Goal: Transaction & Acquisition: Book appointment/travel/reservation

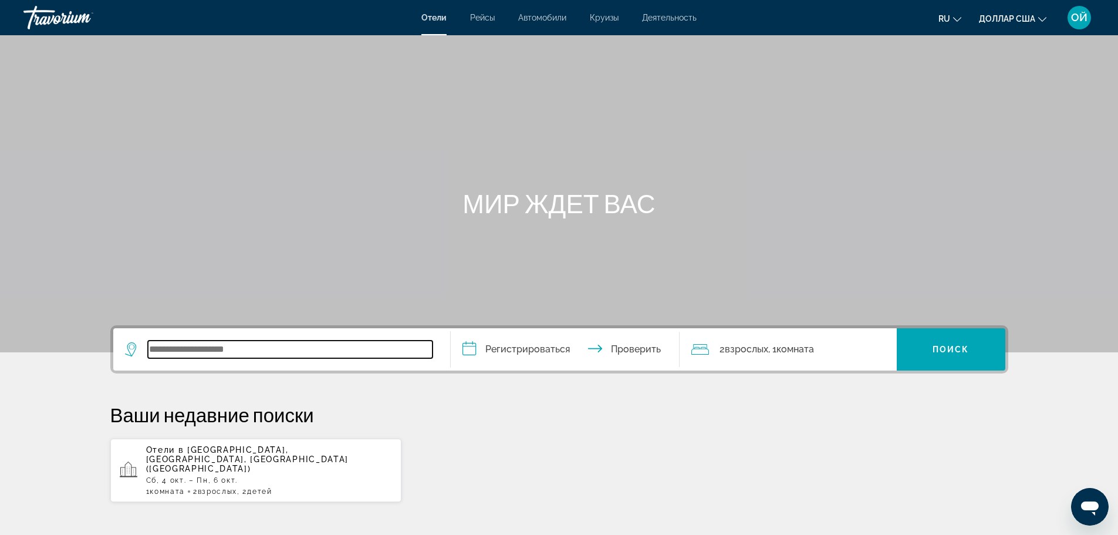
click at [234, 350] on input "Виджет поиска" at bounding box center [290, 349] width 285 height 18
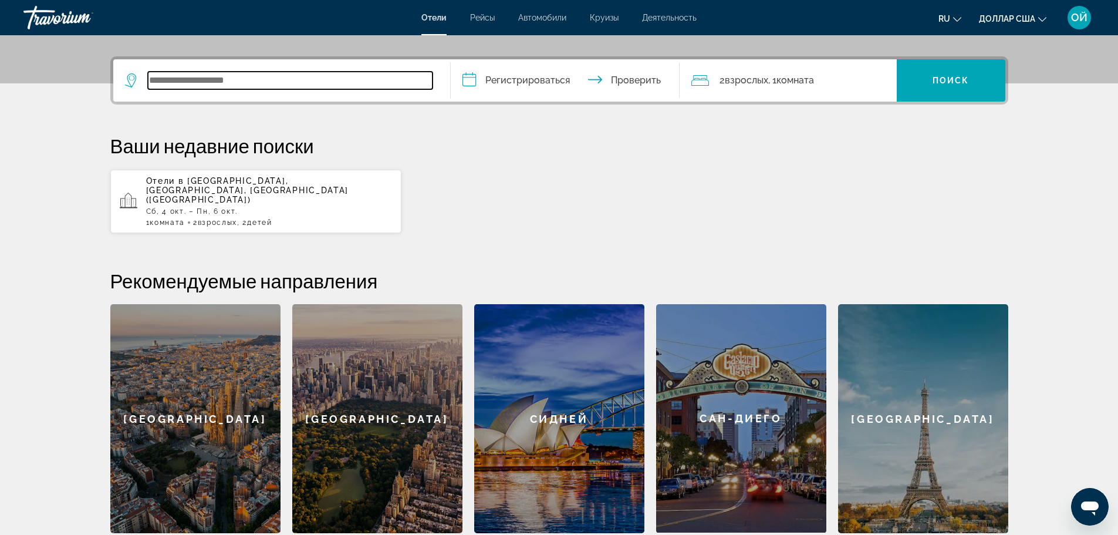
scroll to position [287, 0]
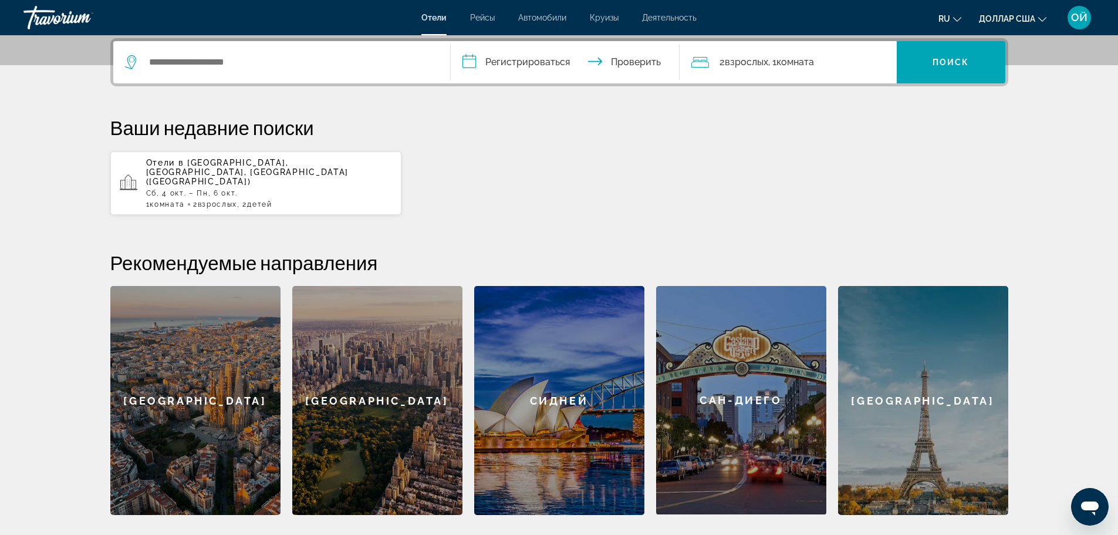
click at [221, 189] on font "Сб, 4 окт. – Пн, 6 окт." at bounding box center [192, 193] width 92 height 8
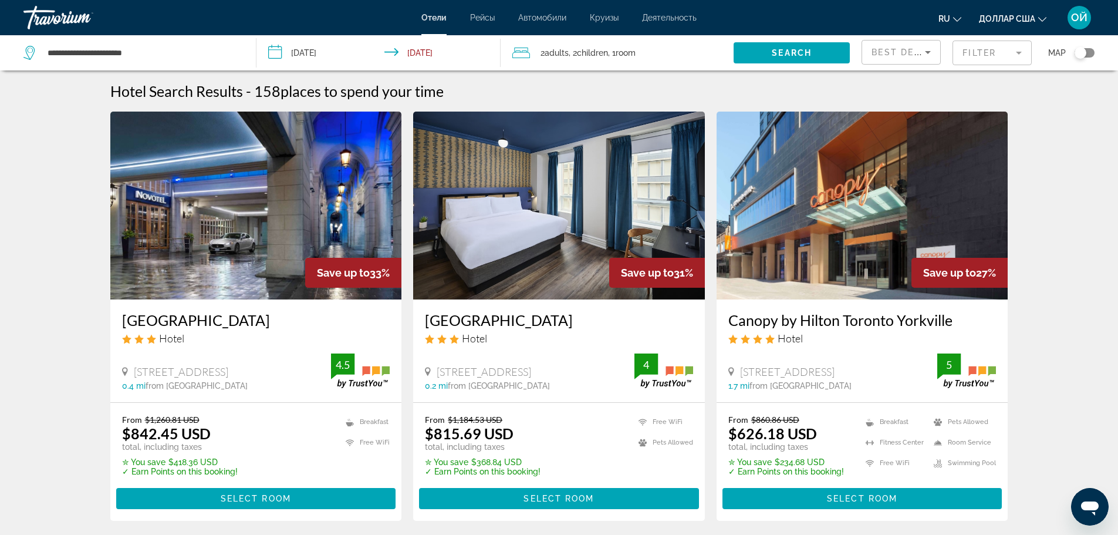
click at [1037, 17] on button "доллар США доллар США ($) MXN (мексиканские песо) Канадские доллары (Can$) Фунт…" at bounding box center [1012, 18] width 67 height 17
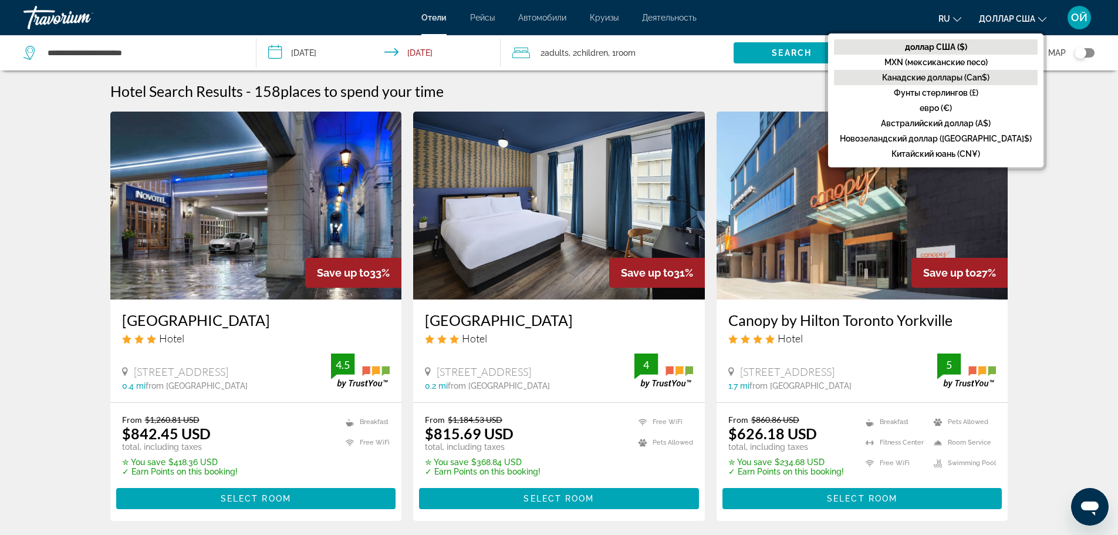
click at [980, 75] on font "Канадские доллары (Can$)" at bounding box center [935, 77] width 107 height 9
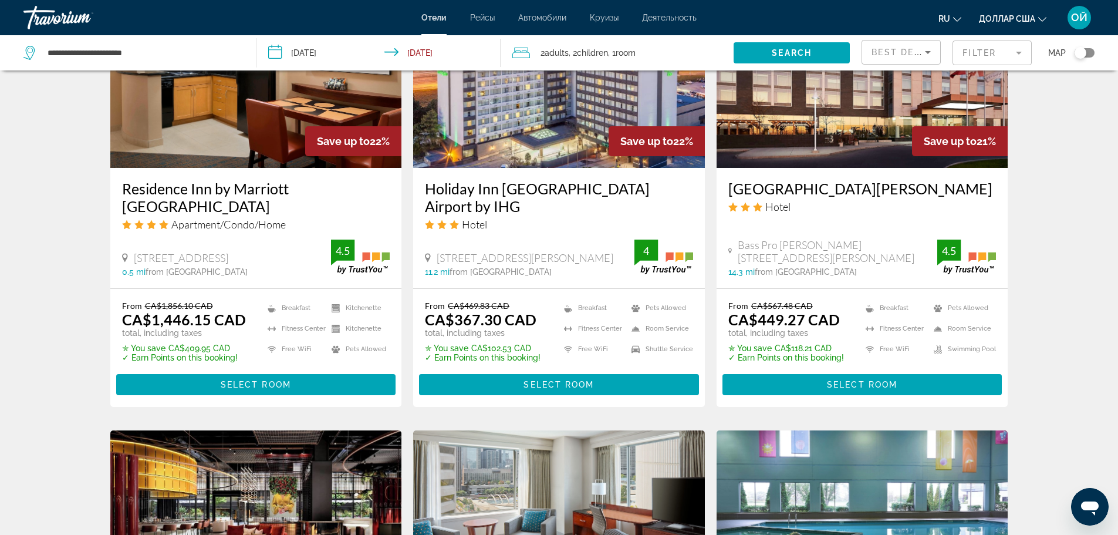
scroll to position [1056, 0]
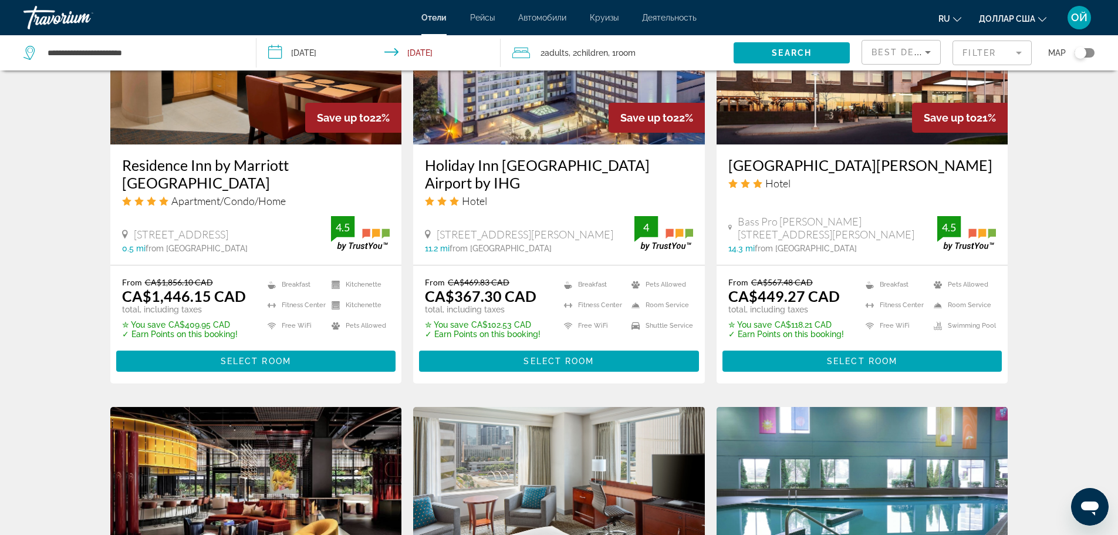
click at [990, 56] on mat-form-field "Filter" at bounding box center [991, 52] width 79 height 25
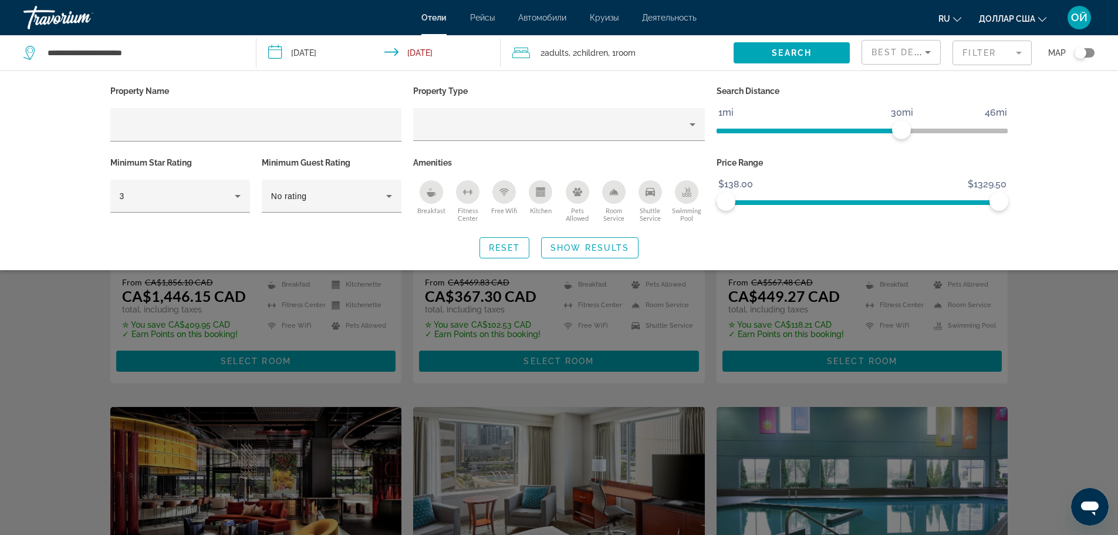
click at [541, 195] on icon "Kitchen" at bounding box center [540, 194] width 9 height 6
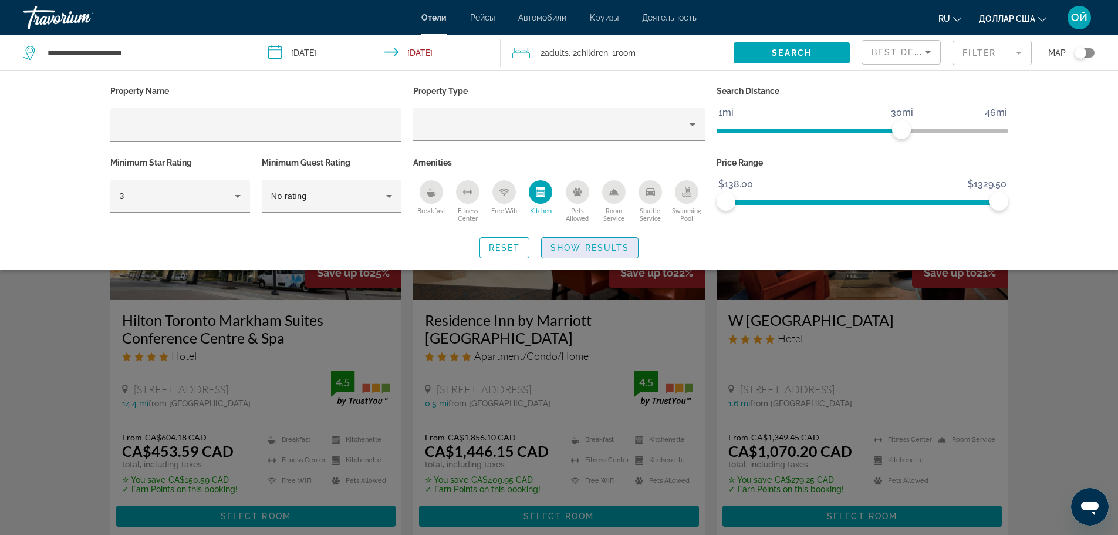
click at [581, 243] on span "Show Results" at bounding box center [589, 247] width 79 height 9
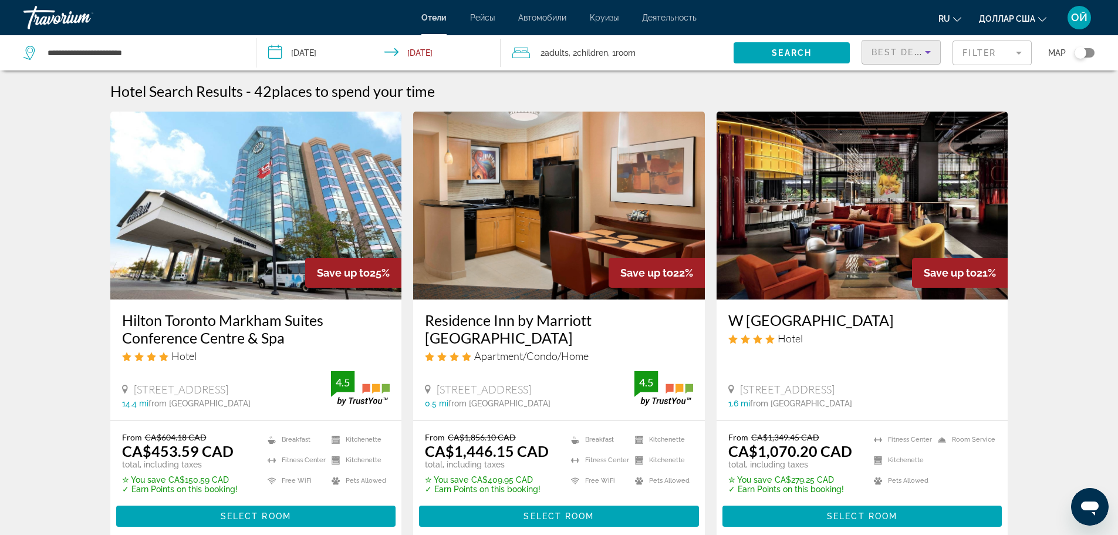
click at [925, 52] on icon "Sort by" at bounding box center [928, 52] width 14 height 14
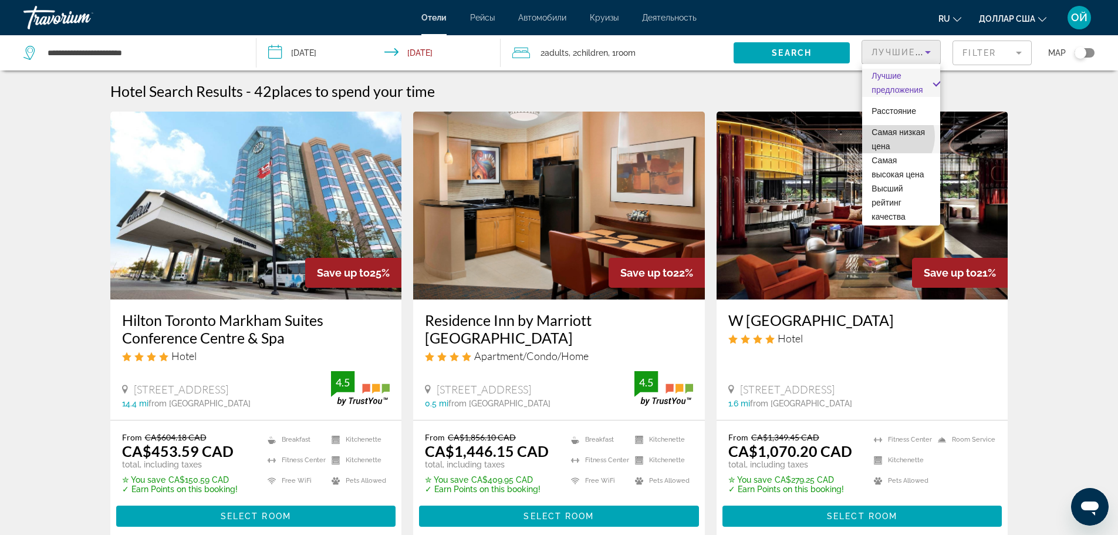
click at [888, 136] on font "Самая низкая цена" at bounding box center [897, 138] width 53 height 23
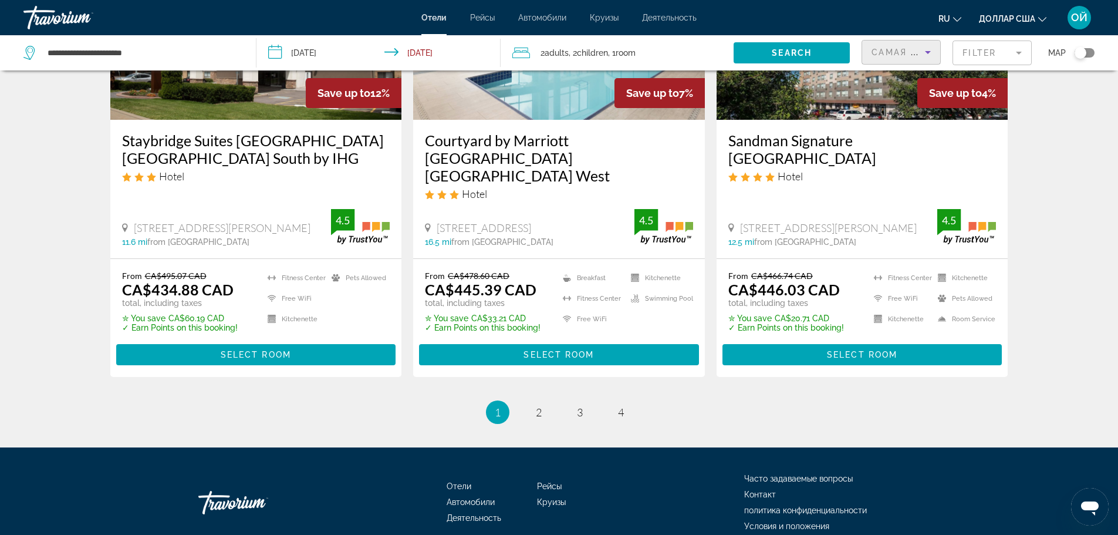
scroll to position [1569, 0]
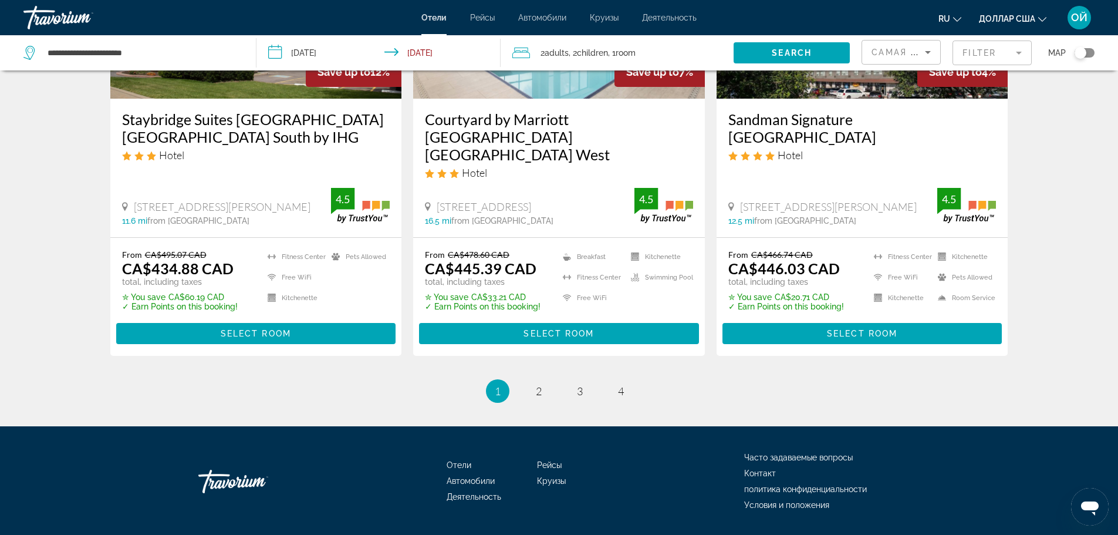
click at [1084, 54] on div "Toggle map" at bounding box center [1080, 53] width 12 height 12
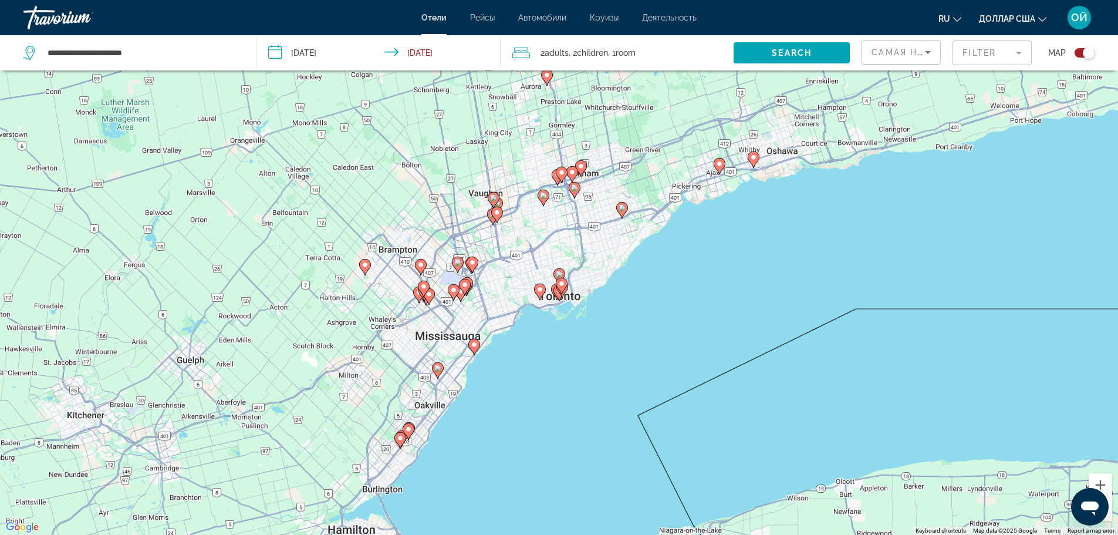
click at [439, 370] on image "Основное содержание" at bounding box center [437, 367] width 7 height 7
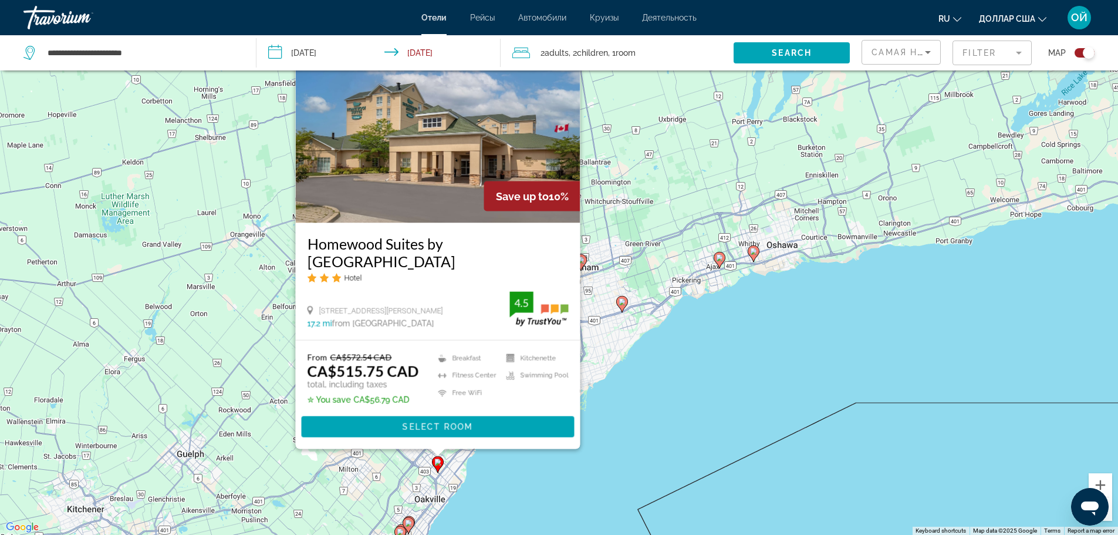
click at [613, 446] on div "To activate drag with keyboard, press Alt + Enter. Once in keyboard drag state,…" at bounding box center [559, 267] width 1118 height 535
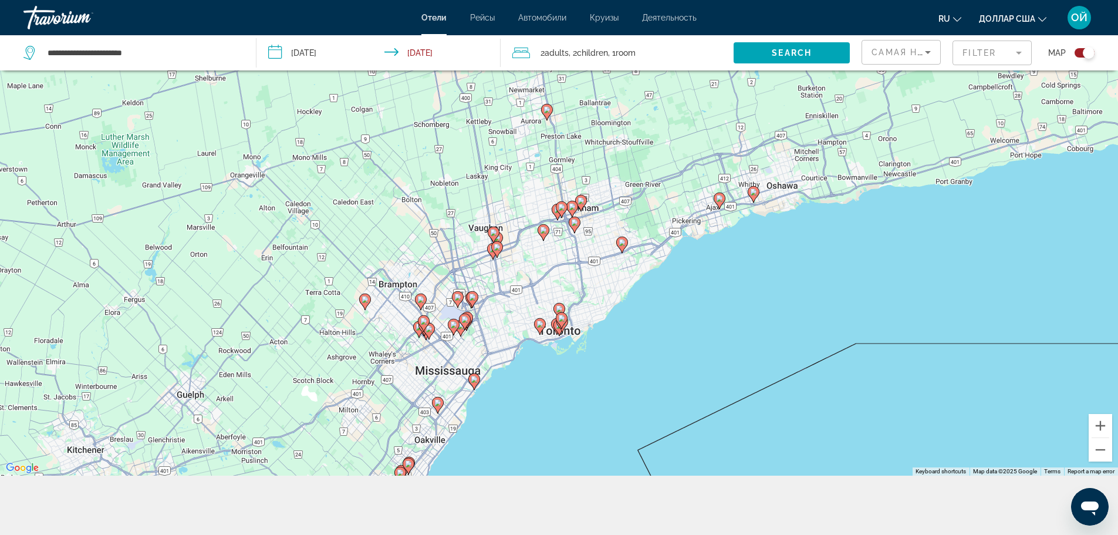
scroll to position [141, 0]
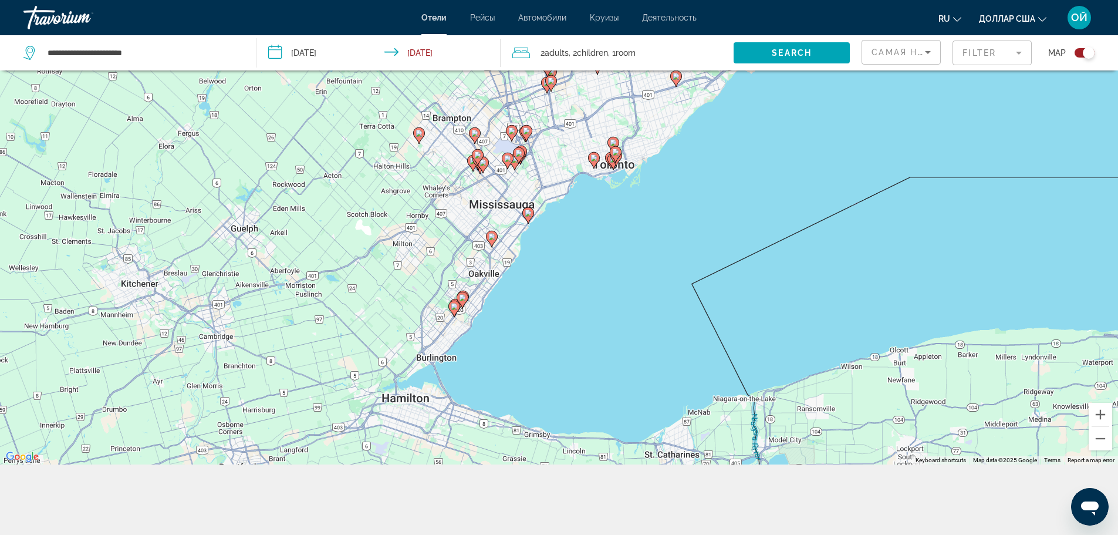
drag, startPoint x: 424, startPoint y: 407, endPoint x: 478, endPoint y: 251, distance: 165.2
click at [478, 251] on div "To activate drag with keyboard, press Alt + Enter. Once in keyboard drag state,…" at bounding box center [559, 197] width 1118 height 535
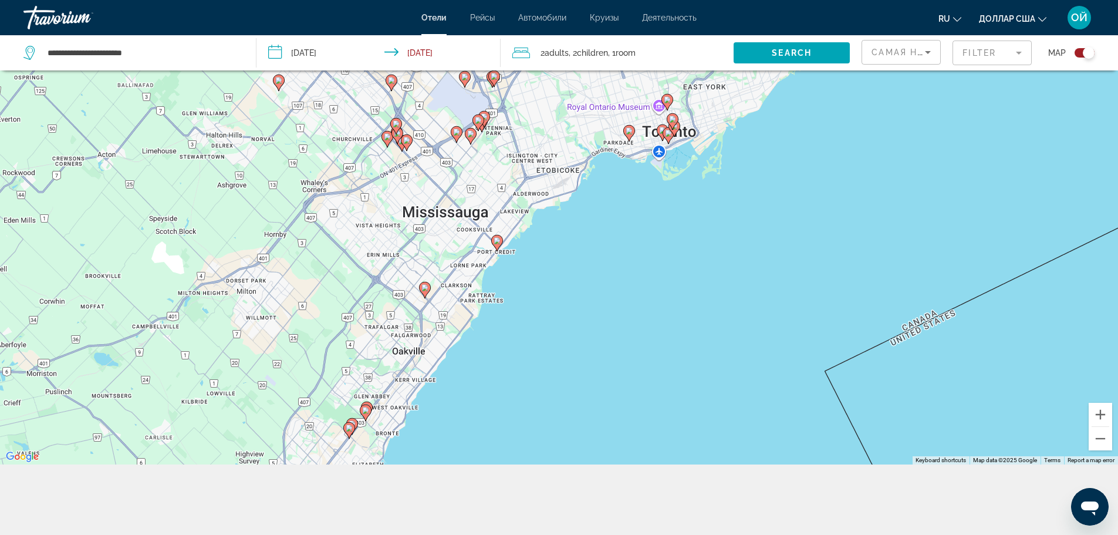
click at [367, 410] on image "Основное содержание" at bounding box center [365, 410] width 7 height 7
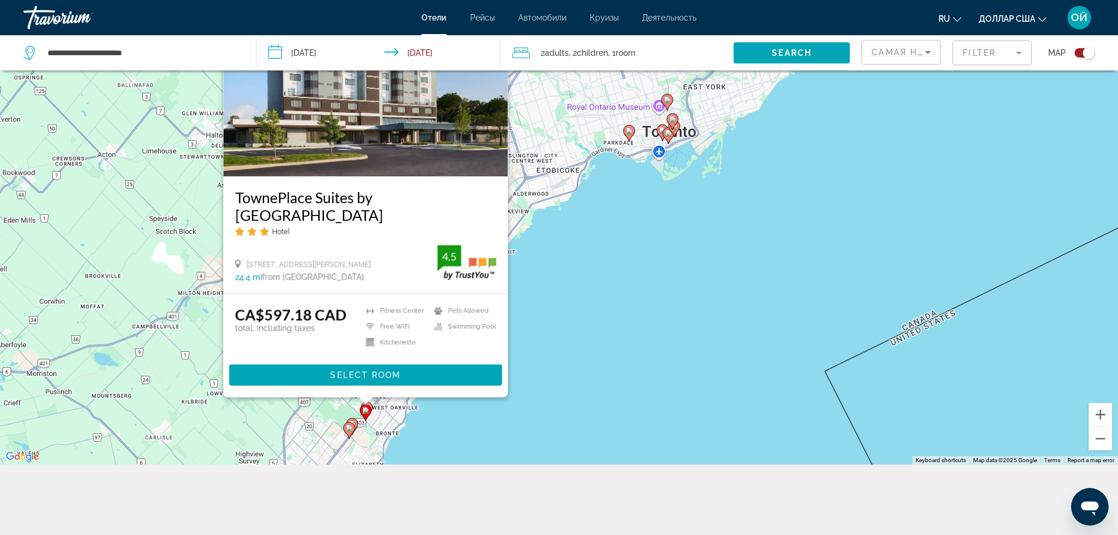
click at [533, 291] on div "To activate drag with keyboard, press Alt + Enter. Once in keyboard drag state,…" at bounding box center [559, 197] width 1118 height 535
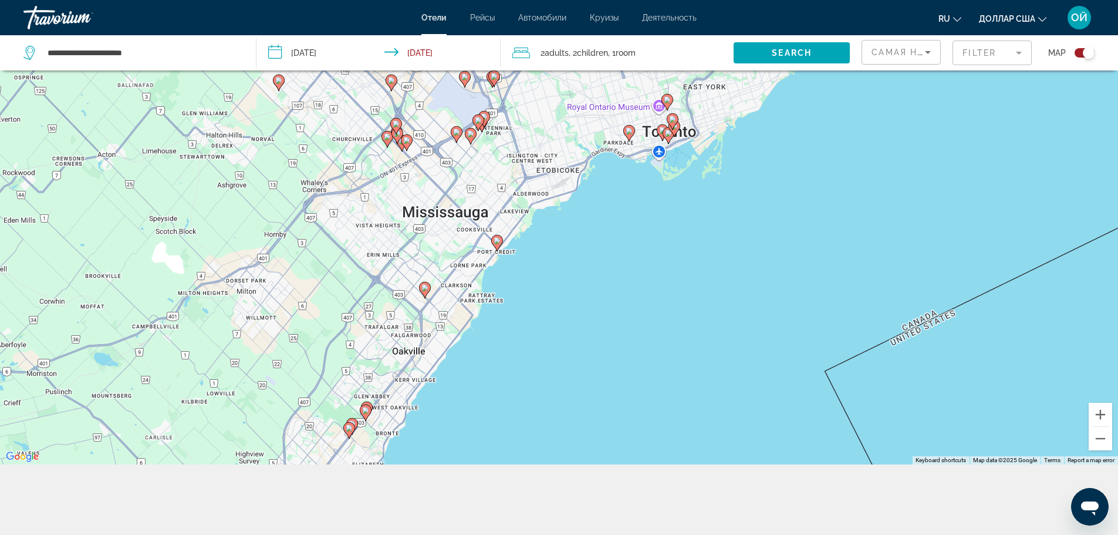
click at [349, 425] on image "Основное содержание" at bounding box center [349, 427] width 7 height 7
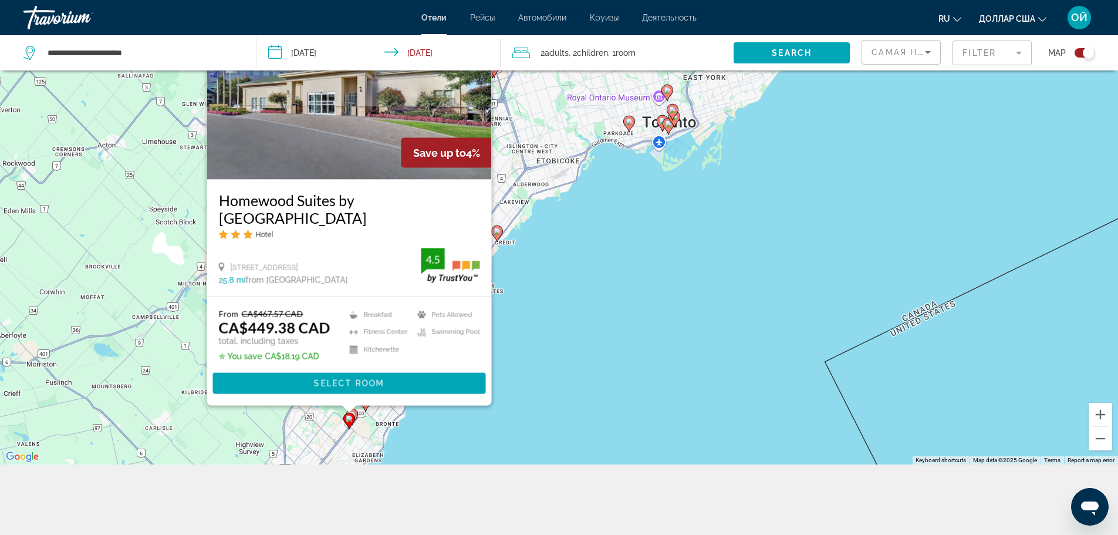
click at [288, 425] on div "To activate drag with keyboard, press Alt + Enter. Once in keyboard drag state,…" at bounding box center [559, 197] width 1118 height 535
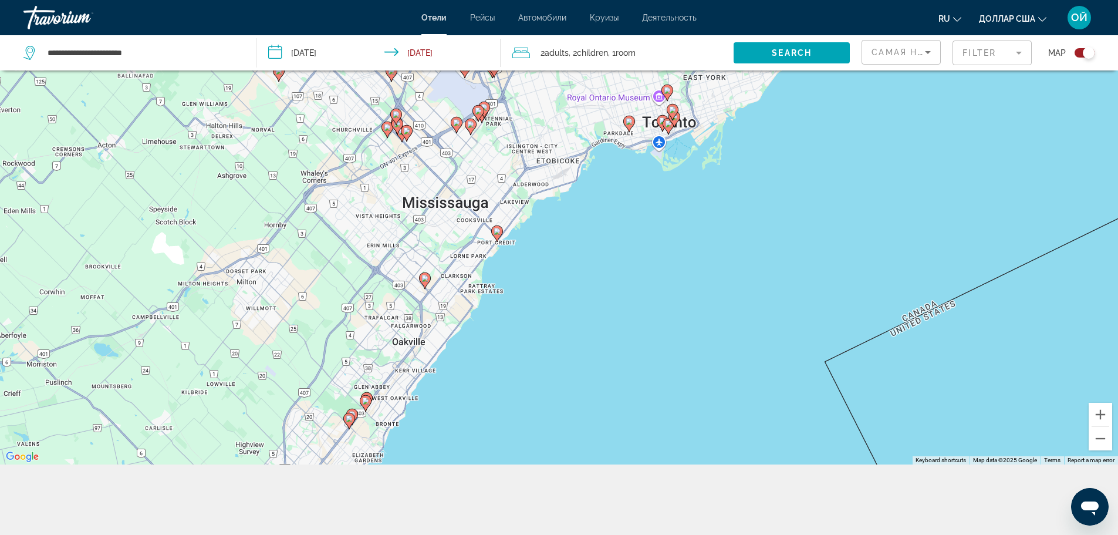
click at [351, 410] on icon "Основное содержание" at bounding box center [351, 415] width 11 height 15
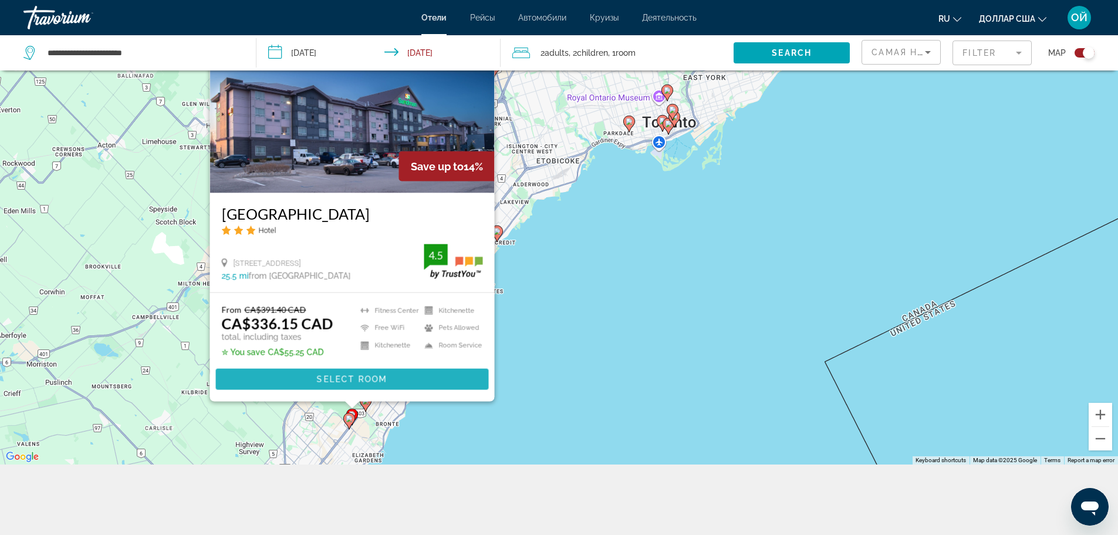
click at [350, 373] on span "Основное содержание" at bounding box center [351, 379] width 273 height 28
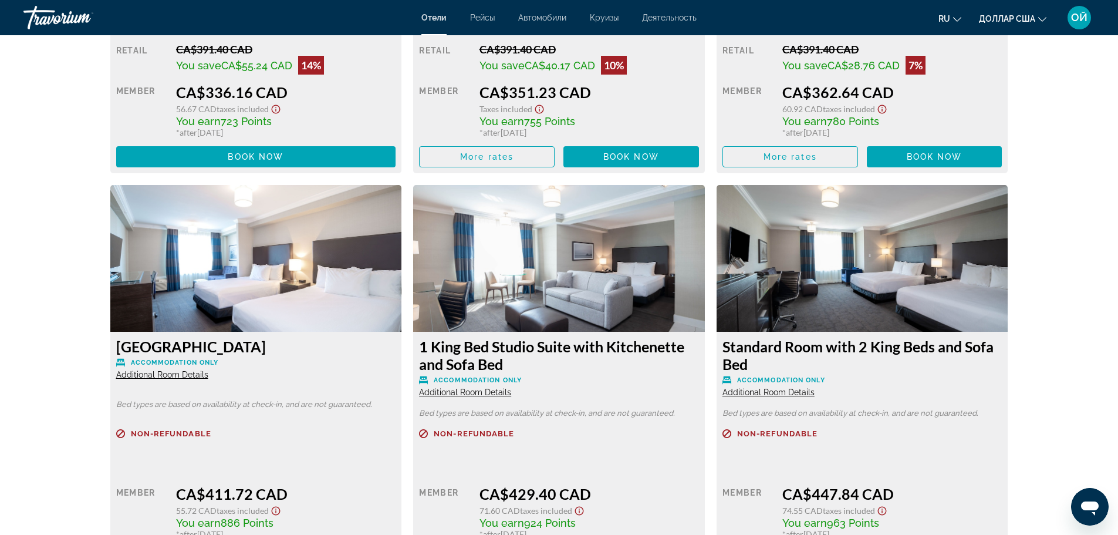
scroll to position [1861, 0]
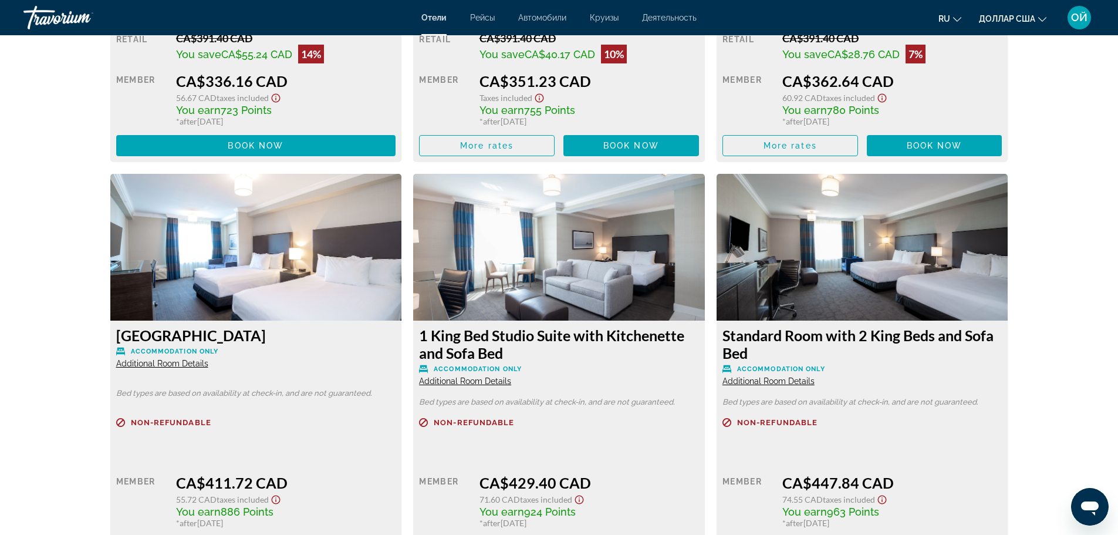
click at [1041, 14] on mat-icon "Изменить валюту" at bounding box center [1042, 17] width 8 height 8
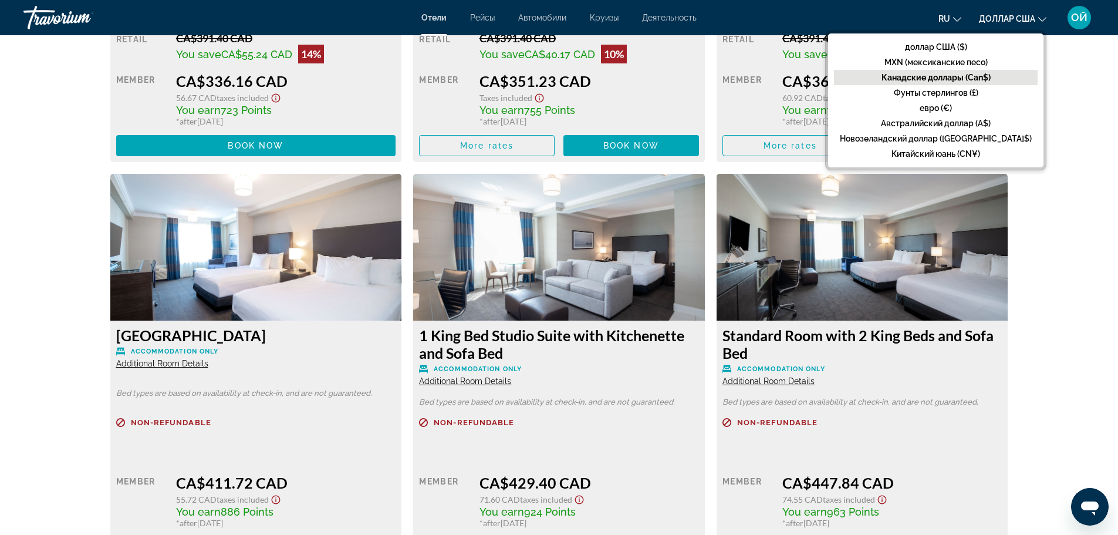
click at [973, 77] on font "Канадские доллары (Can$)" at bounding box center [935, 77] width 109 height 9
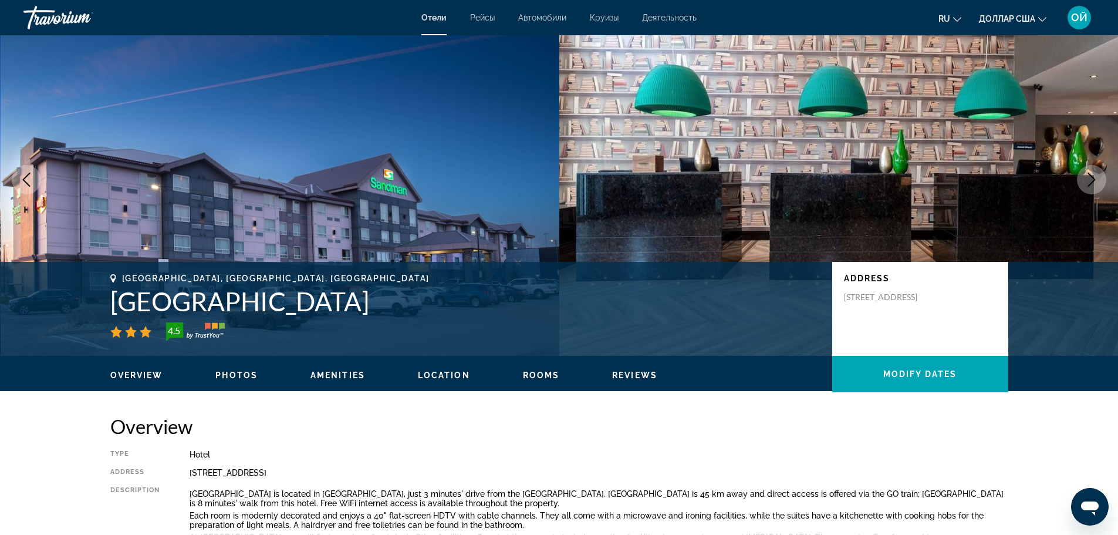
scroll to position [0, 0]
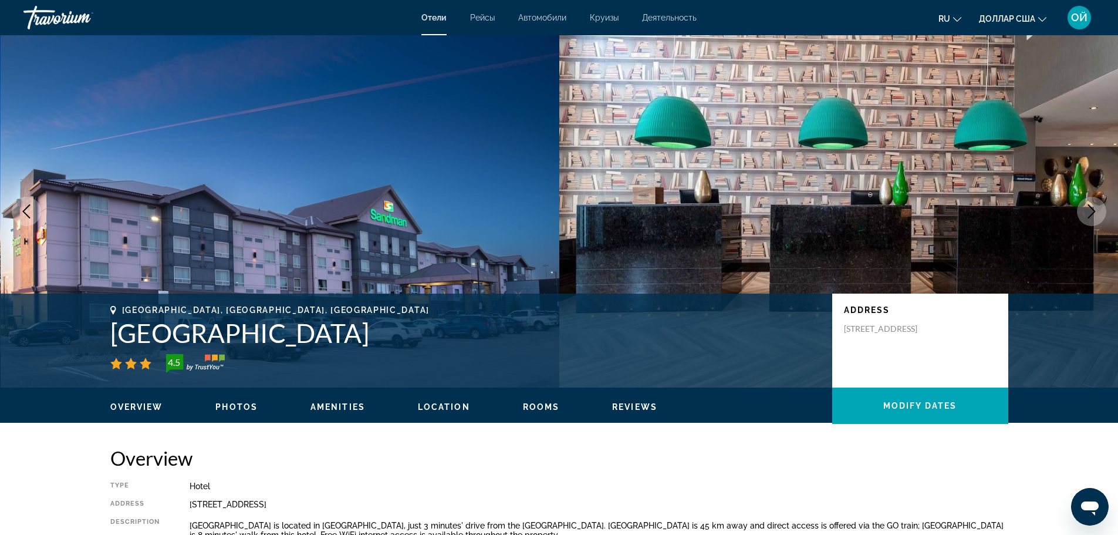
drag, startPoint x: 114, startPoint y: 328, endPoint x: 378, endPoint y: 343, distance: 265.1
click at [378, 343] on h1 "[GEOGRAPHIC_DATA]" at bounding box center [465, 332] width 710 height 31
copy h1 "[GEOGRAPHIC_DATA]"
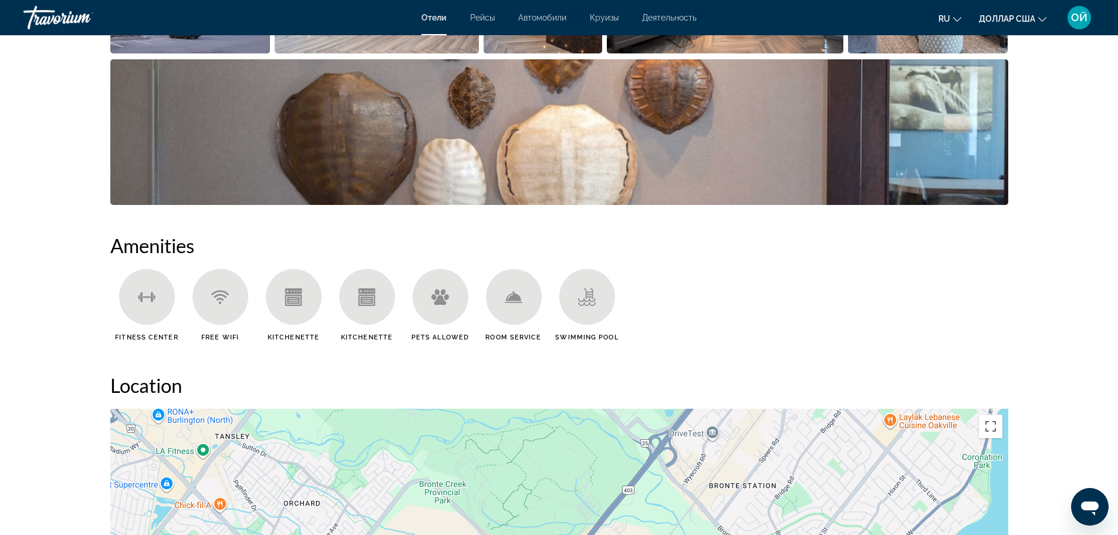
scroll to position [750, 0]
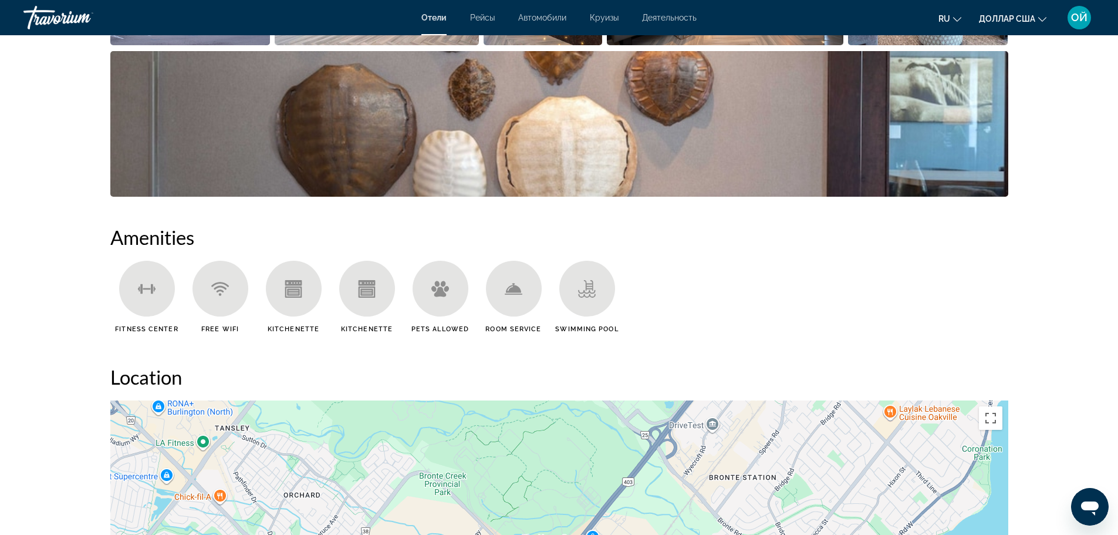
click at [292, 296] on icon "Основное содержание" at bounding box center [293, 291] width 17 height 11
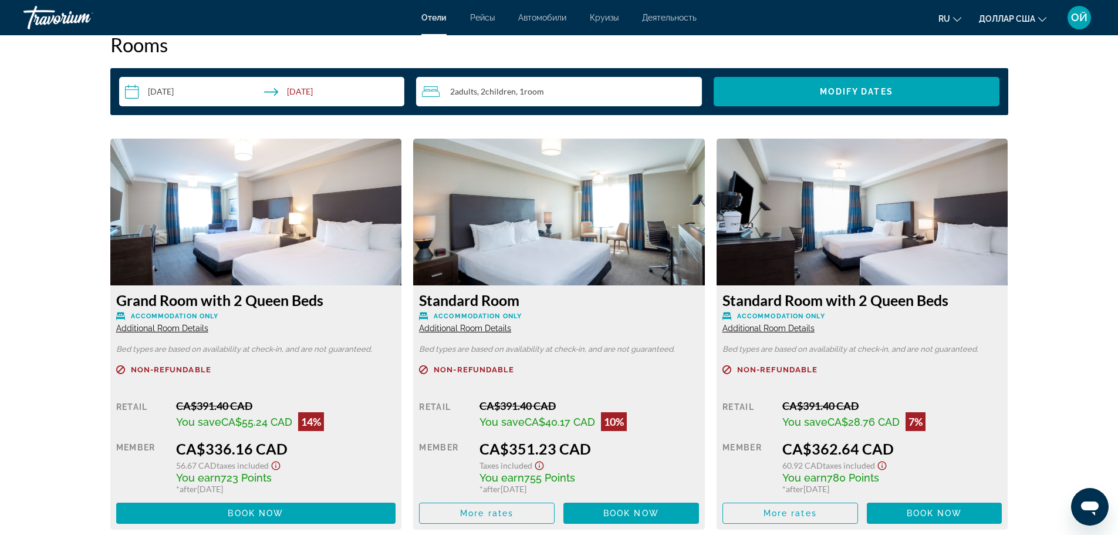
scroll to position [1532, 0]
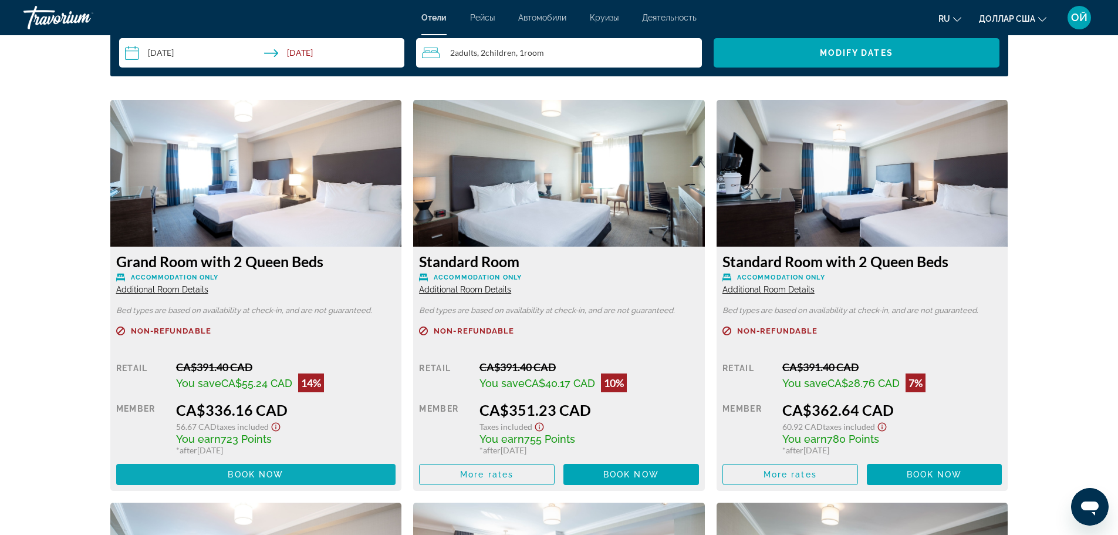
click at [255, 475] on span "Book now" at bounding box center [256, 473] width 56 height 9
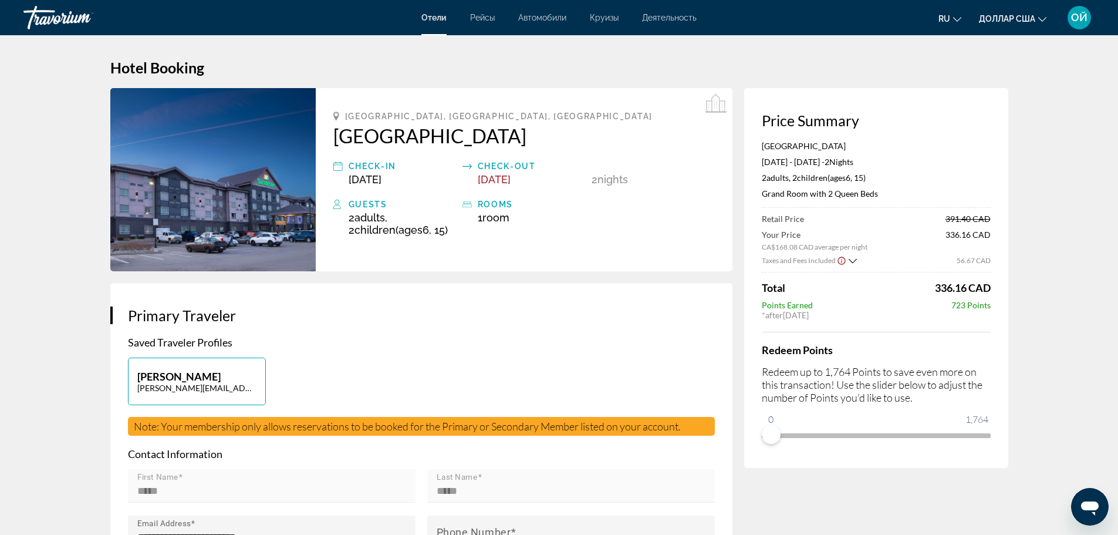
click at [802, 435] on div "Перейти к основному содержанию [PERSON_NAME] Автомобили Круизы Деятельность [PE…" at bounding box center [559, 267] width 1118 height 535
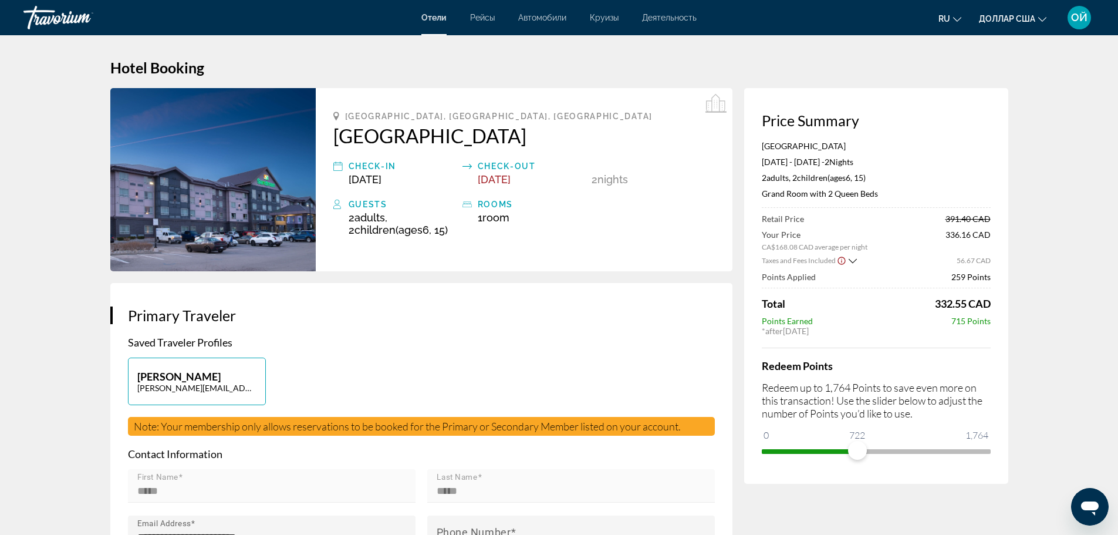
click at [857, 449] on span "ngx-slider" at bounding box center [876, 451] width 229 height 5
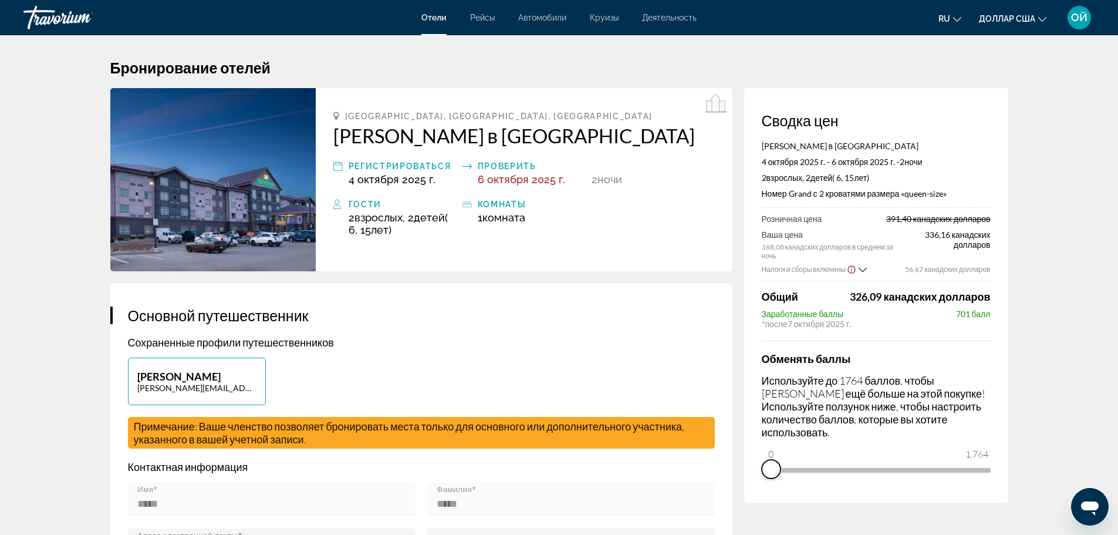
drag, startPoint x: 857, startPoint y: 482, endPoint x: 744, endPoint y: 481, distance: 112.7
click at [744, 481] on div "Сводка цен [PERSON_NAME] в [GEOGRAPHIC_DATA] 4 октября 2025 г. - 6 октября 2025…" at bounding box center [876, 295] width 264 height 414
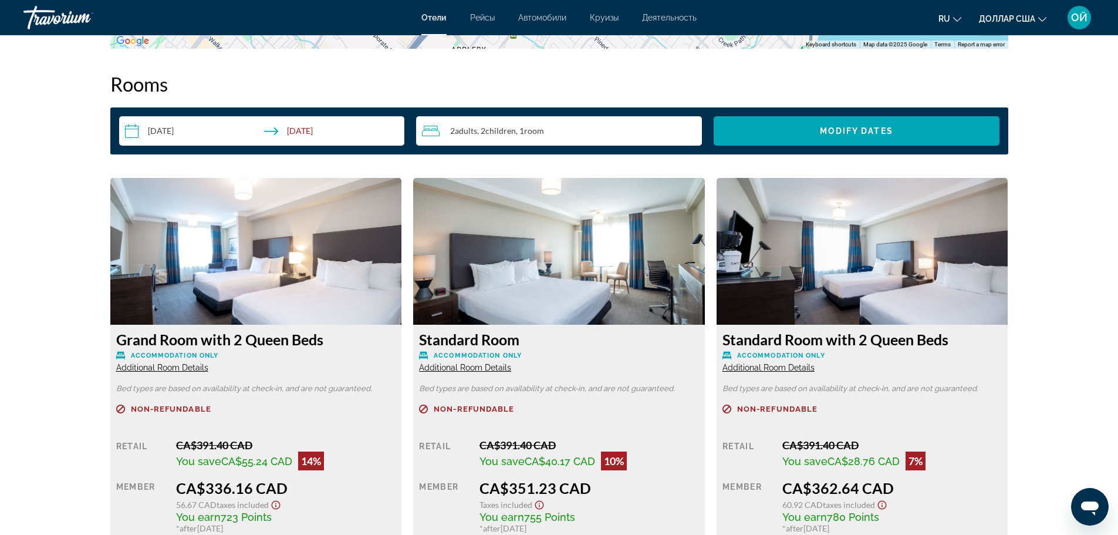
scroll to position [1485, 0]
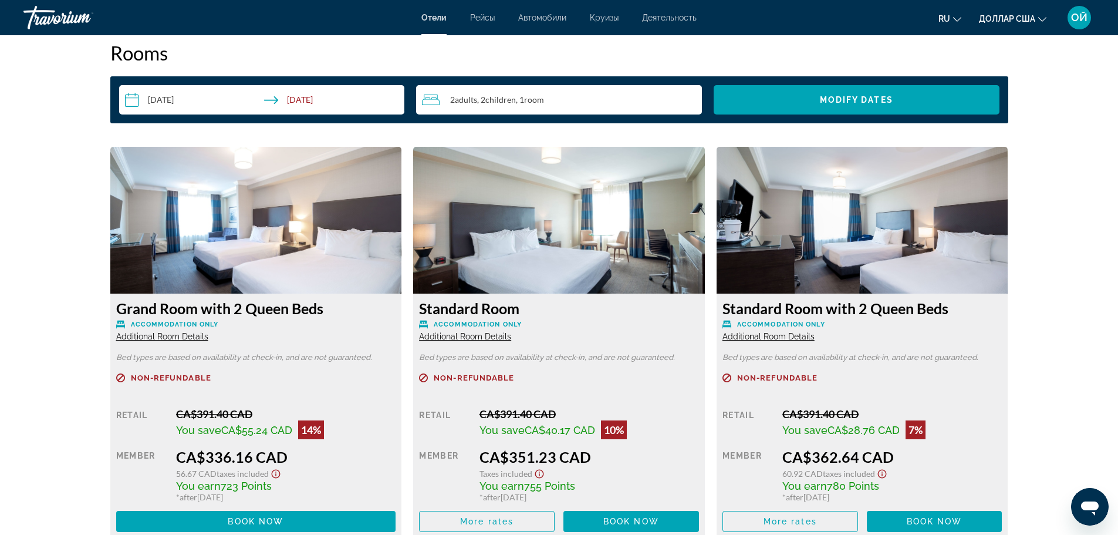
click at [232, 186] on img "Основное содержание" at bounding box center [256, 220] width 292 height 147
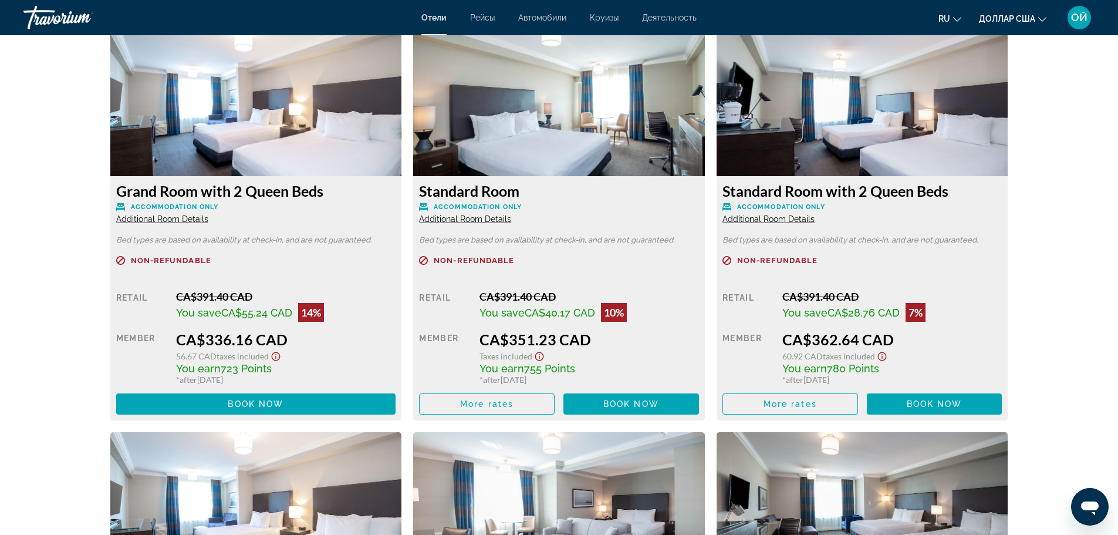
scroll to position [1626, 0]
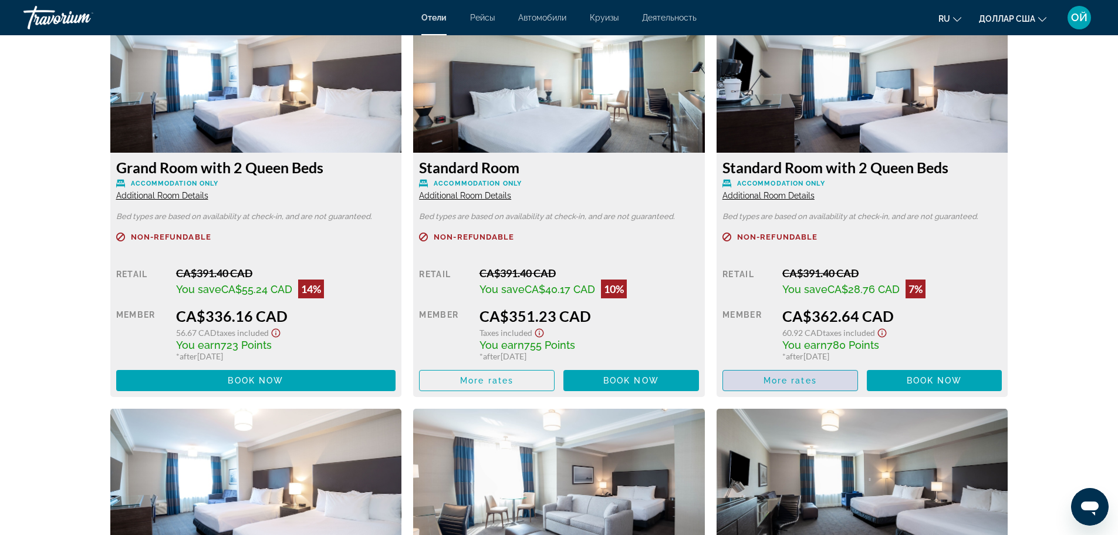
click at [788, 380] on span "More rates" at bounding box center [789, 380] width 53 height 9
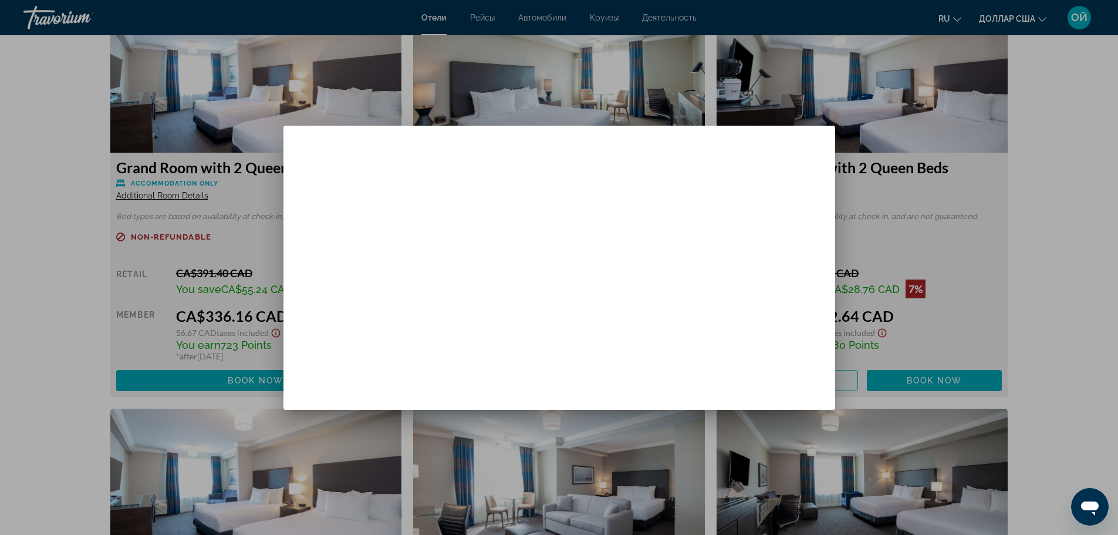
scroll to position [0, 0]
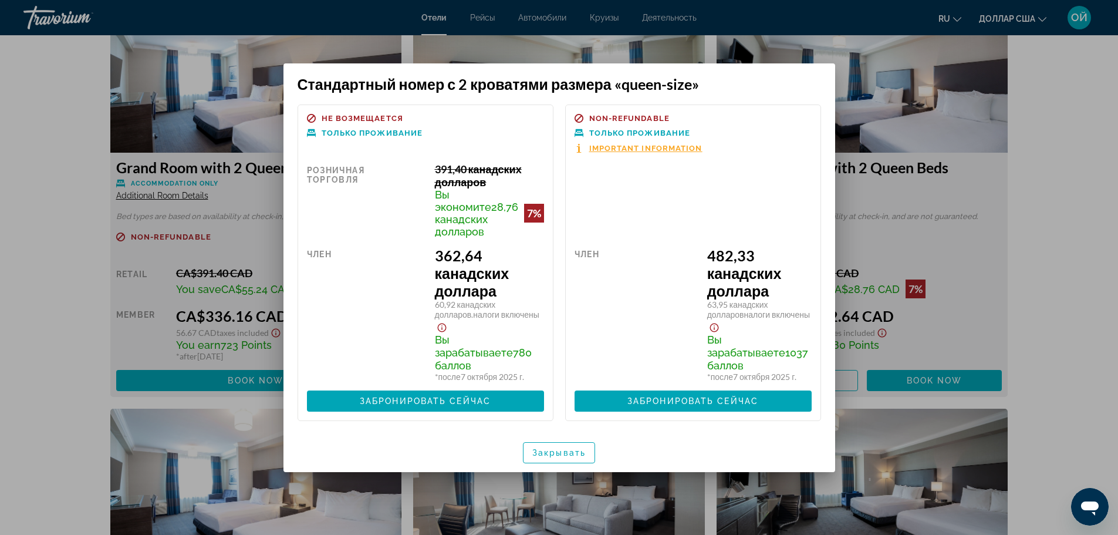
click at [1097, 224] on div at bounding box center [559, 267] width 1118 height 535
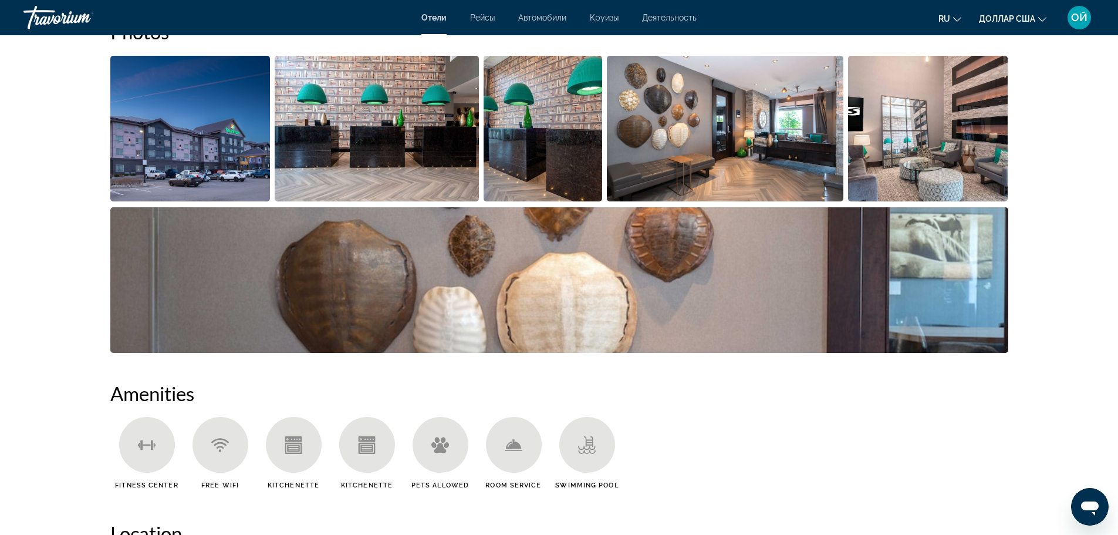
scroll to position [508, 0]
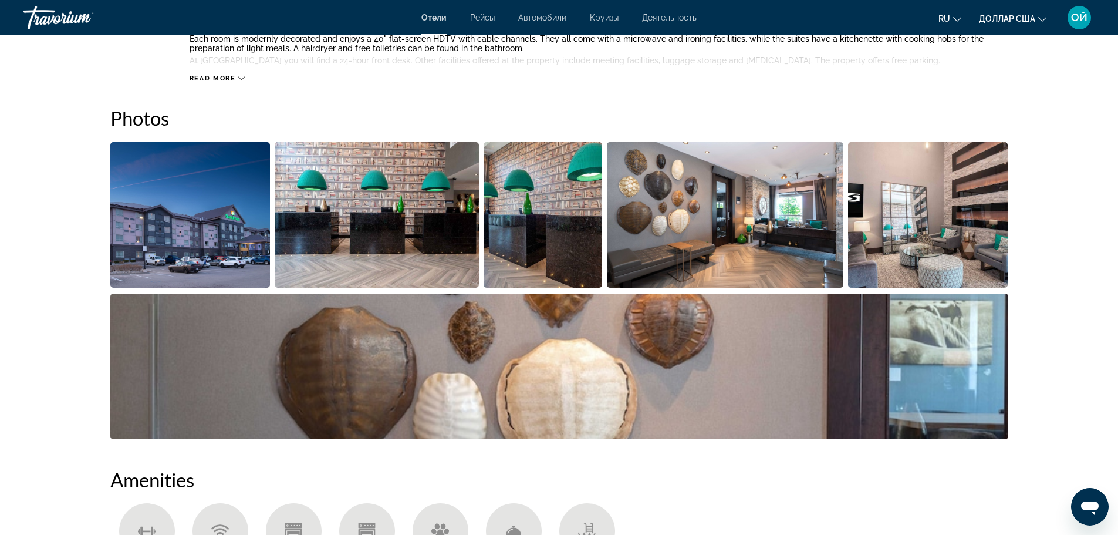
click at [158, 217] on img "Open full-screen image slider" at bounding box center [190, 215] width 160 height 146
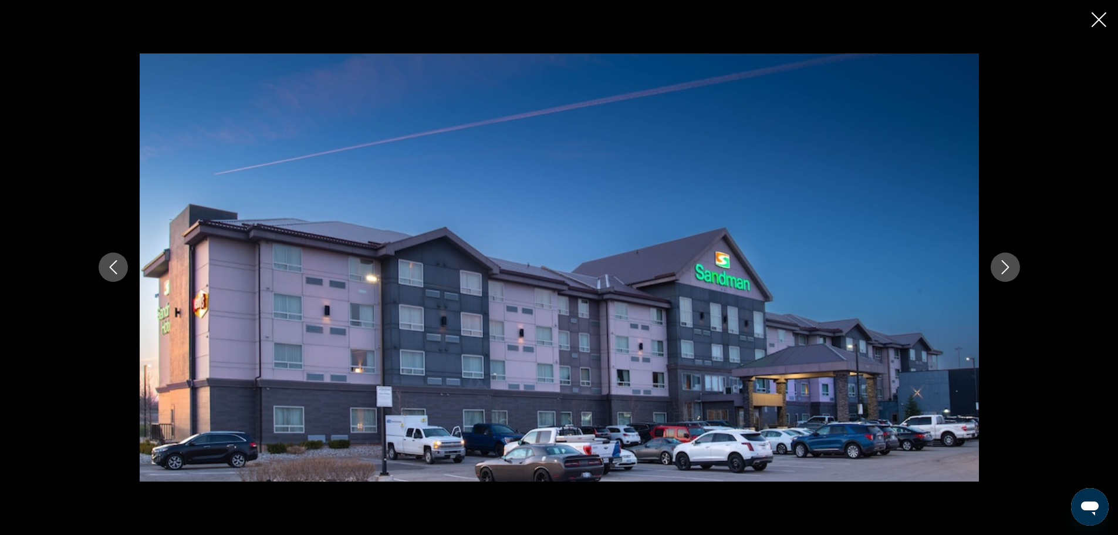
click at [1010, 269] on icon "Next image" at bounding box center [1005, 267] width 14 height 14
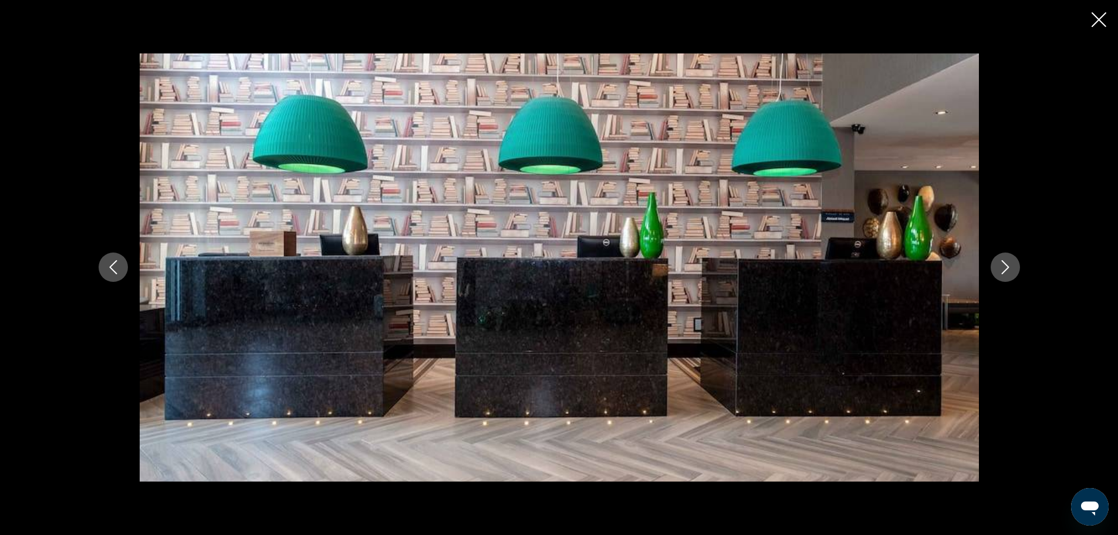
click at [1010, 269] on icon "Next image" at bounding box center [1005, 267] width 14 height 14
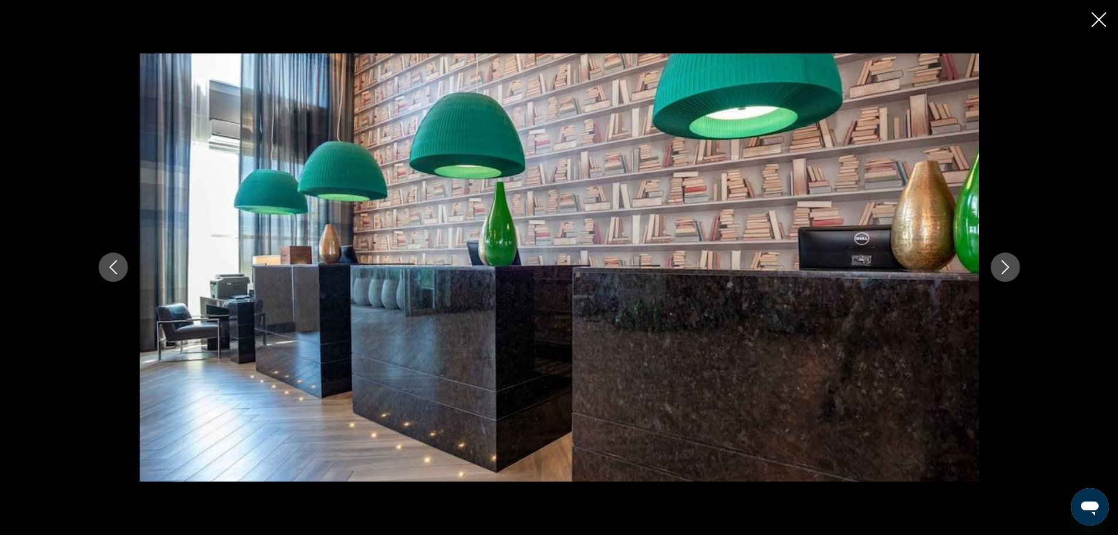
click at [1010, 269] on icon "Next image" at bounding box center [1005, 267] width 14 height 14
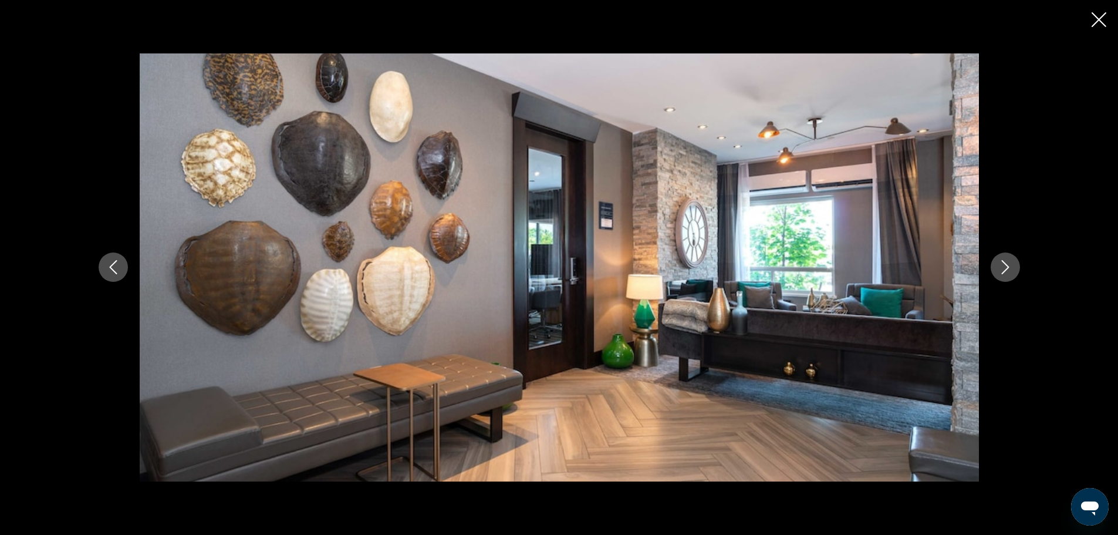
click at [1010, 269] on icon "Next image" at bounding box center [1005, 267] width 14 height 14
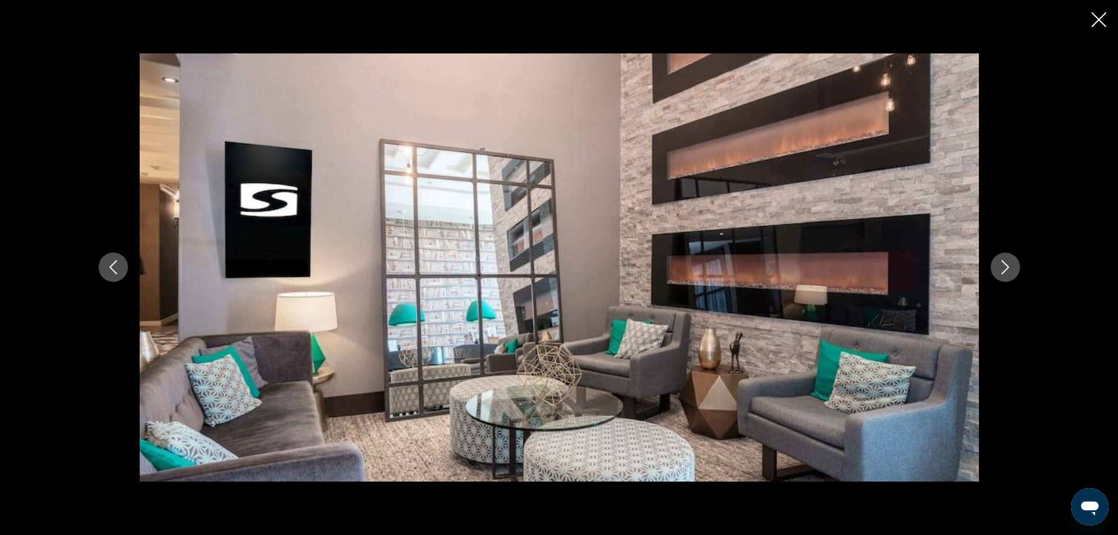
click at [1010, 269] on icon "Next image" at bounding box center [1005, 267] width 14 height 14
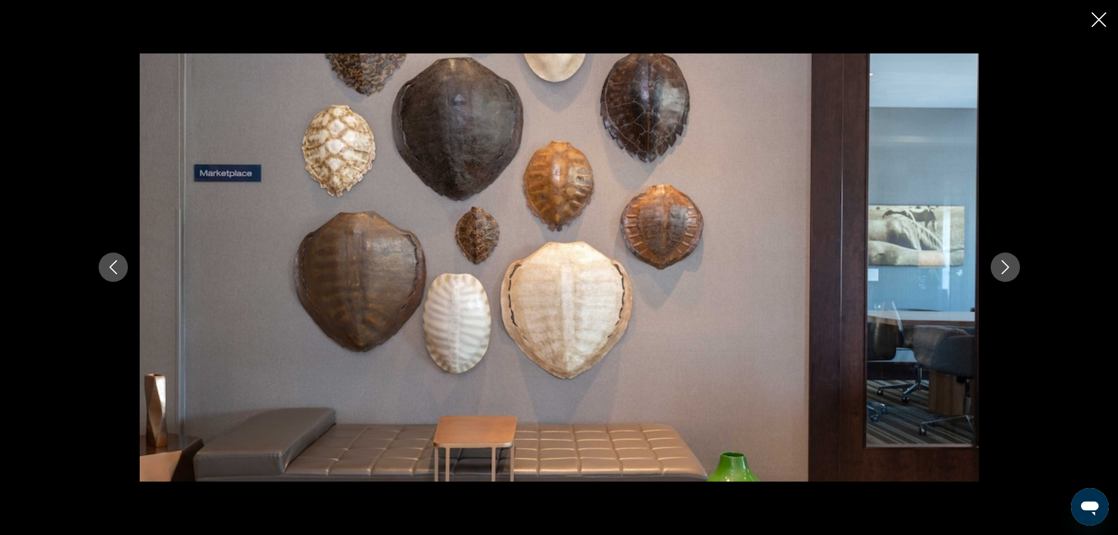
click at [1010, 269] on icon "Next image" at bounding box center [1005, 267] width 14 height 14
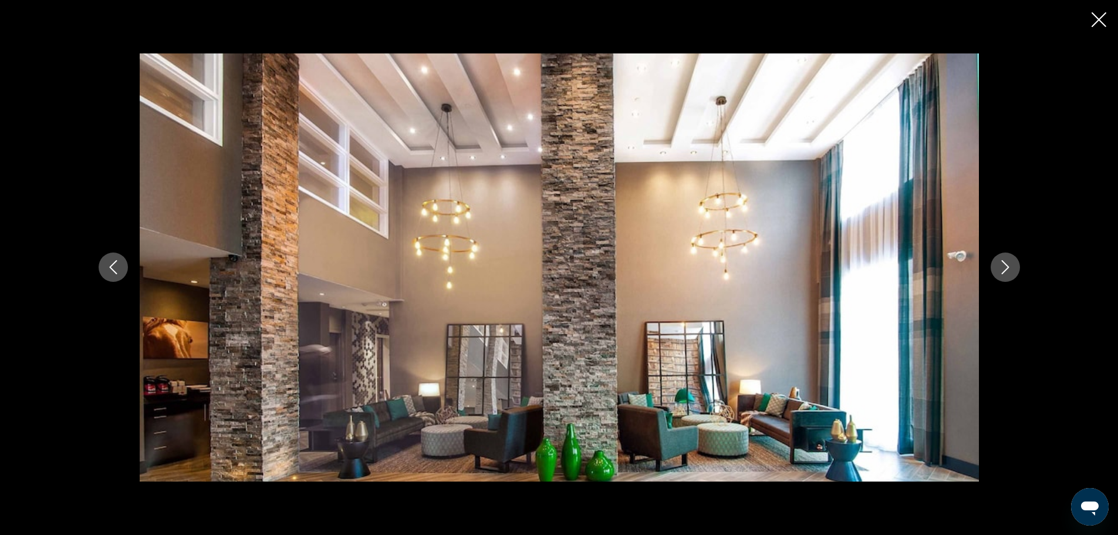
click at [1010, 269] on icon "Next image" at bounding box center [1005, 267] width 14 height 14
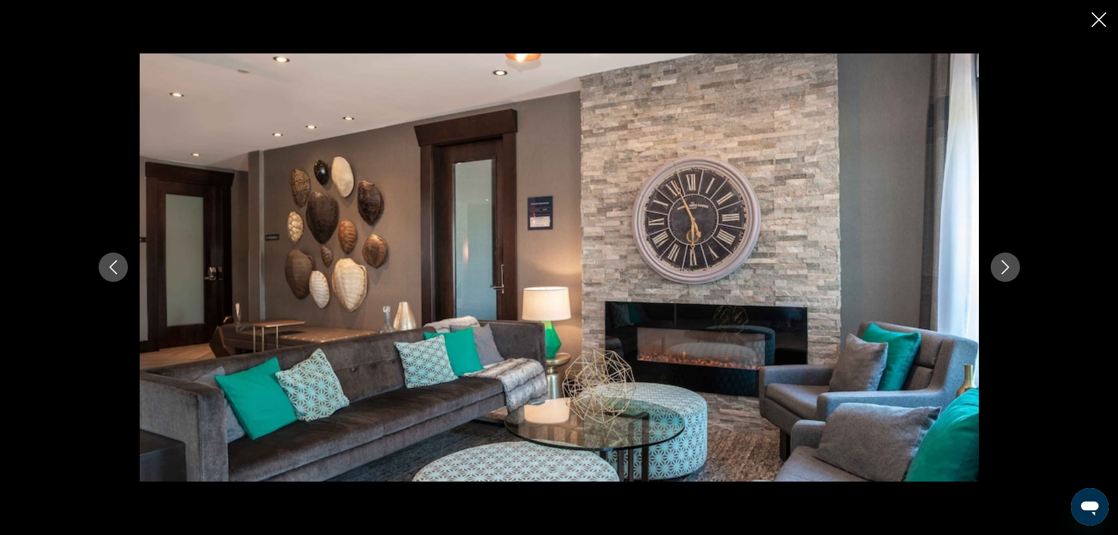
click at [1010, 269] on icon "Next image" at bounding box center [1005, 267] width 14 height 14
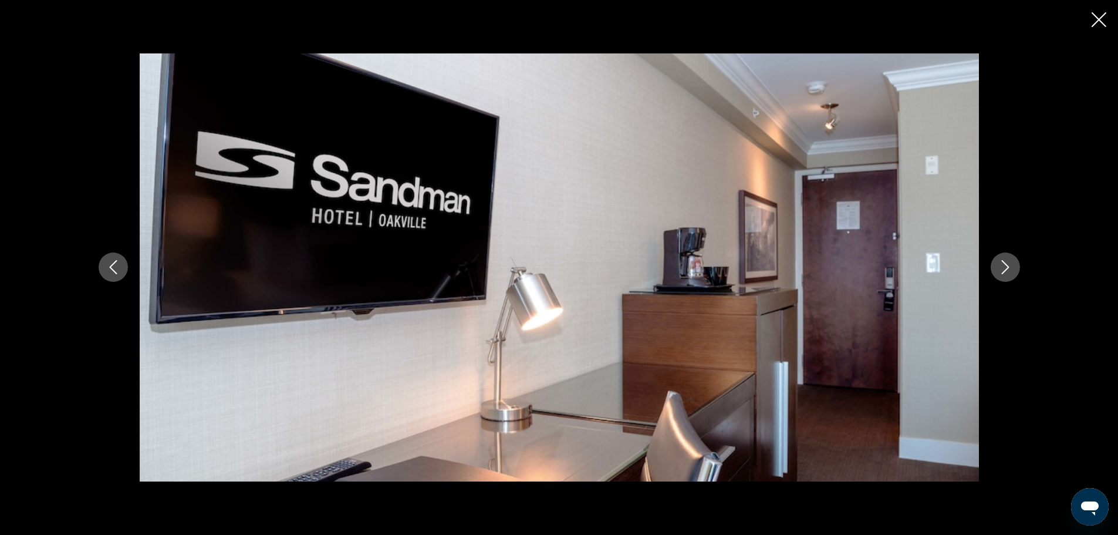
click at [1010, 269] on icon "Next image" at bounding box center [1005, 267] width 14 height 14
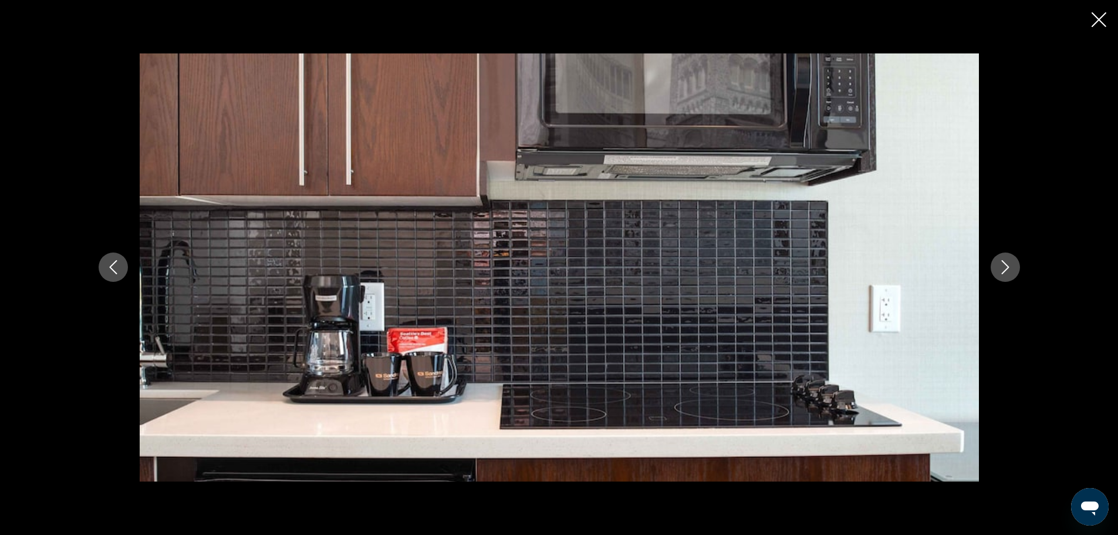
click at [1010, 269] on icon "Next image" at bounding box center [1005, 267] width 14 height 14
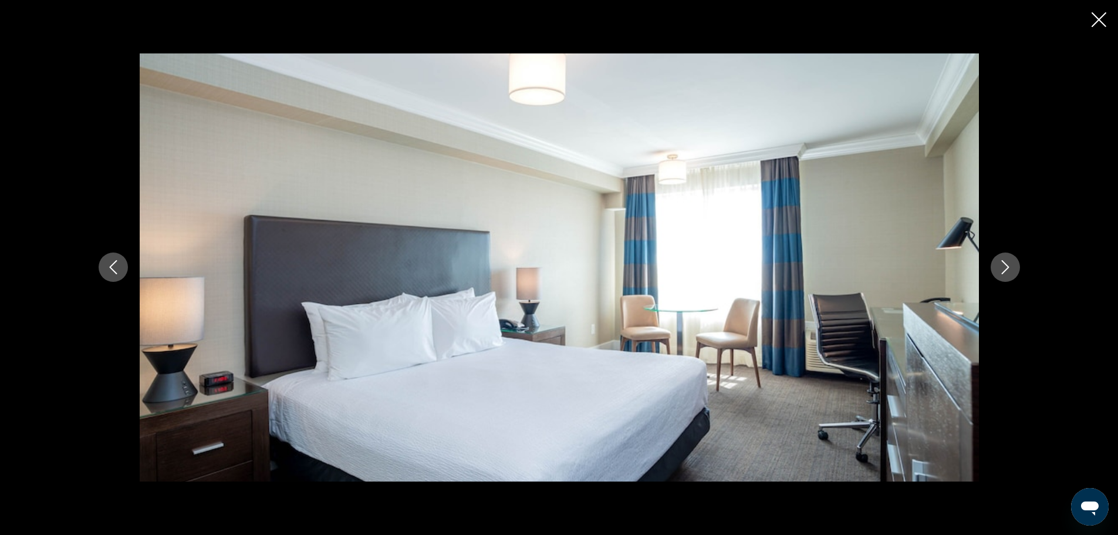
click at [1005, 274] on icon "Next image" at bounding box center [1005, 267] width 14 height 14
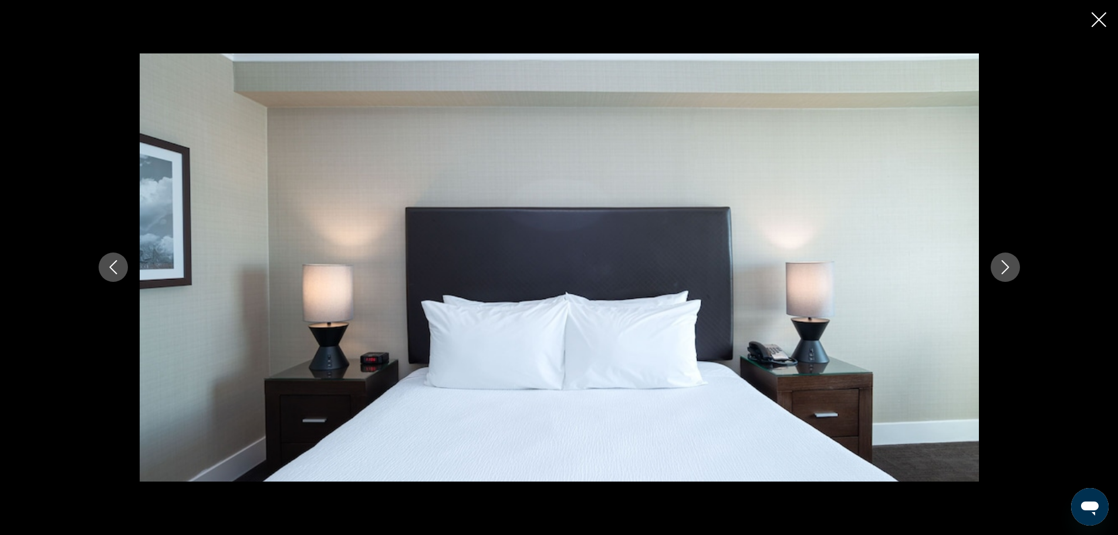
click at [1005, 274] on icon "Next image" at bounding box center [1005, 267] width 14 height 14
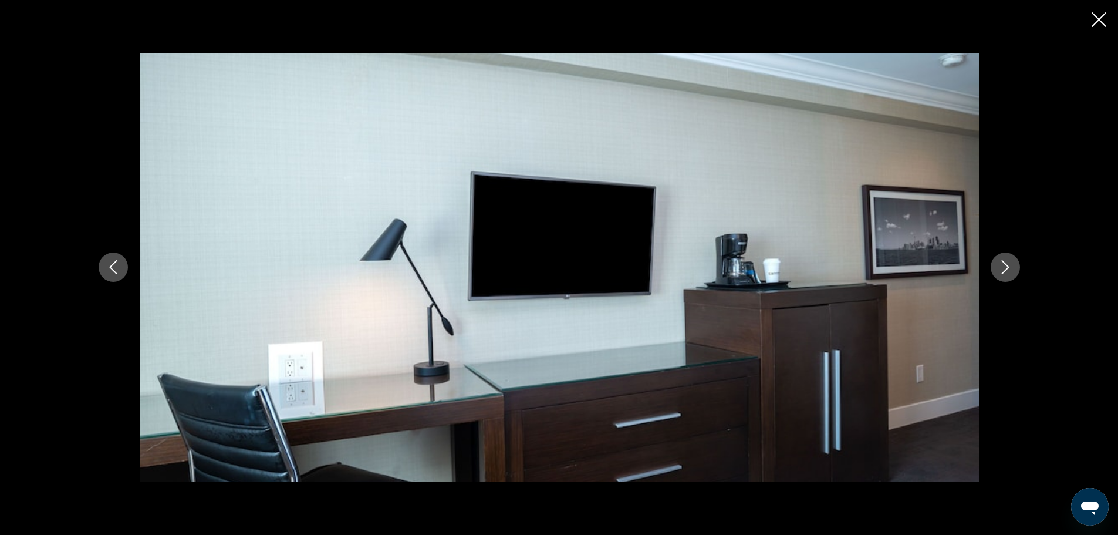
click at [1005, 274] on icon "Next image" at bounding box center [1005, 267] width 14 height 14
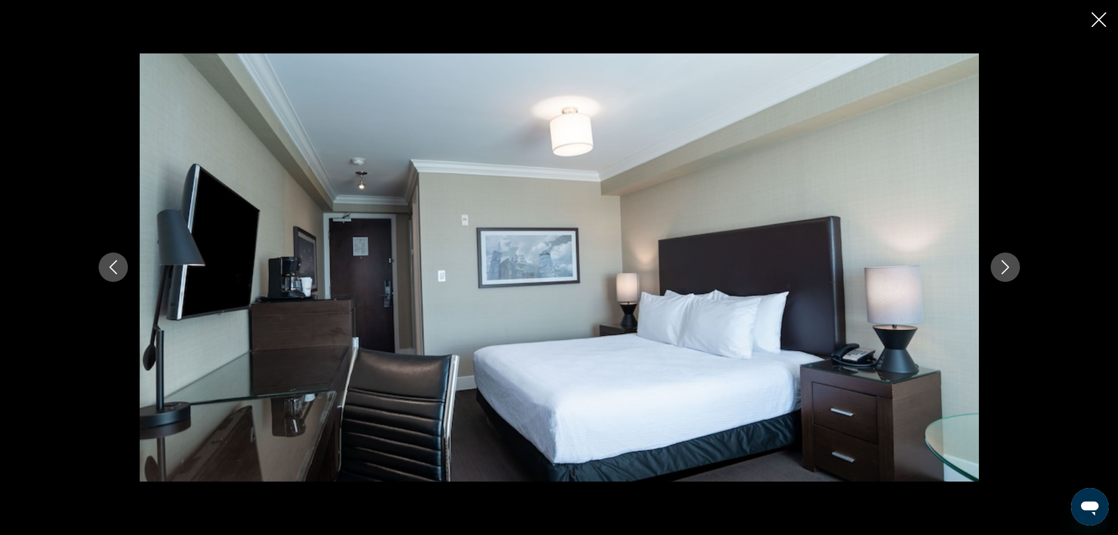
click at [1005, 274] on icon "Next image" at bounding box center [1005, 267] width 14 height 14
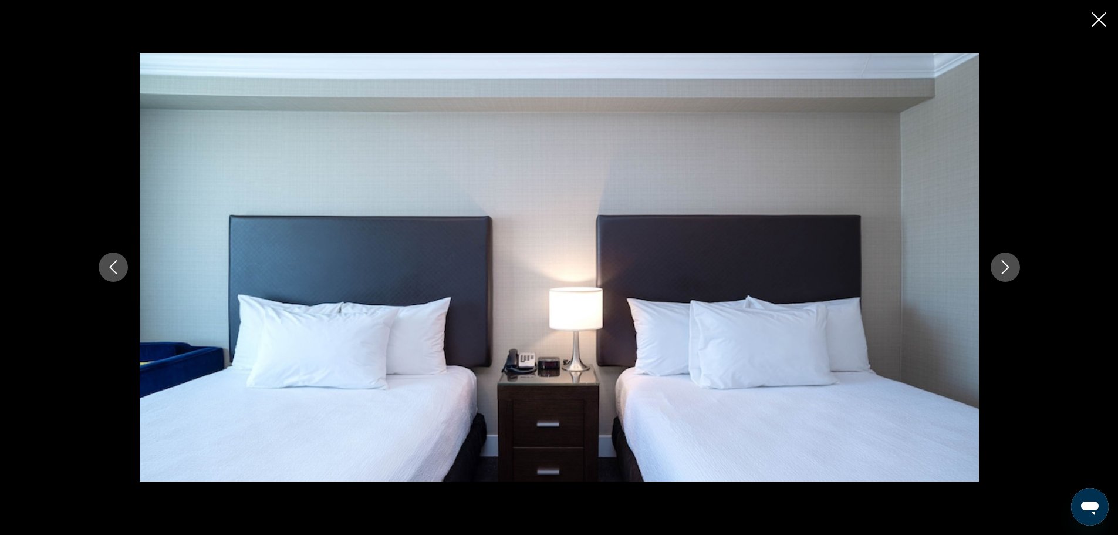
click at [1005, 274] on icon "Next image" at bounding box center [1005, 267] width 14 height 14
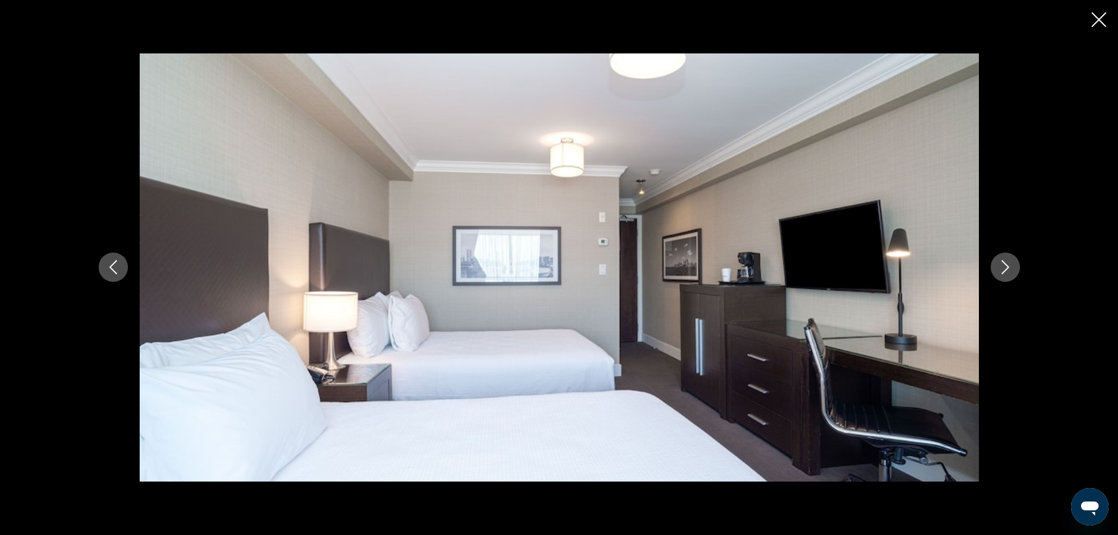
click at [1005, 274] on icon "Next image" at bounding box center [1005, 267] width 14 height 14
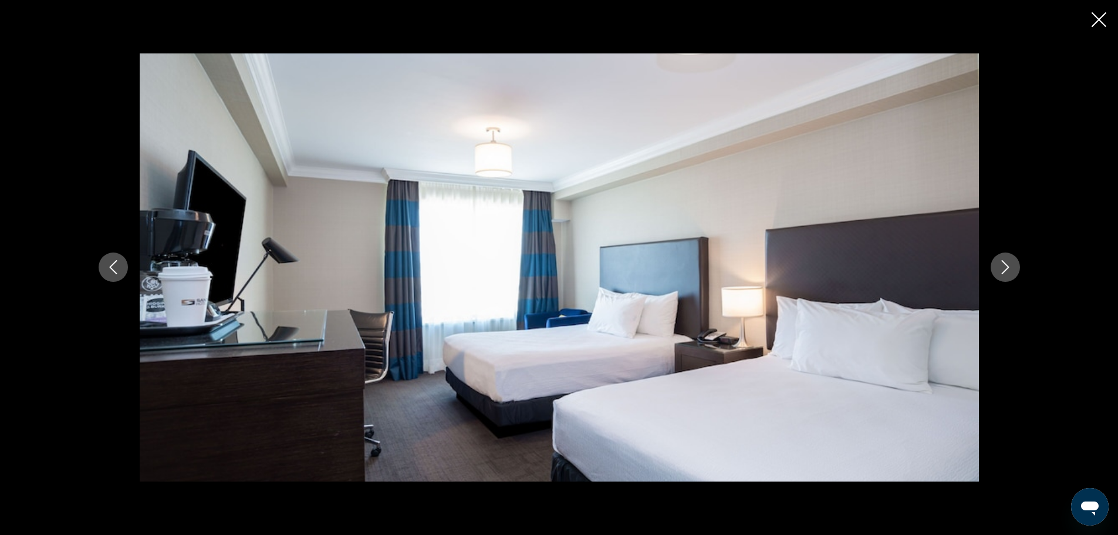
click at [1005, 274] on icon "Next image" at bounding box center [1005, 267] width 14 height 14
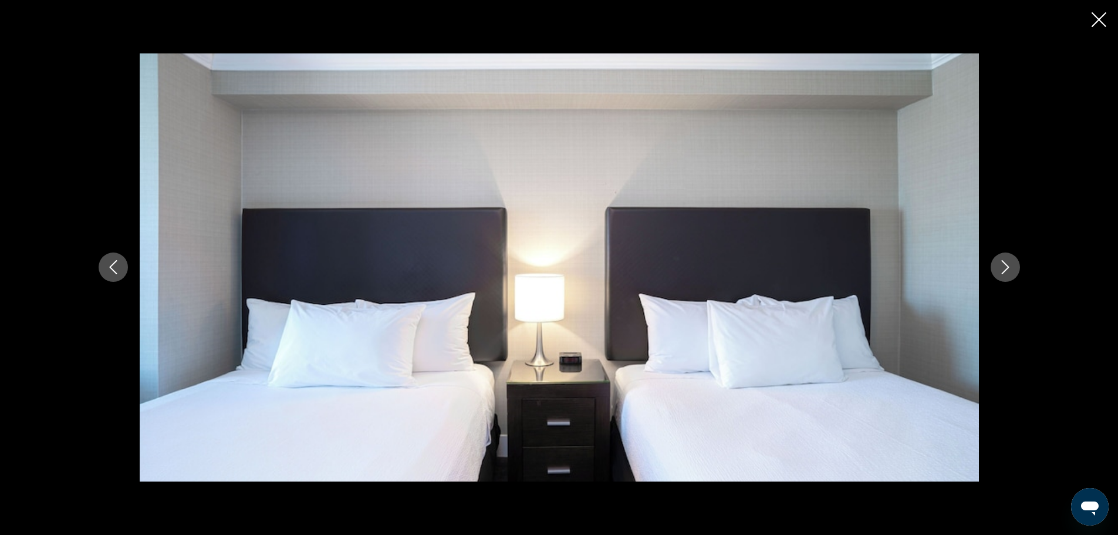
click at [1005, 274] on icon "Next image" at bounding box center [1005, 267] width 14 height 14
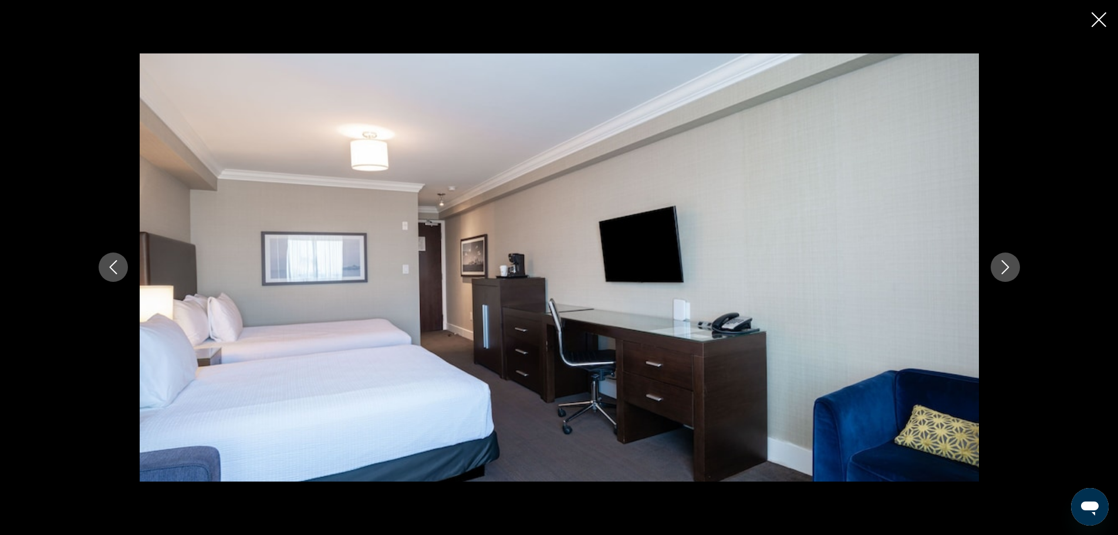
click at [1005, 274] on icon "Next image" at bounding box center [1005, 267] width 14 height 14
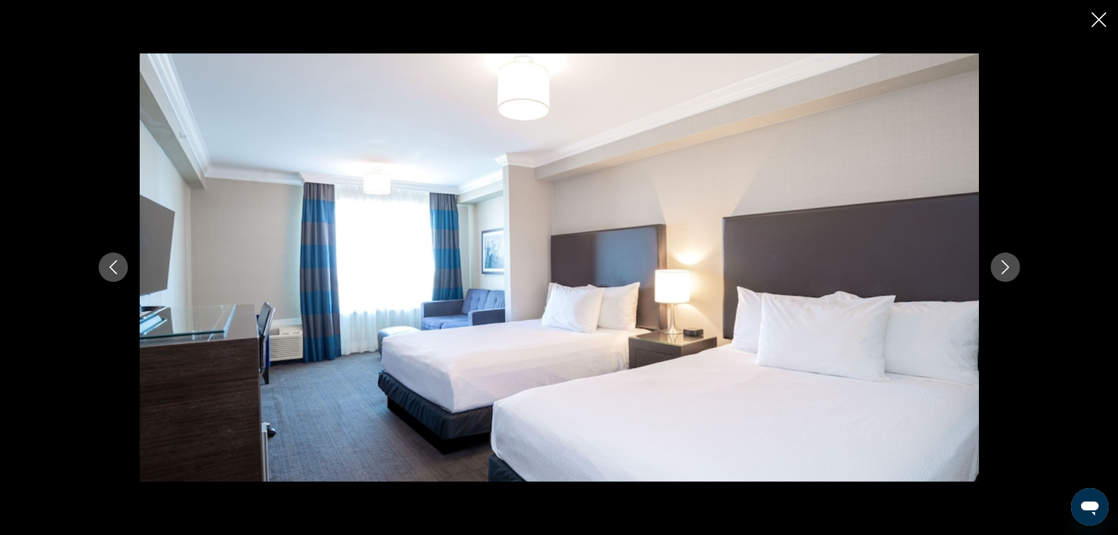
click at [1005, 274] on icon "Next image" at bounding box center [1005, 267] width 14 height 14
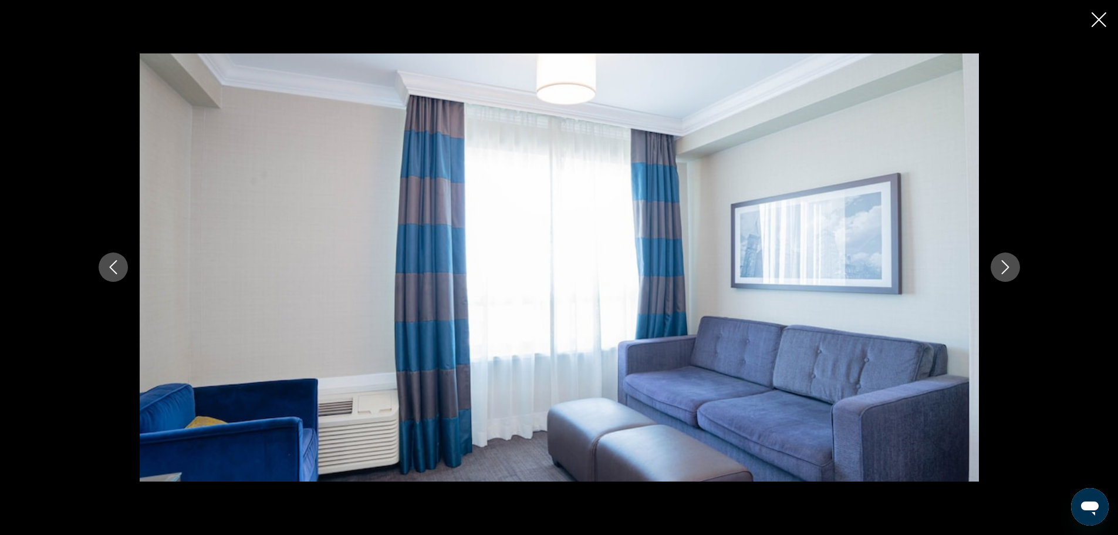
click at [1005, 274] on icon "Next image" at bounding box center [1005, 267] width 14 height 14
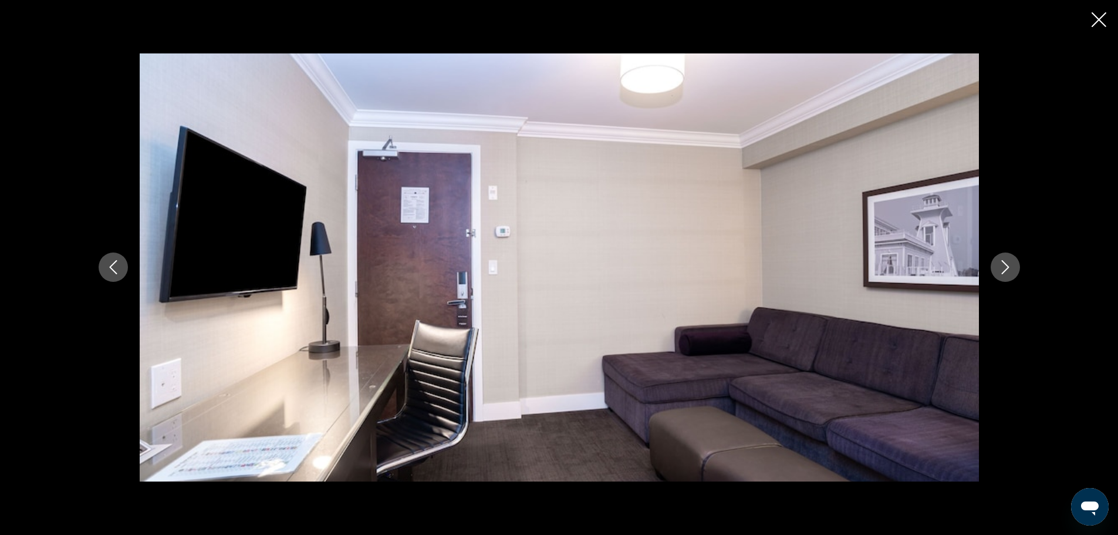
click at [1005, 274] on icon "Next image" at bounding box center [1005, 267] width 14 height 14
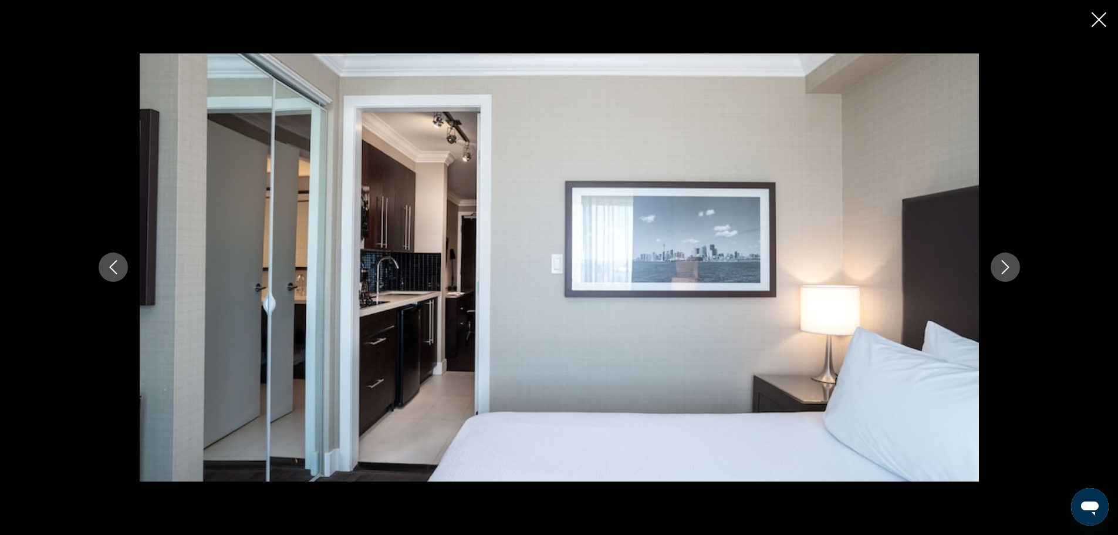
click at [1005, 274] on icon "Next image" at bounding box center [1005, 267] width 14 height 14
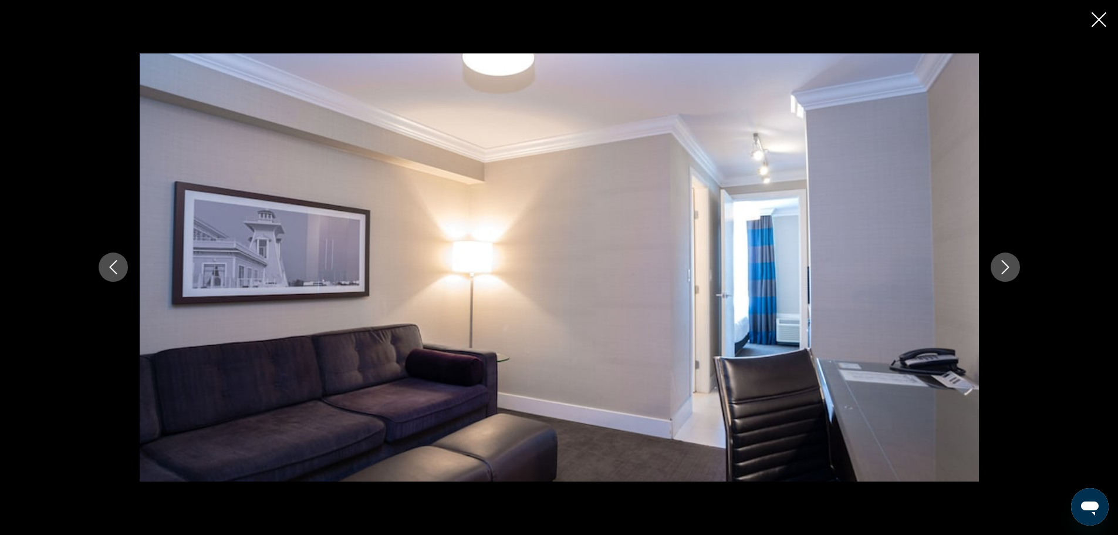
click at [113, 266] on icon "Previous image" at bounding box center [113, 267] width 14 height 14
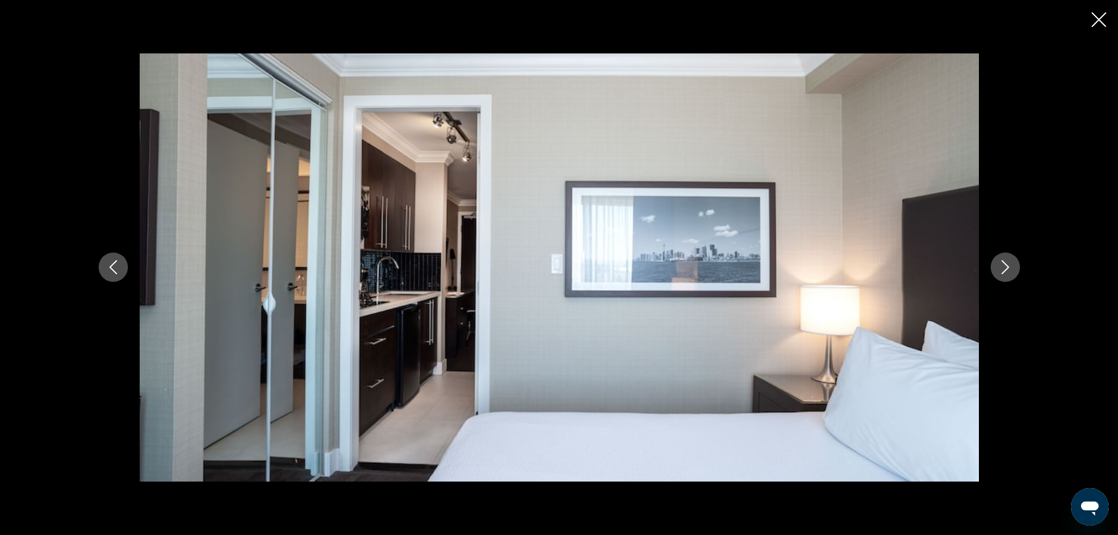
click at [1005, 271] on icon "Next image" at bounding box center [1005, 267] width 14 height 14
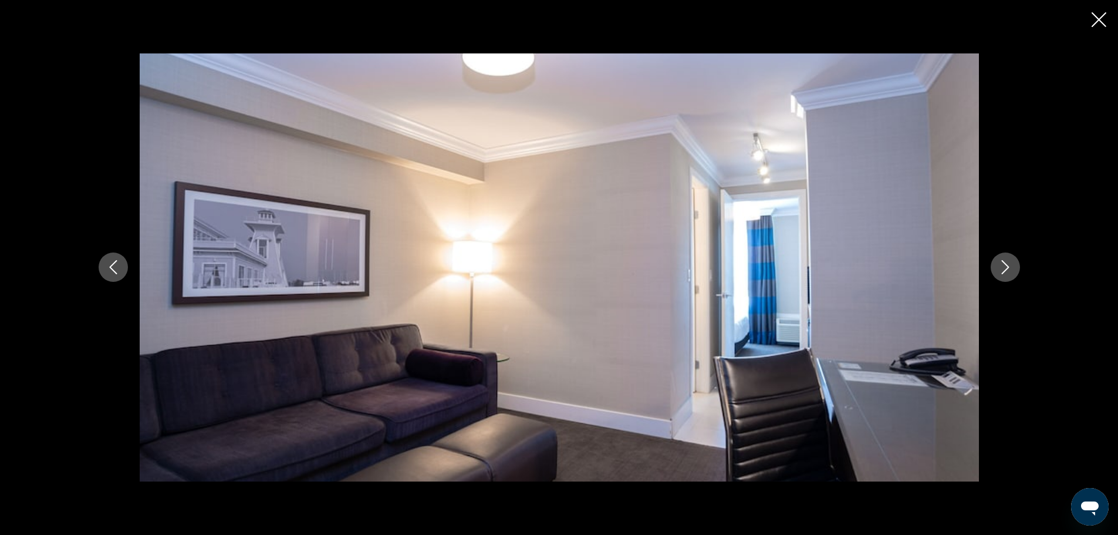
click at [1005, 271] on icon "Next image" at bounding box center [1005, 267] width 14 height 14
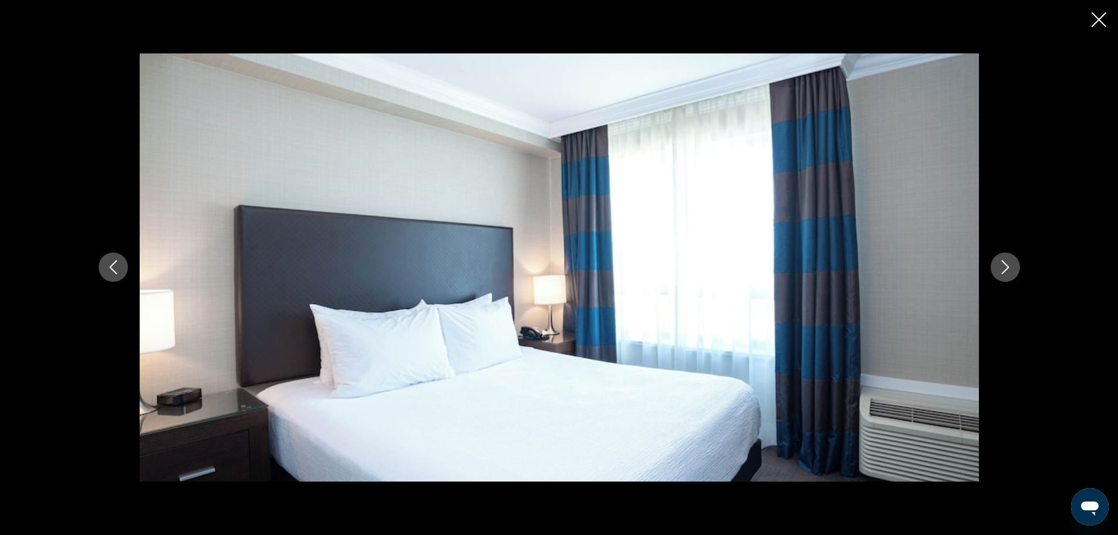
click at [1005, 271] on icon "Next image" at bounding box center [1005, 267] width 14 height 14
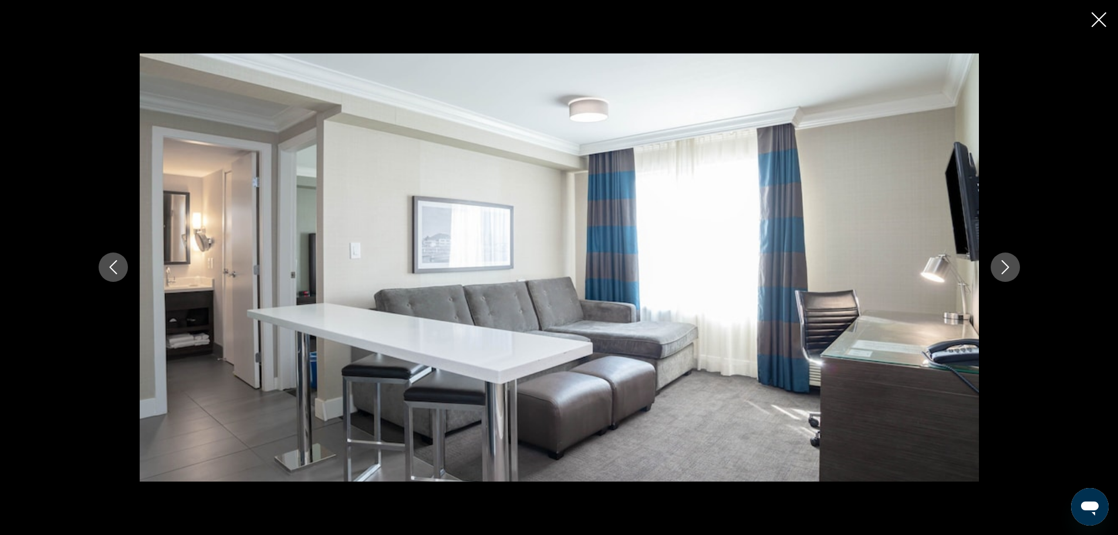
click at [1005, 271] on icon "Next image" at bounding box center [1005, 267] width 14 height 14
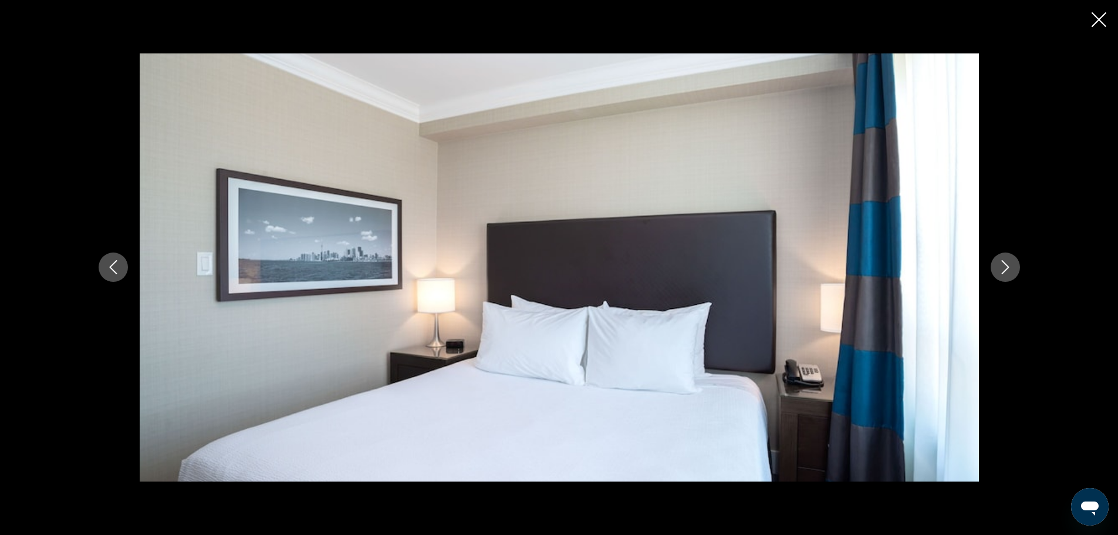
click at [1005, 271] on icon "Next image" at bounding box center [1005, 267] width 14 height 14
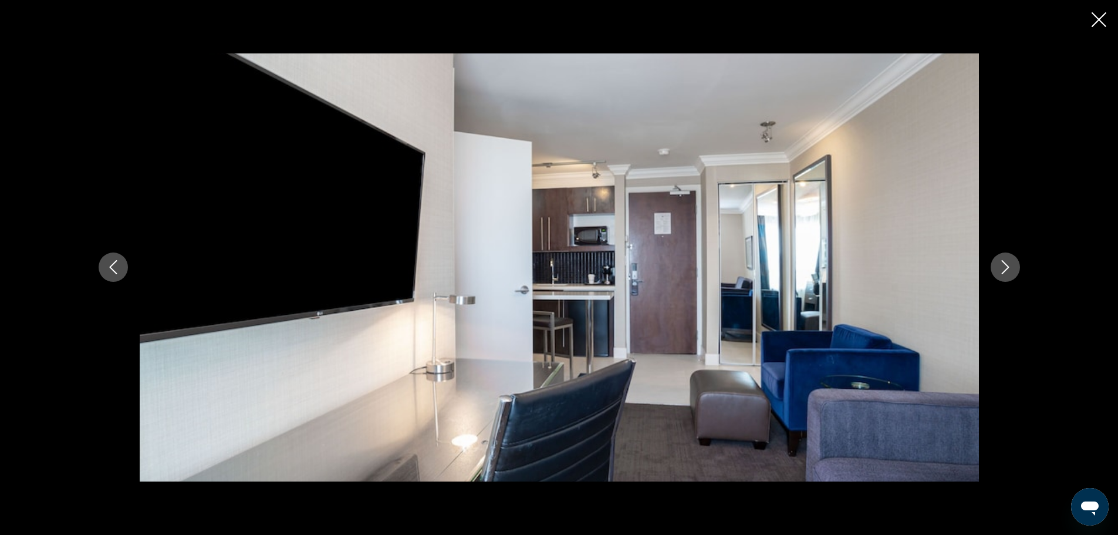
click at [1005, 271] on icon "Next image" at bounding box center [1005, 267] width 14 height 14
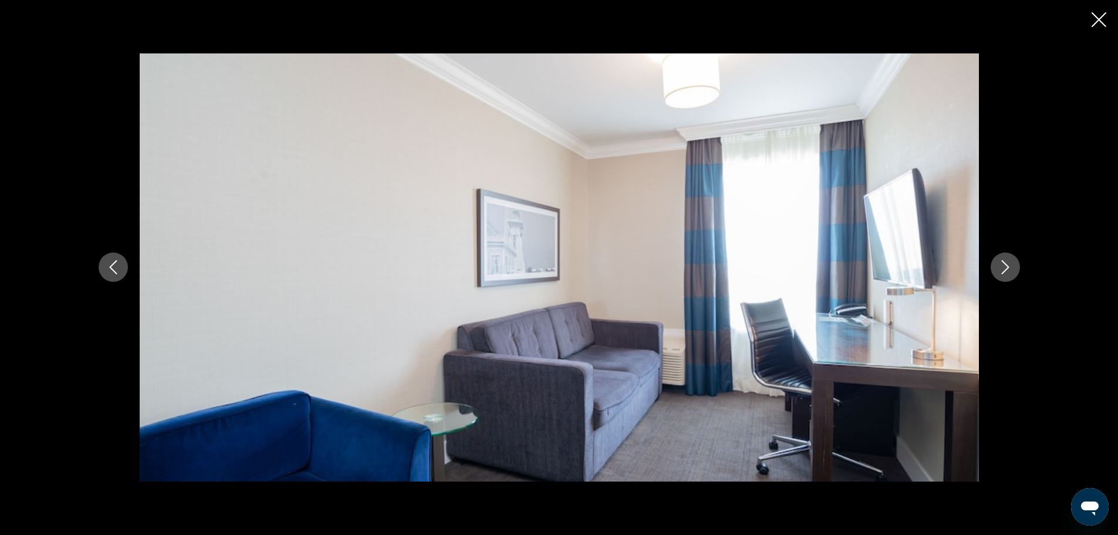
click at [1005, 271] on icon "Next image" at bounding box center [1005, 267] width 14 height 14
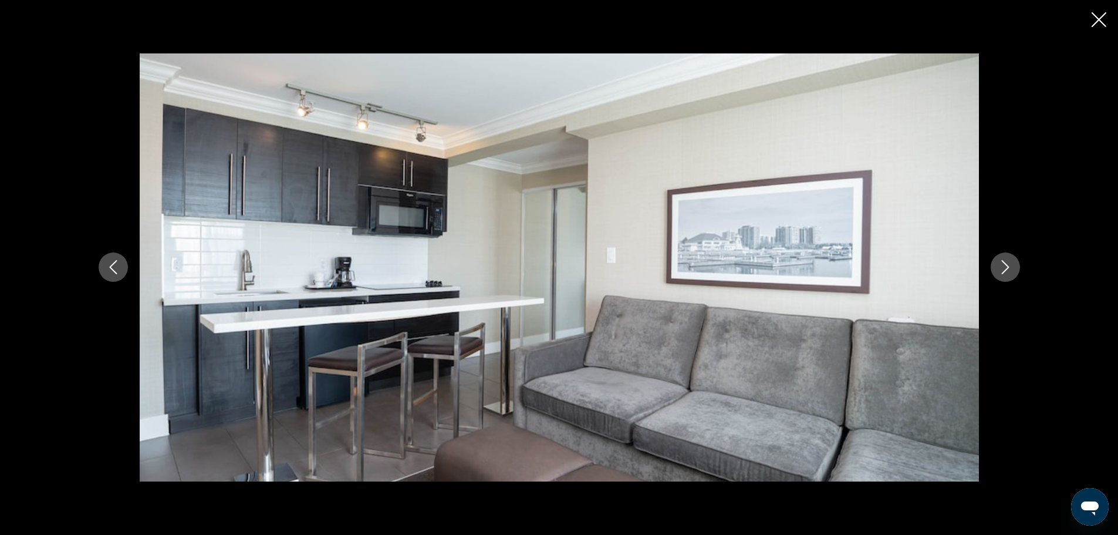
click at [1005, 271] on icon "Next image" at bounding box center [1005, 267] width 14 height 14
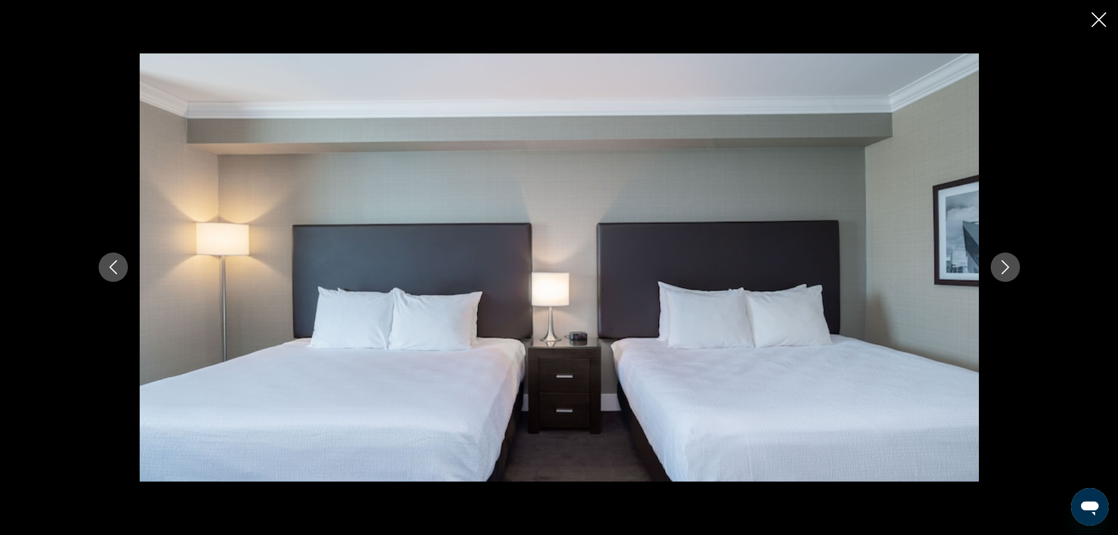
click at [1005, 271] on icon "Next image" at bounding box center [1005, 267] width 14 height 14
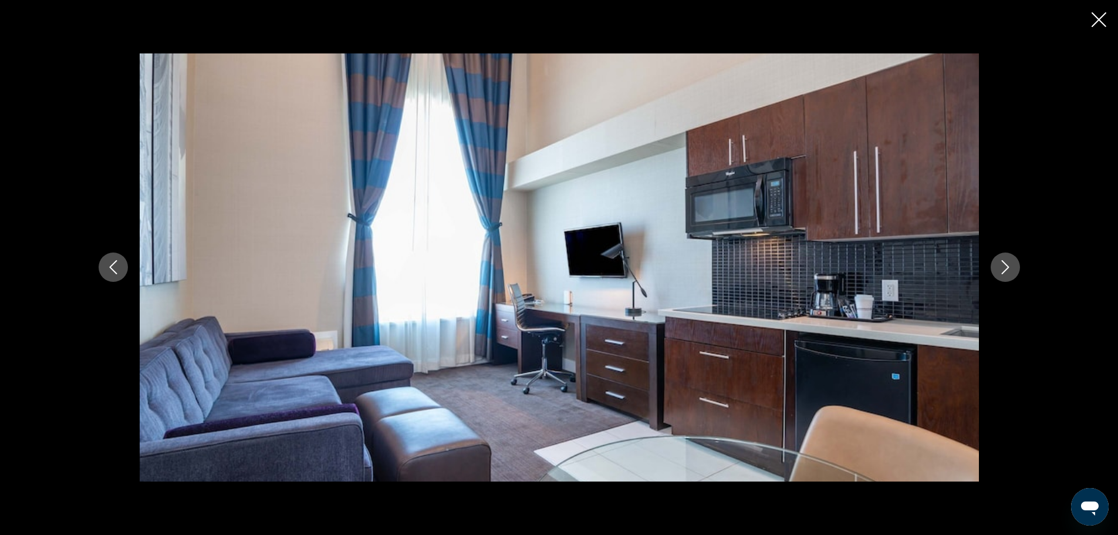
click at [1005, 271] on icon "Next image" at bounding box center [1005, 267] width 14 height 14
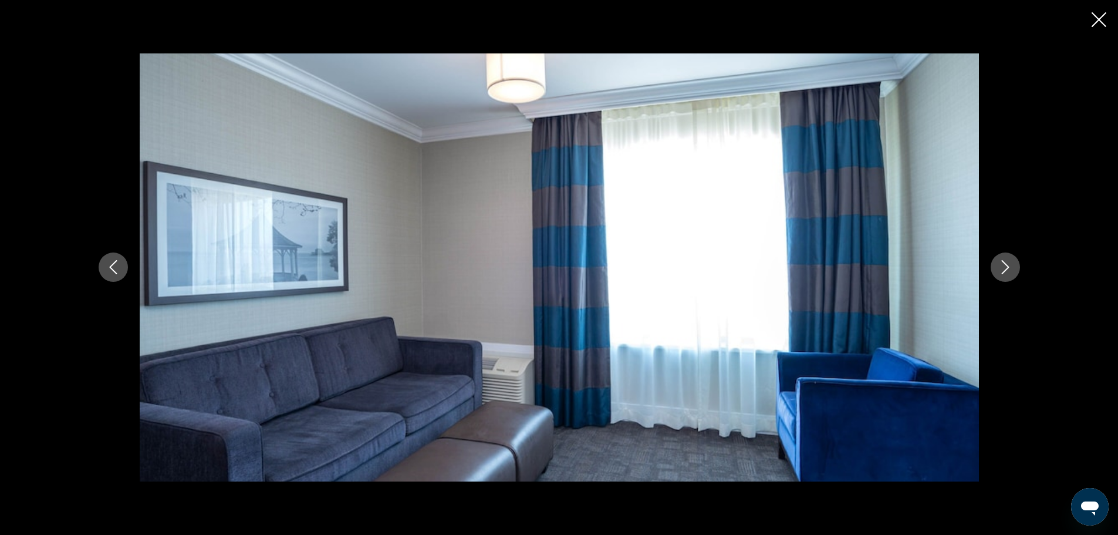
click at [1005, 271] on icon "Next image" at bounding box center [1005, 267] width 14 height 14
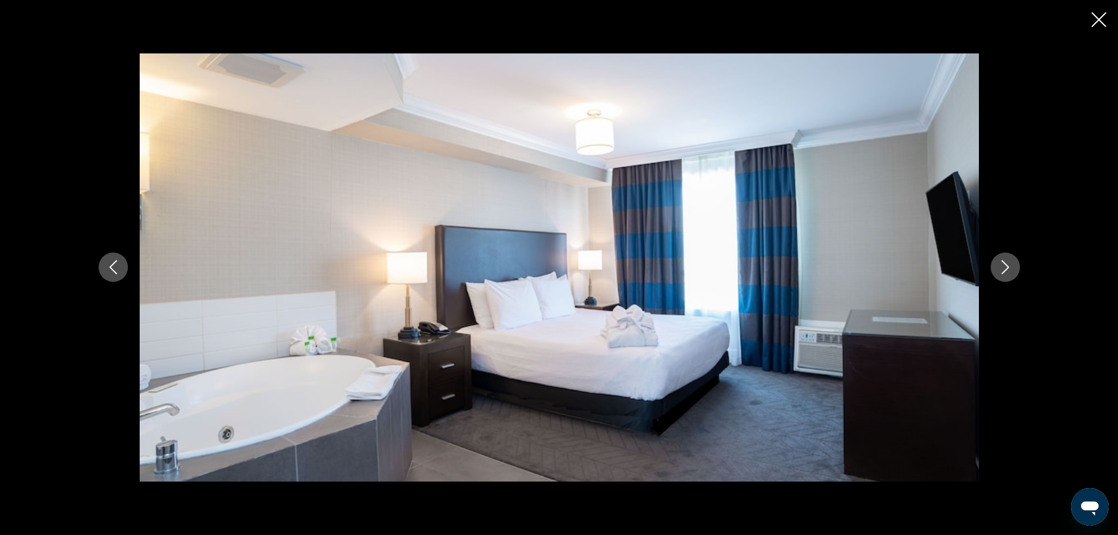
click at [1005, 271] on icon "Next image" at bounding box center [1005, 267] width 14 height 14
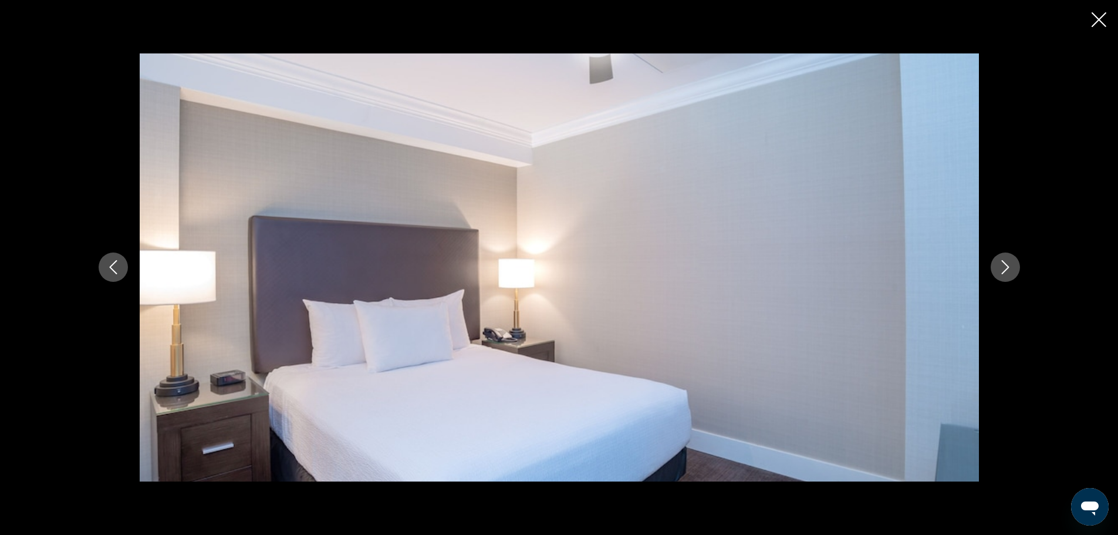
click at [1005, 271] on icon "Next image" at bounding box center [1005, 267] width 14 height 14
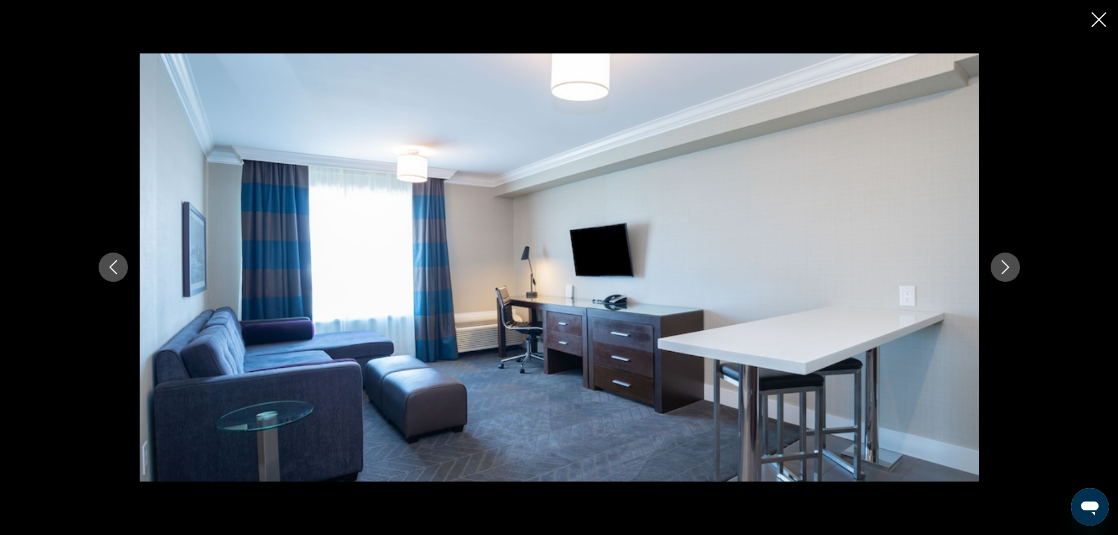
click at [1005, 271] on icon "Next image" at bounding box center [1005, 267] width 14 height 14
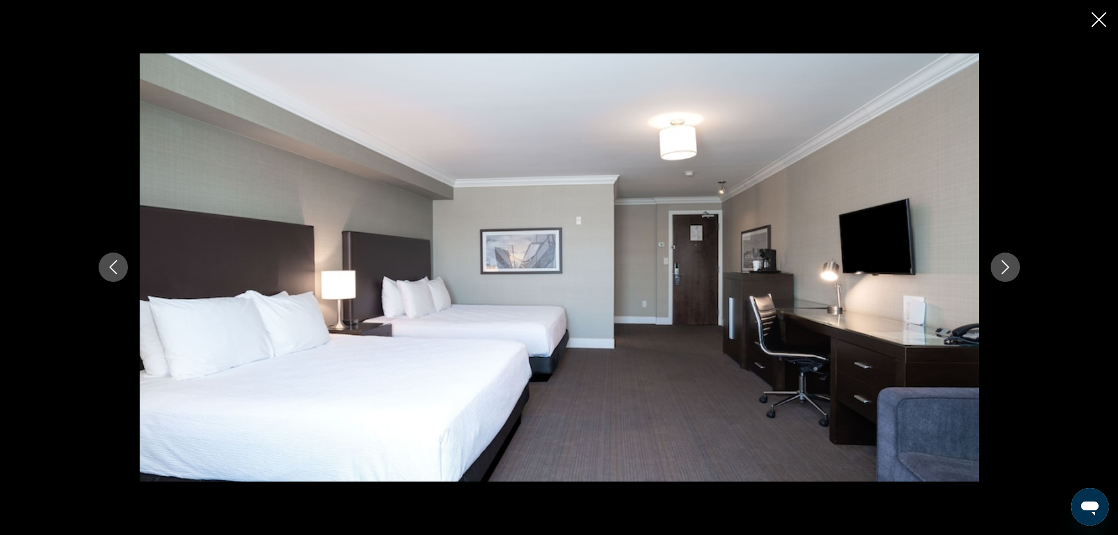
click at [1005, 271] on icon "Next image" at bounding box center [1005, 267] width 14 height 14
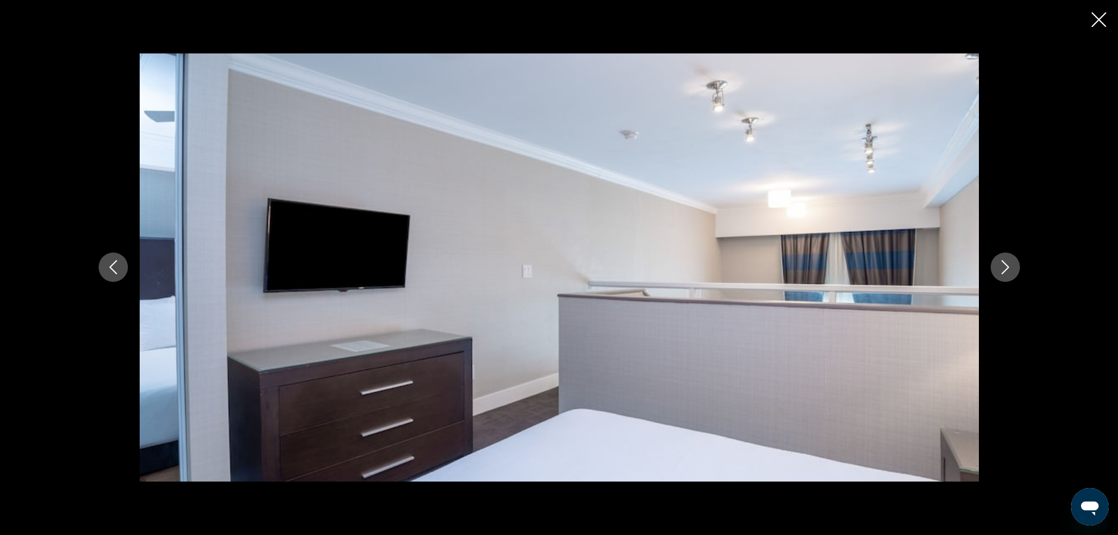
click at [107, 270] on icon "Previous image" at bounding box center [113, 267] width 14 height 14
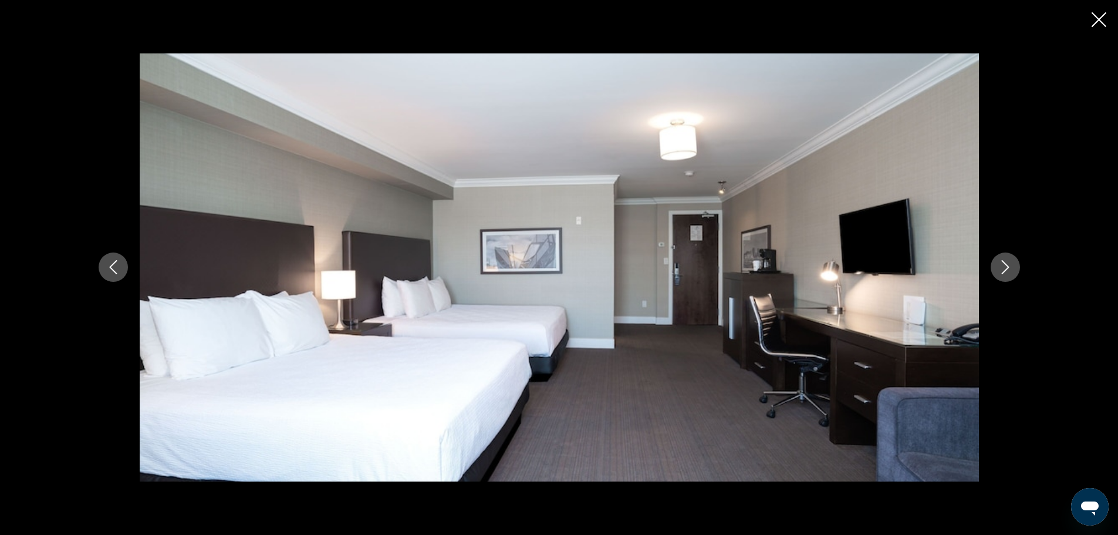
click at [1006, 266] on icon "Next image" at bounding box center [1005, 267] width 14 height 14
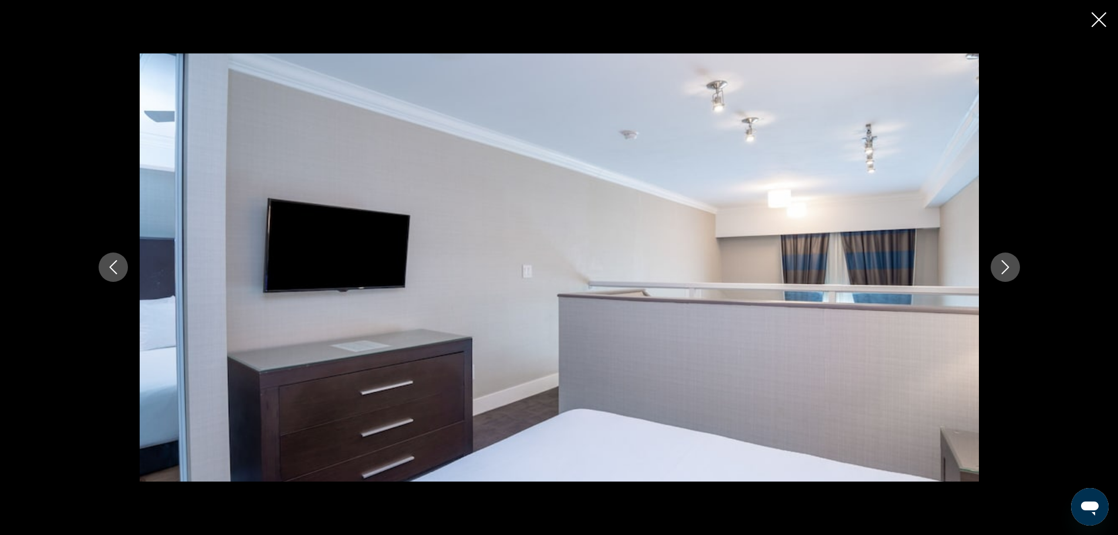
click at [1006, 266] on icon "Next image" at bounding box center [1005, 267] width 14 height 14
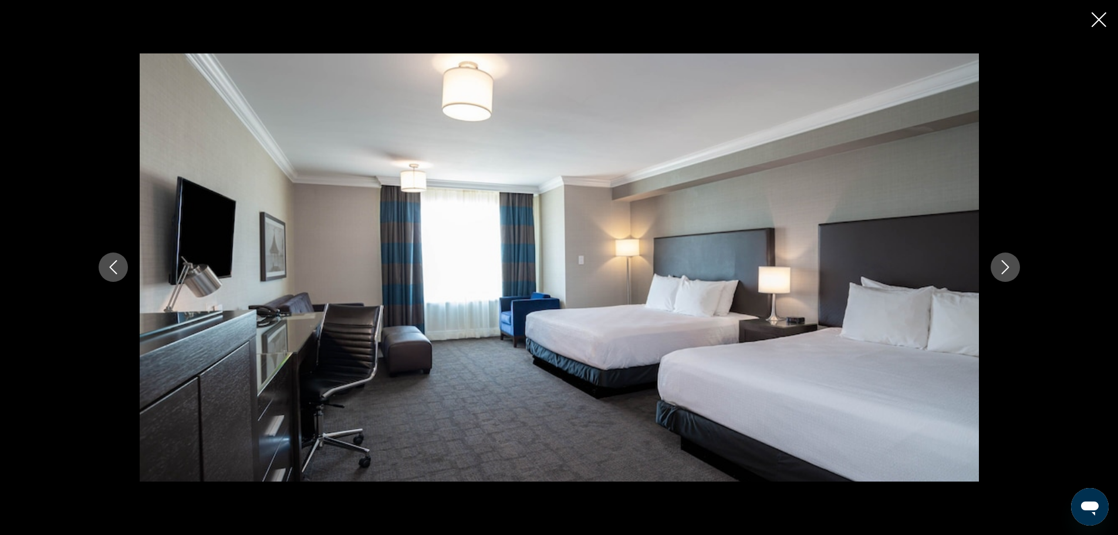
click at [1094, 19] on icon "Close slideshow" at bounding box center [1098, 19] width 15 height 15
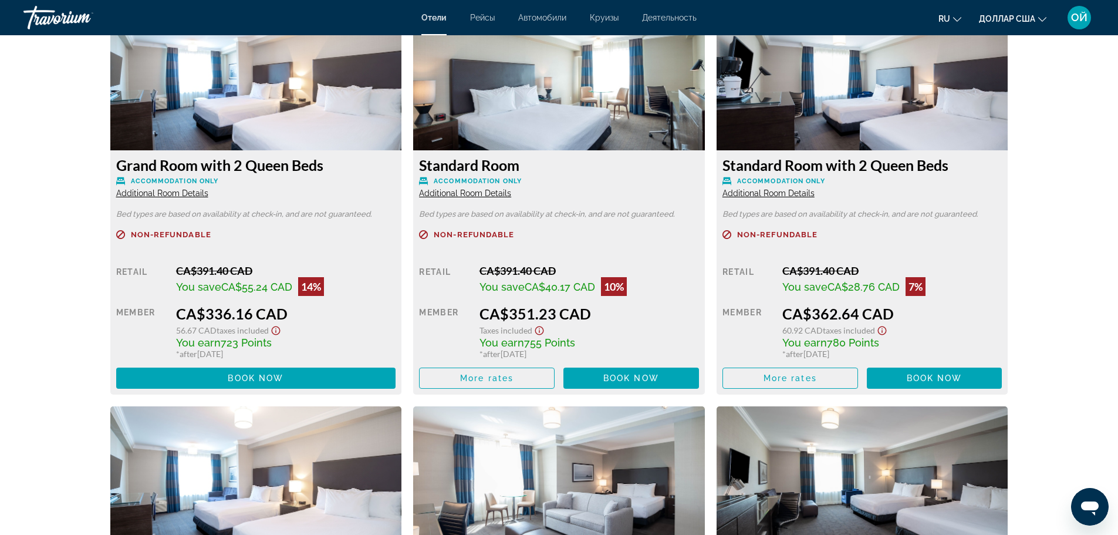
scroll to position [1634, 0]
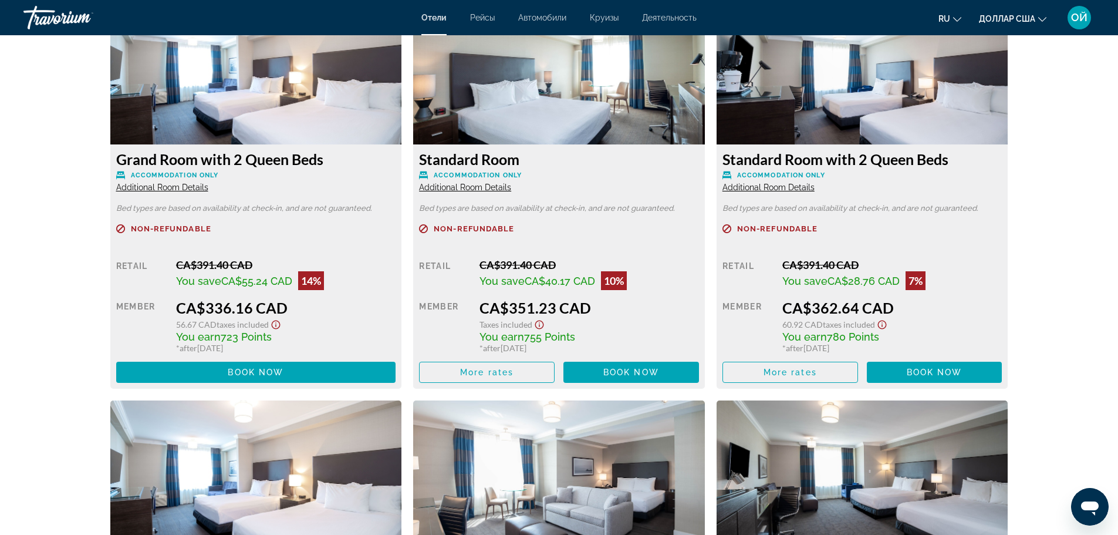
click at [161, 188] on span "Additional Room Details" at bounding box center [162, 186] width 92 height 9
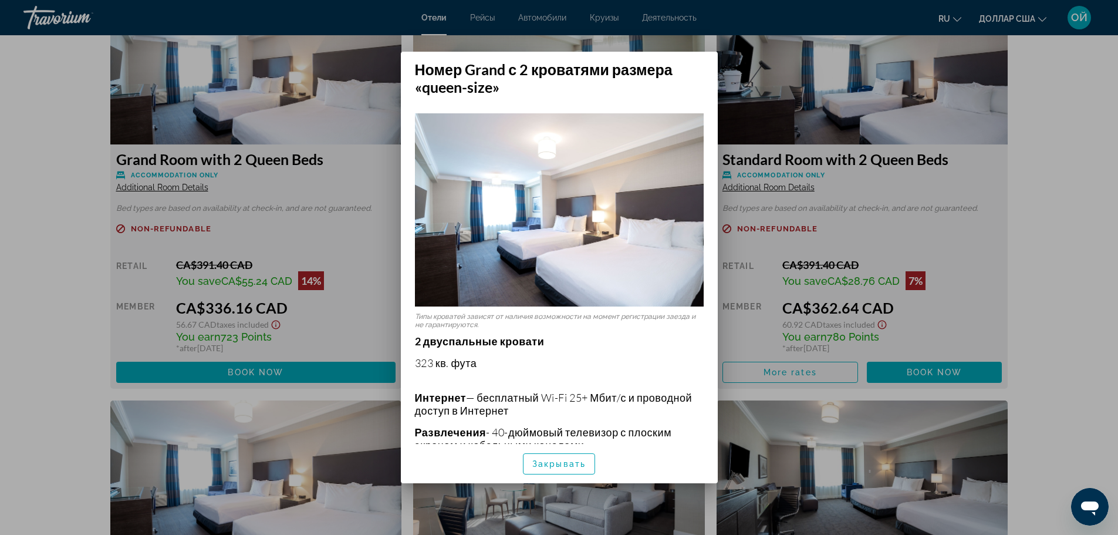
scroll to position [265, 0]
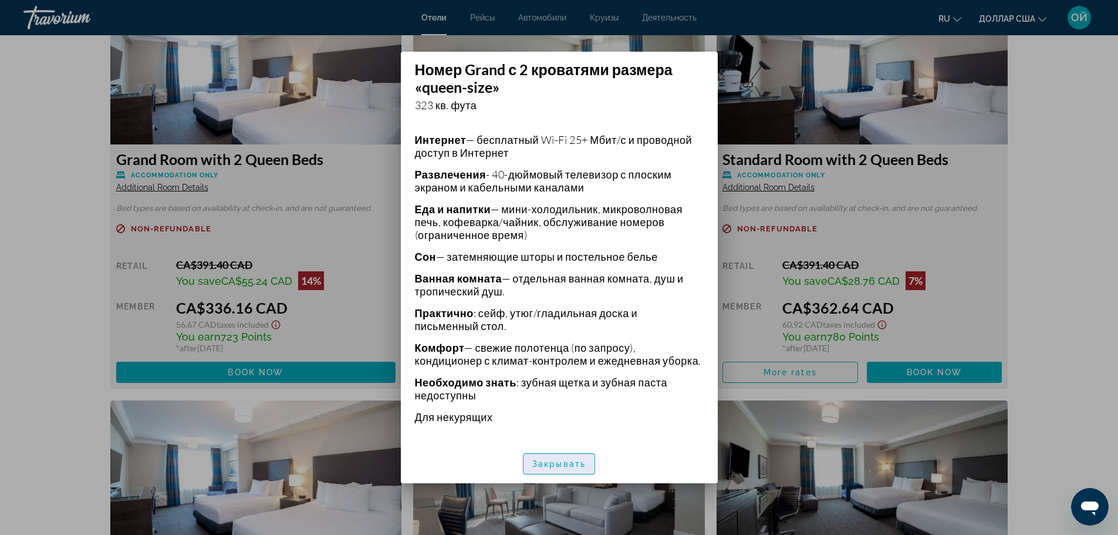
click at [557, 460] on font "Закрывать" at bounding box center [558, 463] width 53 height 9
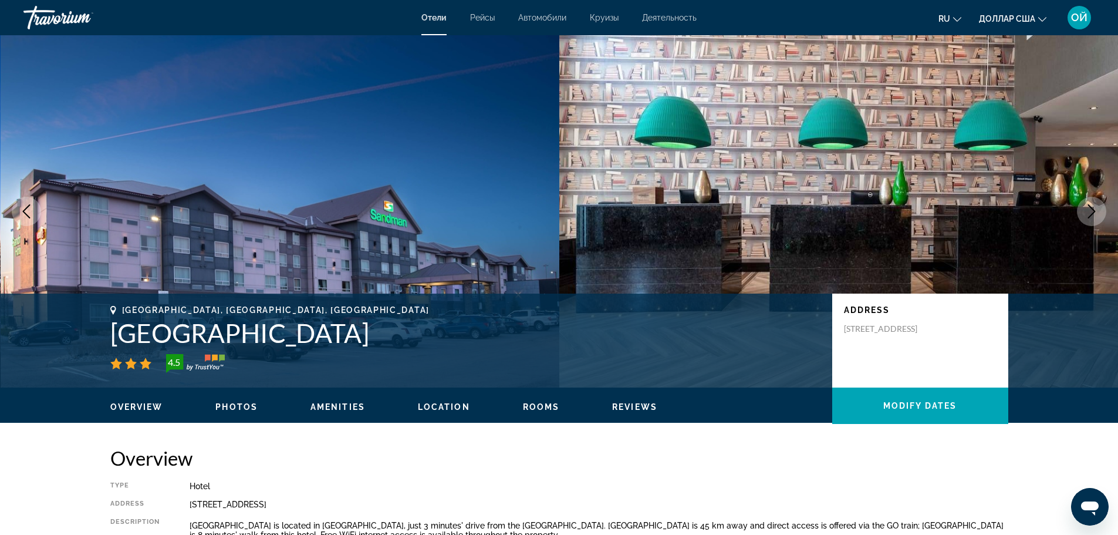
scroll to position [1634, 0]
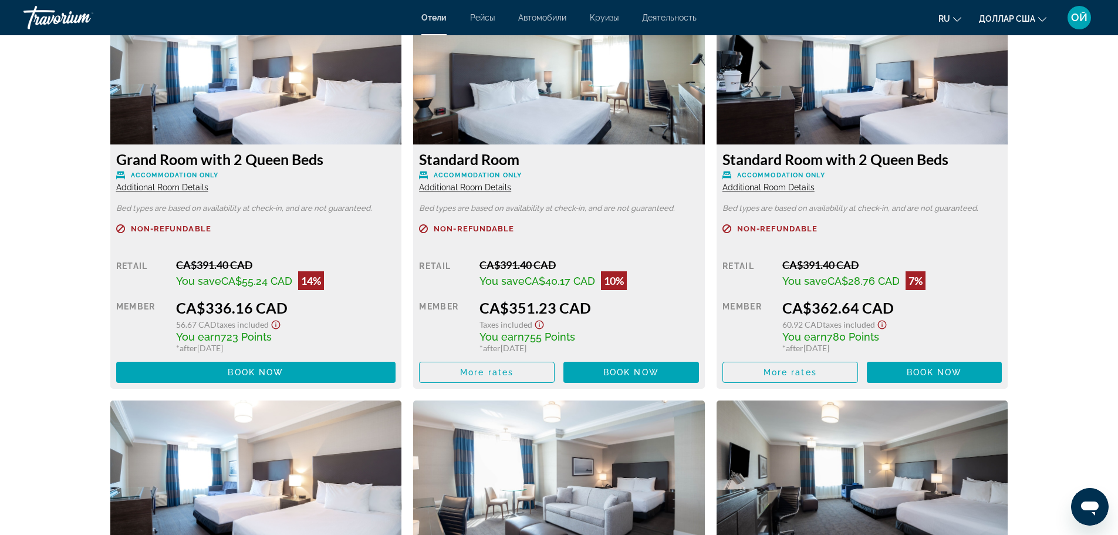
click at [752, 186] on span "Additional Room Details" at bounding box center [768, 186] width 92 height 9
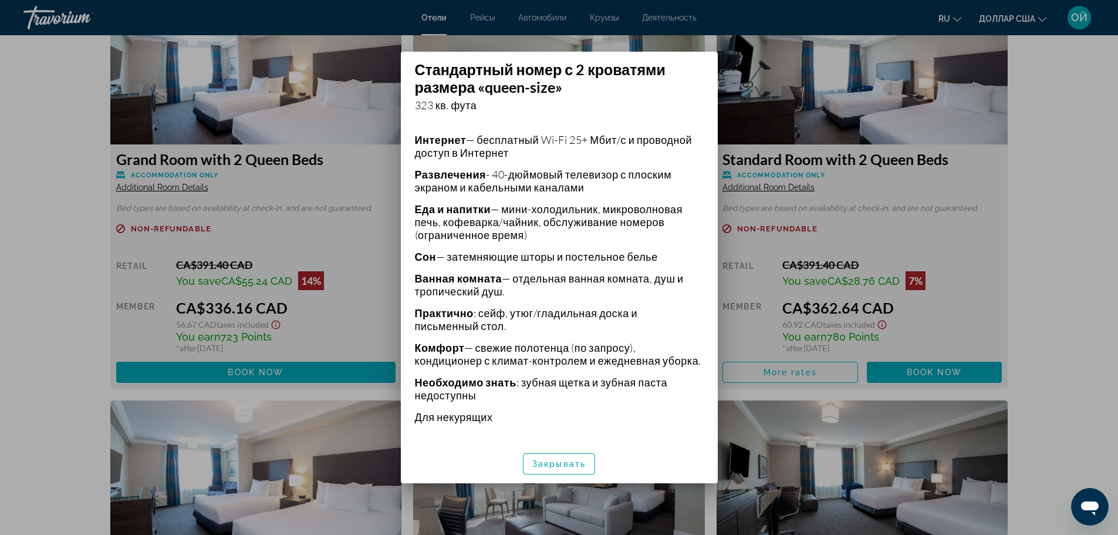
scroll to position [265, 0]
click at [750, 317] on div at bounding box center [559, 267] width 1118 height 535
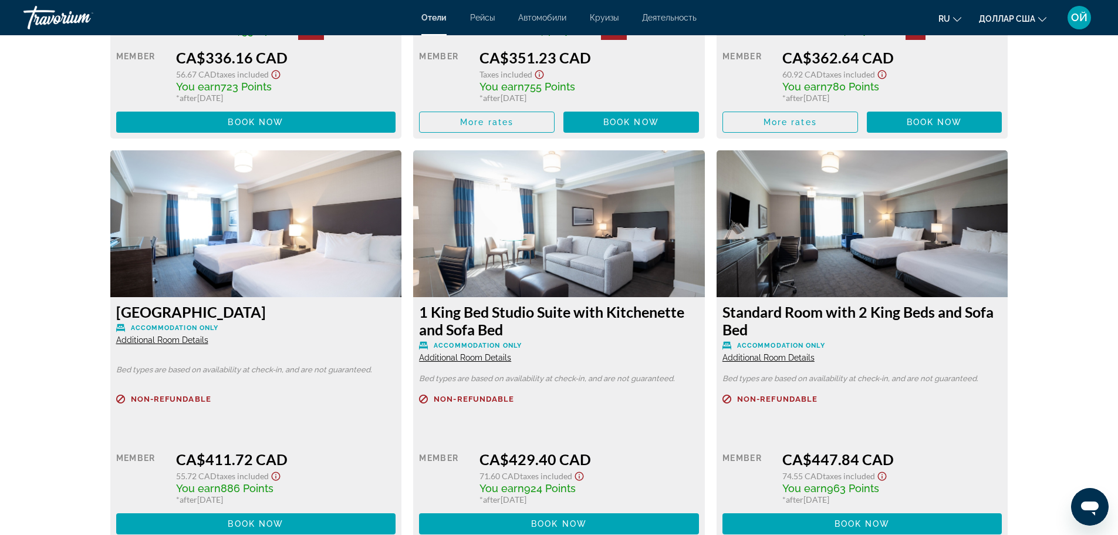
scroll to position [1892, 0]
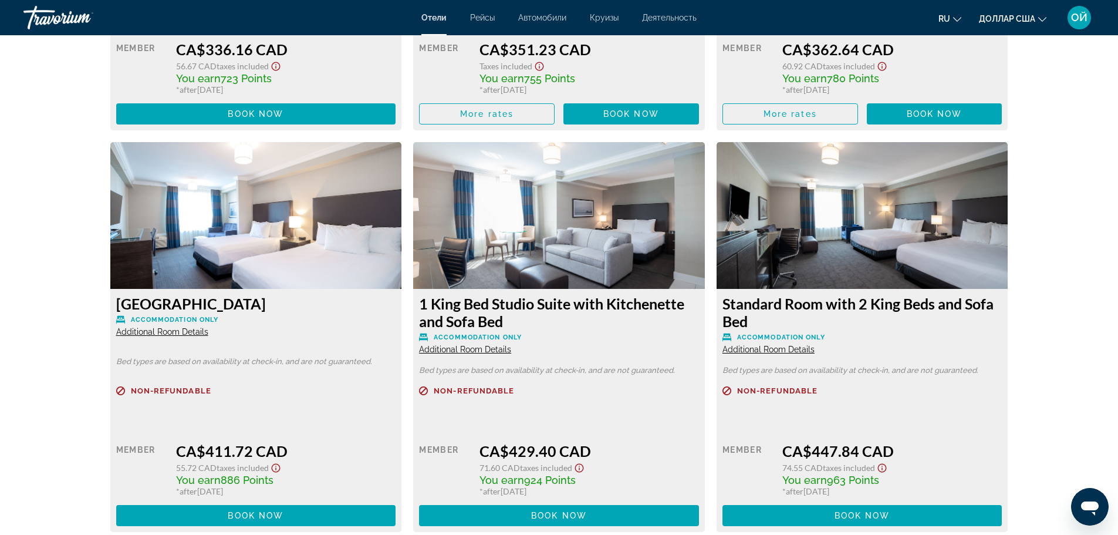
click at [762, 349] on span "Additional Room Details" at bounding box center [768, 348] width 92 height 9
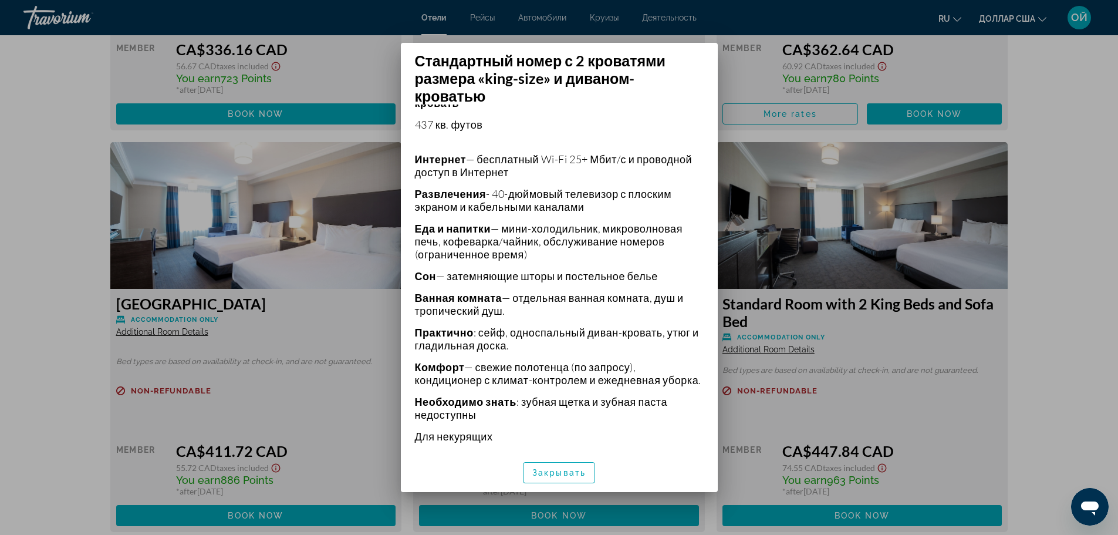
scroll to position [278, 0]
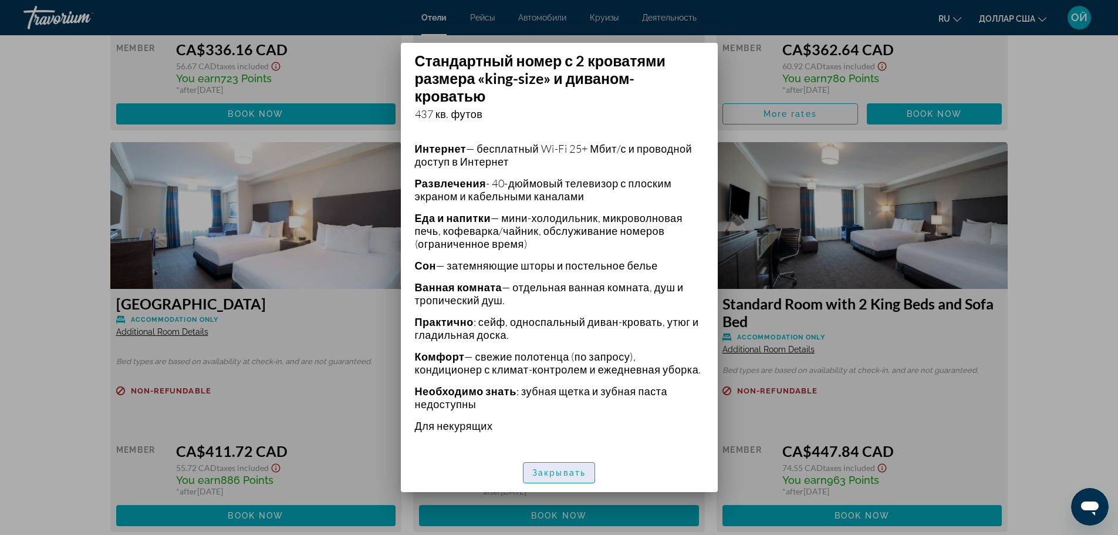
click at [573, 478] on span "button" at bounding box center [558, 472] width 71 height 28
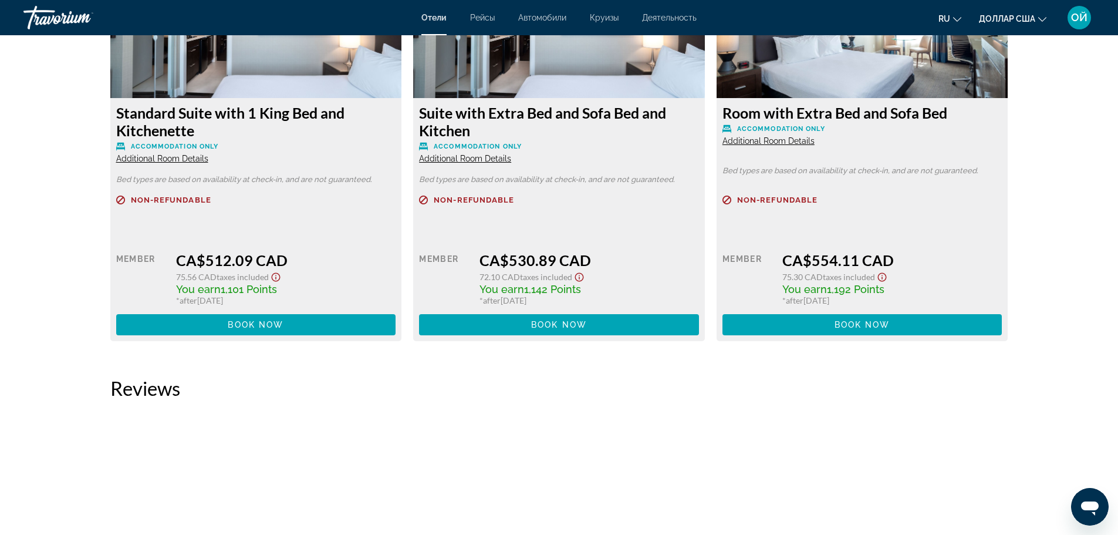
scroll to position [2909, 0]
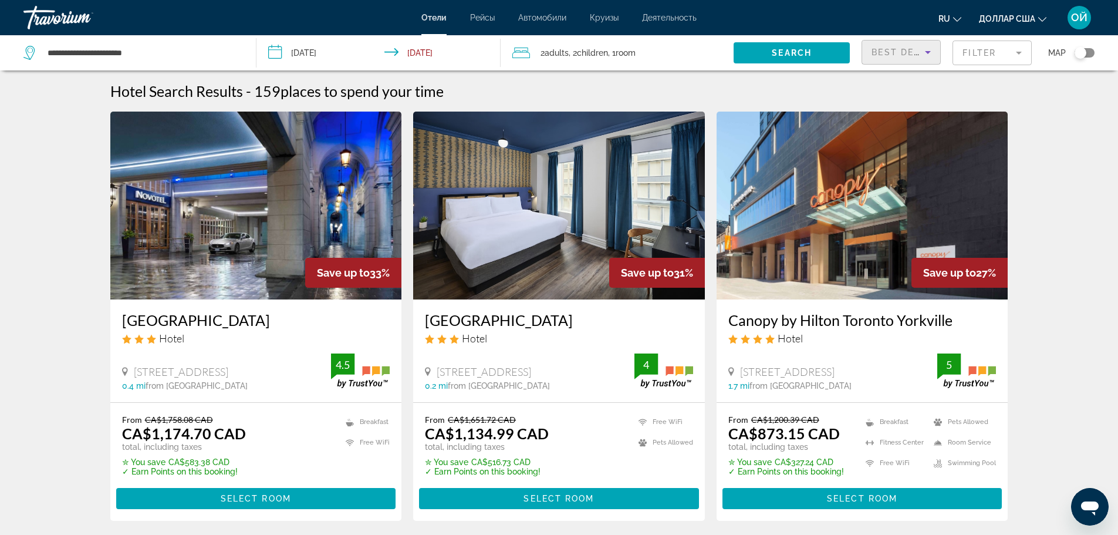
click at [924, 52] on icon "Sort by" at bounding box center [928, 52] width 14 height 14
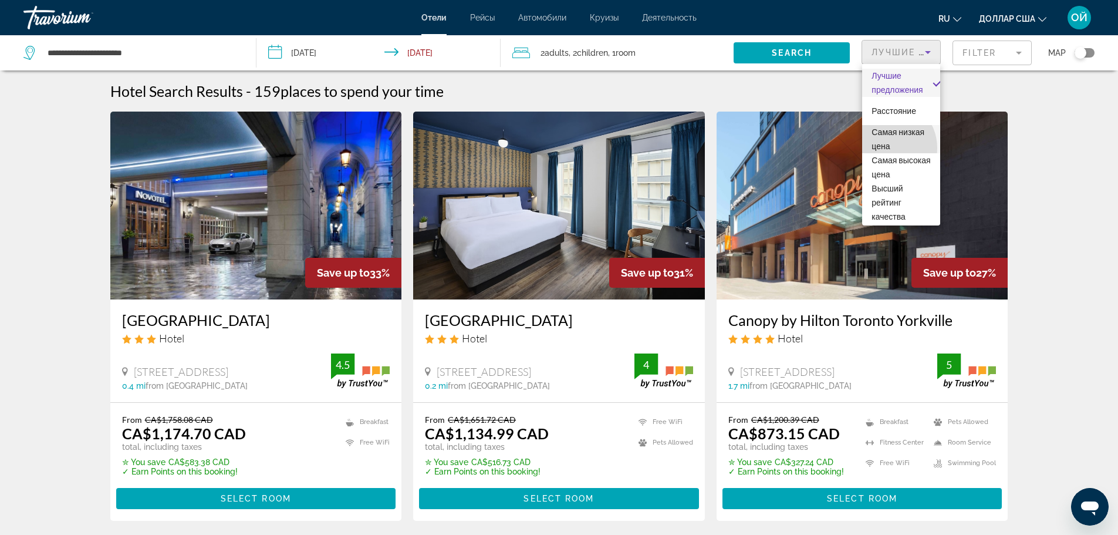
click at [886, 148] on font "Самая низкая цена" at bounding box center [897, 138] width 53 height 23
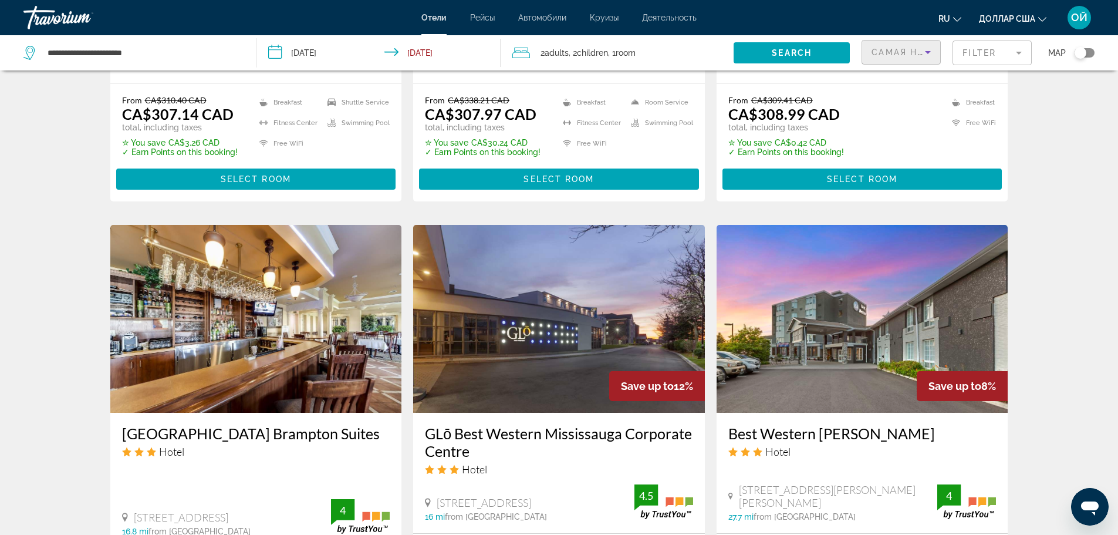
scroll to position [813, 0]
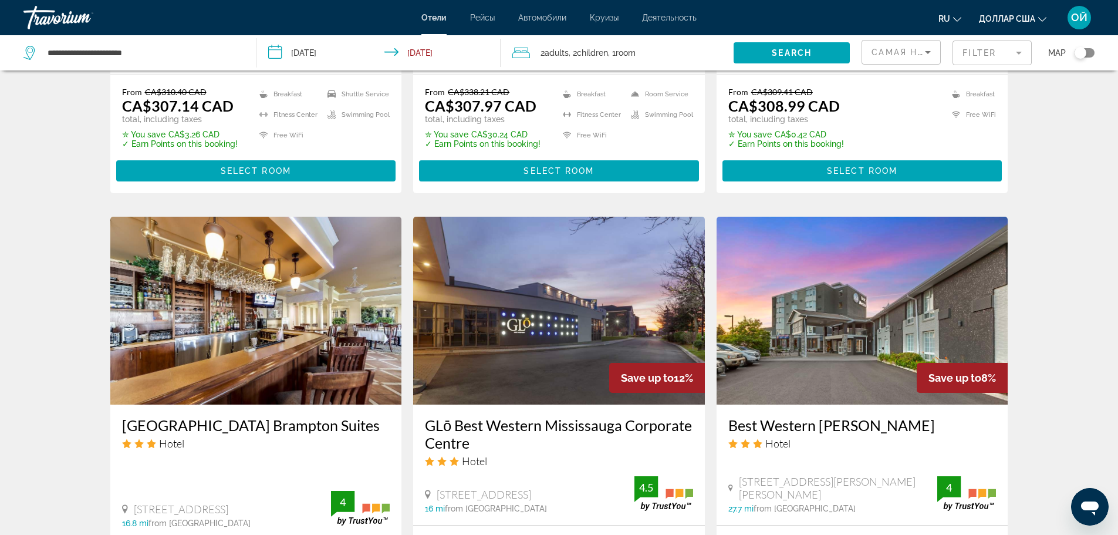
click at [1088, 51] on div "Toggle map" at bounding box center [1084, 52] width 20 height 9
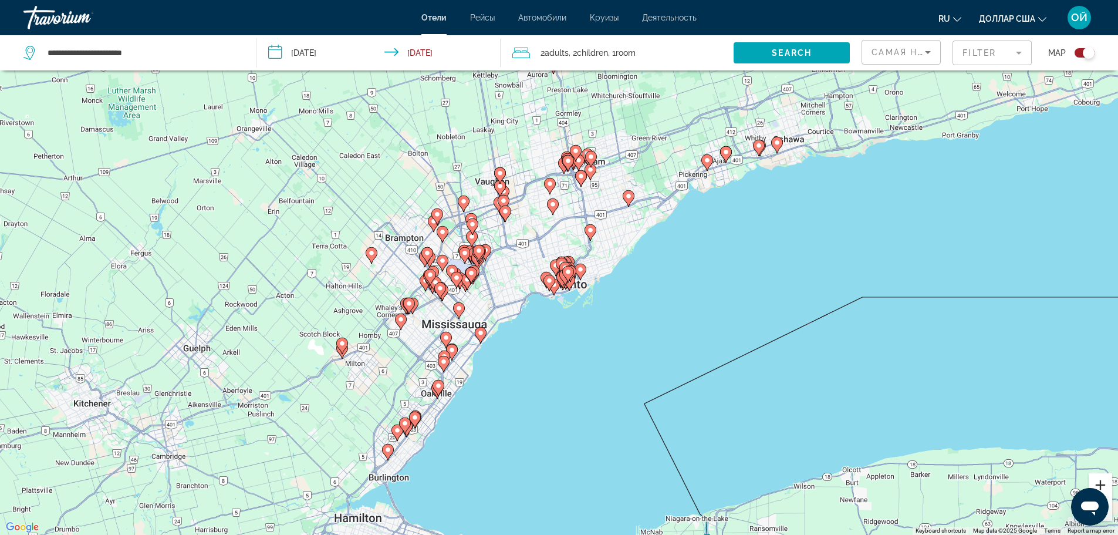
click at [1103, 482] on button "Zoom in" at bounding box center [1099, 484] width 23 height 23
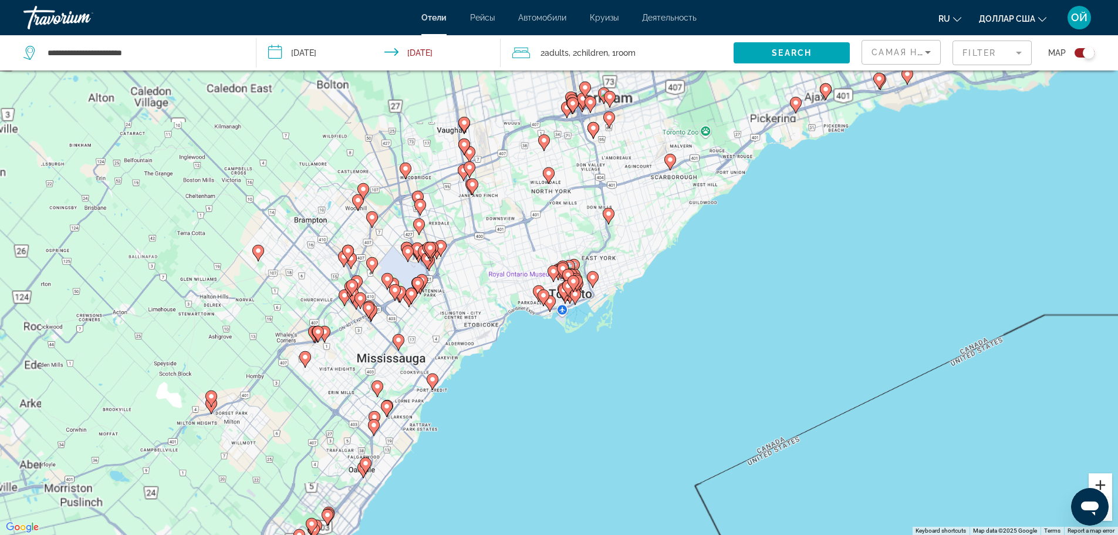
click at [1103, 482] on button "Zoom in" at bounding box center [1099, 484] width 23 height 23
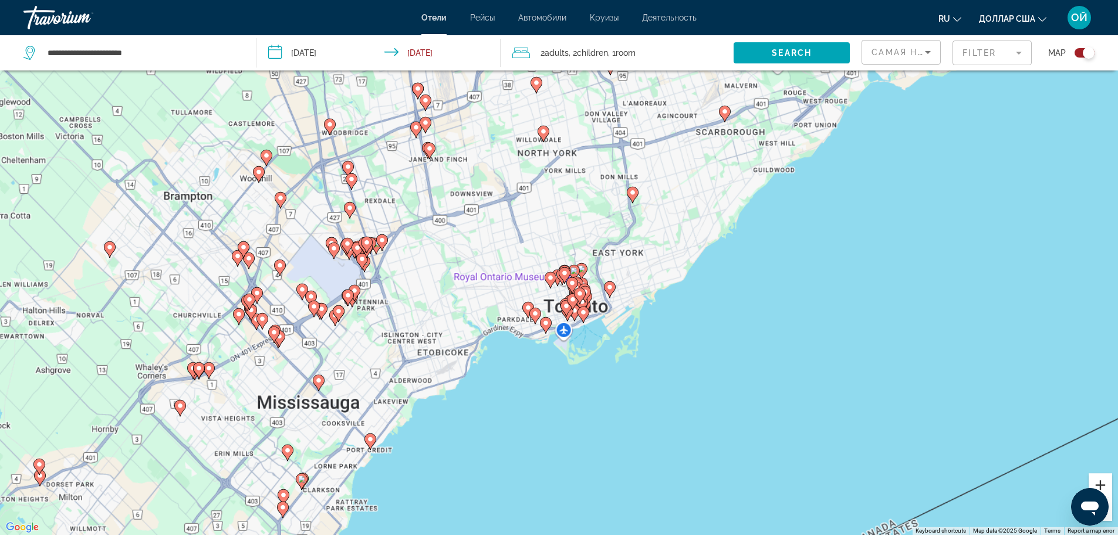
click at [1103, 482] on button "Zoom in" at bounding box center [1099, 484] width 23 height 23
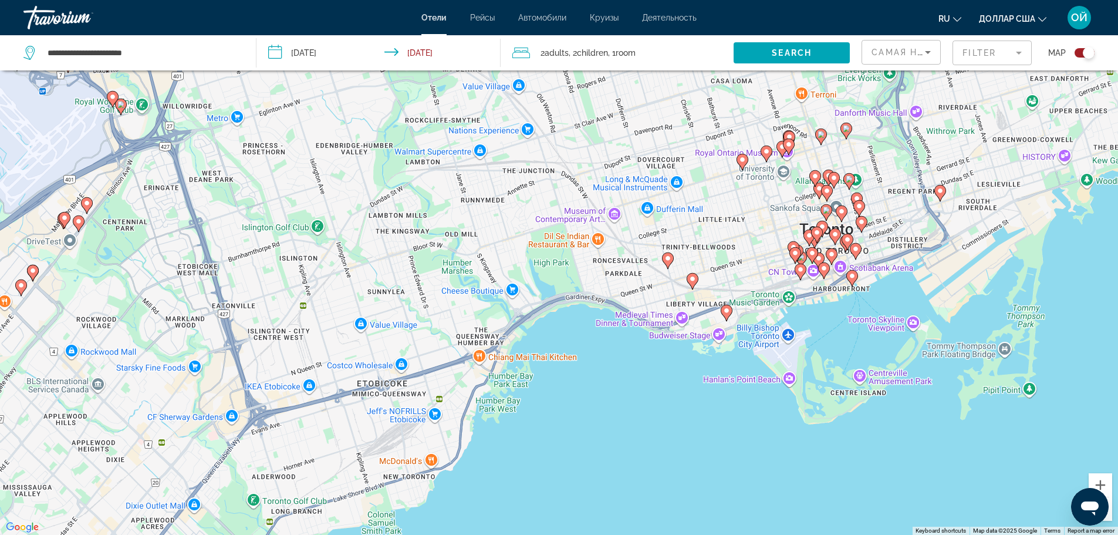
drag, startPoint x: 190, startPoint y: 384, endPoint x: 404, endPoint y: 213, distance: 273.9
click at [404, 213] on div "To activate drag with keyboard, press Alt + Enter. Once in keyboard drag state,…" at bounding box center [559, 267] width 1118 height 535
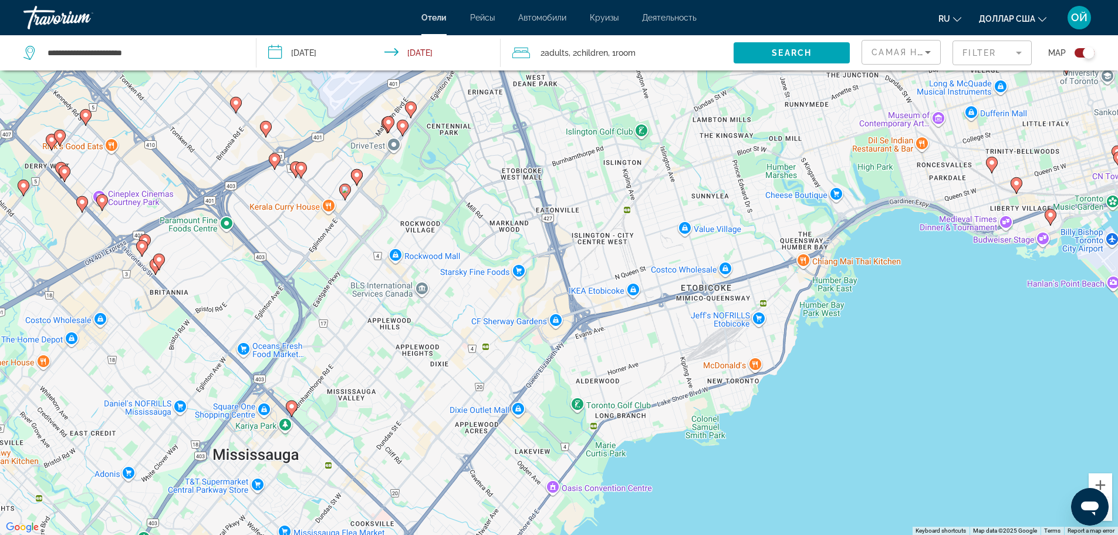
drag, startPoint x: 185, startPoint y: 364, endPoint x: 516, endPoint y: 261, distance: 347.1
click at [516, 261] on div "To activate drag with keyboard, press Alt + Enter. Once in keyboard drag state,…" at bounding box center [559, 267] width 1118 height 535
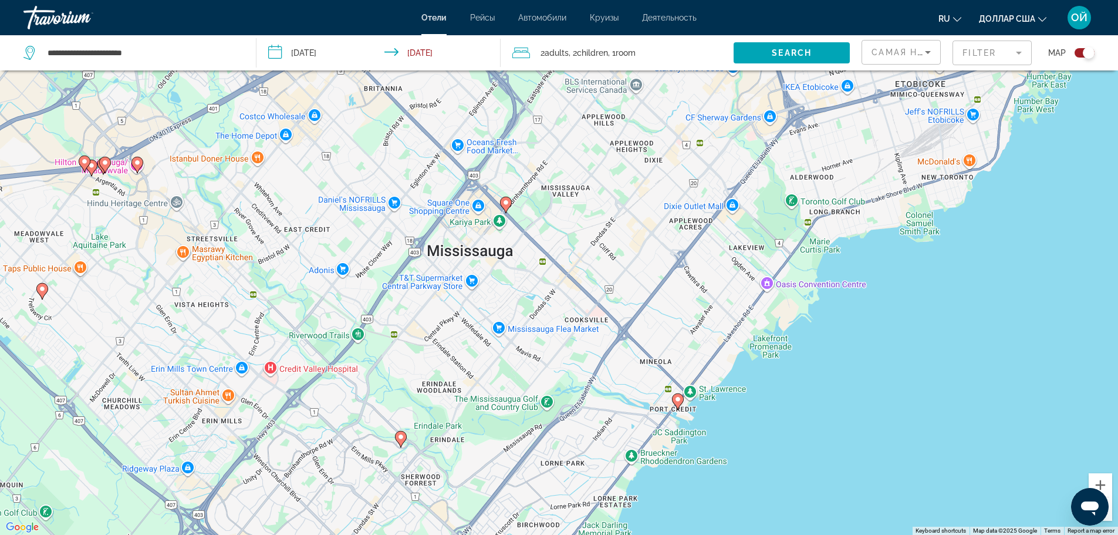
drag, startPoint x: 353, startPoint y: 286, endPoint x: 569, endPoint y: 83, distance: 296.4
click at [569, 83] on div "To activate drag with keyboard, press Alt + Enter. Once in keyboard drag state,…" at bounding box center [559, 267] width 1118 height 535
click at [401, 438] on image "Основное содержание" at bounding box center [400, 436] width 7 height 7
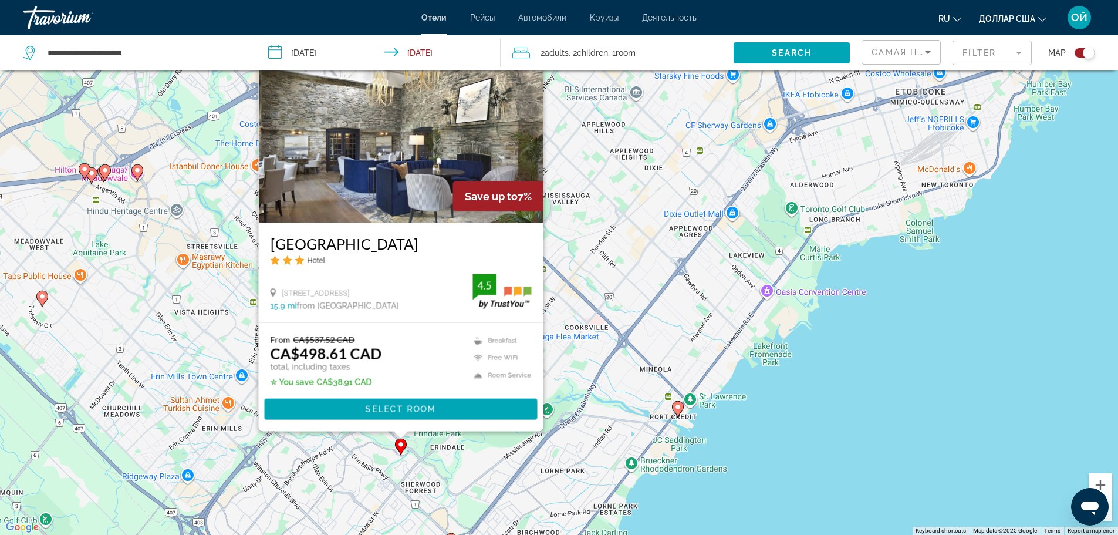
click at [583, 161] on div "To activate drag with keyboard, press Alt + Enter. Once in keyboard drag state,…" at bounding box center [559, 267] width 1118 height 535
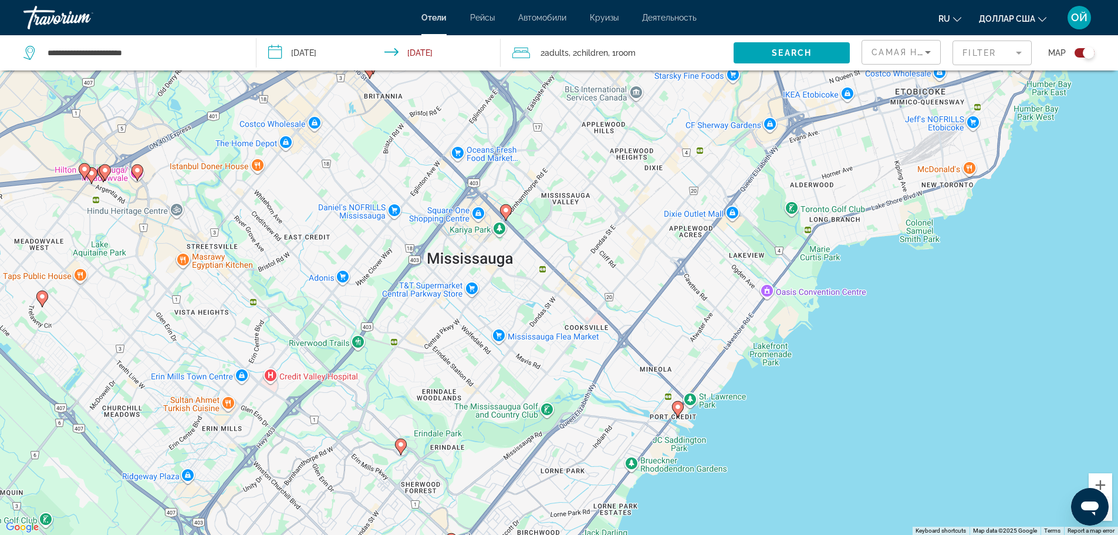
click at [506, 207] on image "Основное содержание" at bounding box center [505, 210] width 7 height 7
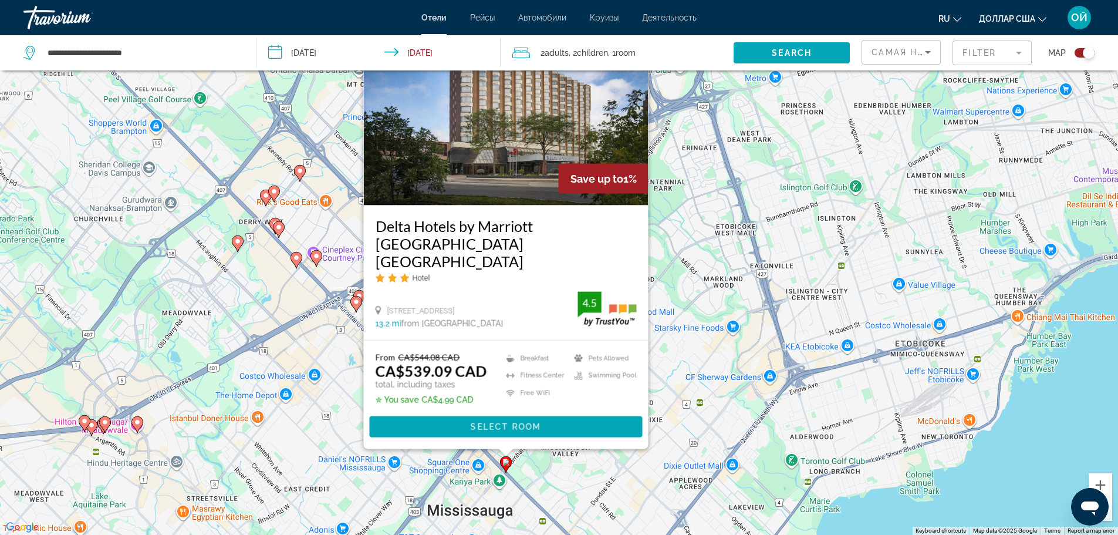
click at [700, 334] on div "To activate drag with keyboard, press Alt + Enter. Once in keyboard drag state,…" at bounding box center [559, 267] width 1118 height 535
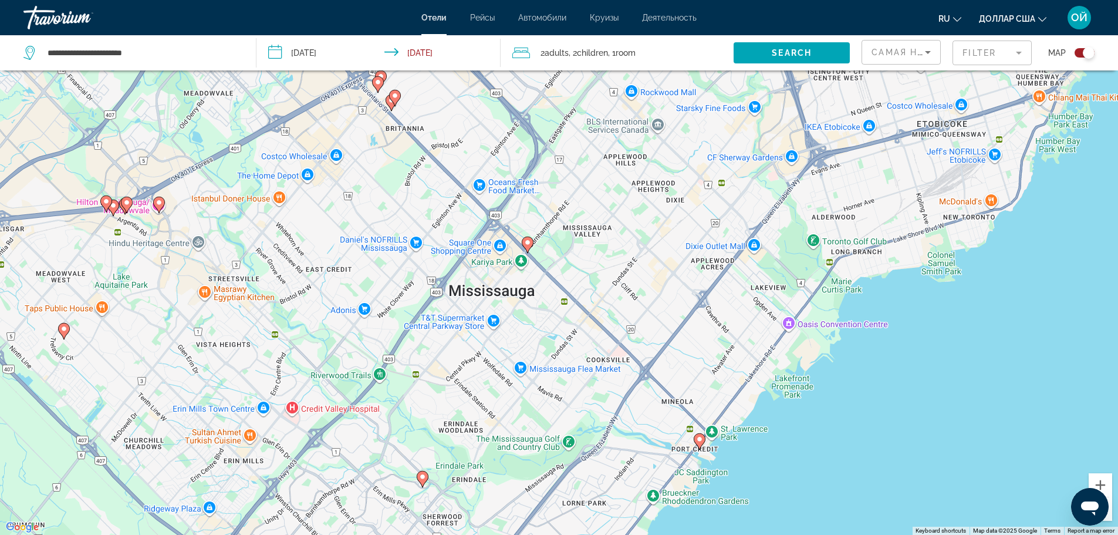
drag, startPoint x: 634, startPoint y: 461, endPoint x: 655, endPoint y: 226, distance: 235.7
click at [655, 226] on div "To activate drag with keyboard, press Alt + Enter. Once in keyboard drag state,…" at bounding box center [559, 267] width 1118 height 535
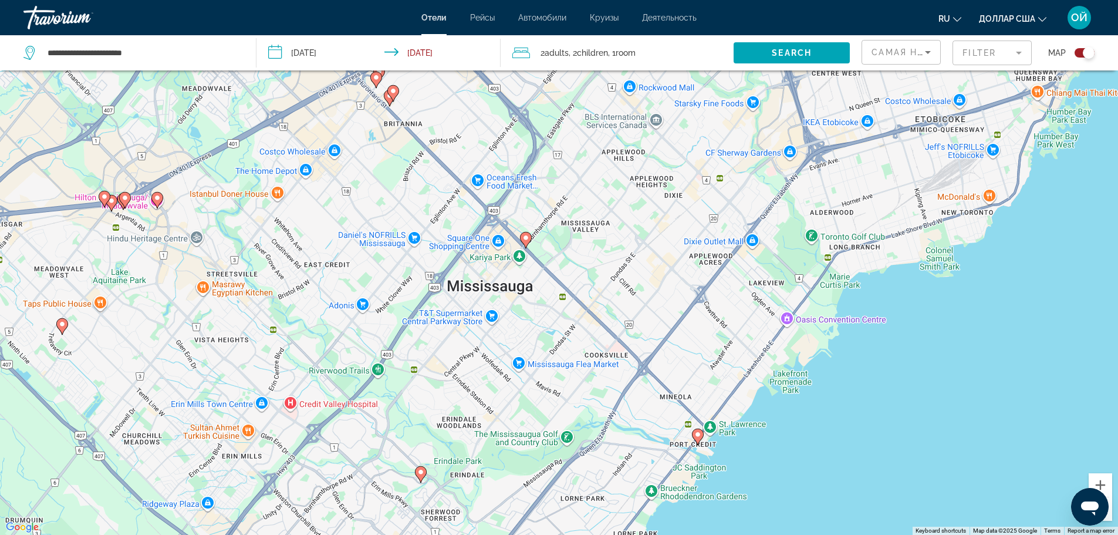
click at [698, 432] on image "Основное содержание" at bounding box center [697, 434] width 7 height 7
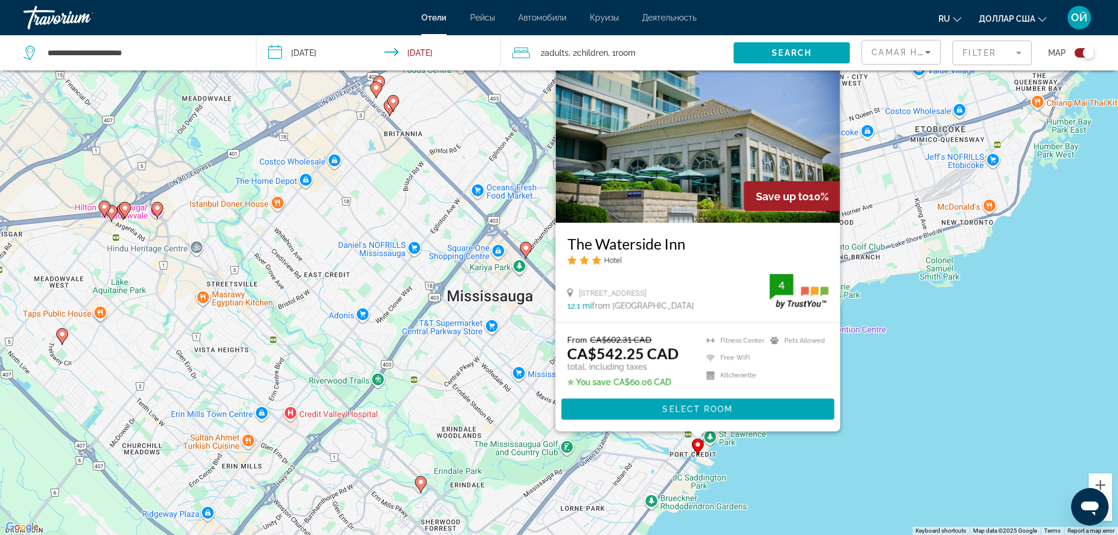
click at [428, 330] on div "To activate drag with keyboard, press Alt + Enter. Once in keyboard drag state,…" at bounding box center [559, 267] width 1118 height 535
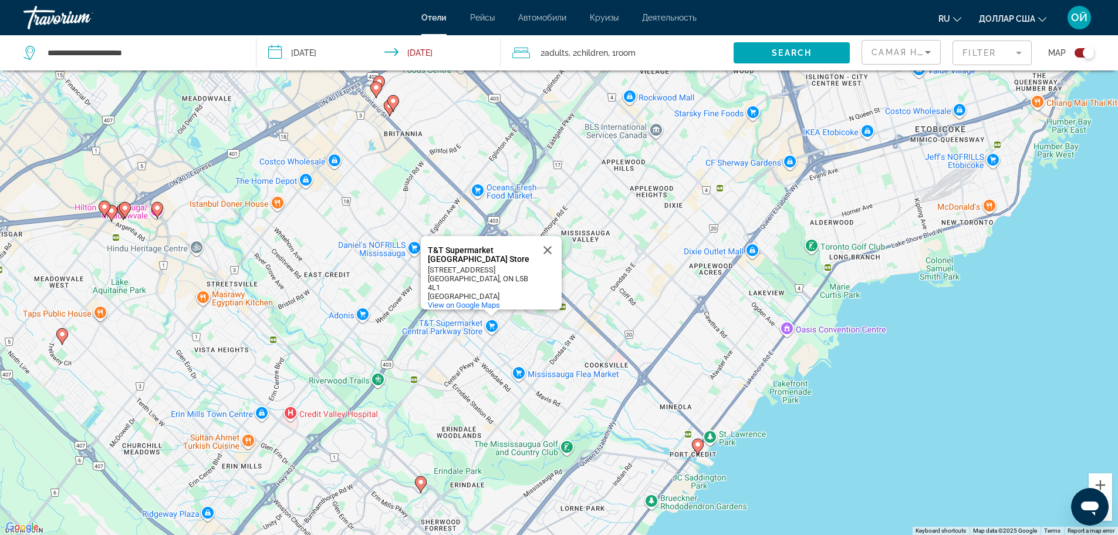
click at [428, 330] on div "To activate drag with keyboard, press Alt + Enter. Once in keyboard drag state,…" at bounding box center [559, 267] width 1118 height 535
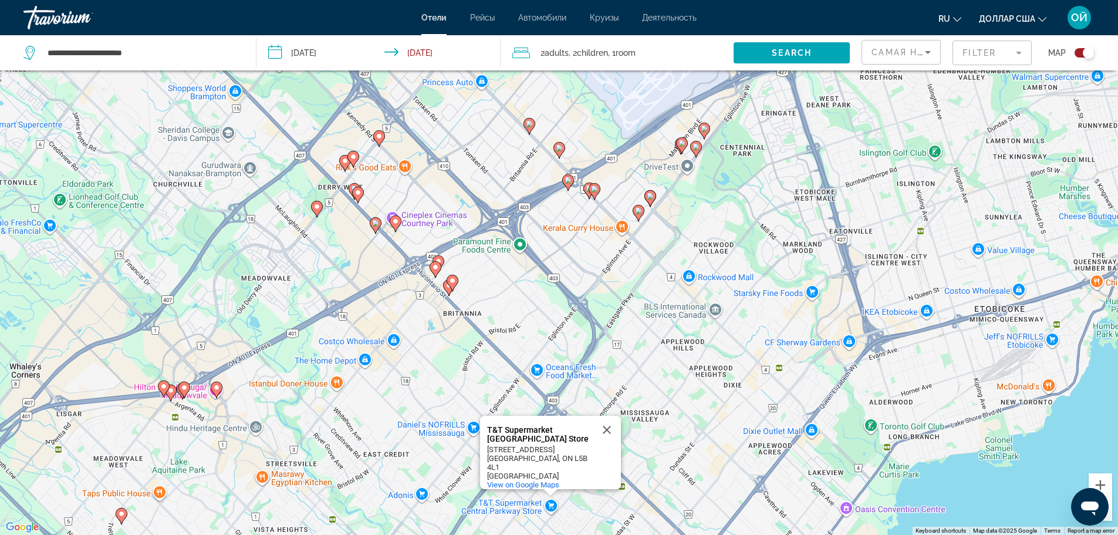
drag, startPoint x: 340, startPoint y: 193, endPoint x: 402, endPoint y: 377, distance: 193.9
click at [402, 377] on div "To activate drag with keyboard, press Alt + Enter. Once in keyboard drag state,…" at bounding box center [559, 267] width 1118 height 535
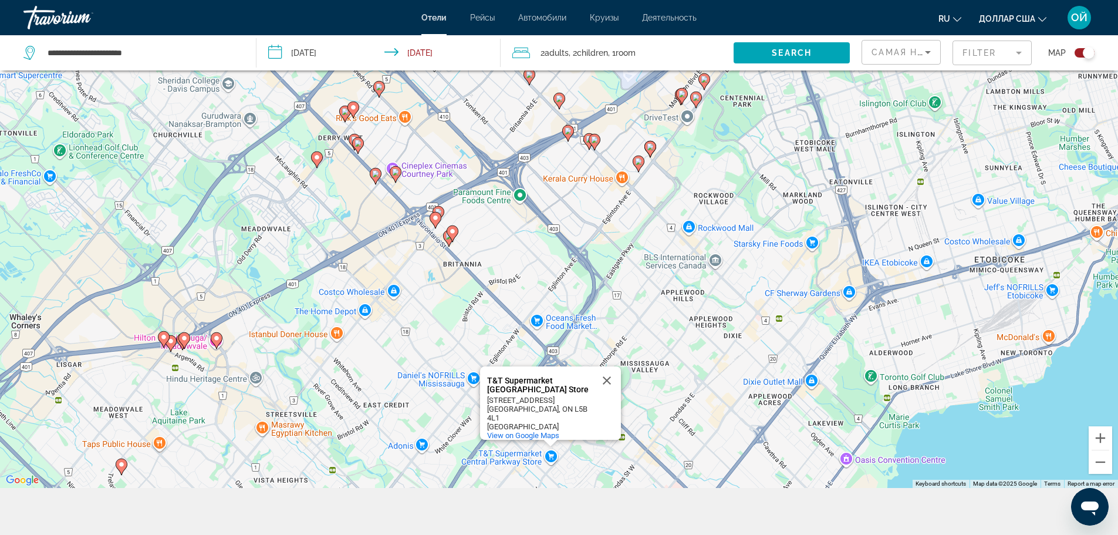
scroll to position [141, 0]
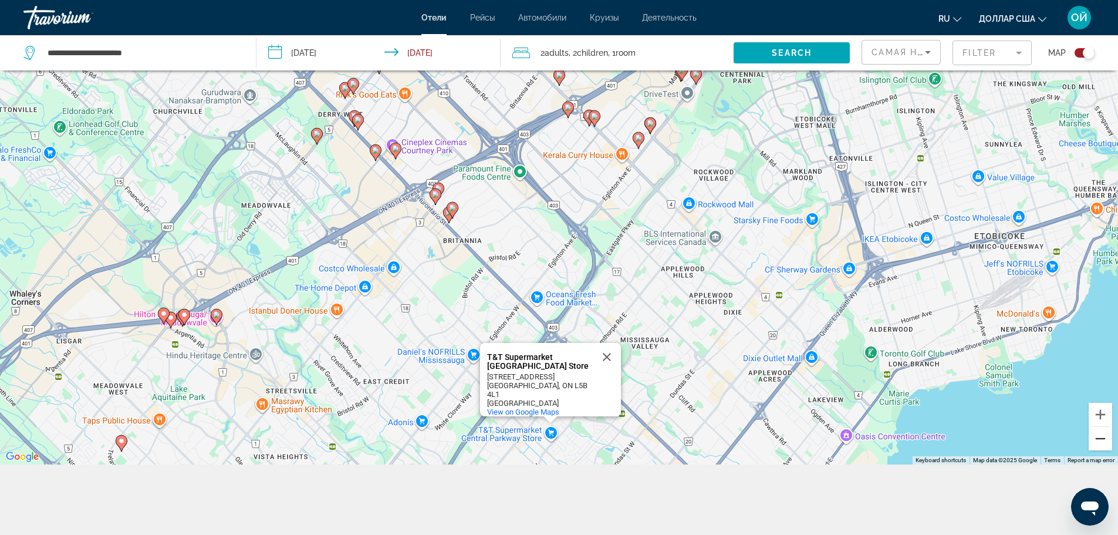
click at [1097, 434] on button "Zoom out" at bounding box center [1099, 438] width 23 height 23
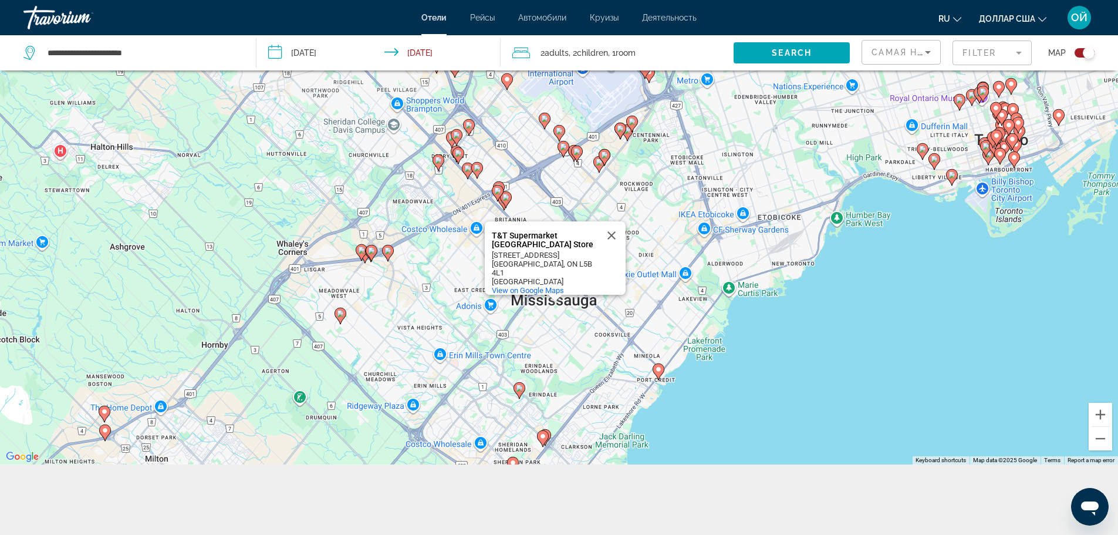
click at [541, 434] on image "Основное содержание" at bounding box center [542, 435] width 7 height 7
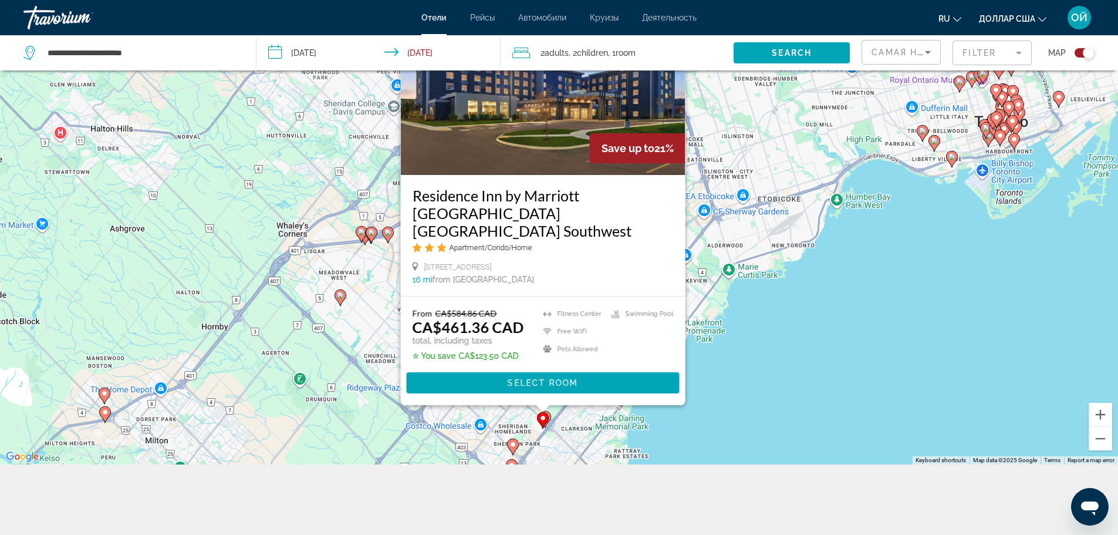
click at [549, 414] on icon "Основное содержание" at bounding box center [544, 418] width 11 height 15
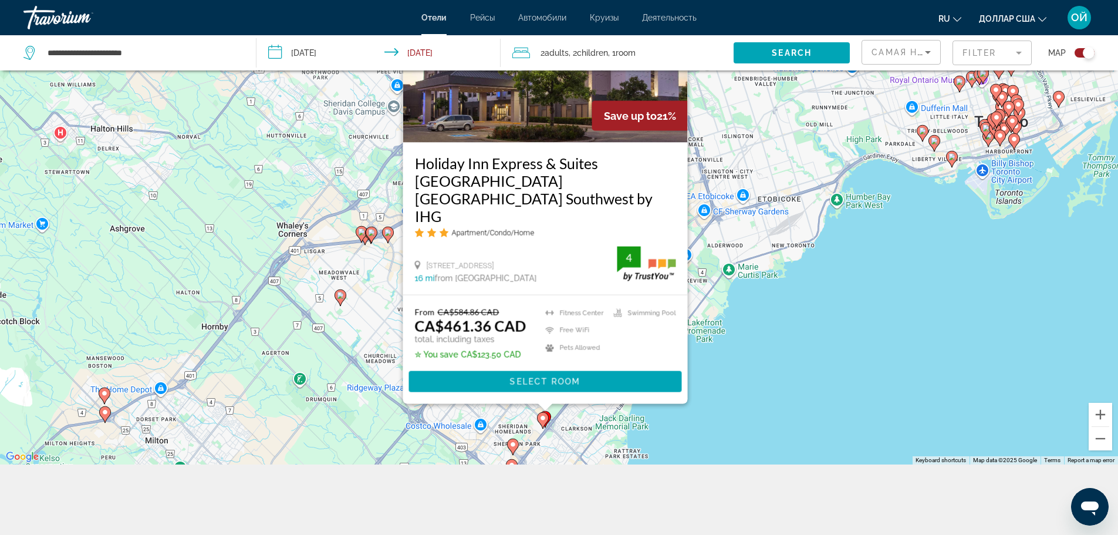
click at [510, 444] on image "Основное содержание" at bounding box center [512, 444] width 7 height 7
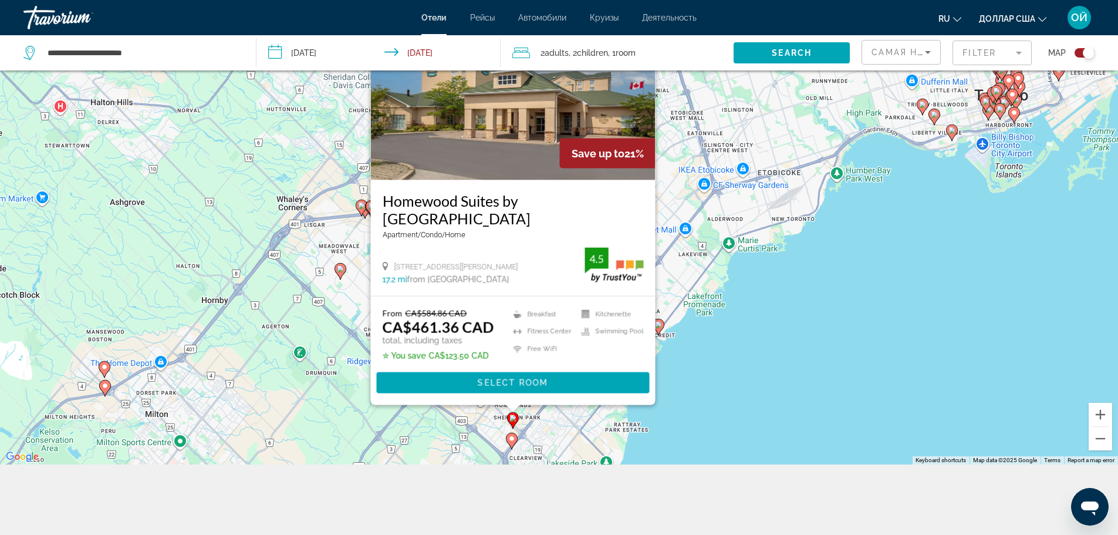
click at [512, 439] on image "Основное содержание" at bounding box center [511, 438] width 7 height 7
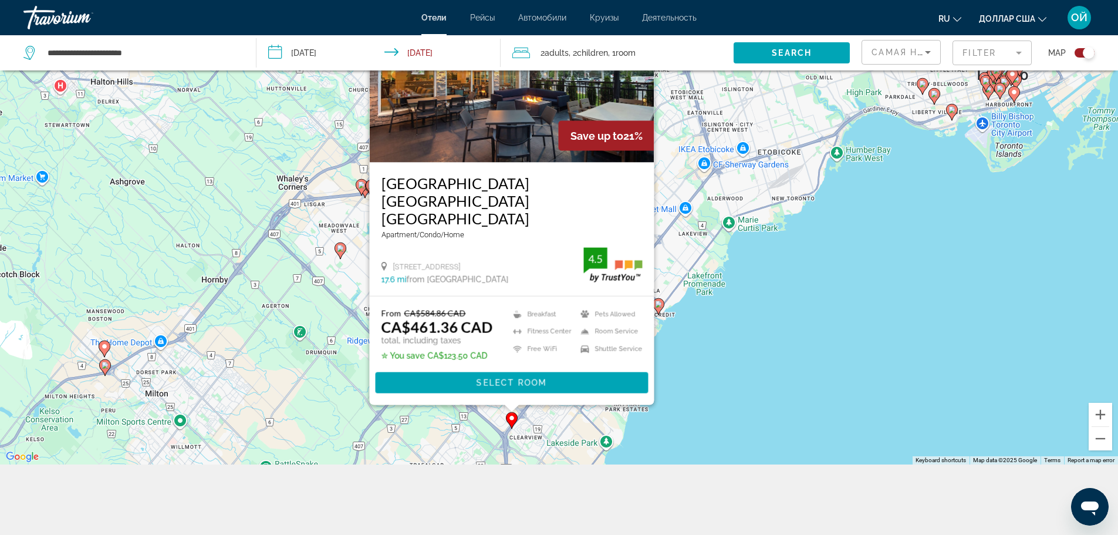
click at [715, 178] on div "To activate drag with keyboard, press Alt + Enter. Once in keyboard drag state,…" at bounding box center [559, 197] width 1118 height 535
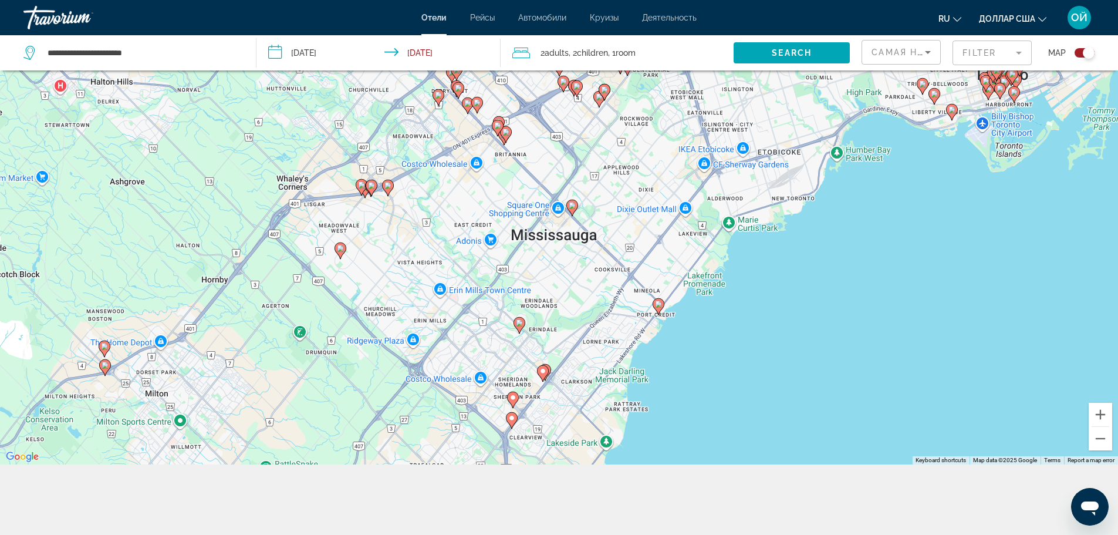
click at [655, 300] on icon "Основное содержание" at bounding box center [658, 305] width 11 height 15
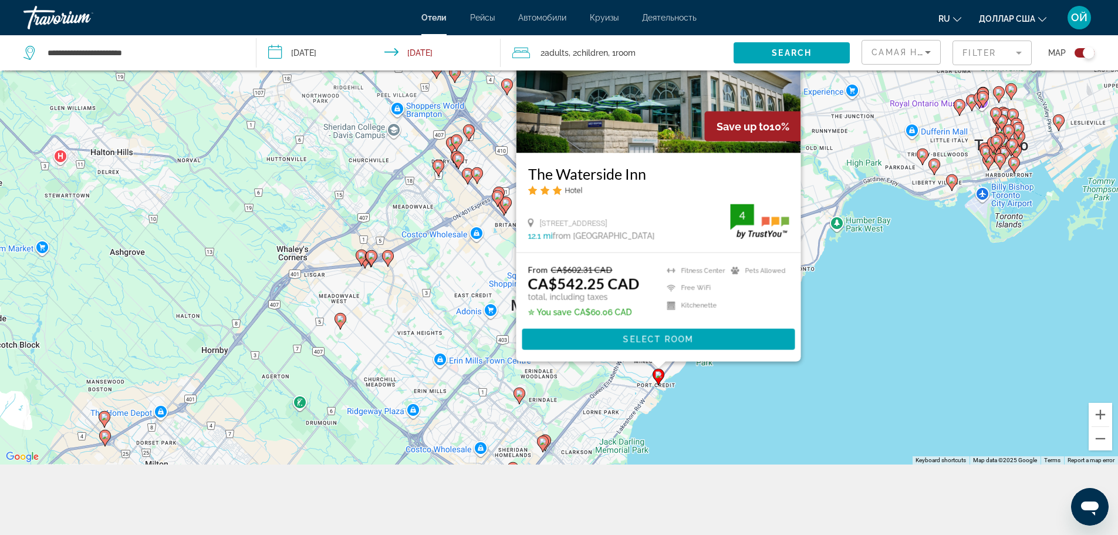
click at [461, 278] on div "To activate drag with keyboard, press Alt + Enter. Once in keyboard drag state,…" at bounding box center [559, 197] width 1118 height 535
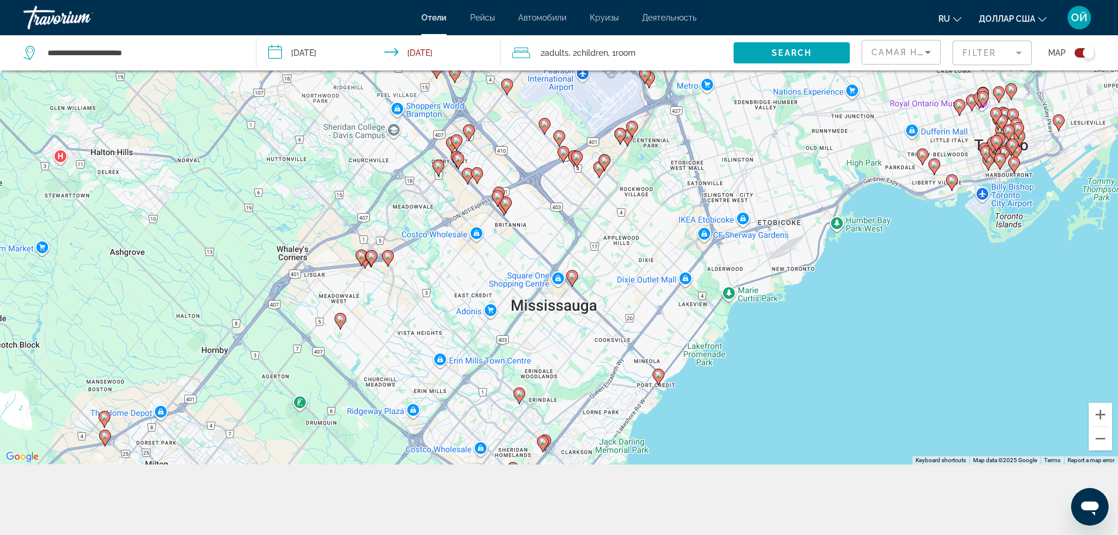
click at [519, 395] on image "Основное содержание" at bounding box center [519, 393] width 7 height 7
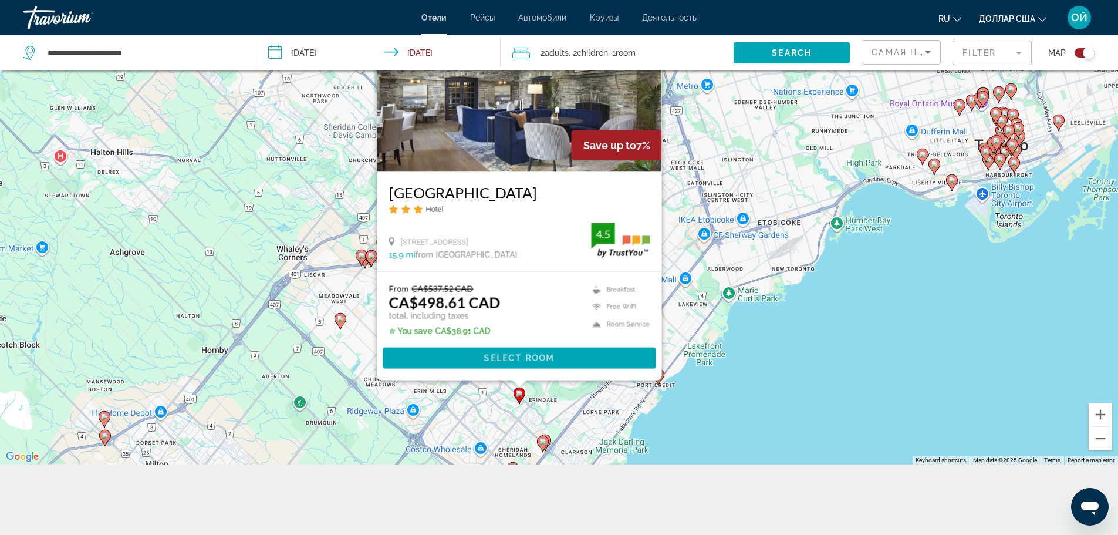
click at [761, 325] on div "To activate drag with keyboard, press Alt + Enter. Once in keyboard drag state,…" at bounding box center [559, 197] width 1118 height 535
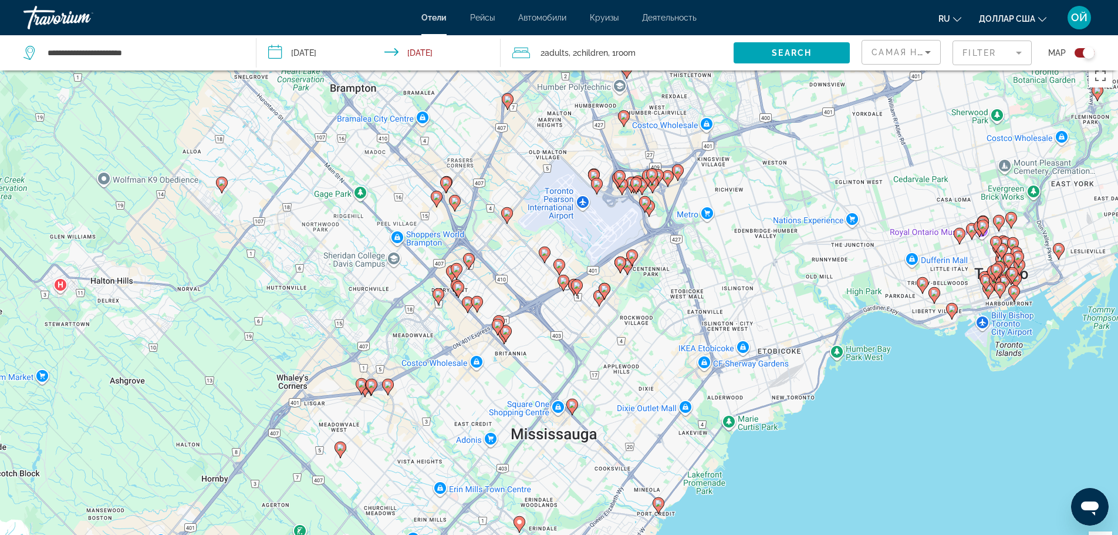
scroll to position [8, 0]
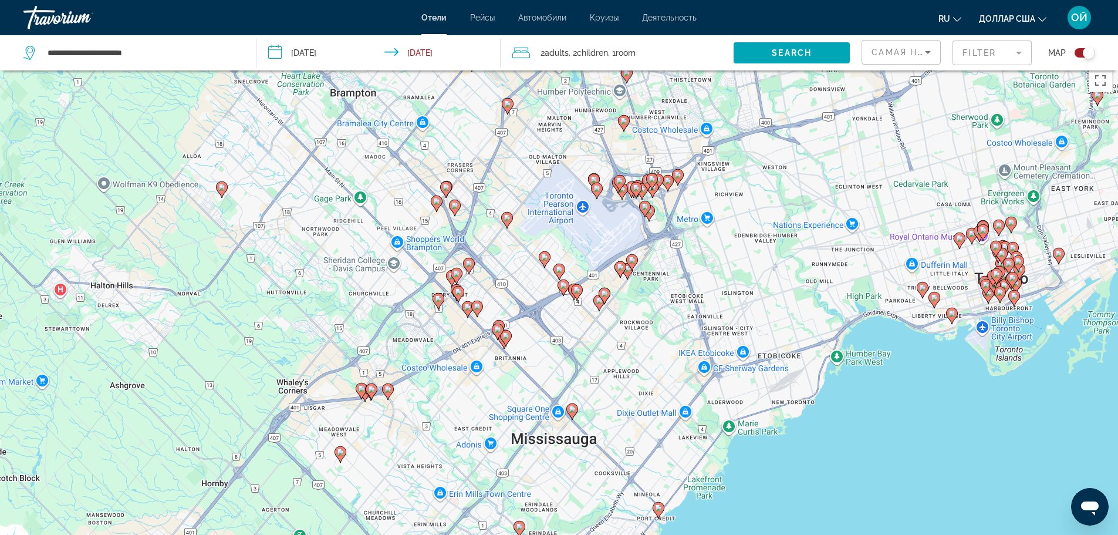
click at [497, 330] on image "Основное содержание" at bounding box center [497, 329] width 7 height 7
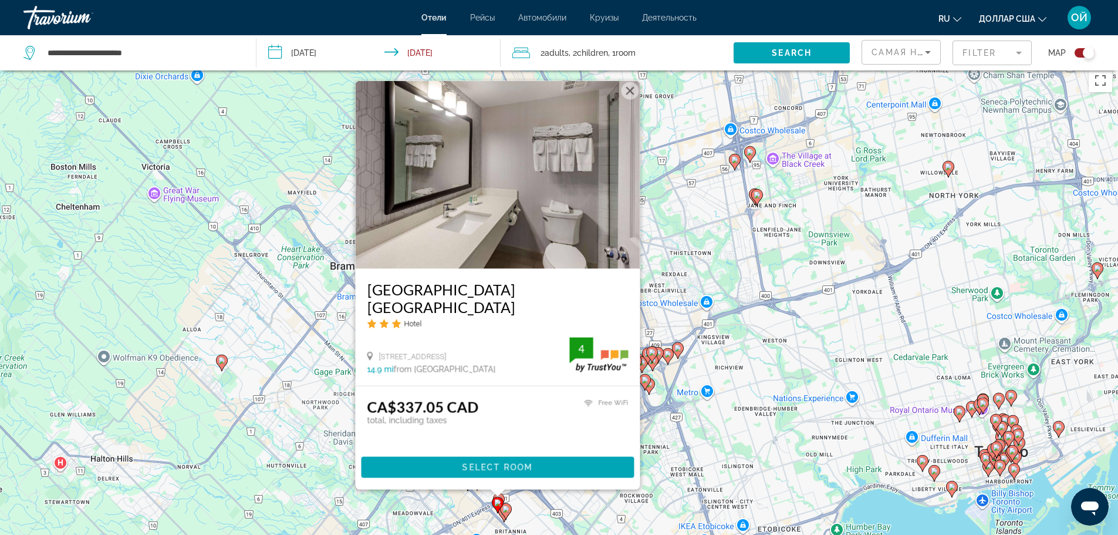
click at [714, 432] on div "To activate drag with keyboard, press Alt + Enter. Once in keyboard drag state,…" at bounding box center [559, 330] width 1118 height 535
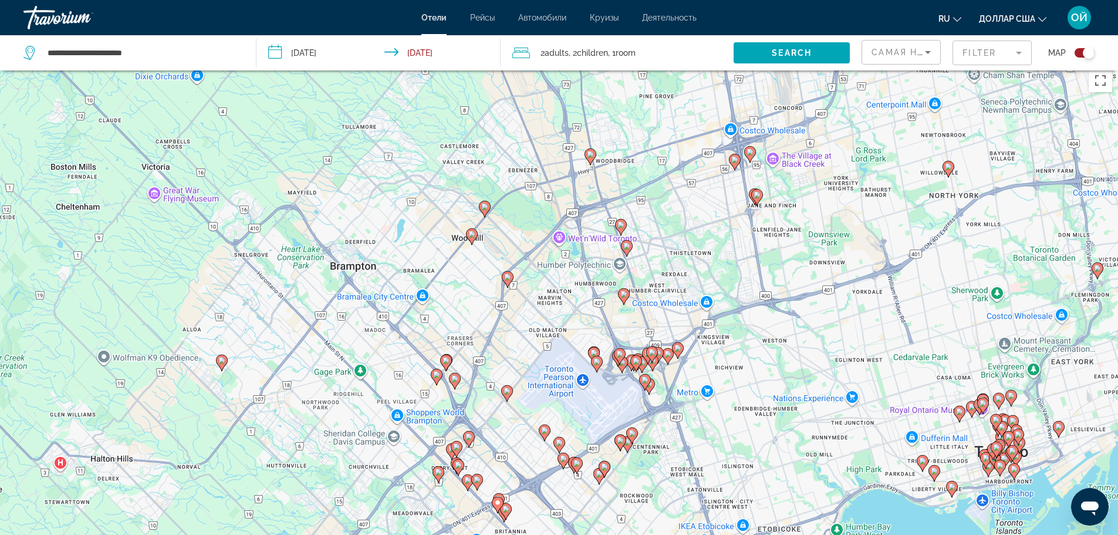
click at [477, 479] on image "Основное содержание" at bounding box center [477, 479] width 7 height 7
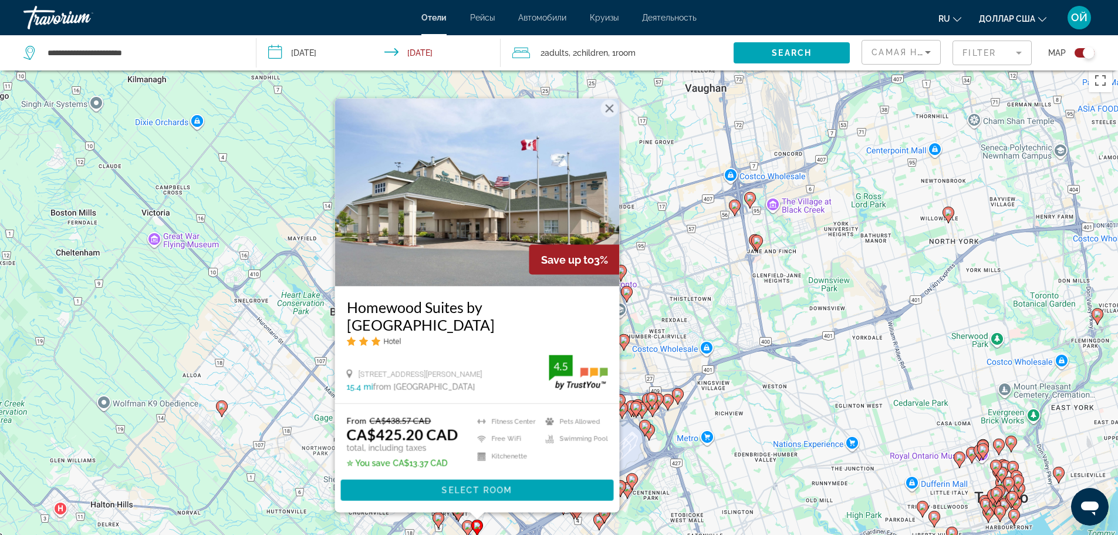
click at [723, 459] on div "To activate drag with keyboard, press Alt + Enter. Once in keyboard drag state,…" at bounding box center [559, 330] width 1118 height 535
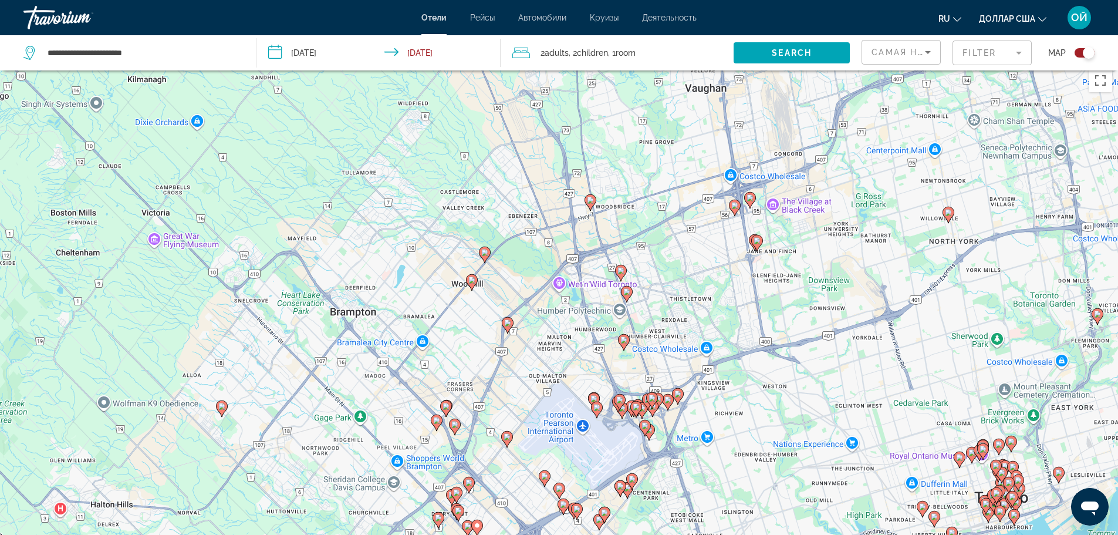
click at [581, 434] on div "To activate drag with keyboard, press Alt + Enter. Once in keyboard drag state,…" at bounding box center [559, 330] width 1118 height 535
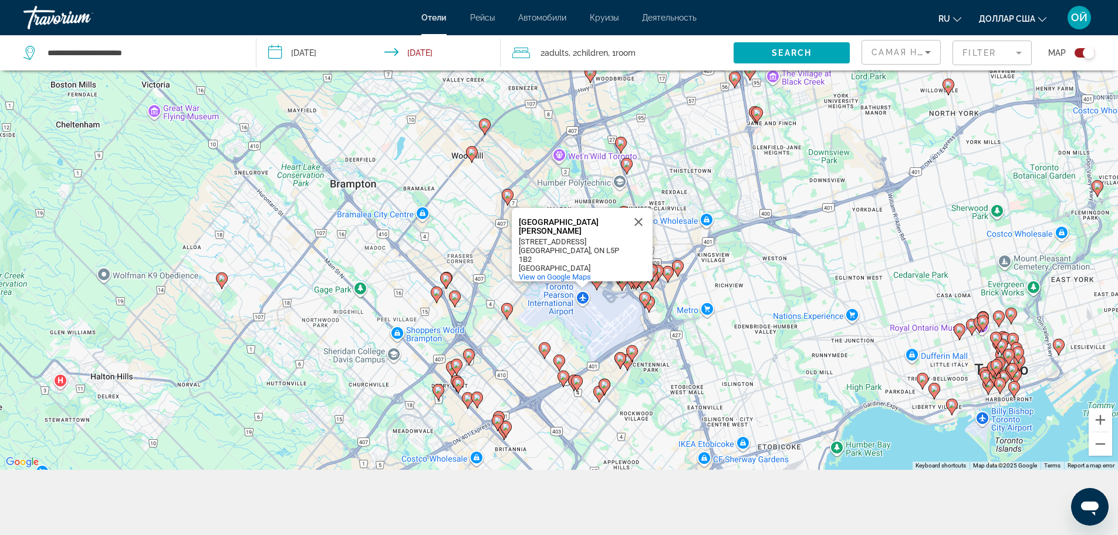
scroll to position [141, 0]
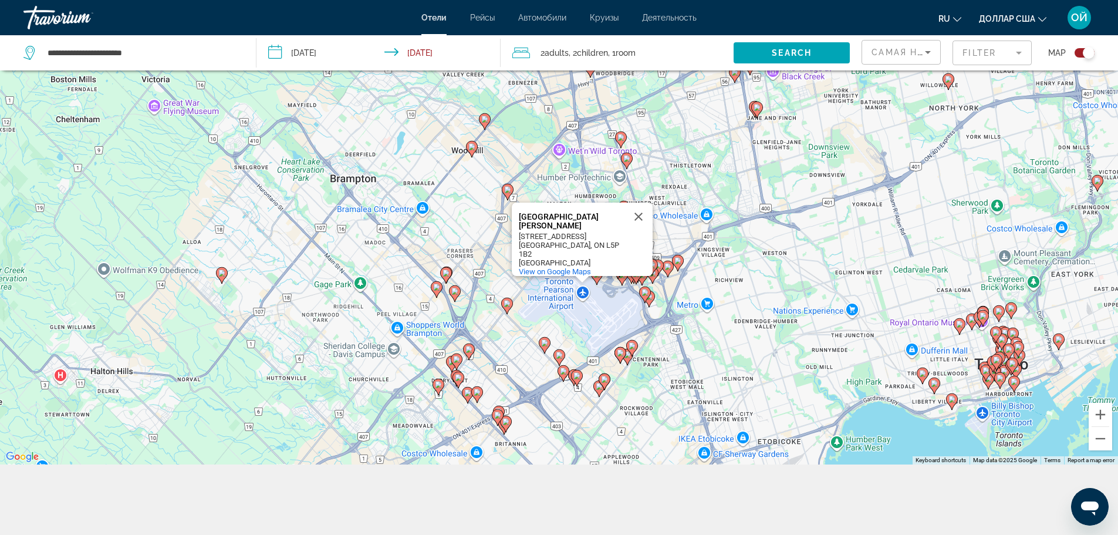
click at [479, 391] on image "Основное содержание" at bounding box center [477, 391] width 7 height 7
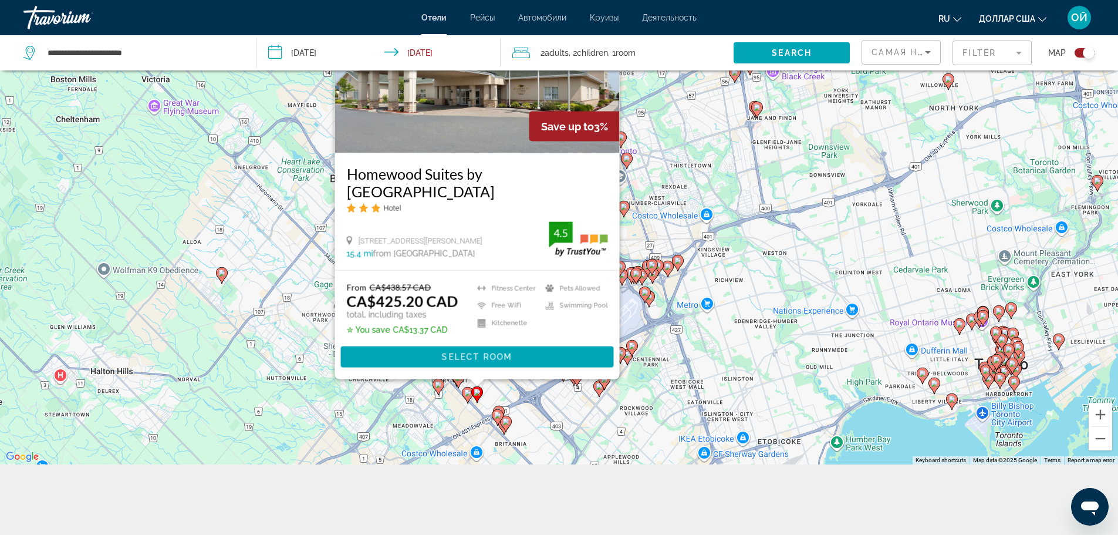
click at [539, 411] on div "To activate drag with keyboard, press Alt + Enter. Once in keyboard drag state,…" at bounding box center [559, 197] width 1118 height 535
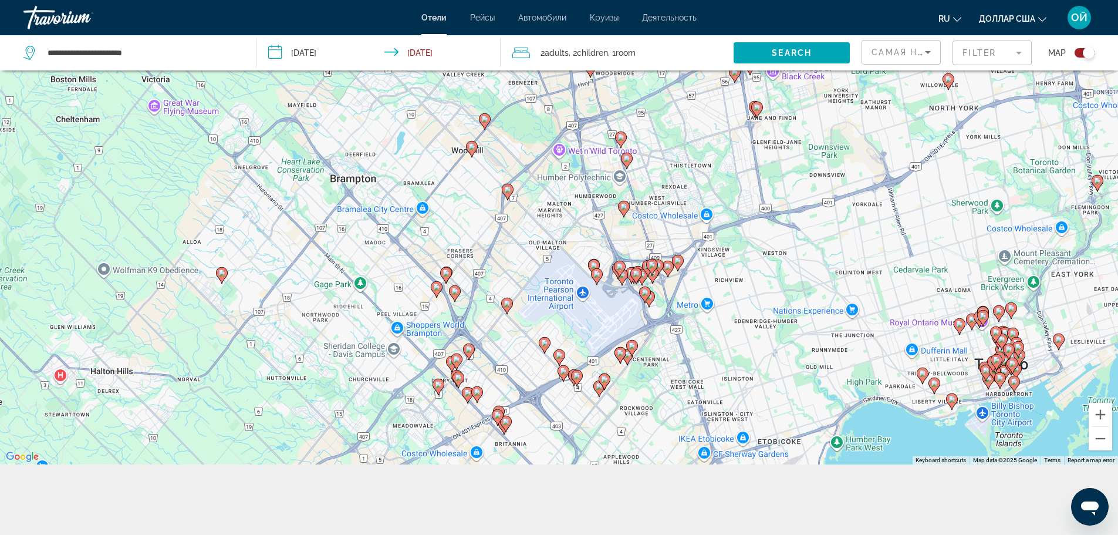
click at [465, 391] on image "Основное содержание" at bounding box center [467, 392] width 7 height 7
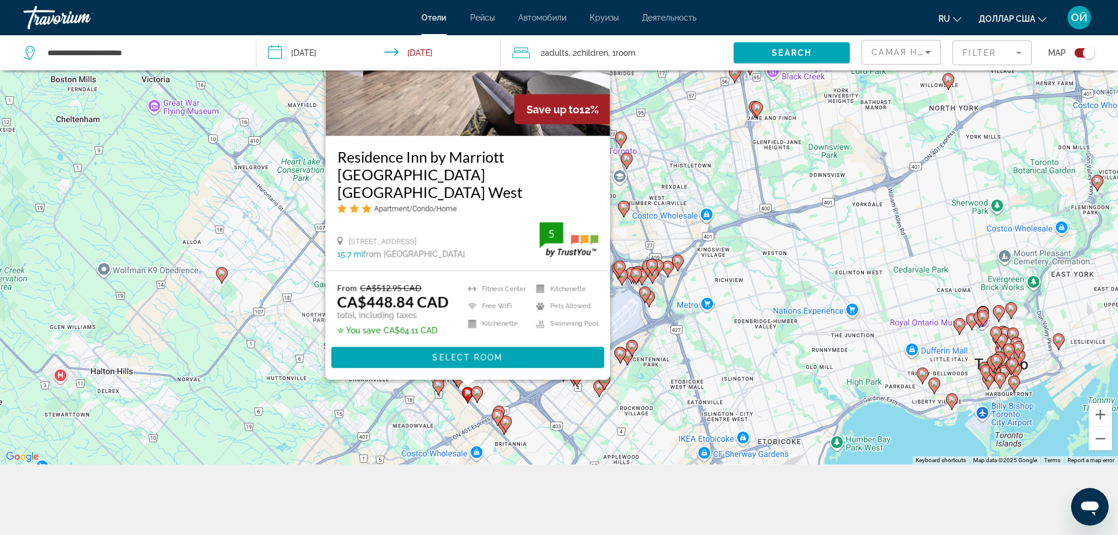
click at [431, 412] on div "To activate drag with keyboard, press Alt + Enter. Once in keyboard drag state,…" at bounding box center [559, 197] width 1118 height 535
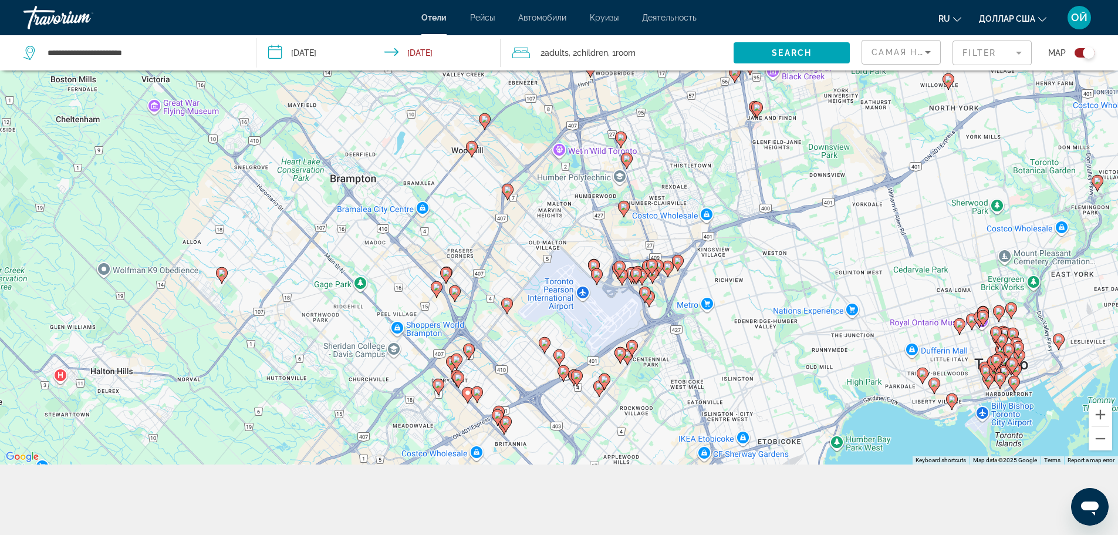
click at [437, 385] on image "Основное содержание" at bounding box center [438, 384] width 7 height 7
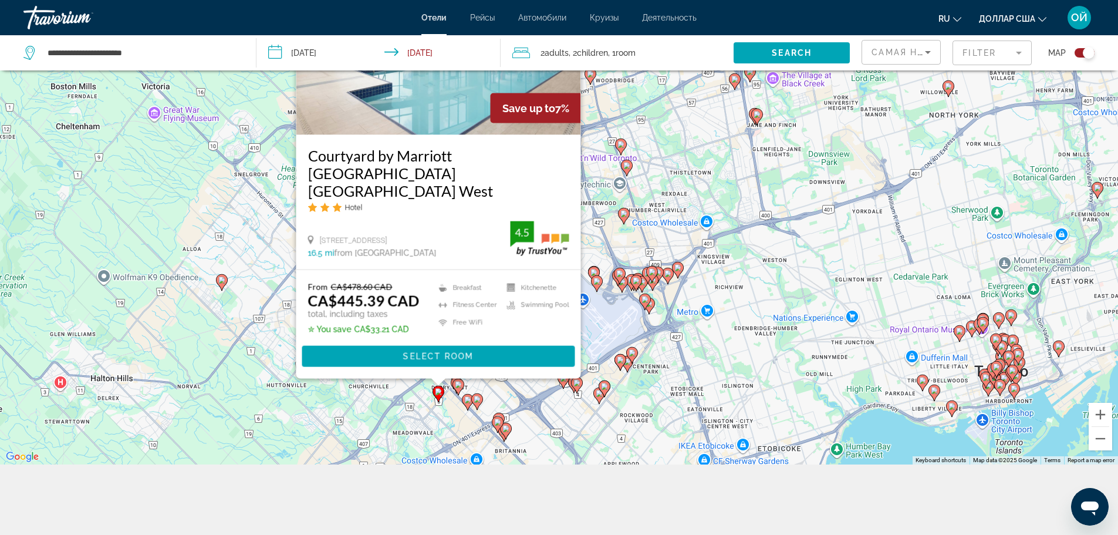
click at [500, 393] on div "To activate drag with keyboard, press Alt + Enter. Once in keyboard drag state,…" at bounding box center [559, 197] width 1118 height 535
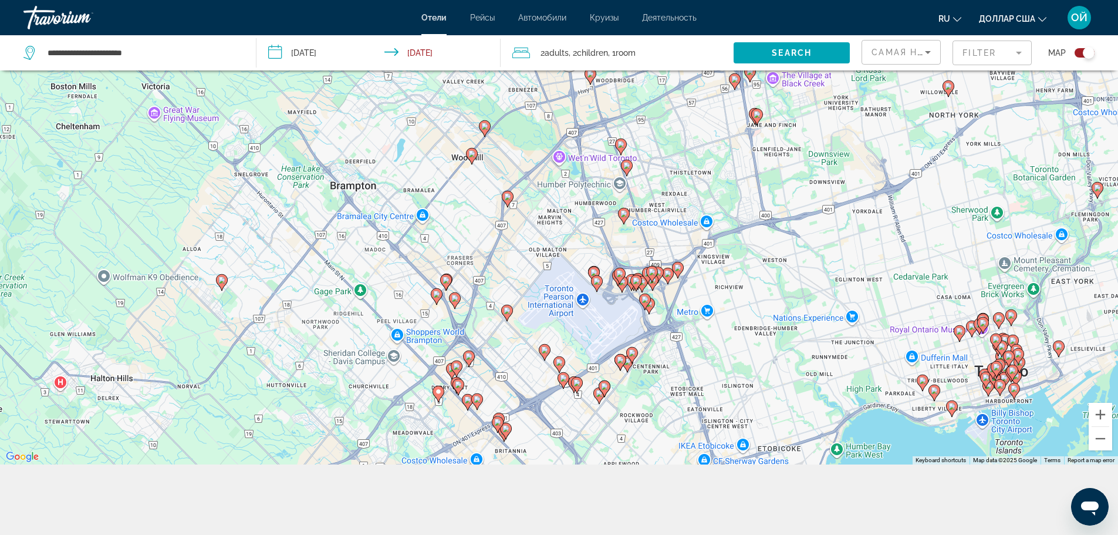
click at [454, 363] on image "Основное содержание" at bounding box center [456, 366] width 7 height 7
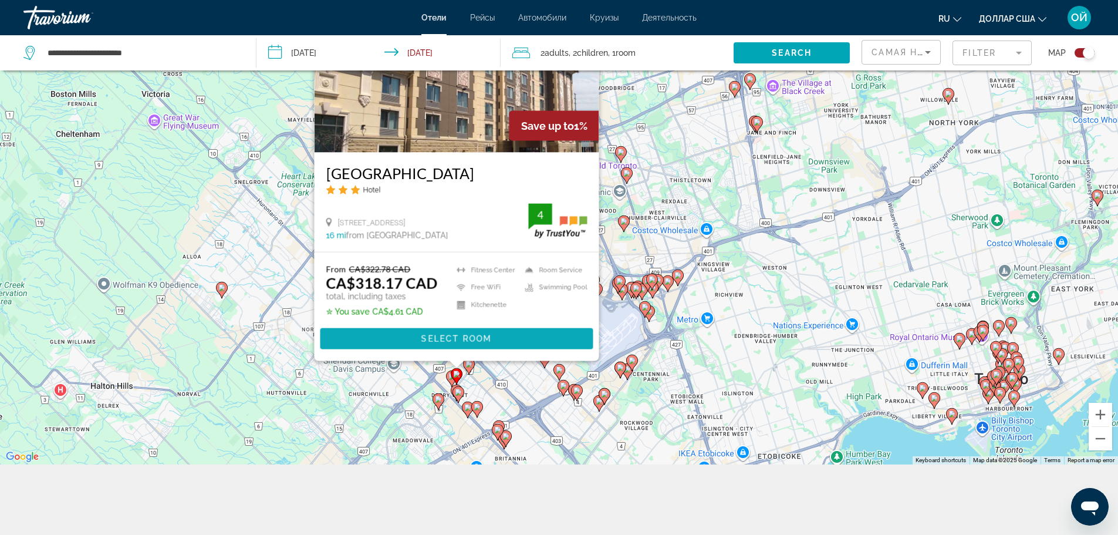
click at [448, 337] on span "Select Room" at bounding box center [456, 338] width 70 height 9
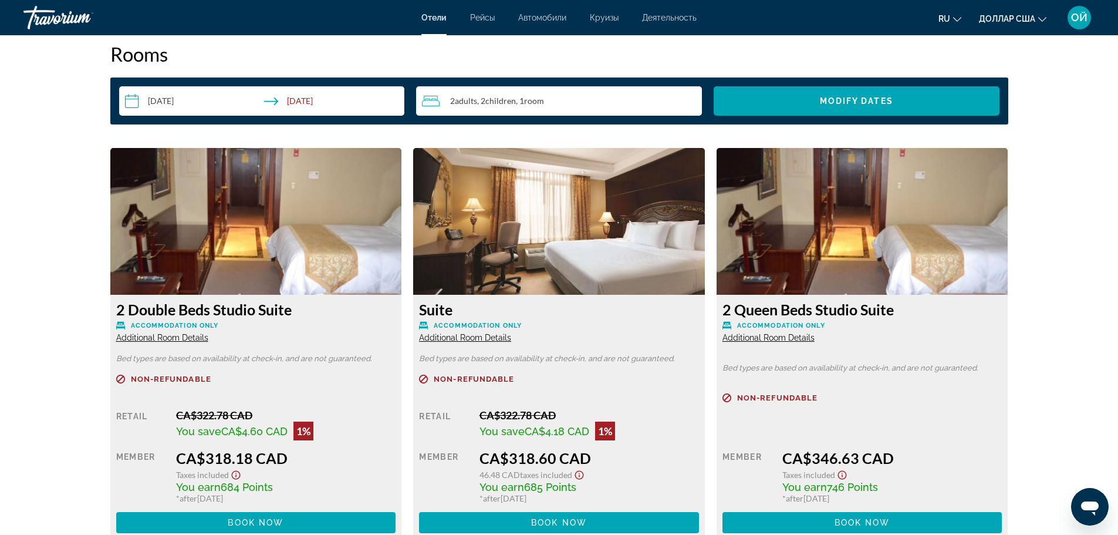
scroll to position [1524, 0]
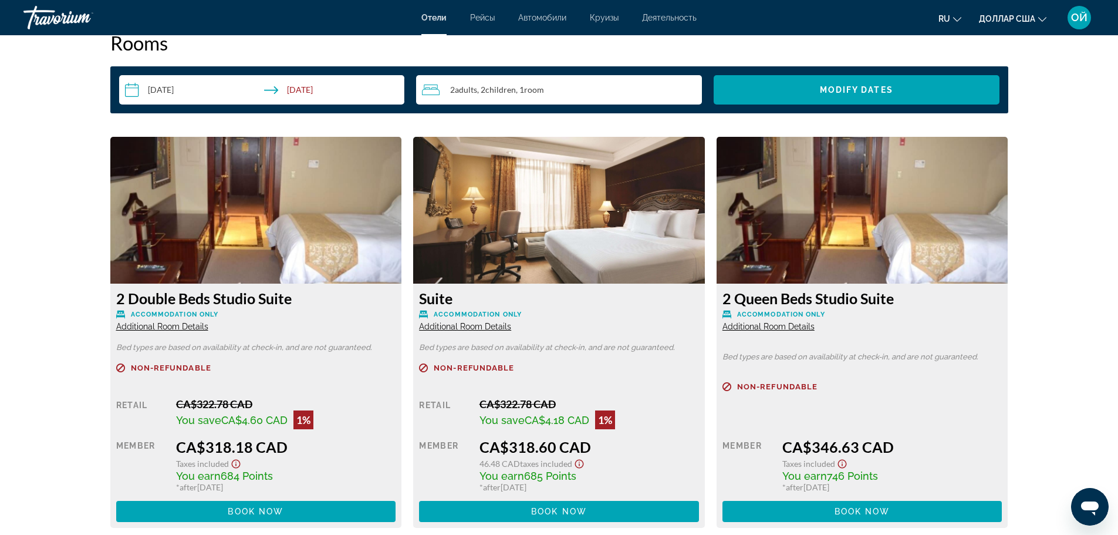
click at [167, 324] on span "Additional Room Details" at bounding box center [162, 326] width 92 height 9
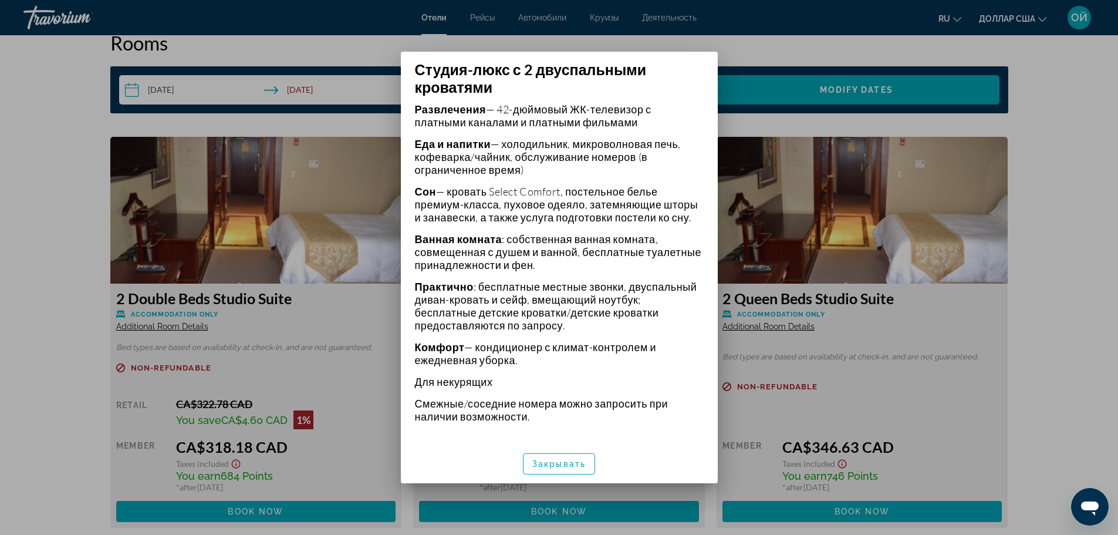
scroll to position [337, 0]
click at [1052, 175] on div at bounding box center [559, 267] width 1118 height 535
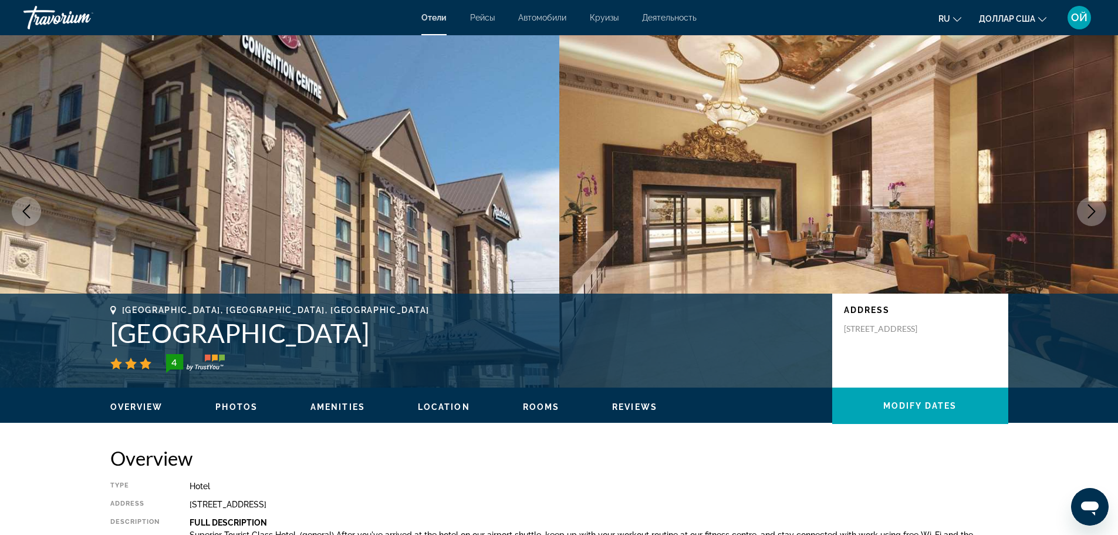
scroll to position [1524, 0]
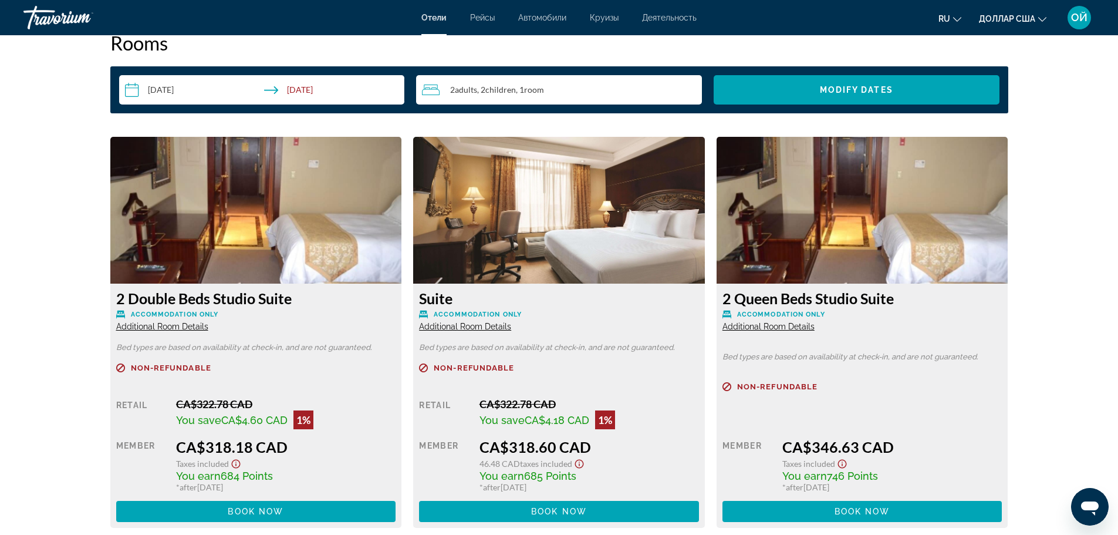
click at [760, 328] on span "Additional Room Details" at bounding box center [768, 326] width 92 height 9
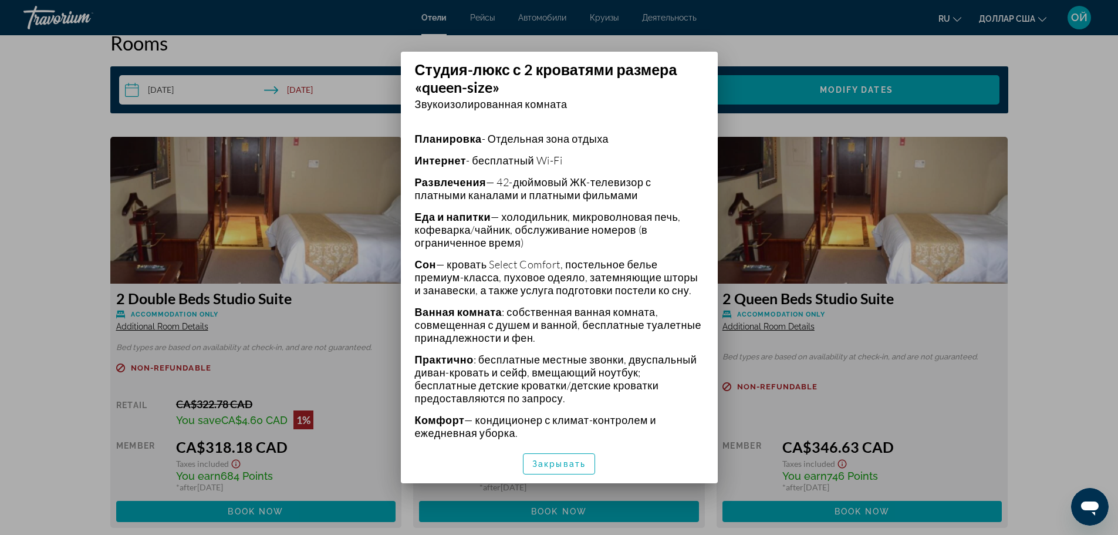
scroll to position [282, 0]
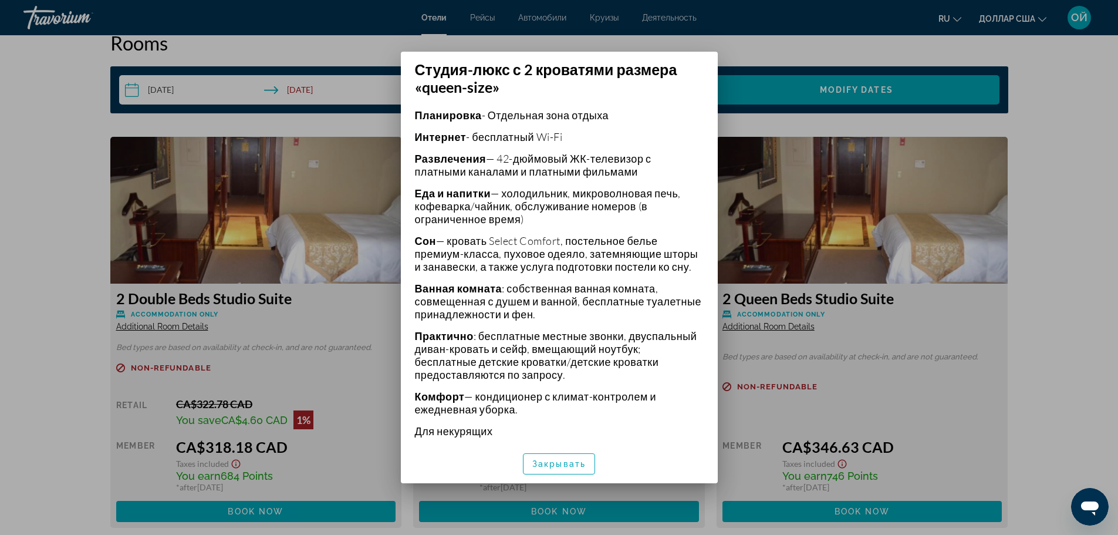
click at [1079, 343] on div at bounding box center [559, 267] width 1118 height 535
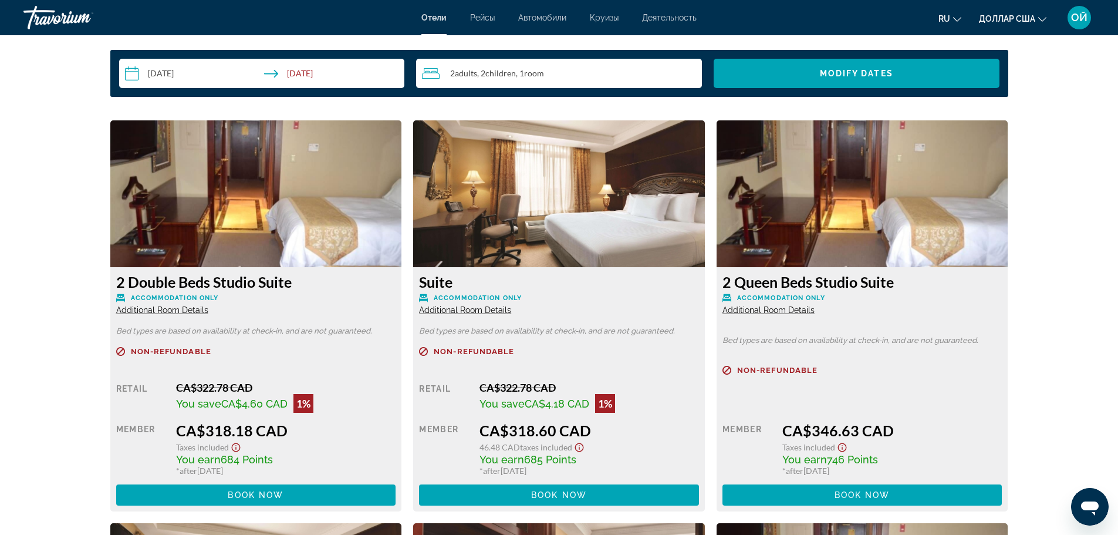
scroll to position [1517, 0]
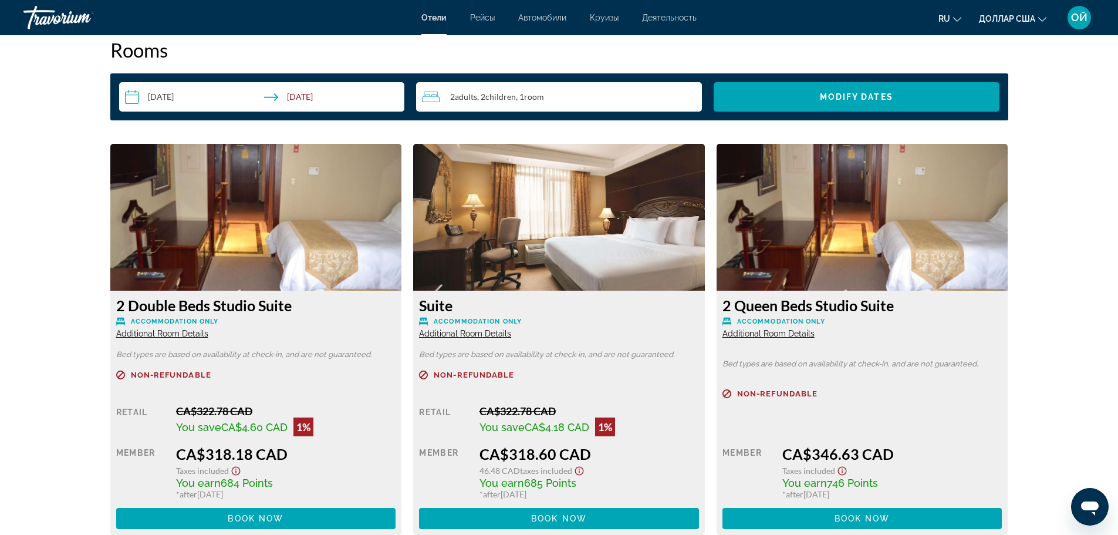
click at [758, 335] on span "Additional Room Details" at bounding box center [768, 333] width 92 height 9
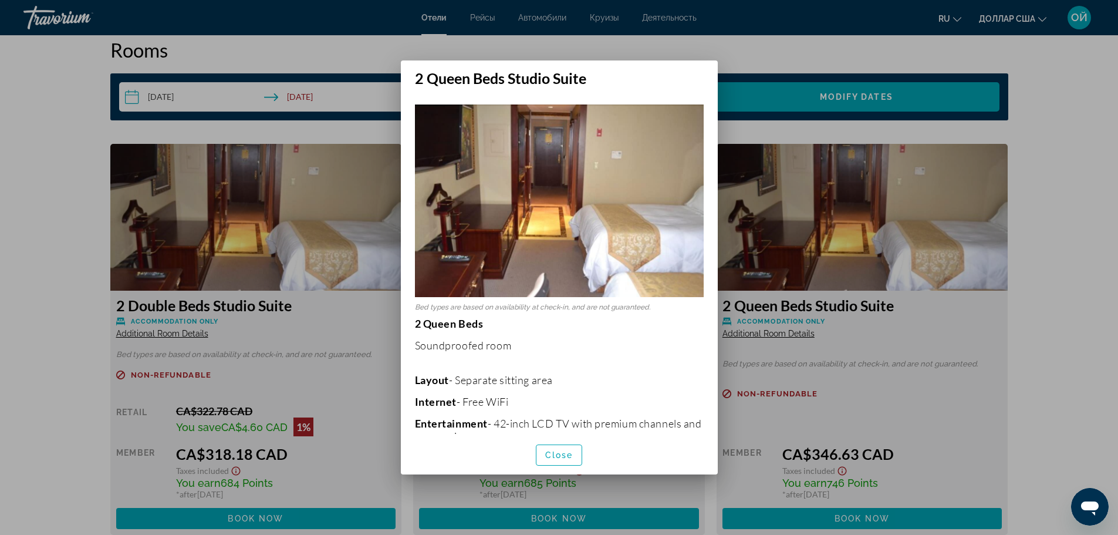
scroll to position [0, 0]
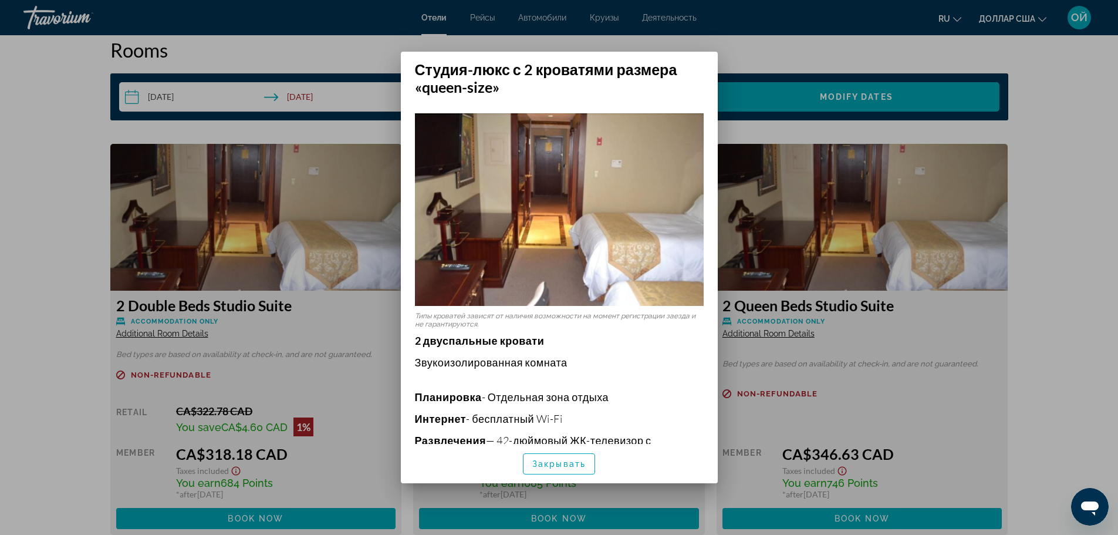
click at [670, 279] on img at bounding box center [559, 209] width 289 height 192
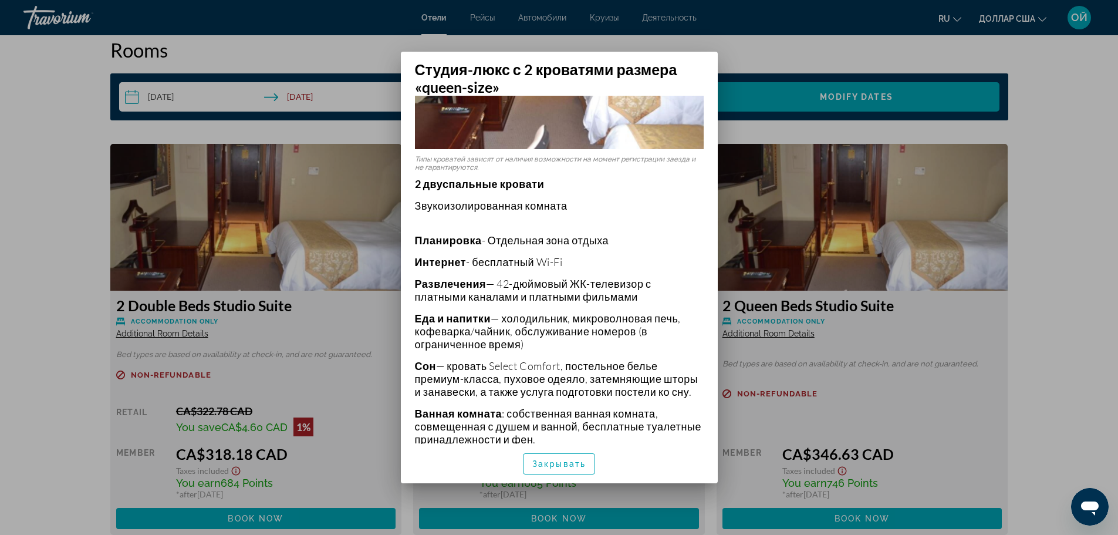
scroll to position [164, 0]
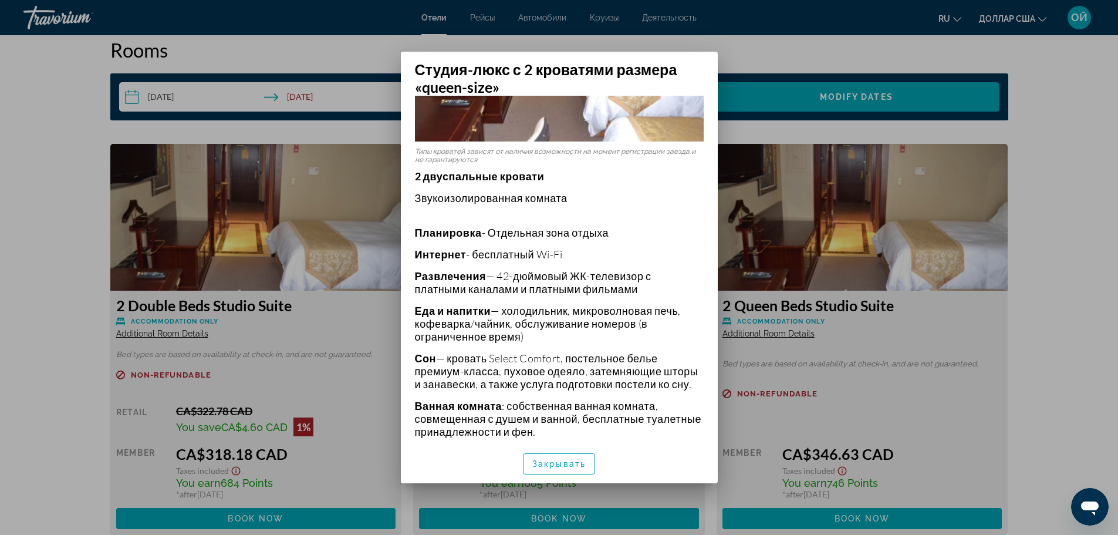
click at [364, 414] on div at bounding box center [559, 267] width 1118 height 535
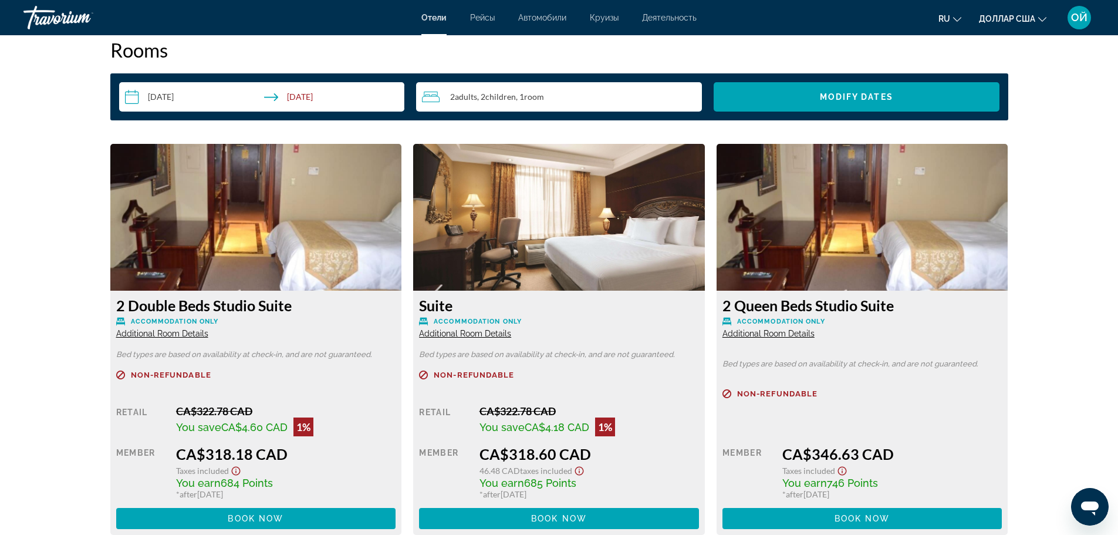
scroll to position [1517, 0]
click at [158, 329] on span "Additional Room Details" at bounding box center [162, 333] width 92 height 9
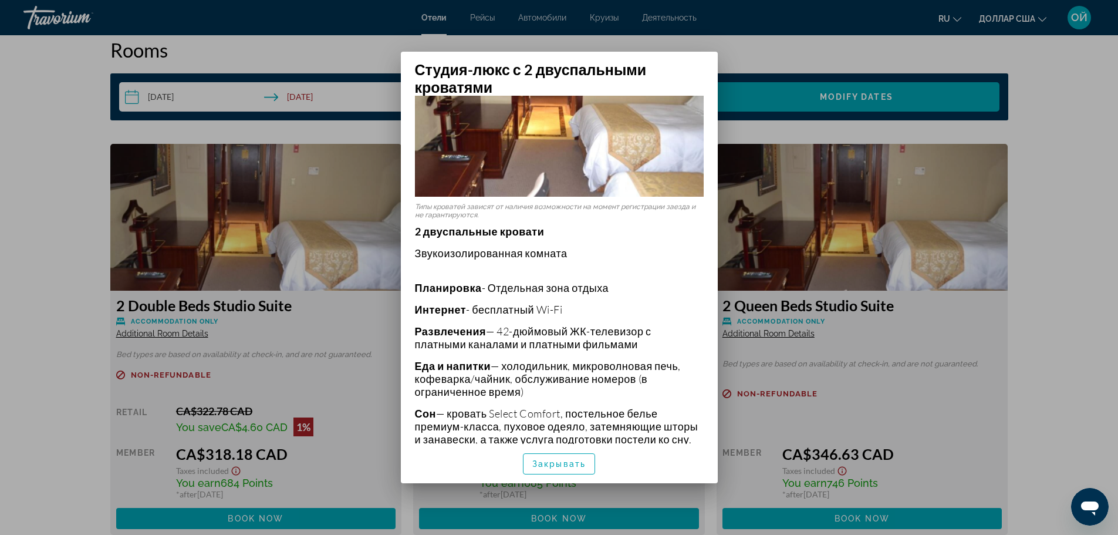
scroll to position [117, 0]
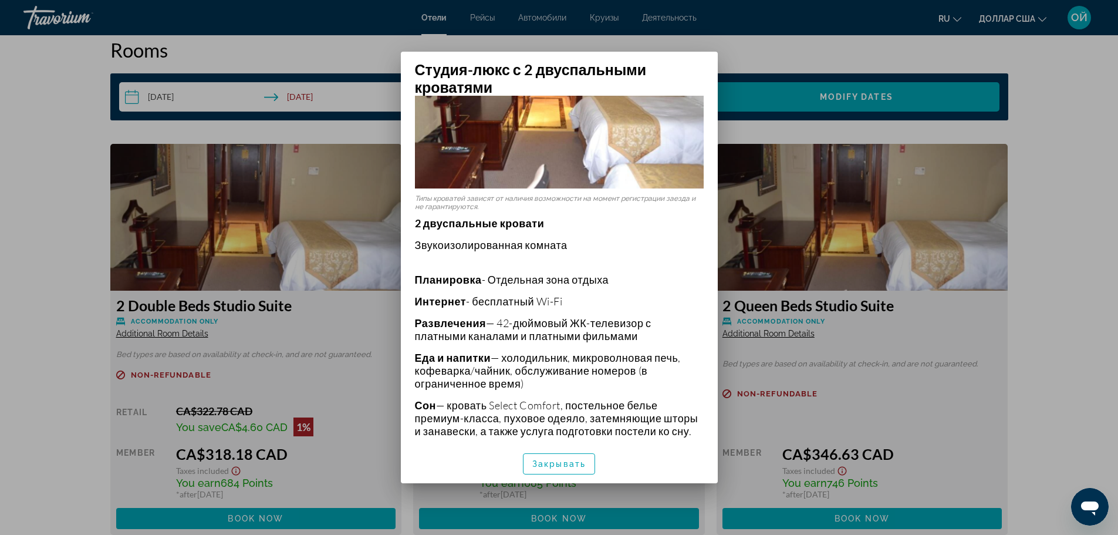
click at [387, 410] on div at bounding box center [559, 267] width 1118 height 535
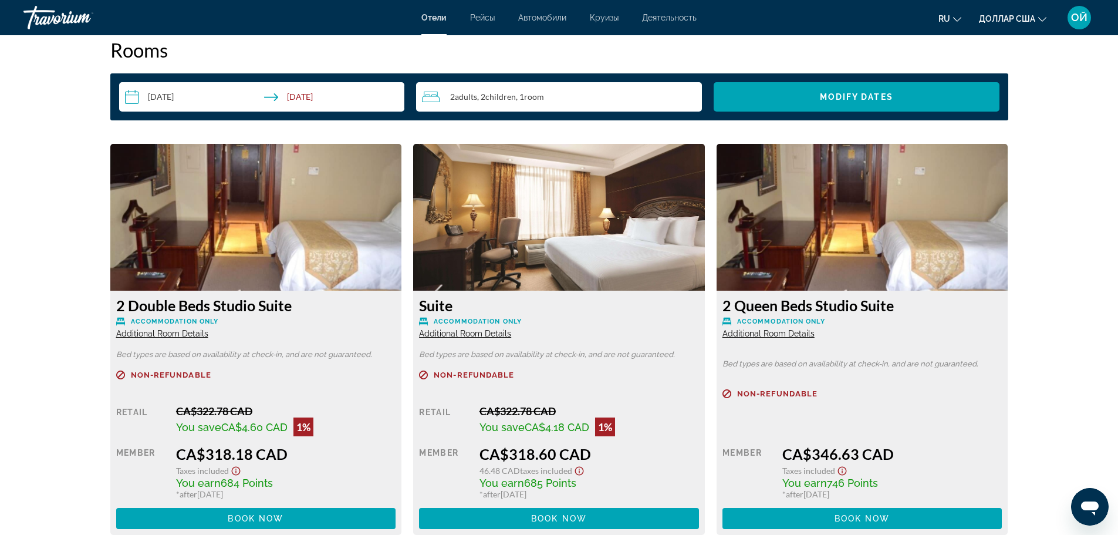
click at [201, 318] on span "Accommodation Only" at bounding box center [175, 321] width 88 height 8
click at [202, 308] on h3 "2 Double Beds Studio Suite" at bounding box center [256, 305] width 280 height 18
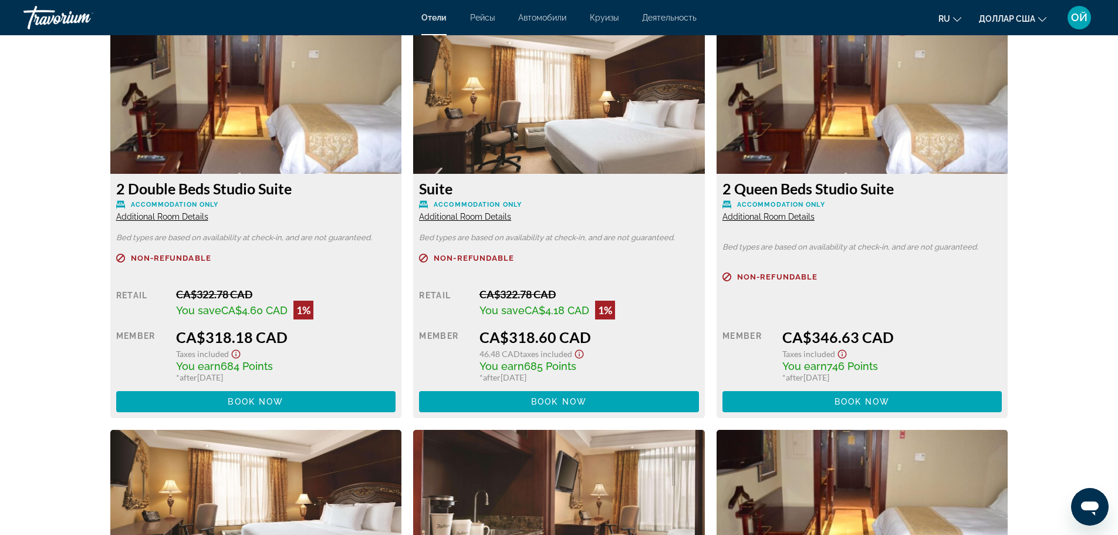
scroll to position [1635, 0]
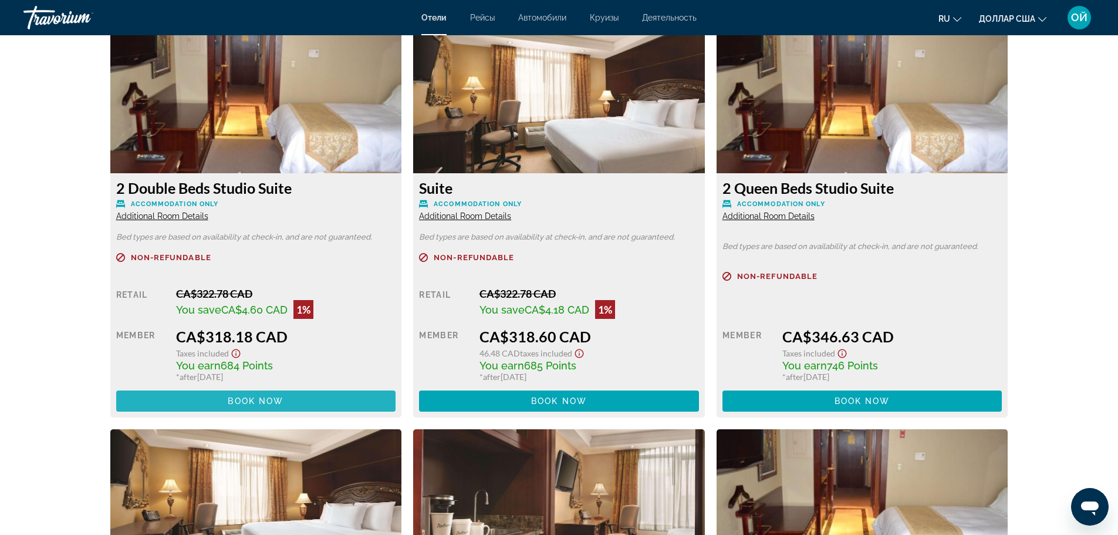
click at [273, 398] on span "Book now" at bounding box center [256, 400] width 56 height 9
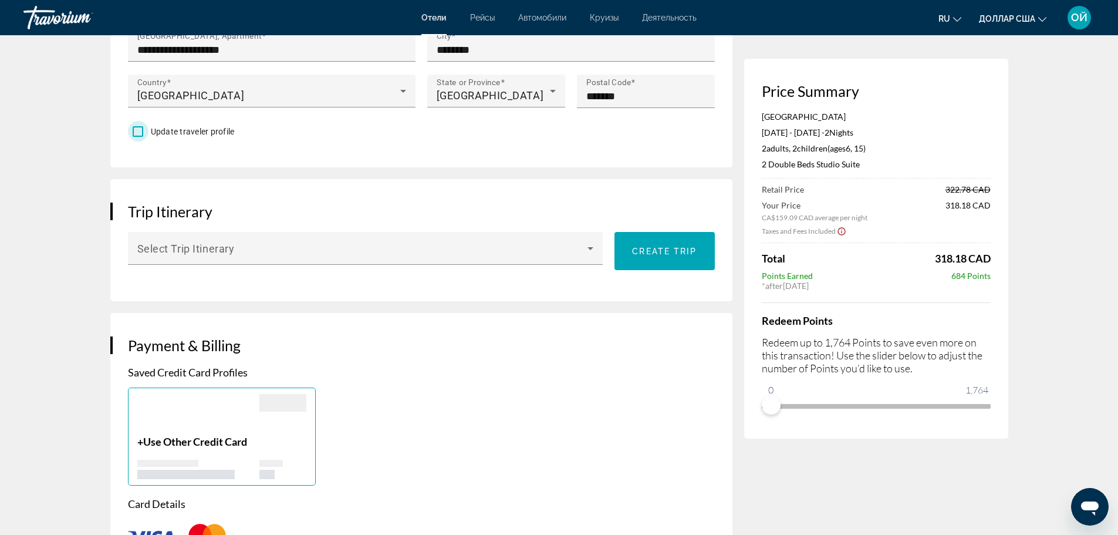
scroll to position [579, 0]
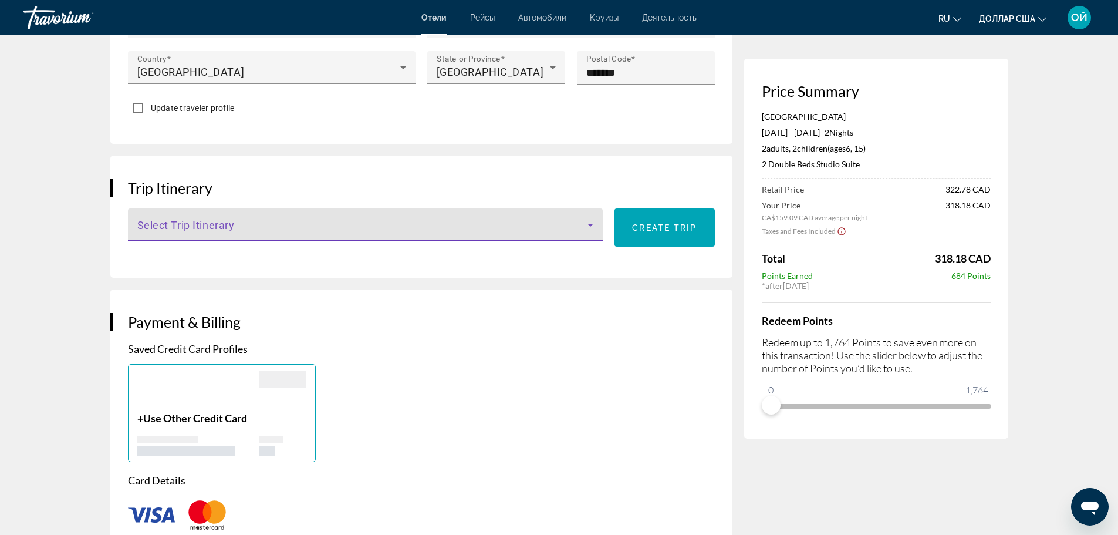
click at [588, 227] on icon "Основное содержание" at bounding box center [590, 225] width 14 height 14
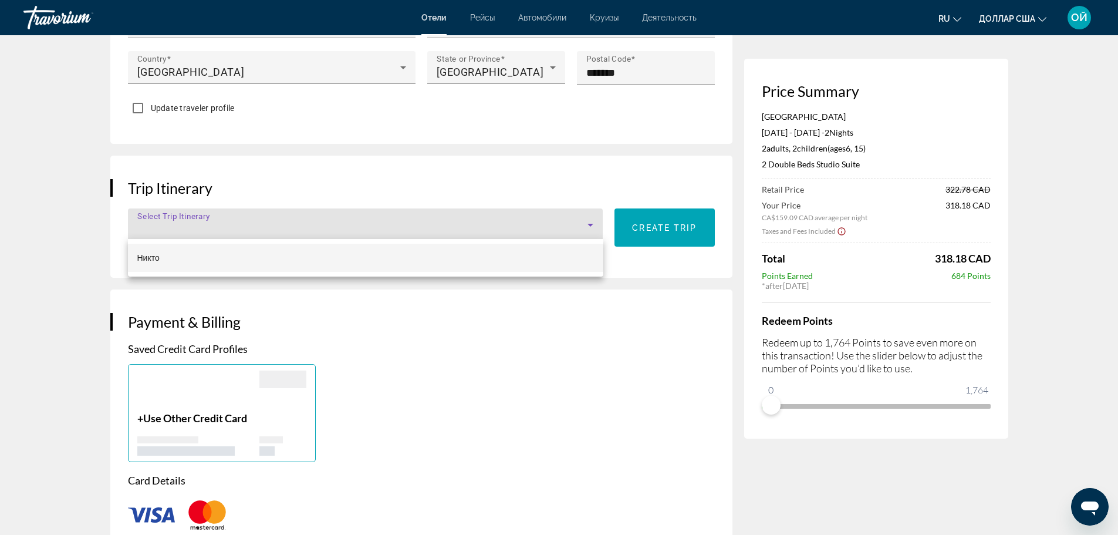
click at [588, 227] on div at bounding box center [559, 267] width 1118 height 535
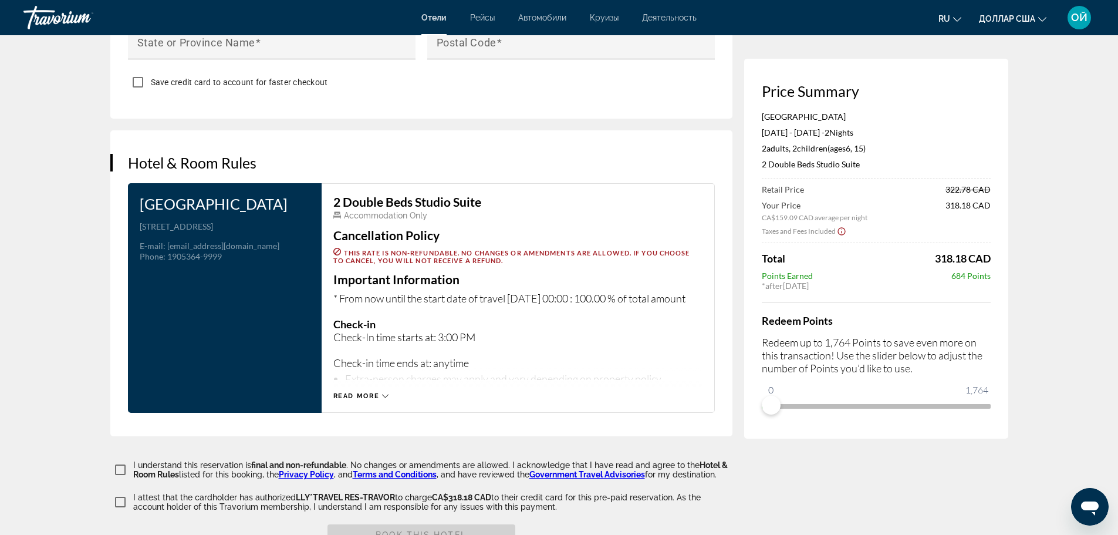
scroll to position [1361, 0]
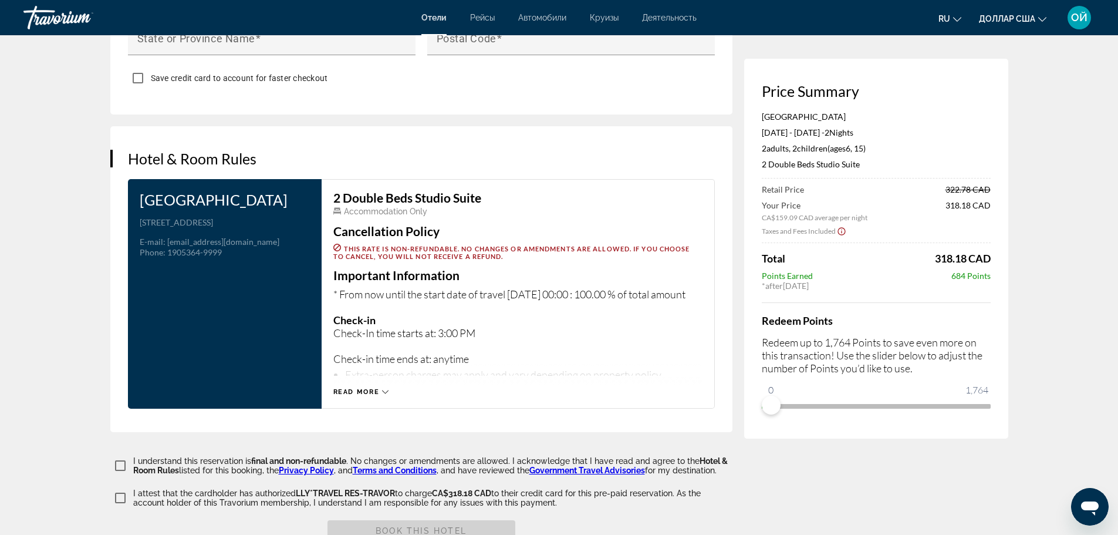
click at [383, 388] on icon "Основное содержание" at bounding box center [385, 391] width 6 height 6
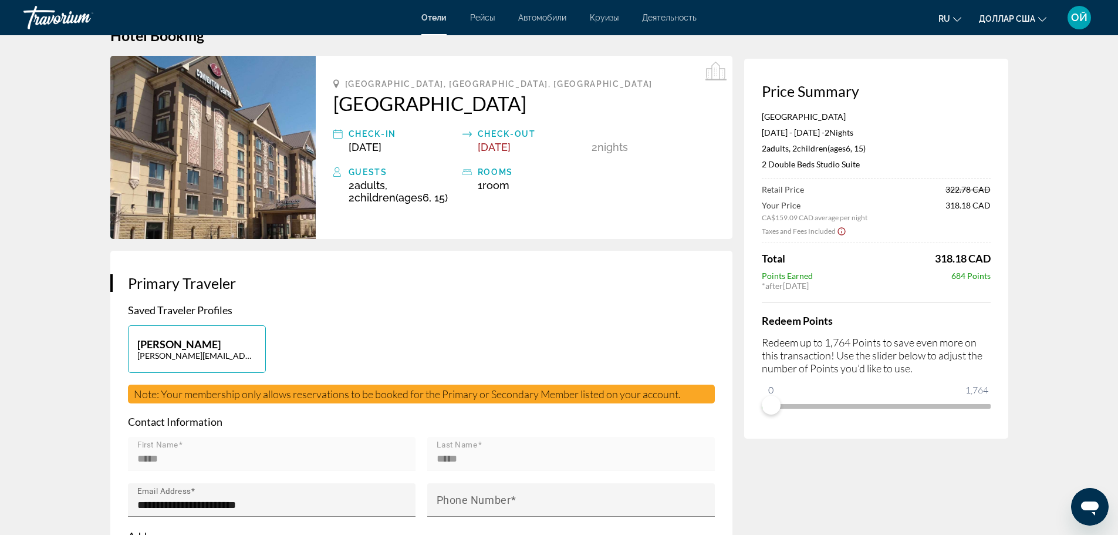
scroll to position [0, 0]
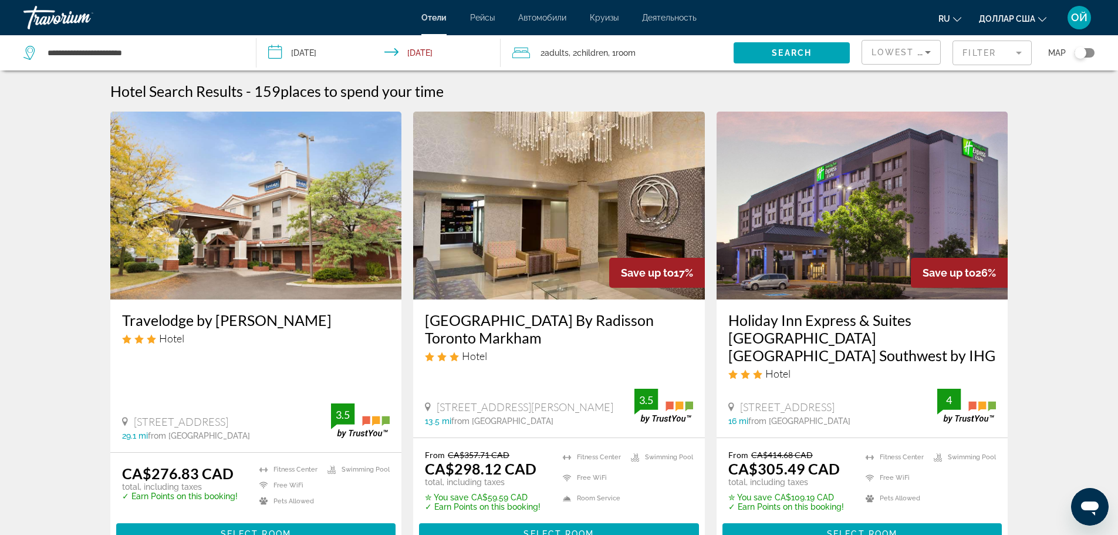
click at [1084, 51] on div "Toggle map" at bounding box center [1080, 53] width 12 height 12
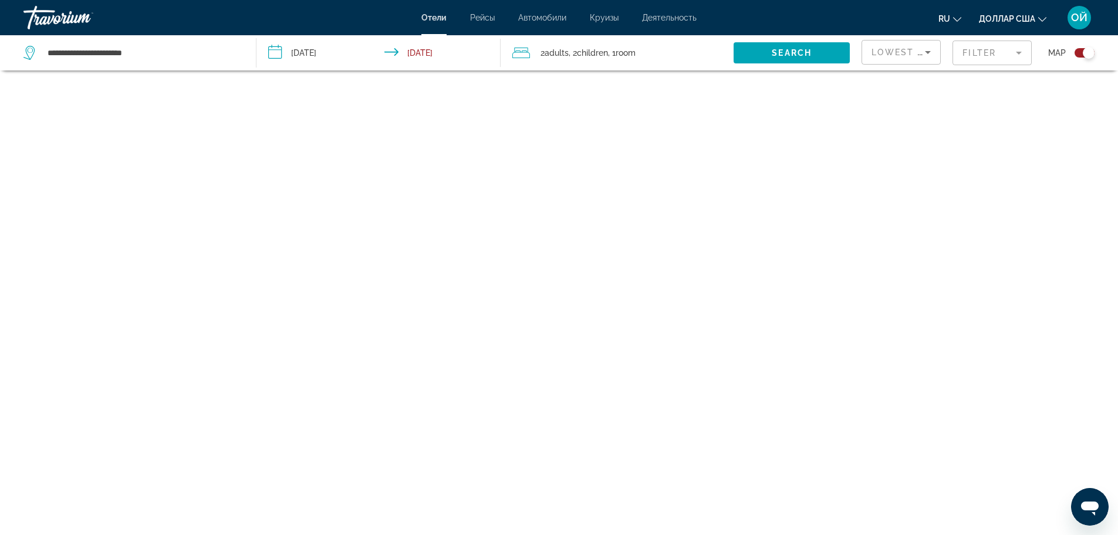
scroll to position [70, 0]
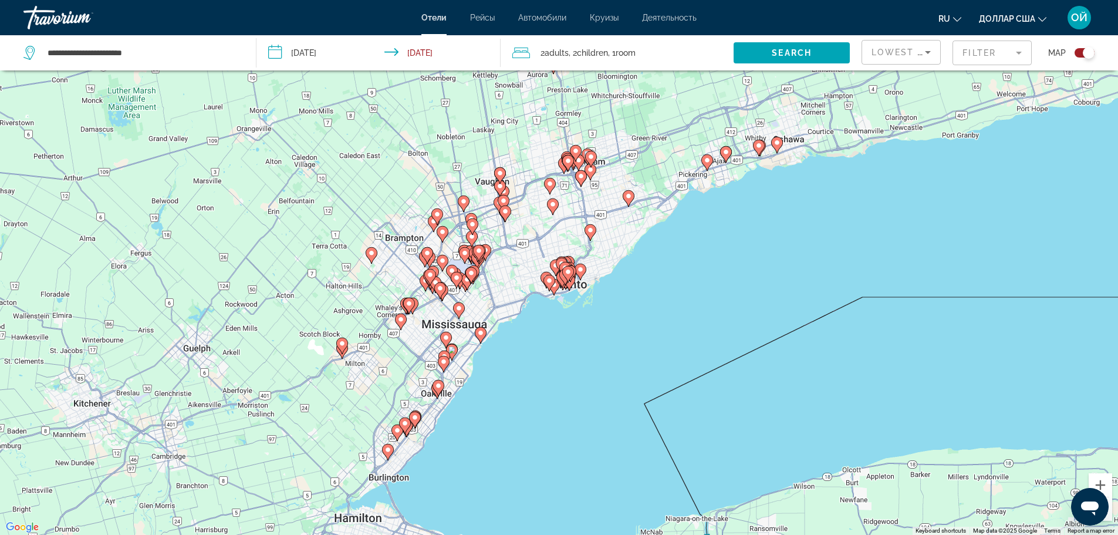
click at [434, 263] on gmp-advanced-marker "Основное содержание" at bounding box center [430, 260] width 12 height 18
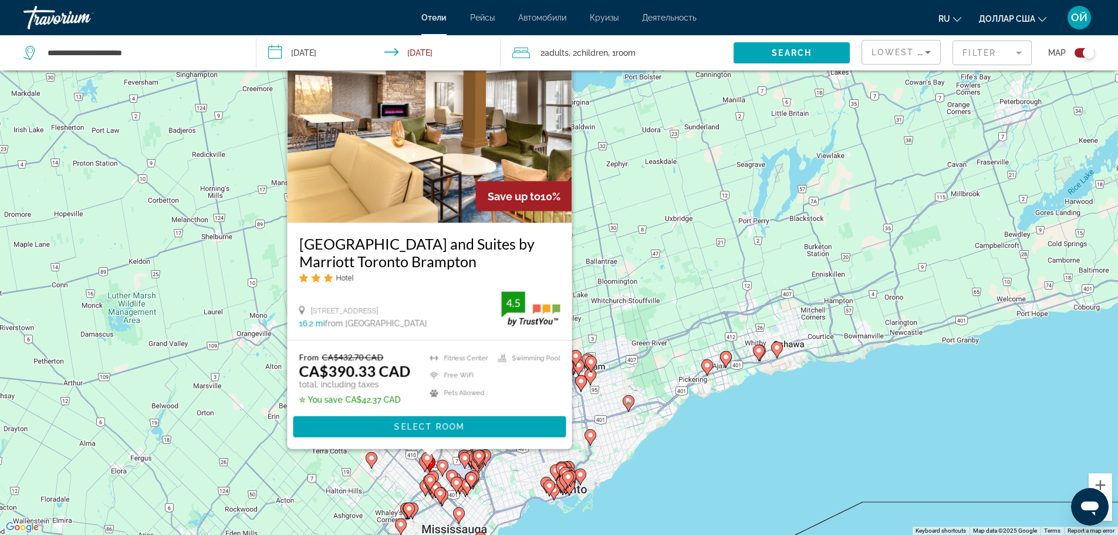
click at [222, 370] on div "To activate drag with keyboard, press Alt + Enter. Once in keyboard drag state,…" at bounding box center [559, 267] width 1118 height 535
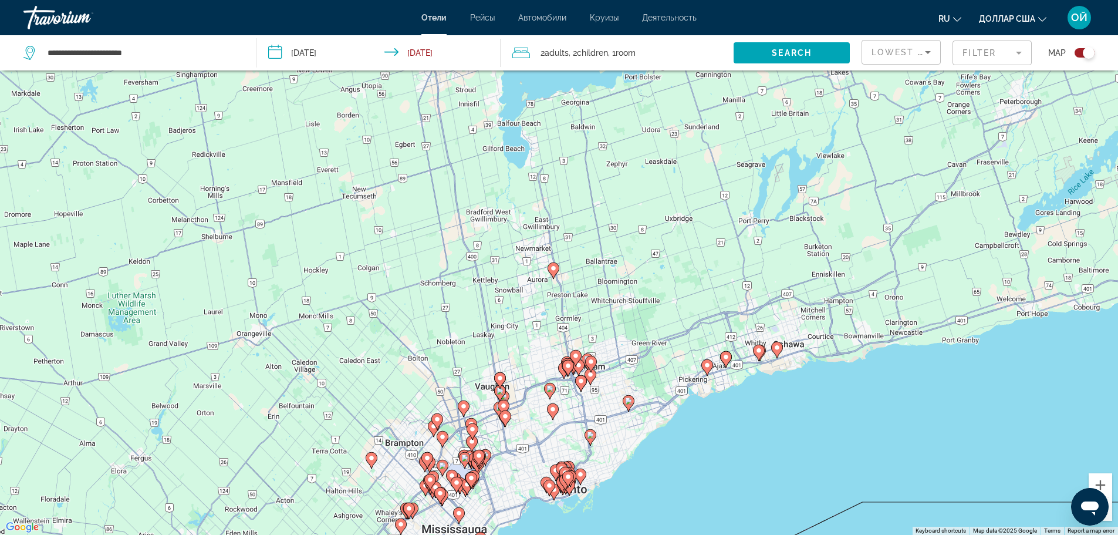
click at [491, 475] on div "To activate drag with keyboard, press Alt + Enter. Once in keyboard drag state,…" at bounding box center [559, 267] width 1118 height 535
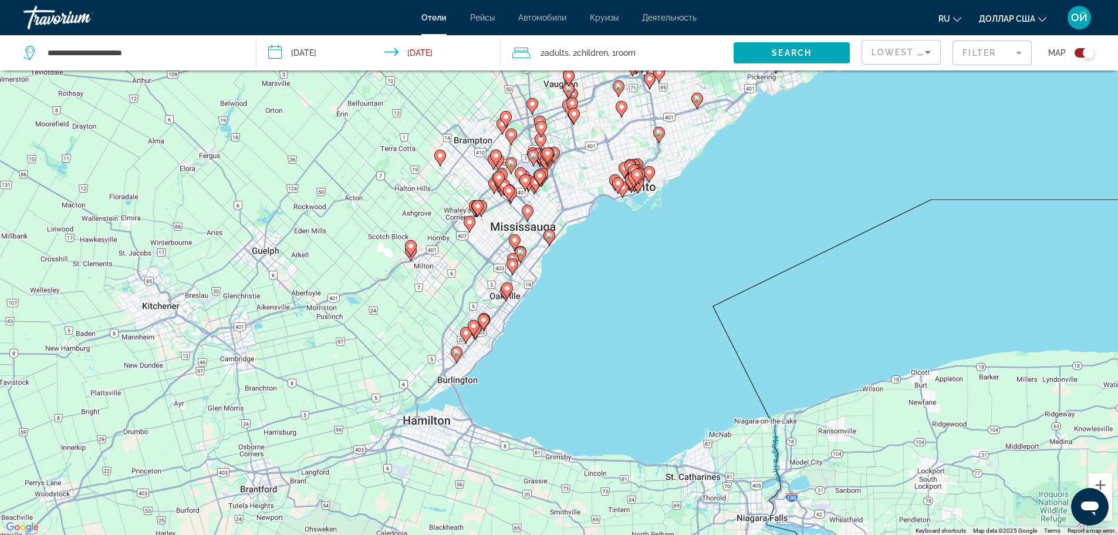
drag, startPoint x: 491, startPoint y: 475, endPoint x: 560, endPoint y: 172, distance: 311.0
click at [560, 172] on div "To activate drag with keyboard, press Alt + Enter. Once in keyboard drag state,…" at bounding box center [559, 267] width 1118 height 535
click at [514, 240] on image "Основное содержание" at bounding box center [514, 239] width 7 height 7
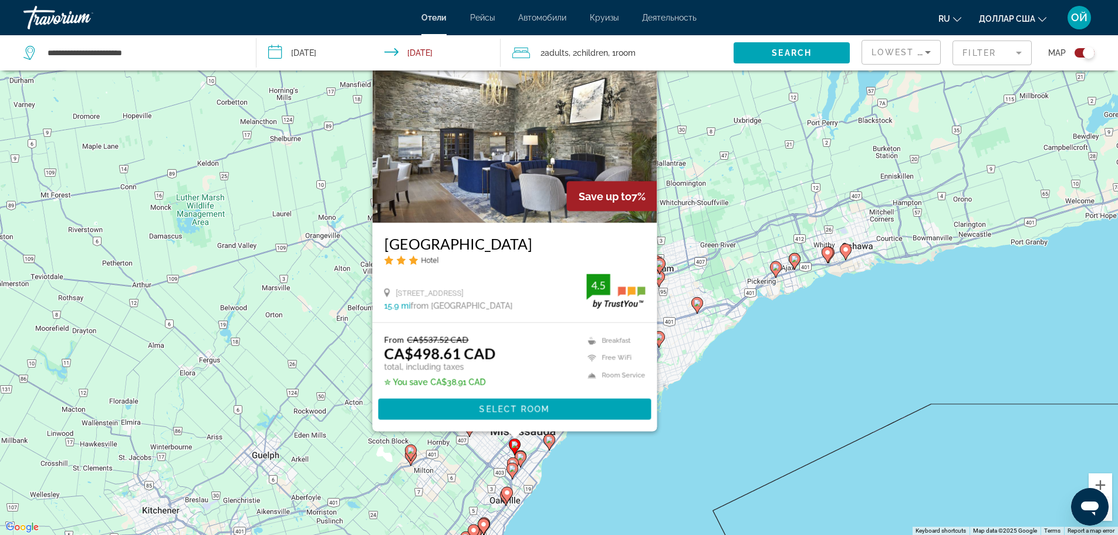
click at [668, 435] on div "To activate drag with keyboard, press Alt + Enter. Once in keyboard drag state,…" at bounding box center [559, 267] width 1118 height 535
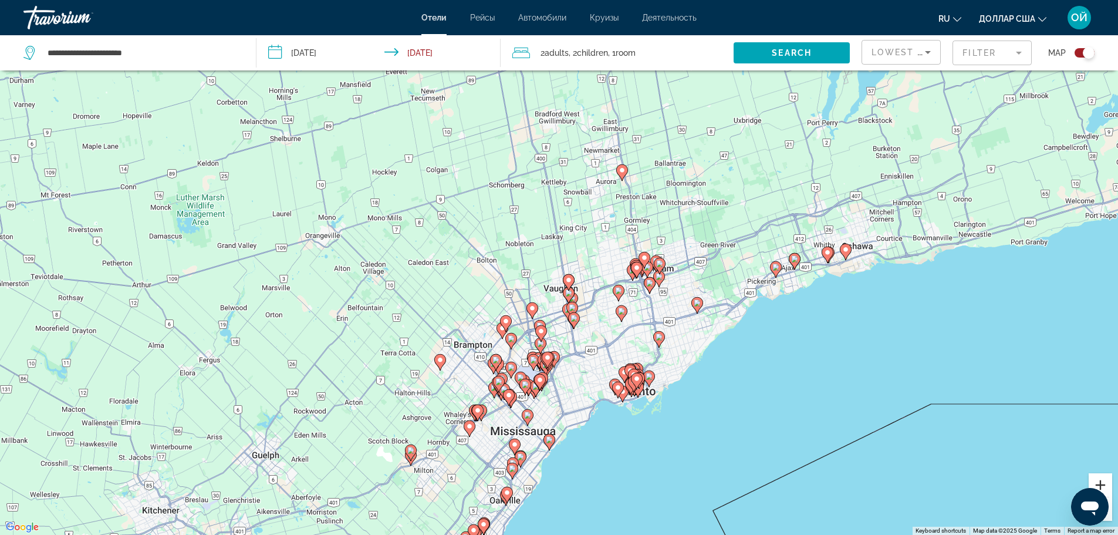
click at [1101, 480] on button "Zoom in" at bounding box center [1099, 484] width 23 height 23
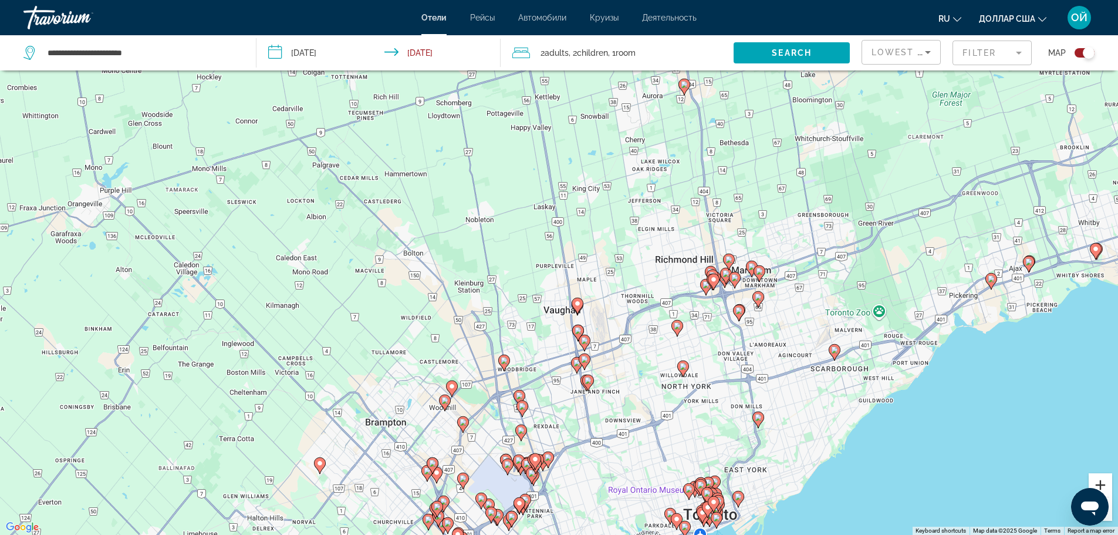
click at [1101, 480] on button "Zoom in" at bounding box center [1099, 484] width 23 height 23
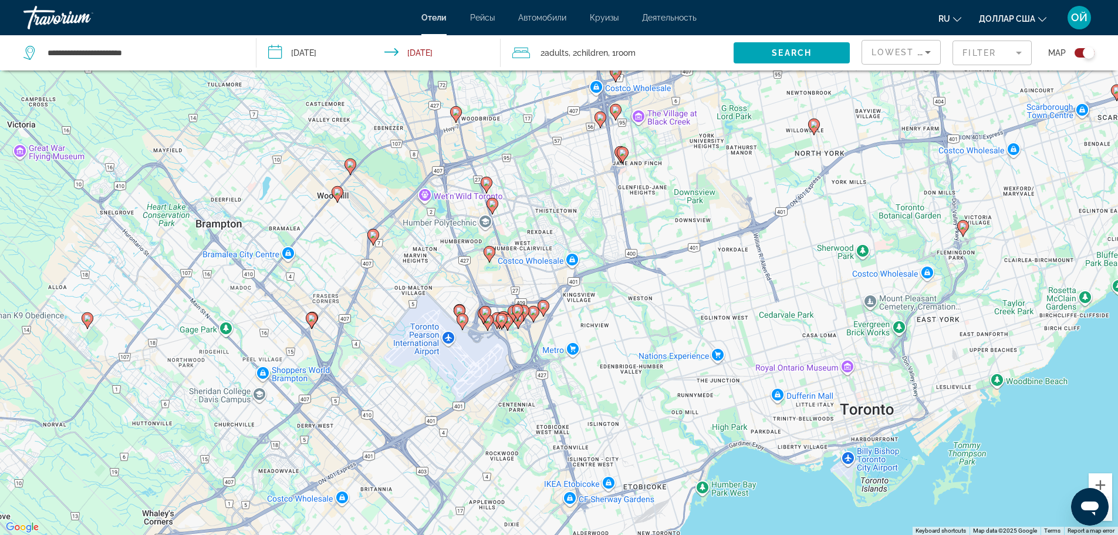
drag, startPoint x: 466, startPoint y: 442, endPoint x: 472, endPoint y: 88, distance: 353.9
click at [472, 88] on div "To activate drag with keyboard, press Alt + Enter. Once in keyboard drag state,…" at bounding box center [559, 267] width 1118 height 535
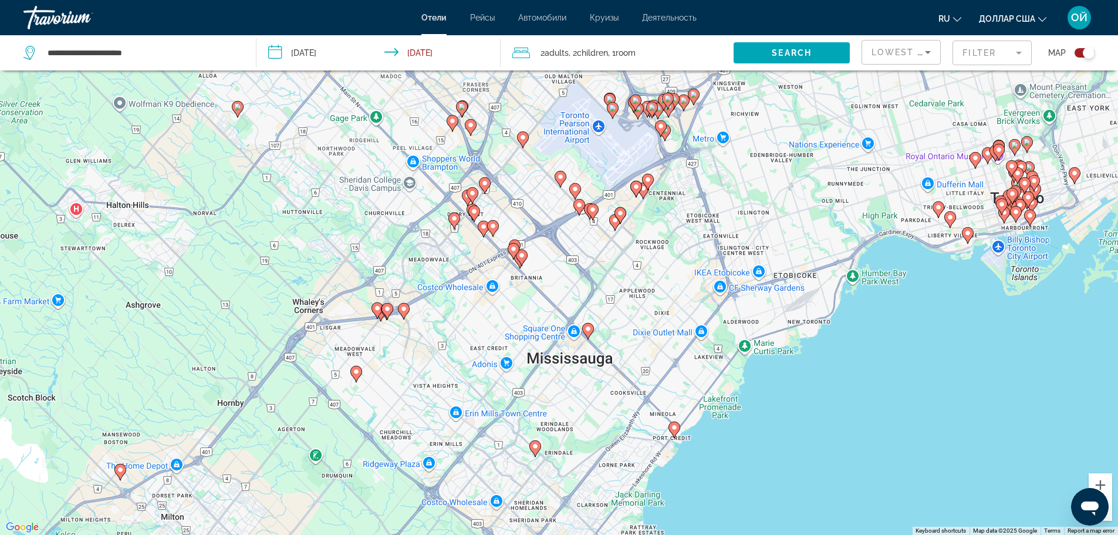
drag, startPoint x: 440, startPoint y: 376, endPoint x: 593, endPoint y: 164, distance: 261.5
click at [593, 164] on div "To activate drag with keyboard, press Alt + Enter. Once in keyboard drag state,…" at bounding box center [559, 267] width 1118 height 535
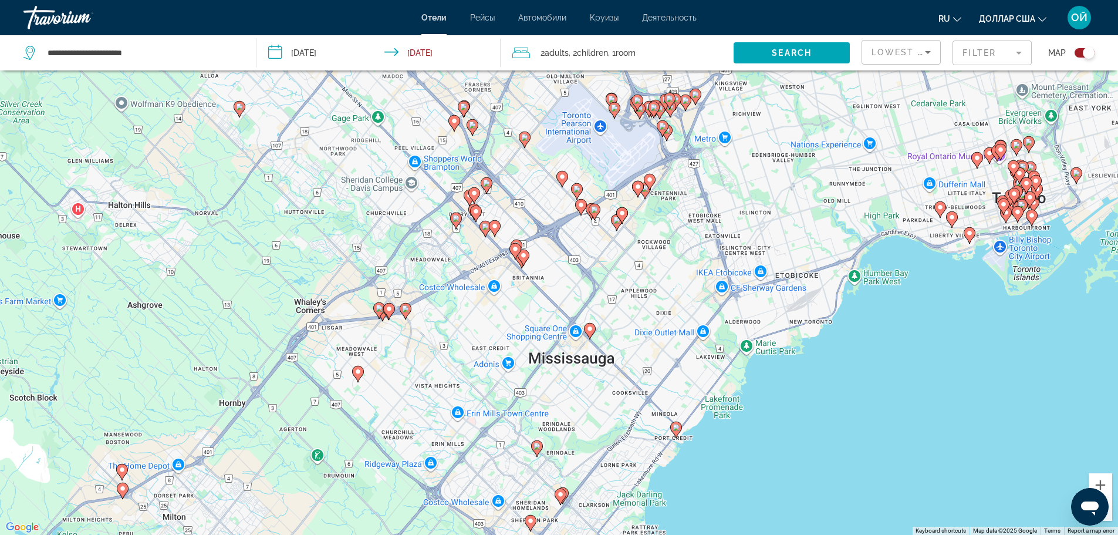
click at [591, 326] on image "Основное содержание" at bounding box center [589, 328] width 7 height 7
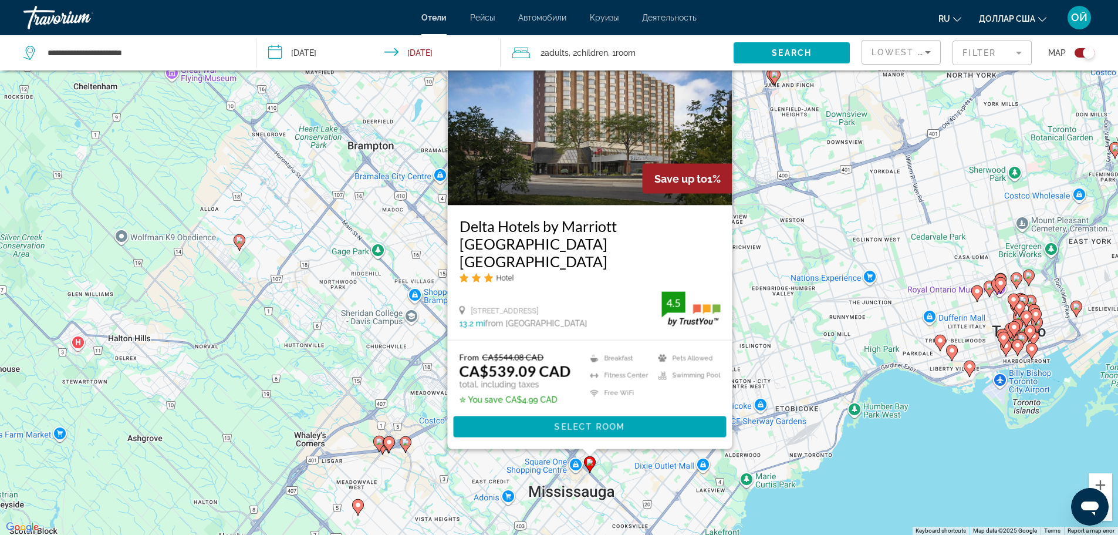
click at [407, 366] on div "To activate drag with keyboard, press Alt + Enter. Once in keyboard drag state,…" at bounding box center [559, 267] width 1118 height 535
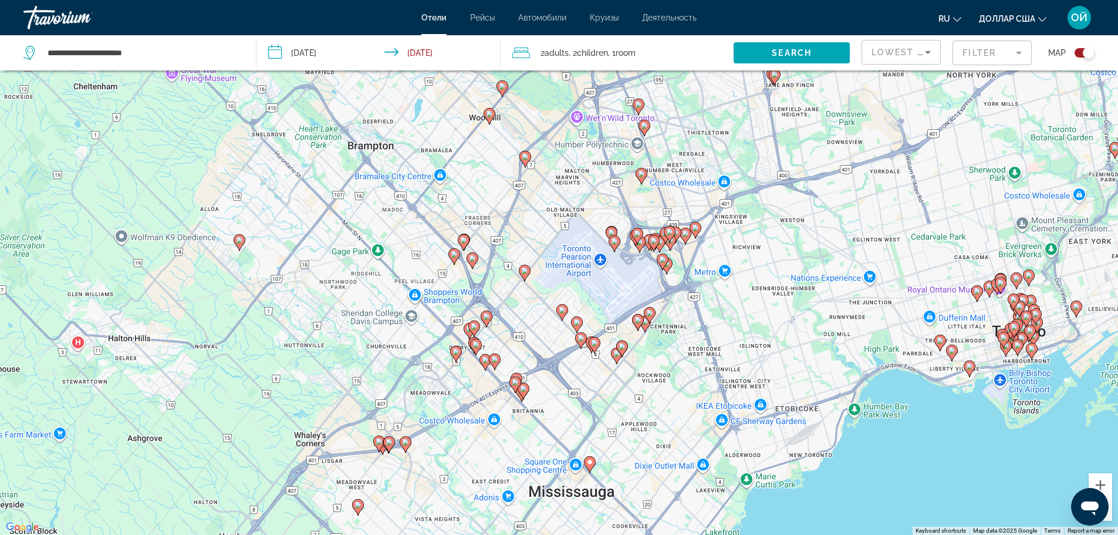
click at [406, 448] on icon "Основное содержание" at bounding box center [405, 443] width 11 height 15
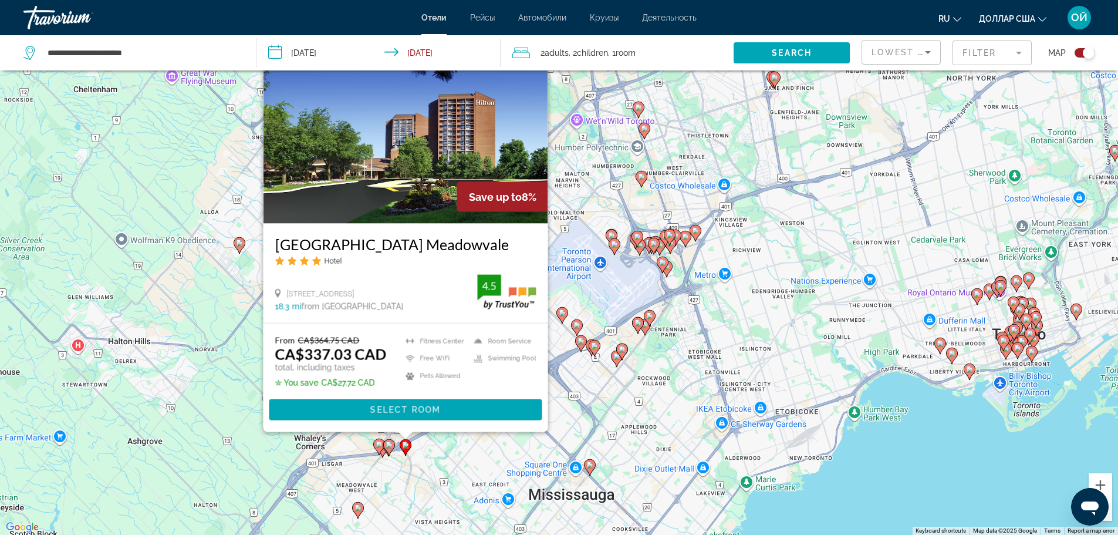
click at [443, 478] on div "To activate drag with keyboard, press Alt + Enter. Once in keyboard drag state,…" at bounding box center [559, 267] width 1118 height 535
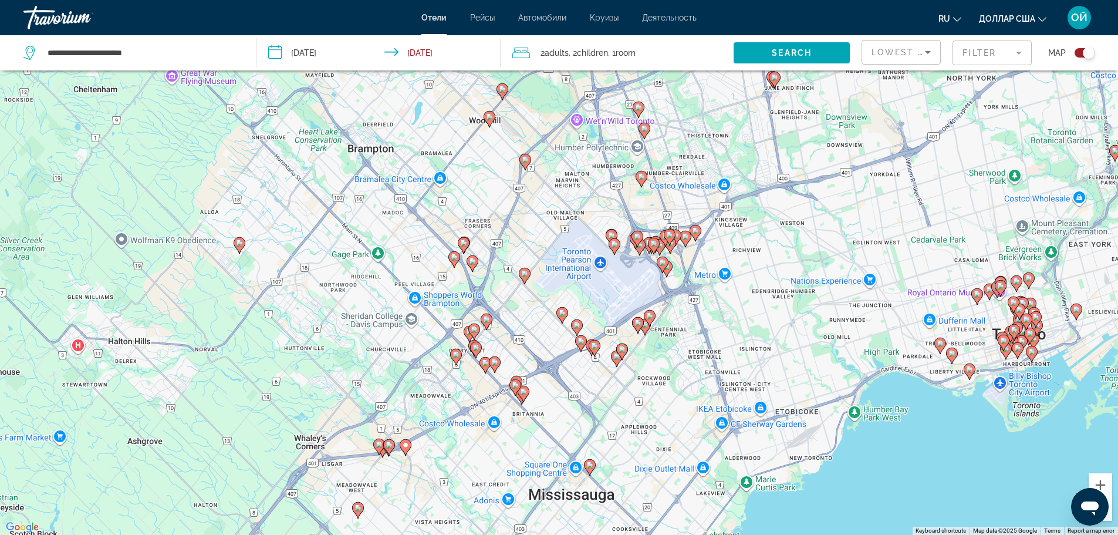
click at [404, 444] on image "Основное содержание" at bounding box center [405, 444] width 7 height 7
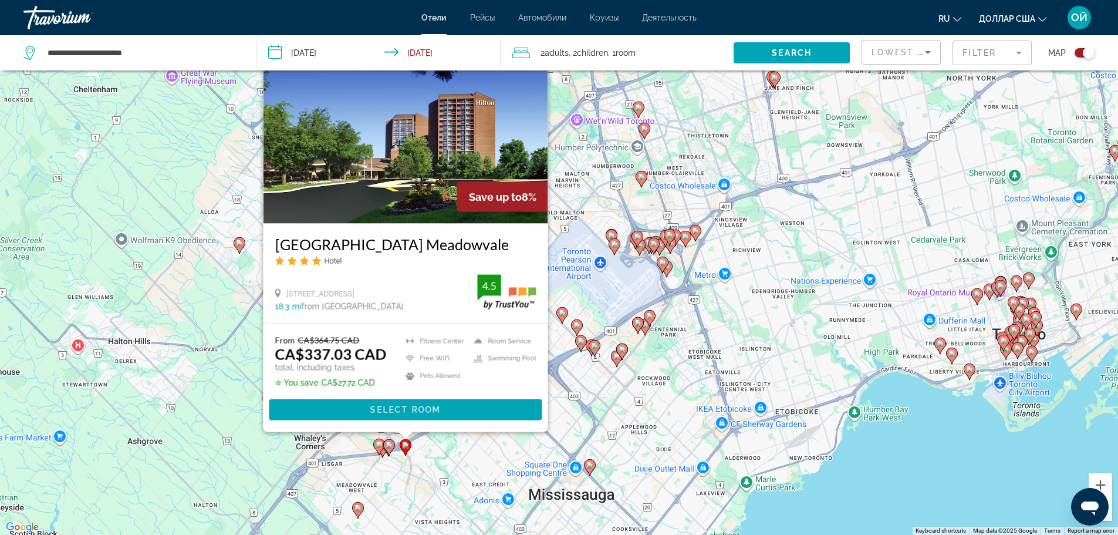
click at [387, 445] on image "Основное содержание" at bounding box center [389, 444] width 7 height 7
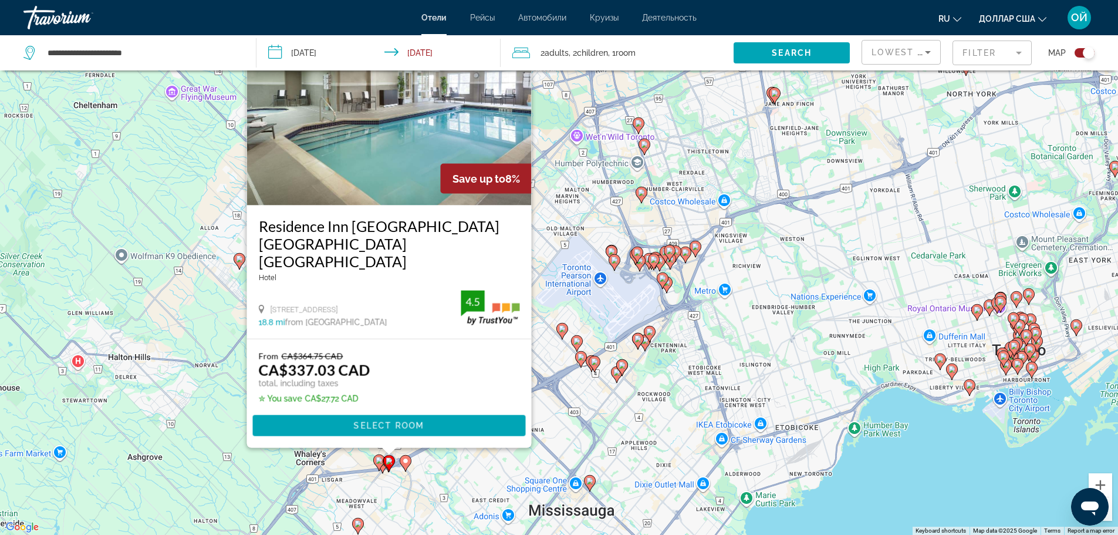
click at [378, 458] on image "Основное содержание" at bounding box center [379, 460] width 7 height 7
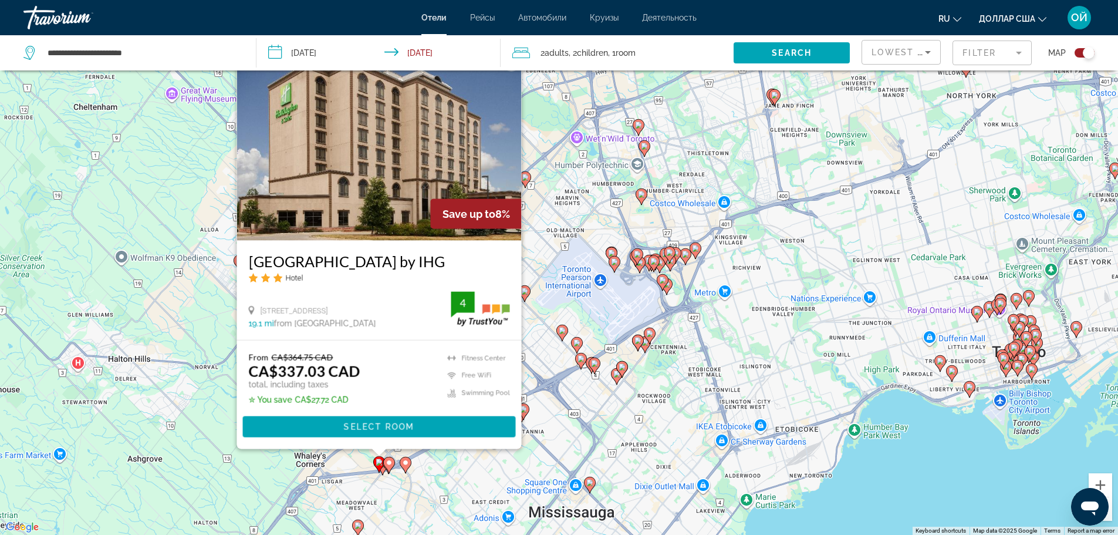
click at [383, 471] on gmp-advanced-marker "Основное содержание" at bounding box center [389, 466] width 12 height 18
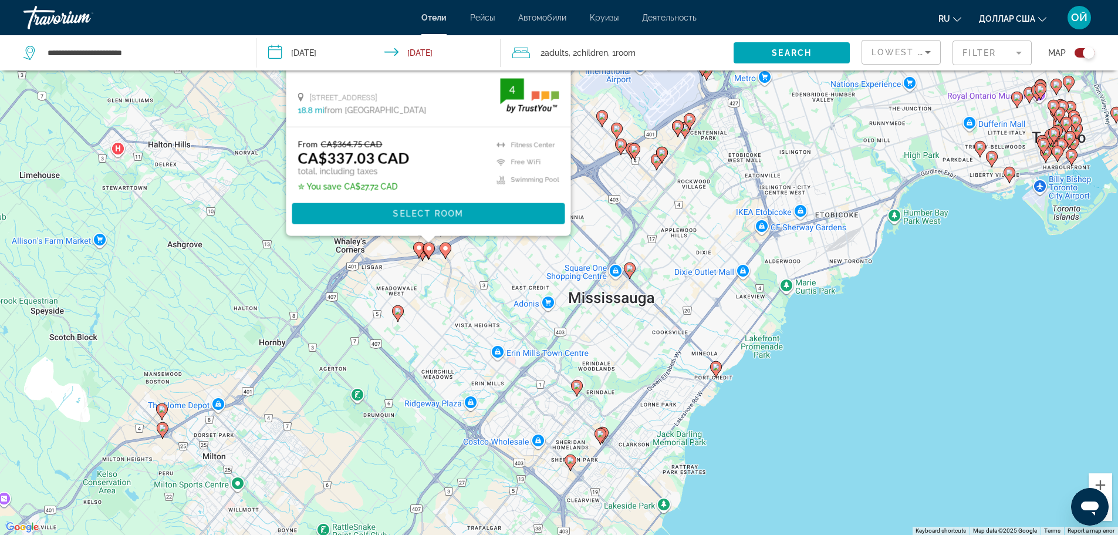
drag, startPoint x: 461, startPoint y: 483, endPoint x: 502, endPoint y: 267, distance: 219.7
click at [502, 267] on div "To activate drag with keyboard, press Alt + Enter. Once in keyboard drag state,…" at bounding box center [559, 267] width 1118 height 535
click at [397, 313] on image "Основное содержание" at bounding box center [397, 310] width 7 height 7
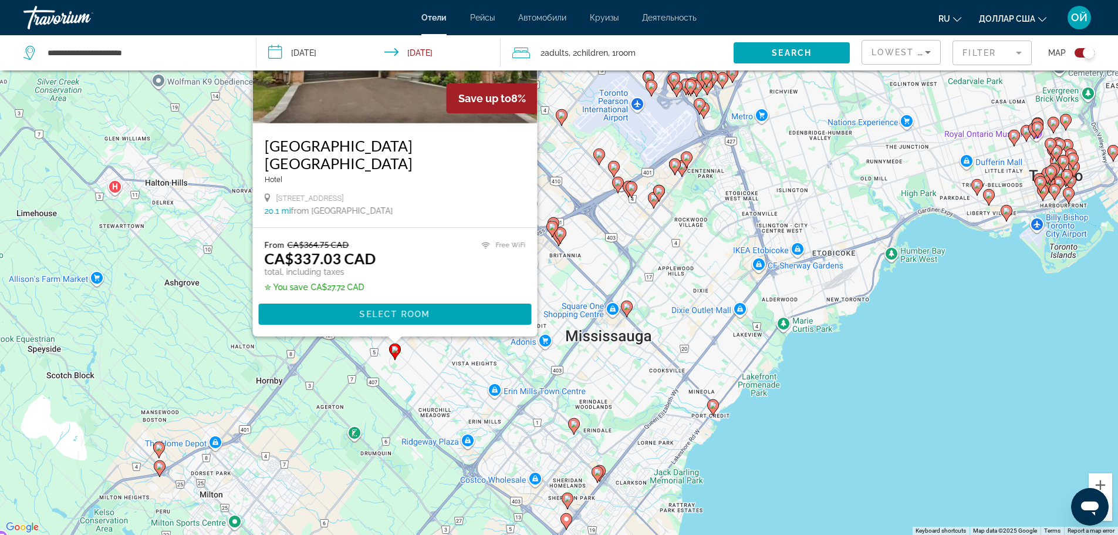
drag, startPoint x: 439, startPoint y: 460, endPoint x: 436, endPoint y: 374, distance: 86.3
click at [436, 374] on div "To activate drag with keyboard, press Alt + Enter. Once in keyboard drag state,…" at bounding box center [559, 267] width 1118 height 535
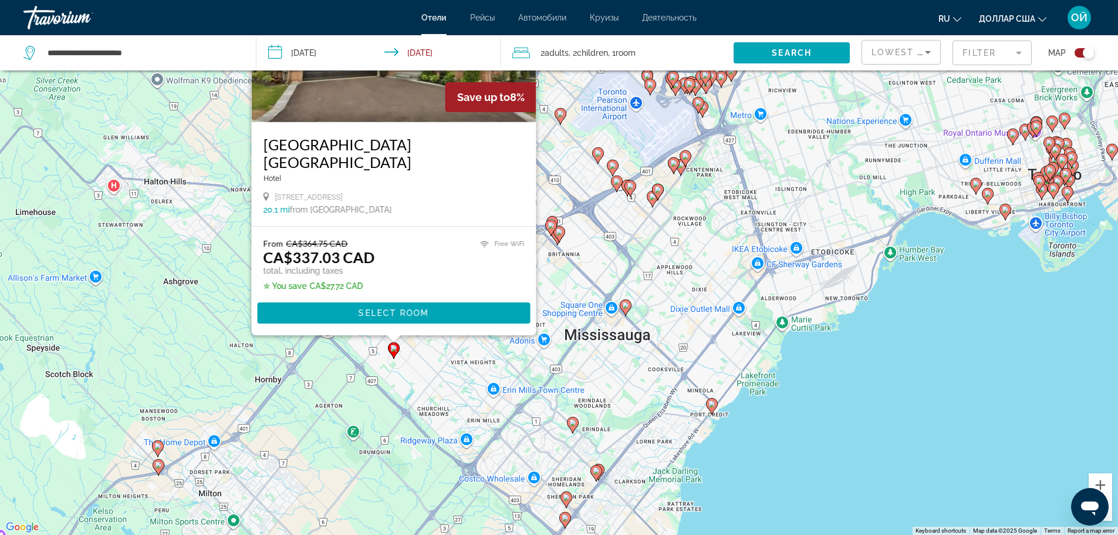
click at [528, 359] on div "To activate drag with keyboard, press Alt + Enter. Once in keyboard drag state,…" at bounding box center [559, 267] width 1118 height 535
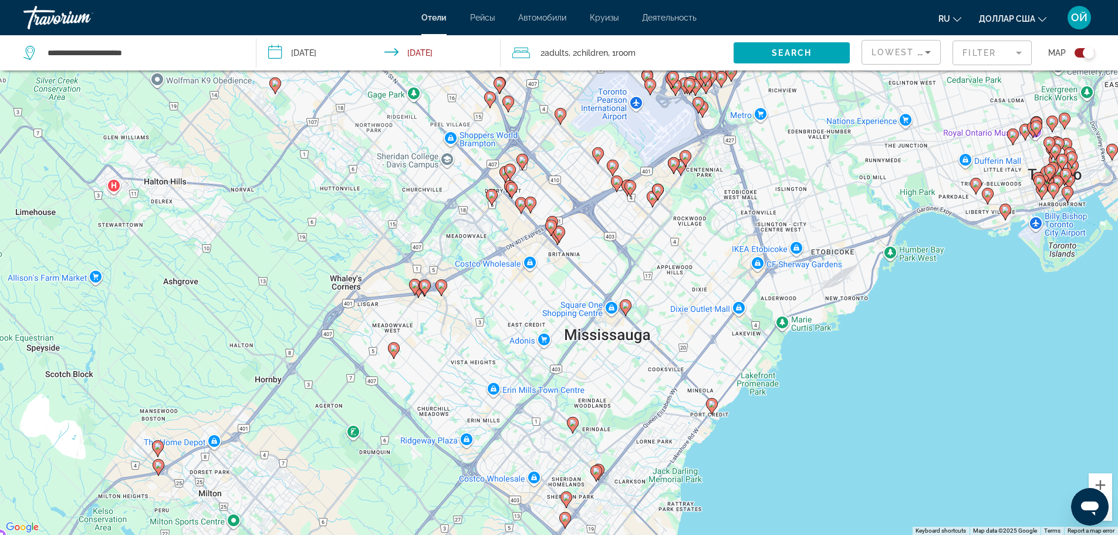
click at [492, 191] on icon "Основное содержание" at bounding box center [491, 196] width 11 height 15
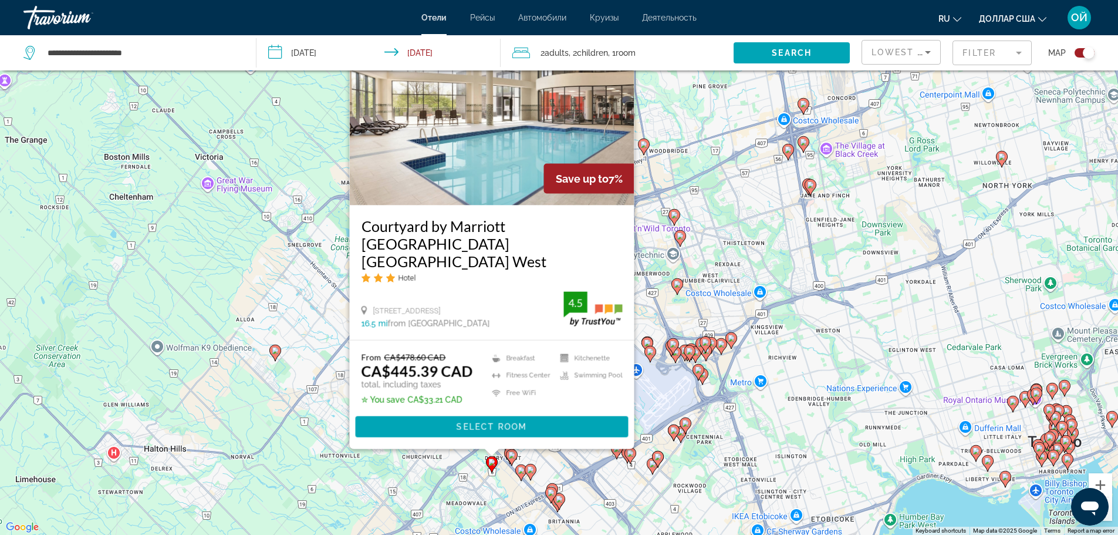
click at [630, 474] on div "To activate drag with keyboard, press Alt + Enter. Once in keyboard drag state,…" at bounding box center [559, 267] width 1118 height 535
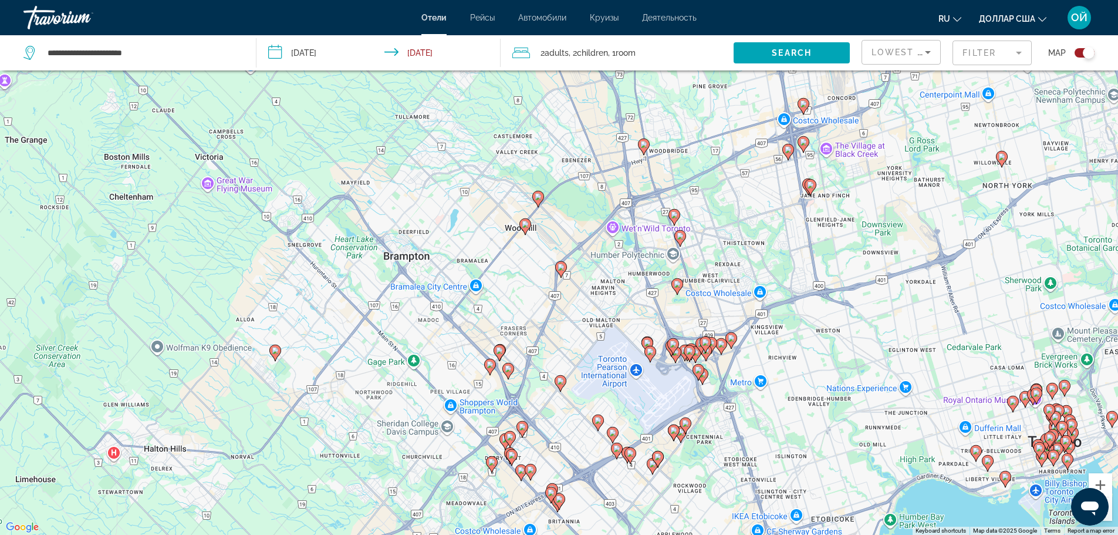
click at [508, 367] on image "Основное содержание" at bounding box center [508, 368] width 7 height 7
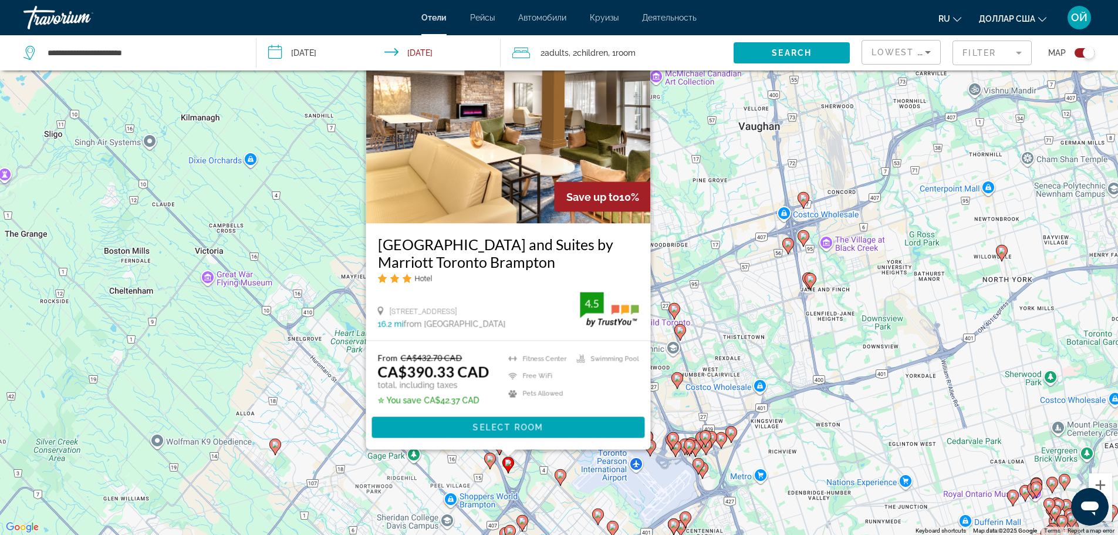
click at [489, 457] on image "Основное содержание" at bounding box center [489, 458] width 7 height 7
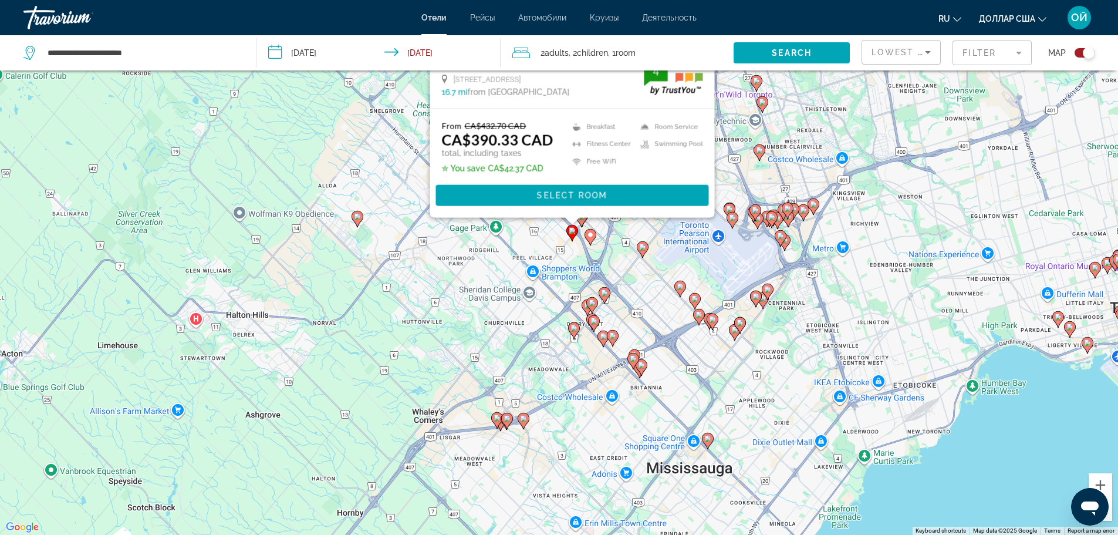
drag, startPoint x: 614, startPoint y: 501, endPoint x: 697, endPoint y: 268, distance: 247.6
click at [697, 268] on div "To activate drag with keyboard, press Alt + Enter. Once in keyboard drag state,…" at bounding box center [559, 267] width 1118 height 535
click at [679, 283] on image "Основное содержание" at bounding box center [680, 286] width 7 height 7
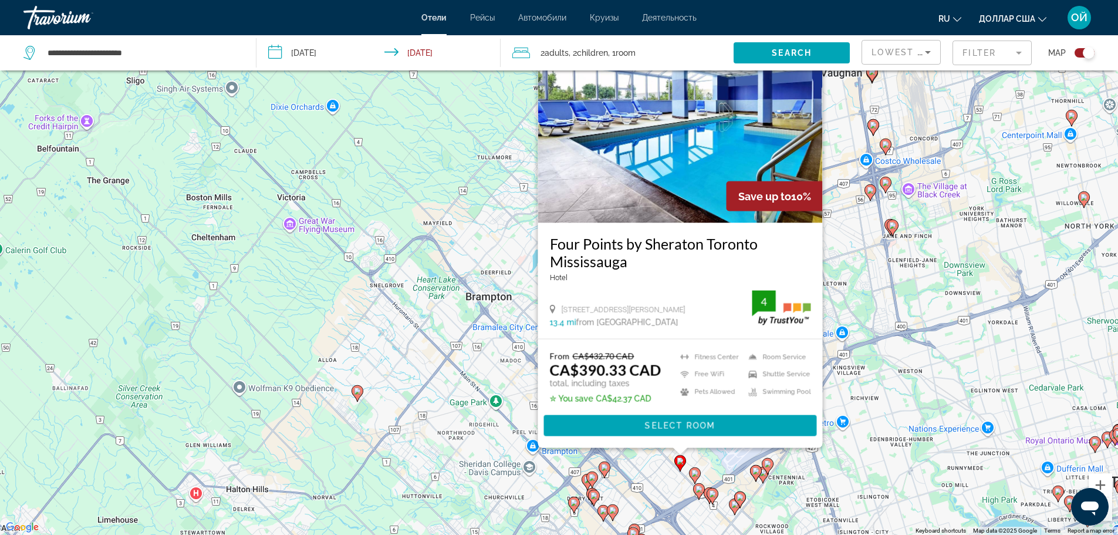
click at [658, 468] on div "To activate drag with keyboard, press Alt + Enter. Once in keyboard drag state,…" at bounding box center [559, 267] width 1118 height 535
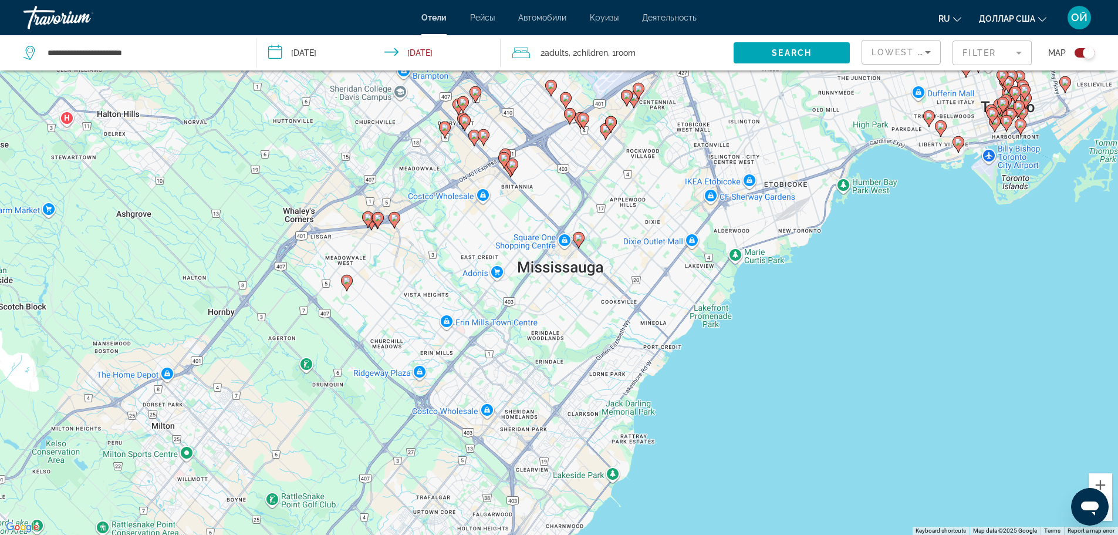
drag, startPoint x: 658, startPoint y: 468, endPoint x: 529, endPoint y: 92, distance: 398.2
click at [529, 92] on div "To activate drag with keyboard, press Alt + Enter. Once in keyboard drag state,…" at bounding box center [559, 267] width 1118 height 535
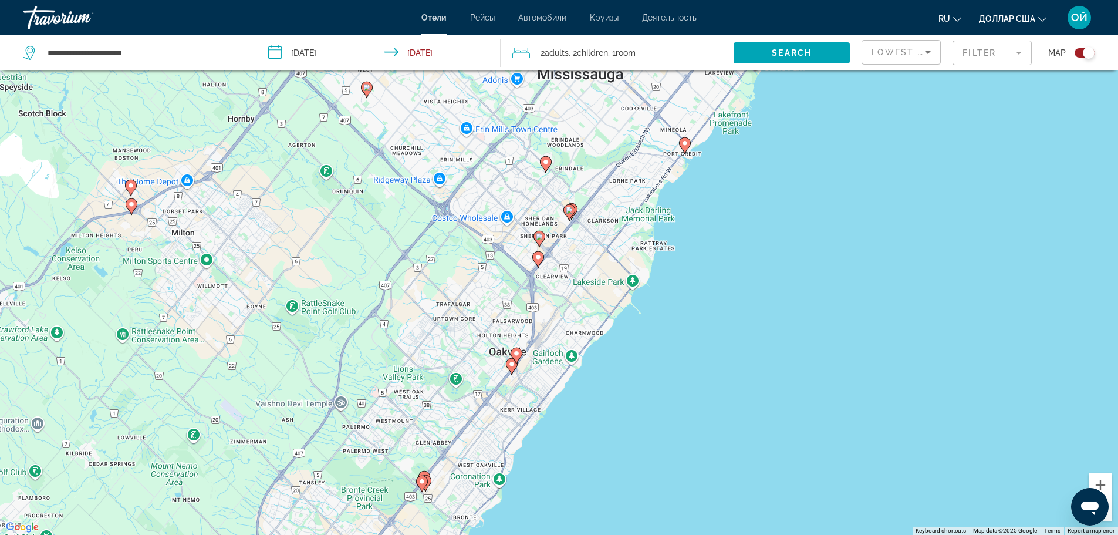
drag, startPoint x: 491, startPoint y: 332, endPoint x: 511, endPoint y: 134, distance: 198.8
click at [511, 134] on div "To activate drag with keyboard, press Alt + Enter. Once in keyboard drag state,…" at bounding box center [559, 267] width 1118 height 535
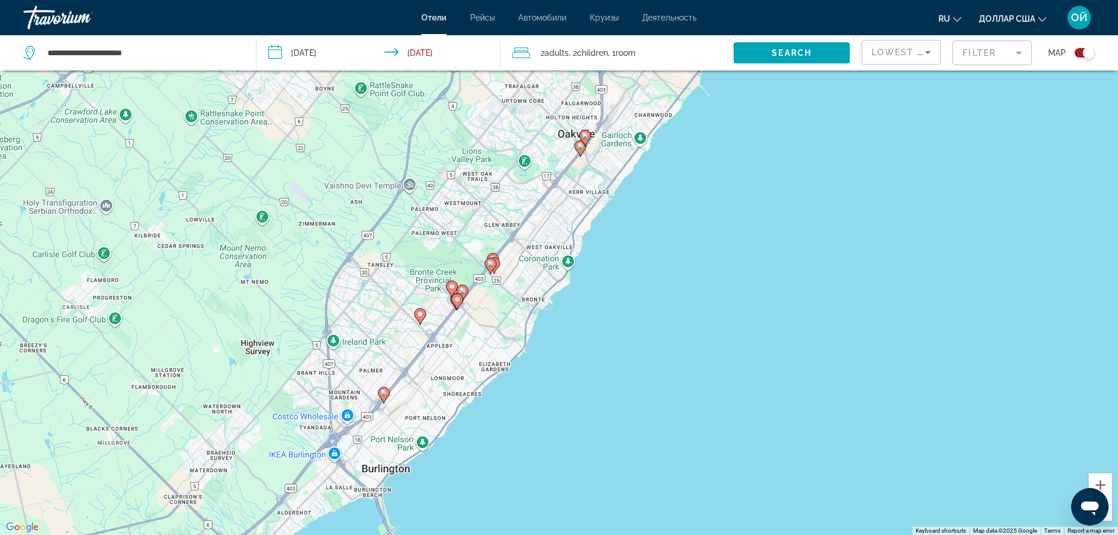
drag, startPoint x: 418, startPoint y: 404, endPoint x: 487, endPoint y: 185, distance: 229.4
click at [487, 185] on div "To activate drag with keyboard, press Alt + Enter. Once in keyboard drag state,…" at bounding box center [559, 267] width 1118 height 535
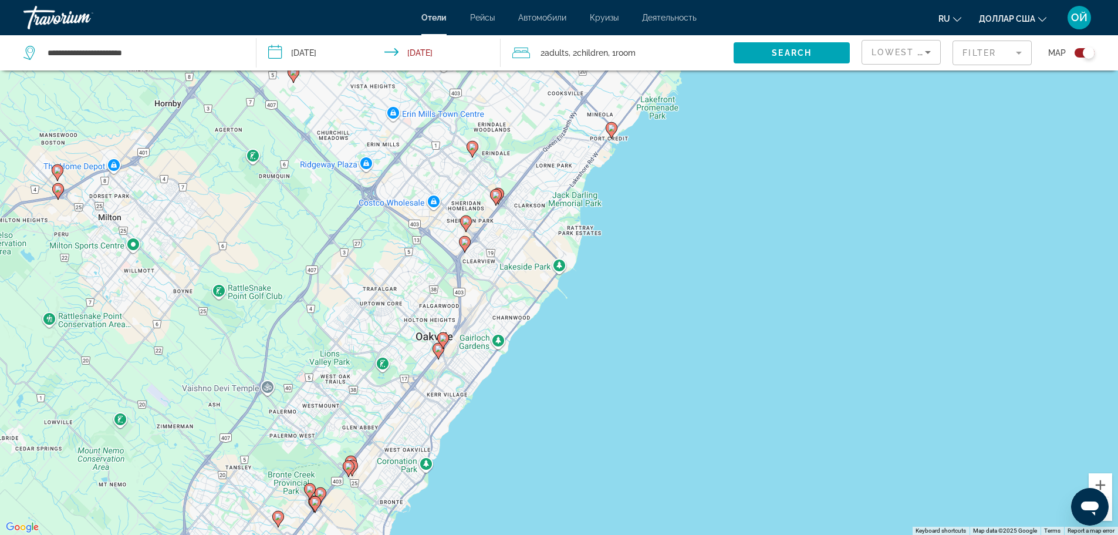
drag, startPoint x: 487, startPoint y: 185, endPoint x: 344, endPoint y: 391, distance: 251.3
click at [344, 391] on div "To activate drag with keyboard, press Alt + Enter. Once in keyboard drag state,…" at bounding box center [559, 267] width 1118 height 535
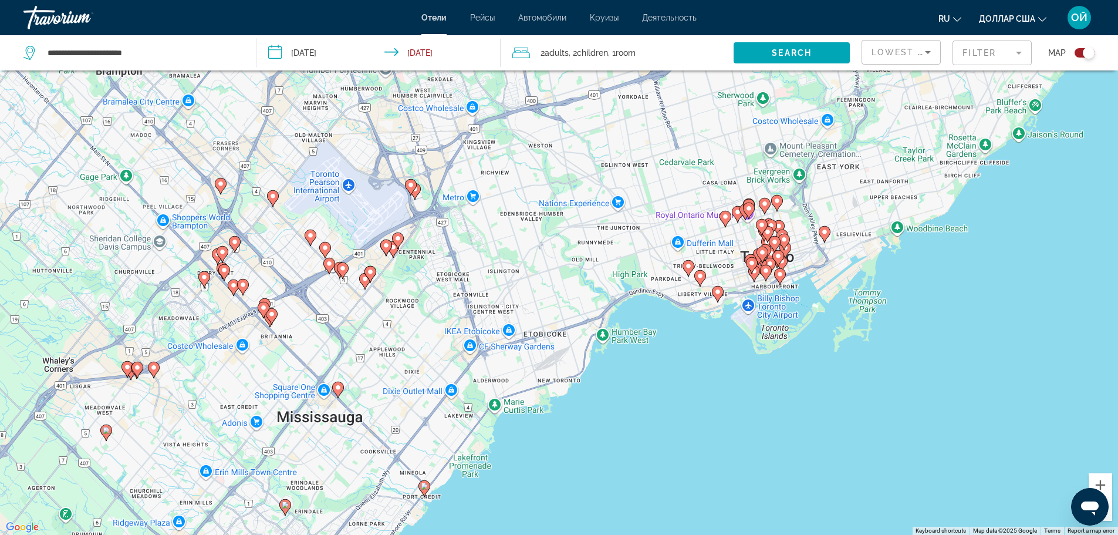
drag, startPoint x: 468, startPoint y: 198, endPoint x: 276, endPoint y: 562, distance: 411.8
click at [276, 464] on html "**********" at bounding box center [559, 197] width 1118 height 535
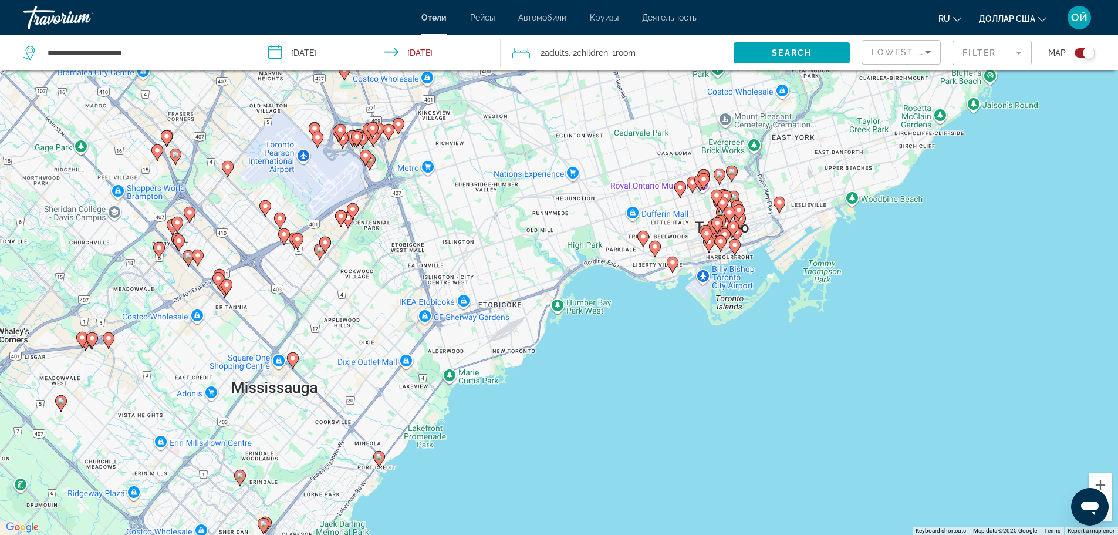
drag, startPoint x: 807, startPoint y: 249, endPoint x: 760, endPoint y: 218, distance: 56.0
click at [760, 218] on div "To activate drag with keyboard, press Alt + Enter. Once in keyboard drag state,…" at bounding box center [559, 267] width 1118 height 535
click at [218, 276] on image "Основное содержание" at bounding box center [218, 278] width 7 height 7
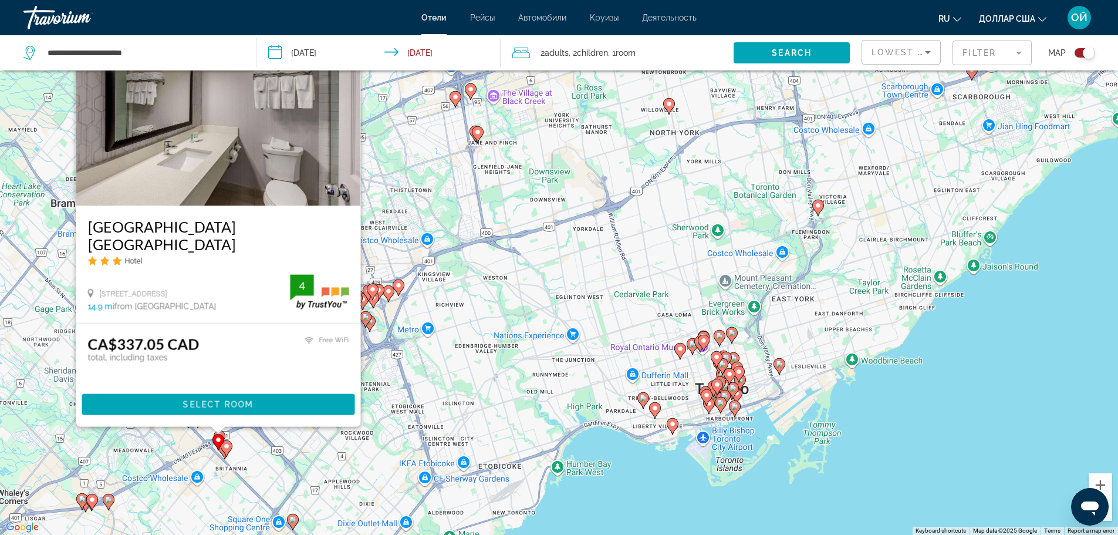
click at [468, 366] on div "To activate drag with keyboard, press Alt + Enter. Once in keyboard drag state,…" at bounding box center [559, 267] width 1118 height 535
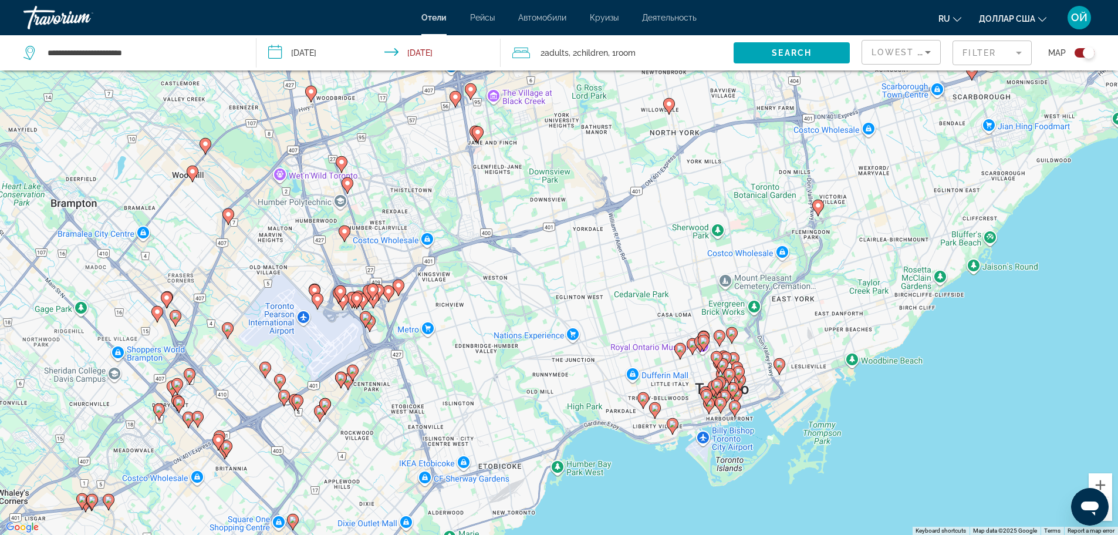
click at [188, 421] on icon "Основное содержание" at bounding box center [187, 418] width 11 height 15
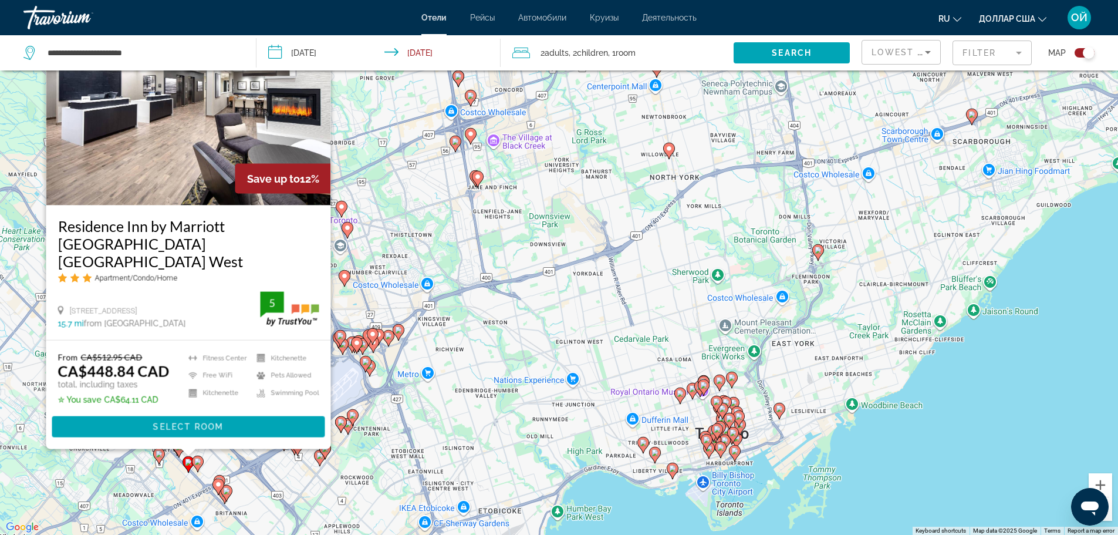
click at [263, 462] on div "To activate drag with keyboard, press Alt + Enter. Once in keyboard drag state,…" at bounding box center [559, 267] width 1118 height 535
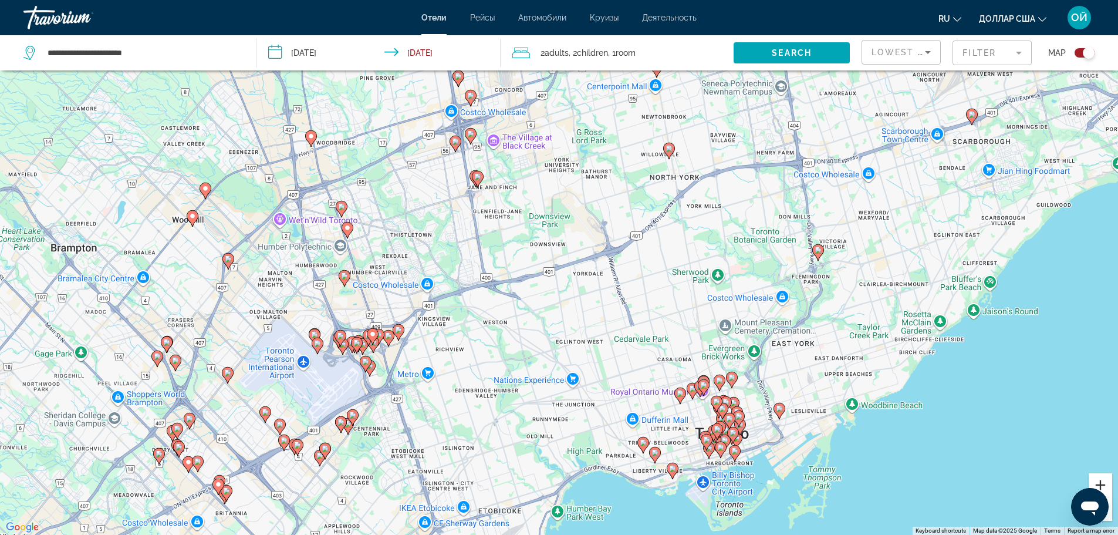
click at [1103, 482] on button "Zoom in" at bounding box center [1099, 484] width 23 height 23
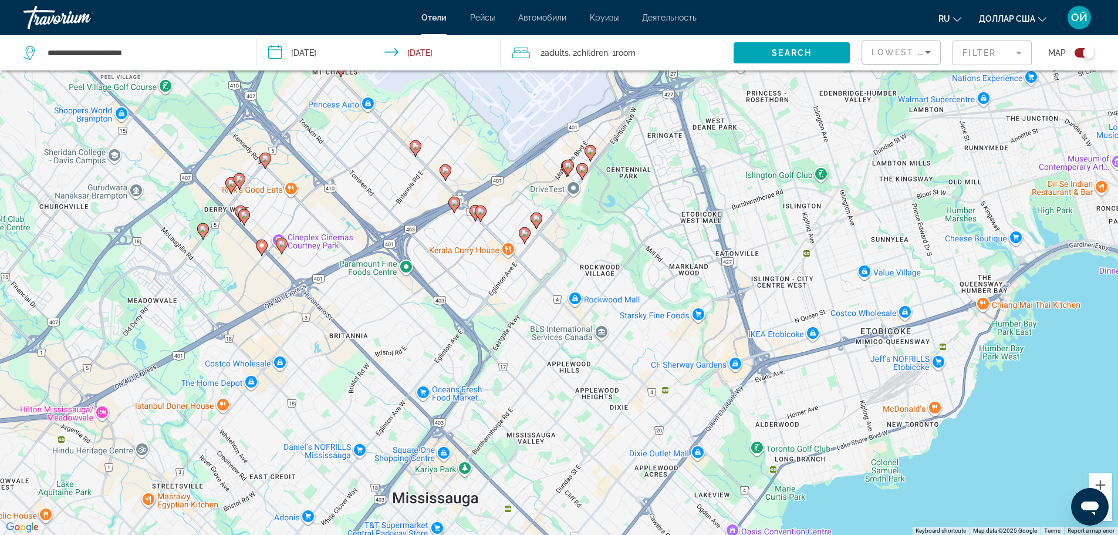
drag, startPoint x: 162, startPoint y: 471, endPoint x: 607, endPoint y: 47, distance: 614.7
click at [607, 47] on div "**********" at bounding box center [559, 302] width 1118 height 605
click at [590, 150] on image "Основное содержание" at bounding box center [590, 150] width 7 height 7
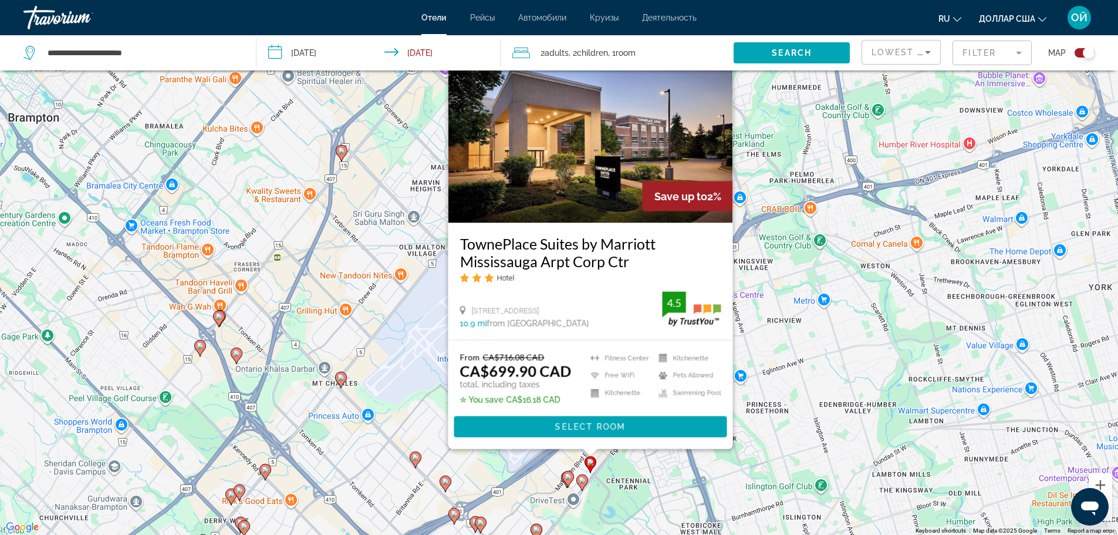
click at [780, 352] on div "To activate drag with keyboard, press Alt + Enter. Once in keyboard drag state,…" at bounding box center [559, 267] width 1118 height 535
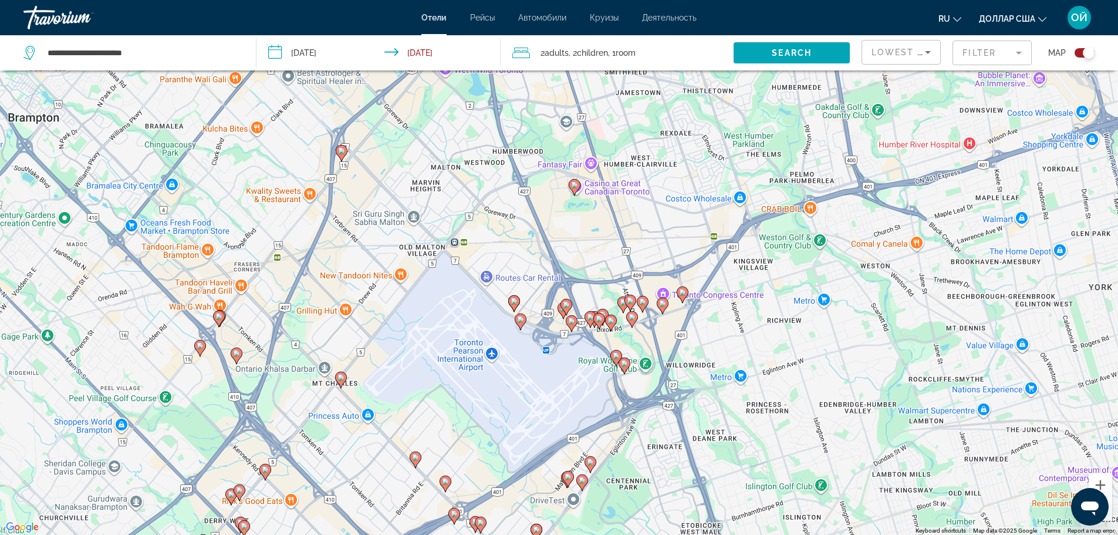
click at [584, 486] on icon "Основное содержание" at bounding box center [581, 481] width 11 height 15
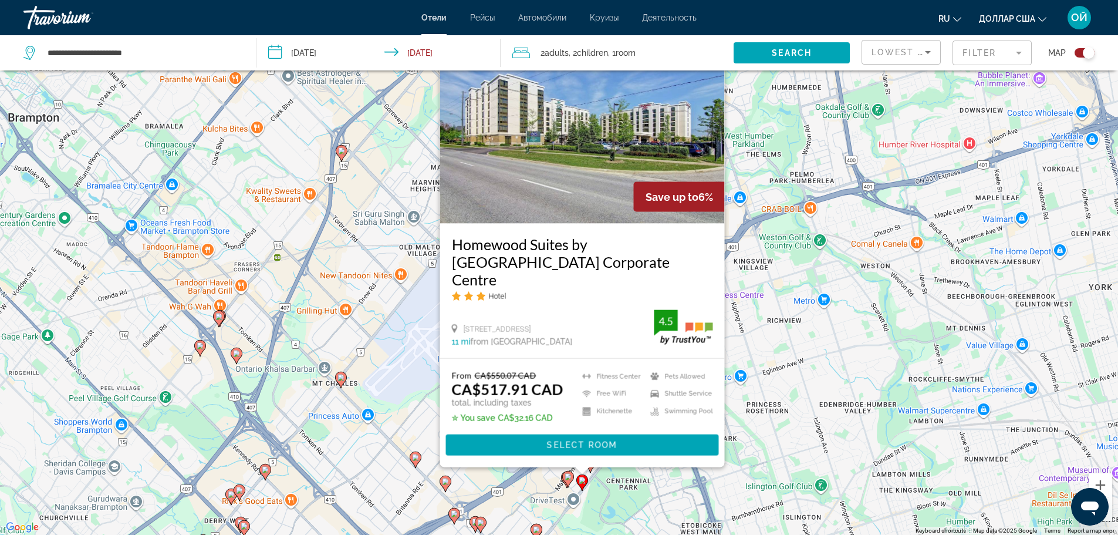
click at [662, 515] on div "To activate drag with keyboard, press Alt + Enter. Once in keyboard drag state,…" at bounding box center [559, 267] width 1118 height 535
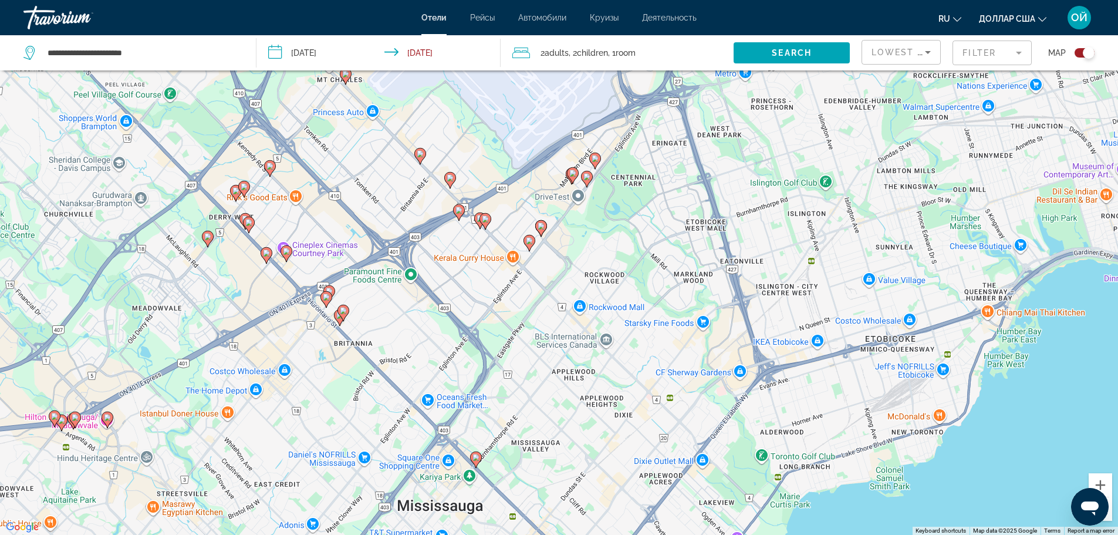
drag, startPoint x: 348, startPoint y: 483, endPoint x: 353, endPoint y: 177, distance: 305.7
click at [353, 177] on div "To activate drag with keyboard, press Alt + Enter. Once in keyboard drag state,…" at bounding box center [559, 267] width 1118 height 535
click at [343, 309] on image "Основное содержание" at bounding box center [343, 310] width 7 height 7
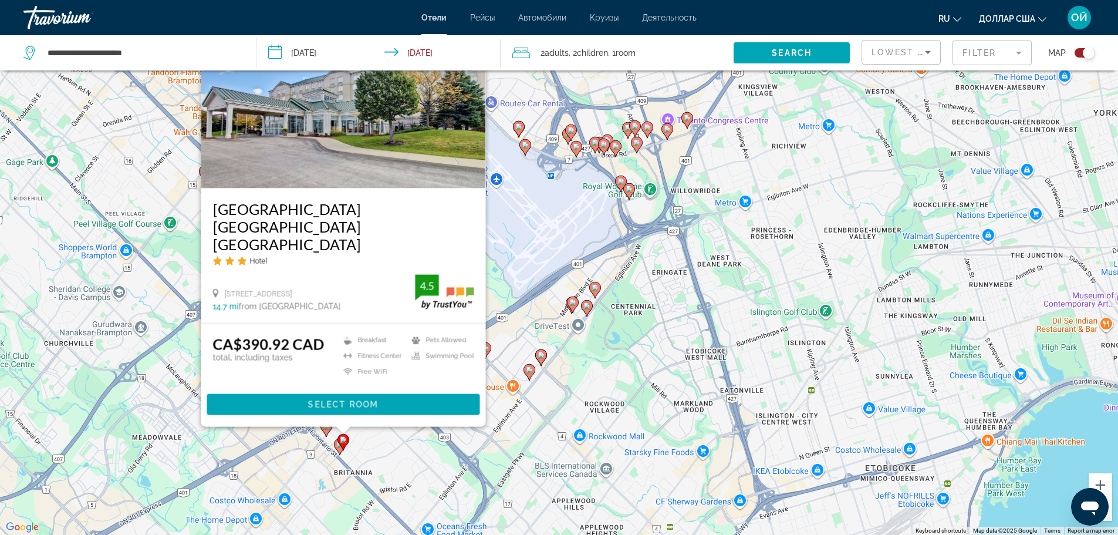
click at [268, 483] on div "To activate drag with keyboard, press Alt + Enter. Once in keyboard drag state,…" at bounding box center [559, 267] width 1118 height 535
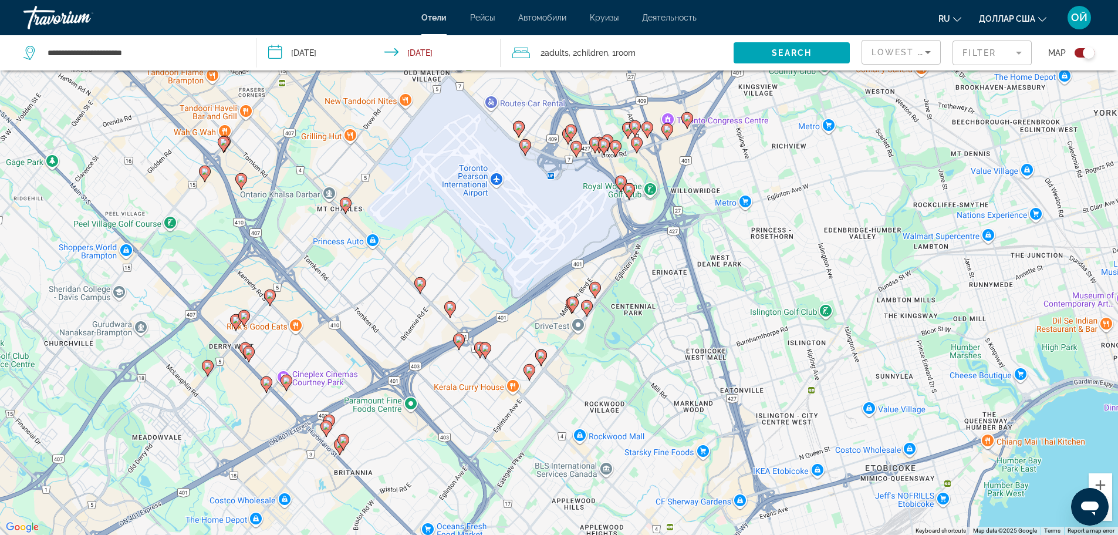
click at [326, 430] on icon "Основное содержание" at bounding box center [325, 427] width 11 height 15
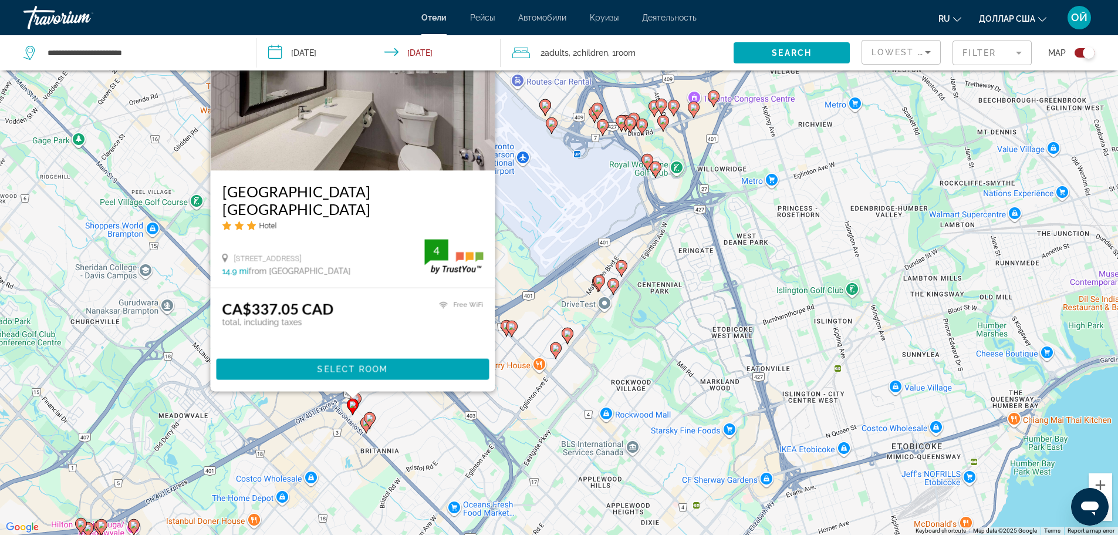
drag, startPoint x: 316, startPoint y: 465, endPoint x: 352, endPoint y: 410, distance: 66.6
click at [352, 410] on div "To activate drag with keyboard, press Alt + Enter. Once in keyboard drag state,…" at bounding box center [559, 267] width 1118 height 535
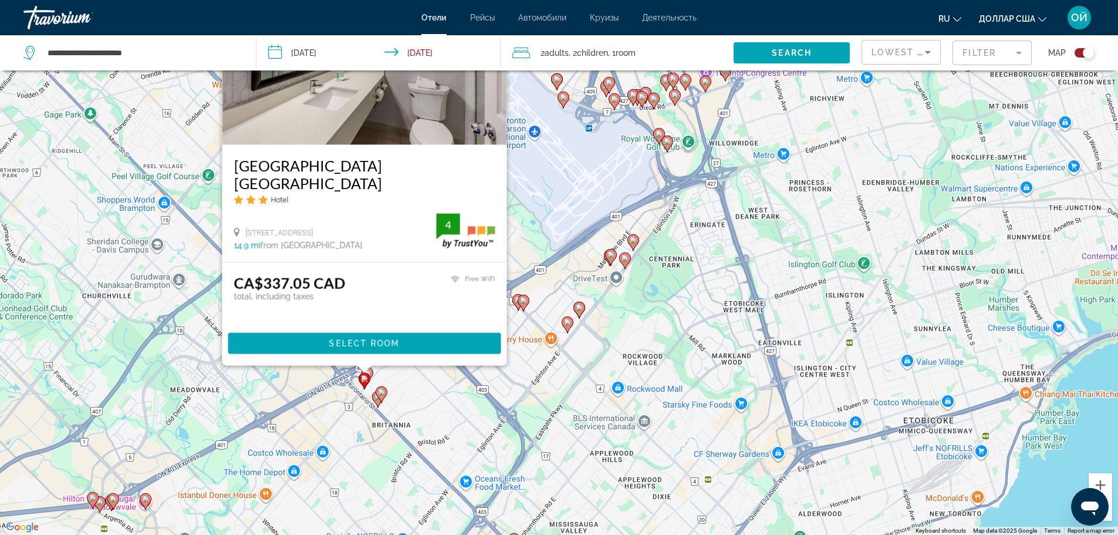
click at [352, 410] on div "To activate drag with keyboard, press Alt + Enter. Once in keyboard drag state,…" at bounding box center [559, 267] width 1118 height 535
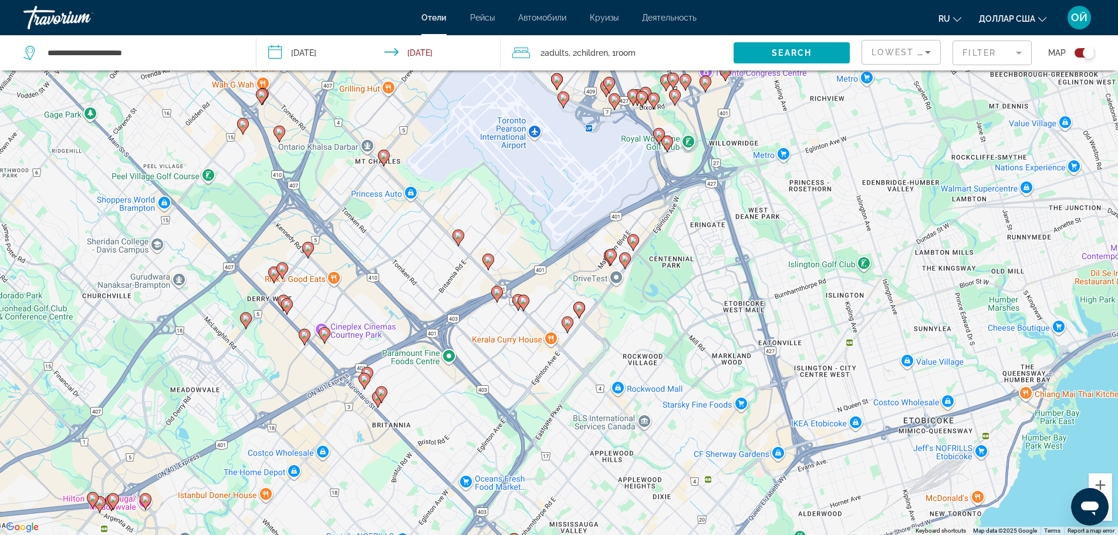
click at [367, 367] on icon "Основное содержание" at bounding box center [366, 374] width 11 height 15
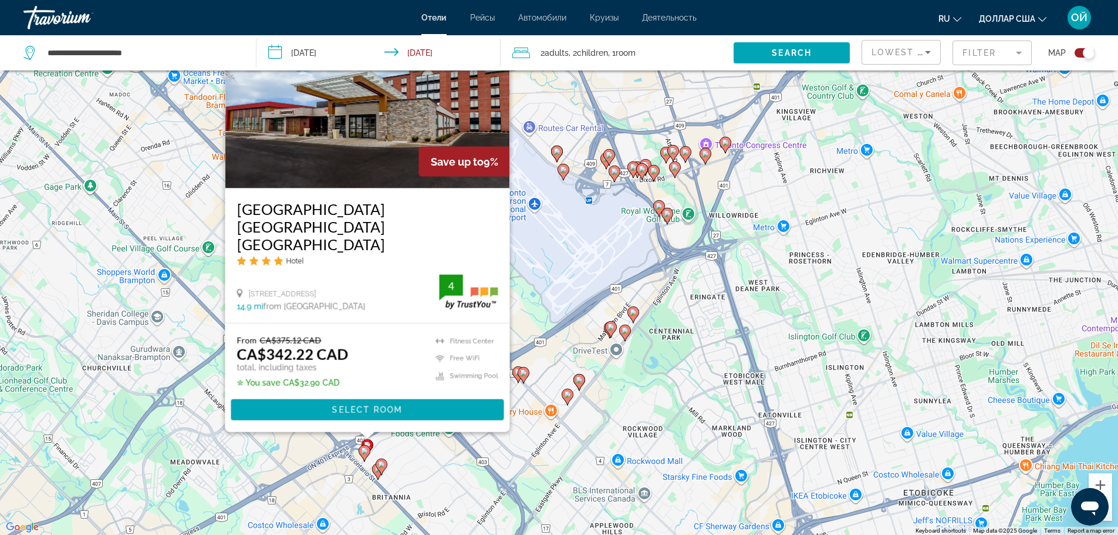
click at [467, 458] on div "To activate drag with keyboard, press Alt + Enter. Once in keyboard drag state,…" at bounding box center [559, 267] width 1118 height 535
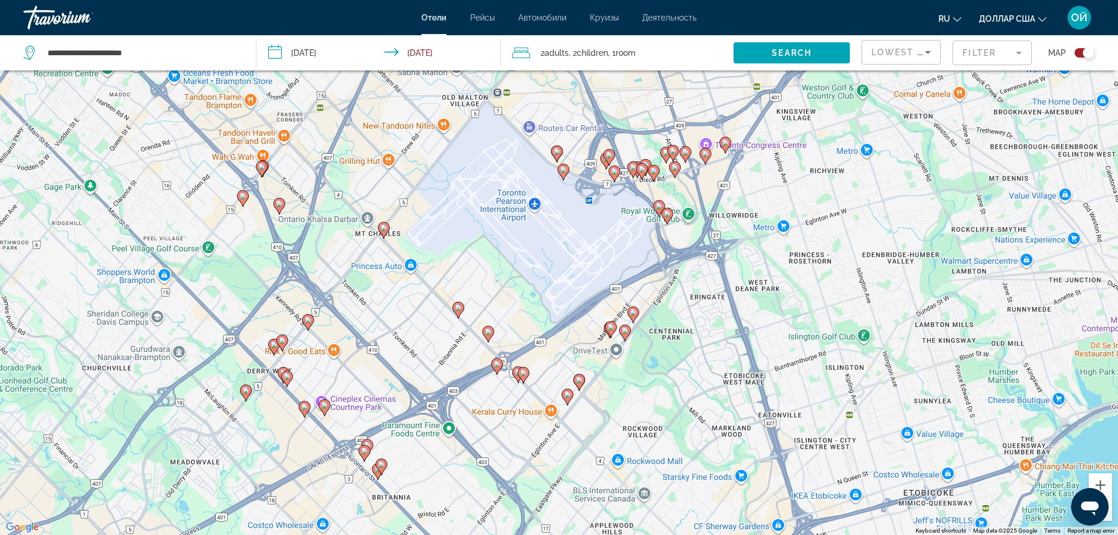
click at [1016, 48] on mat-form-field "Filter" at bounding box center [991, 52] width 79 height 25
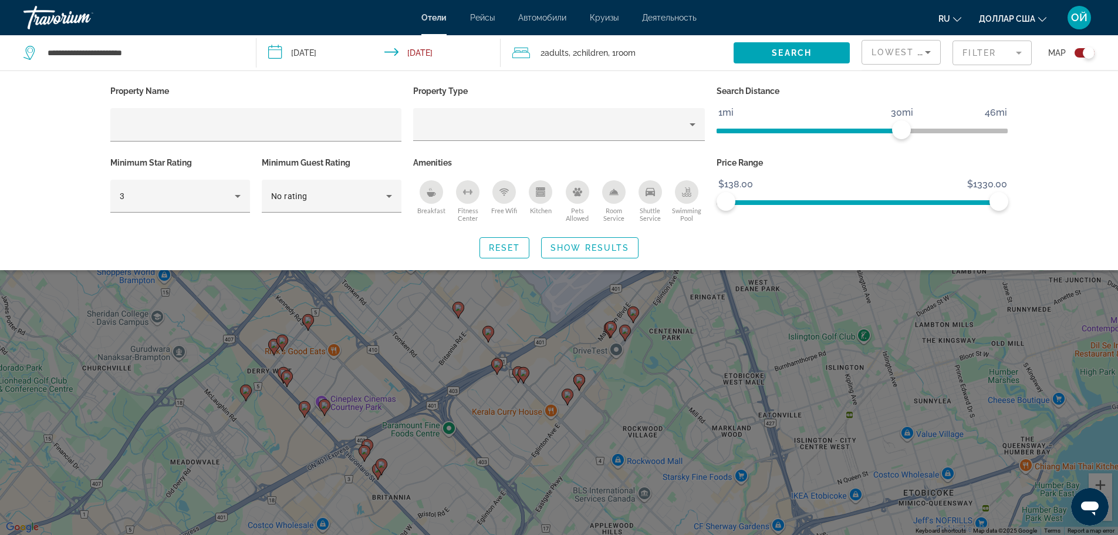
click at [539, 194] on icon "Kitchen" at bounding box center [540, 194] width 6 height 4
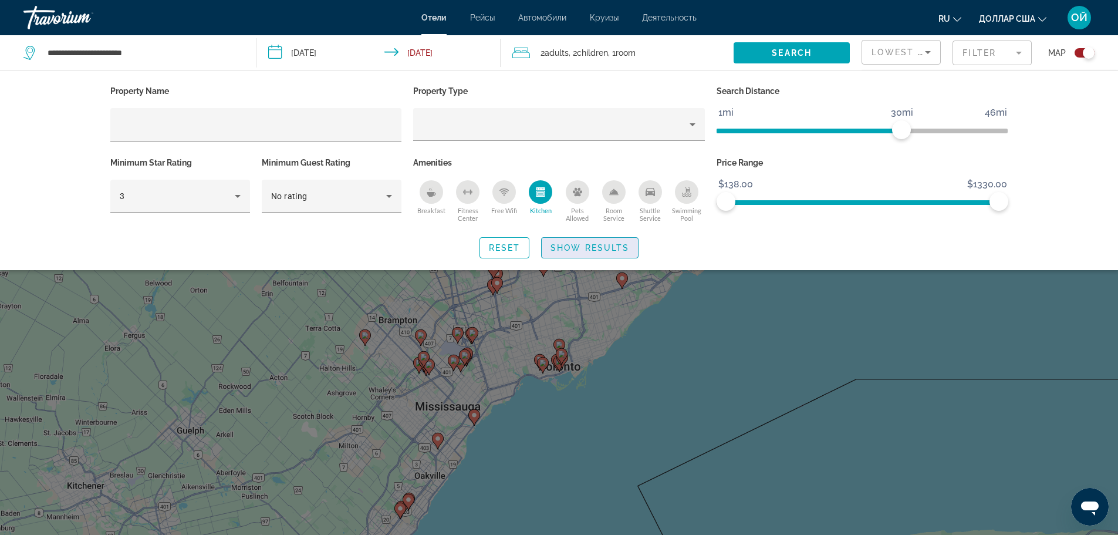
click at [591, 243] on span "Show Results" at bounding box center [589, 247] width 79 height 9
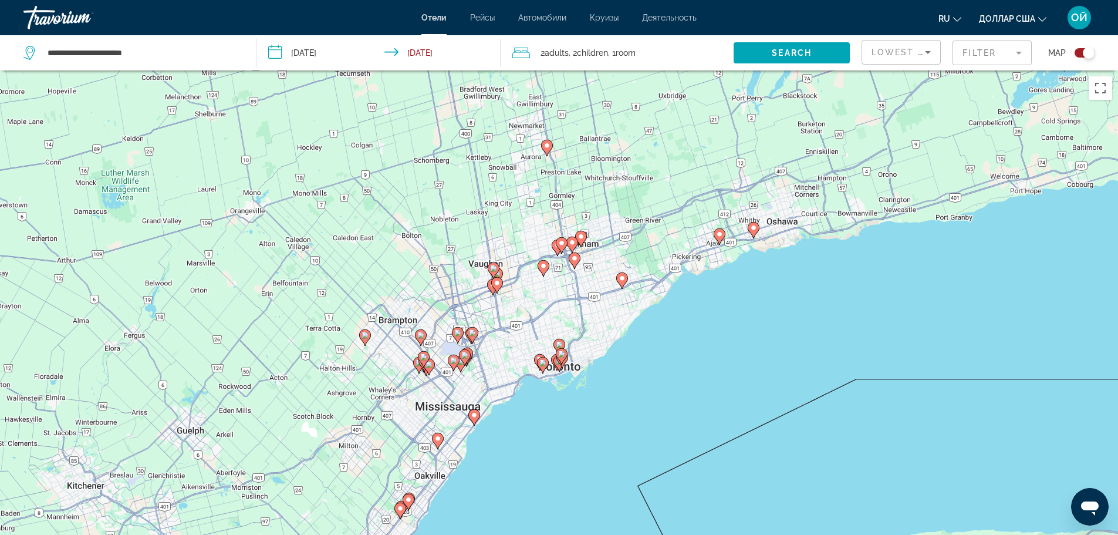
click at [395, 347] on div "To activate drag with keyboard, press Alt + Enter. Once in keyboard drag state,…" at bounding box center [559, 337] width 1118 height 535
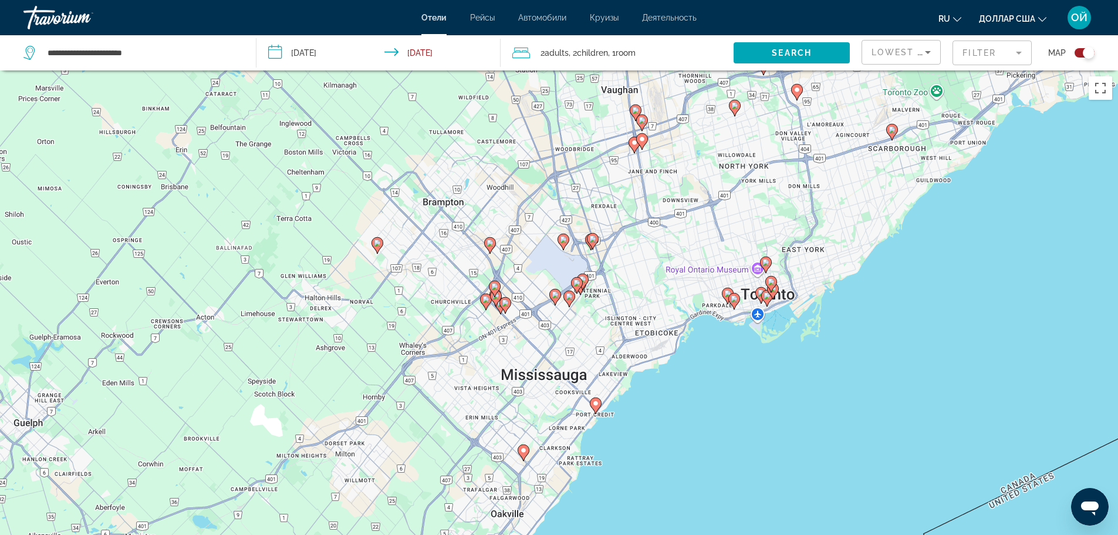
drag, startPoint x: 318, startPoint y: 404, endPoint x: 546, endPoint y: 300, distance: 250.5
click at [546, 300] on div "To activate drag with keyboard, press Alt + Enter. Once in keyboard drag state,…" at bounding box center [559, 337] width 1118 height 535
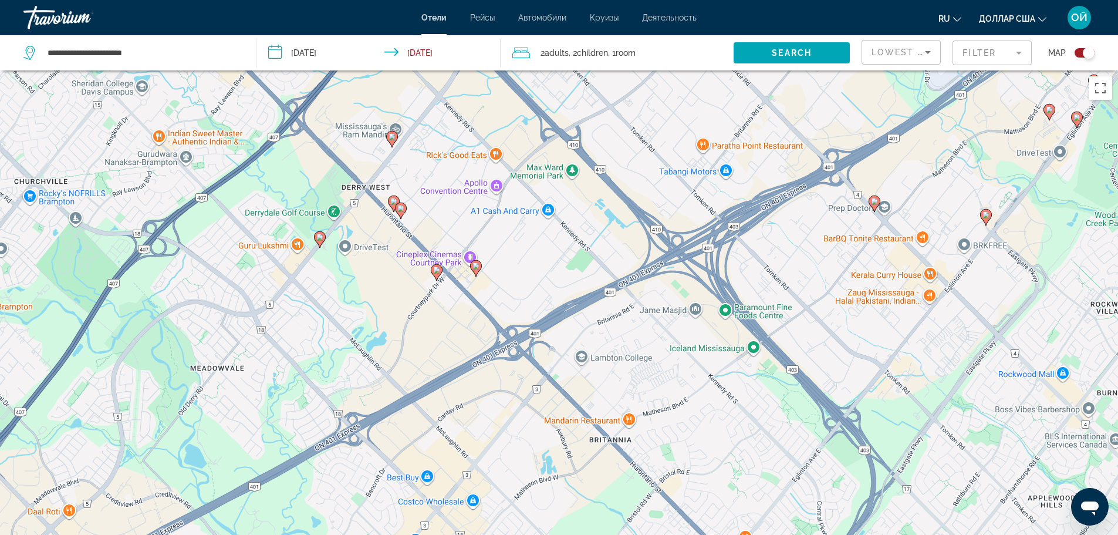
drag, startPoint x: 281, startPoint y: 105, endPoint x: 394, endPoint y: 285, distance: 212.8
click at [394, 285] on div "To activate drag with keyboard, press Alt + Enter. Once in keyboard drag state,…" at bounding box center [559, 337] width 1118 height 535
click at [401, 212] on icon "Основное содержание" at bounding box center [400, 209] width 11 height 15
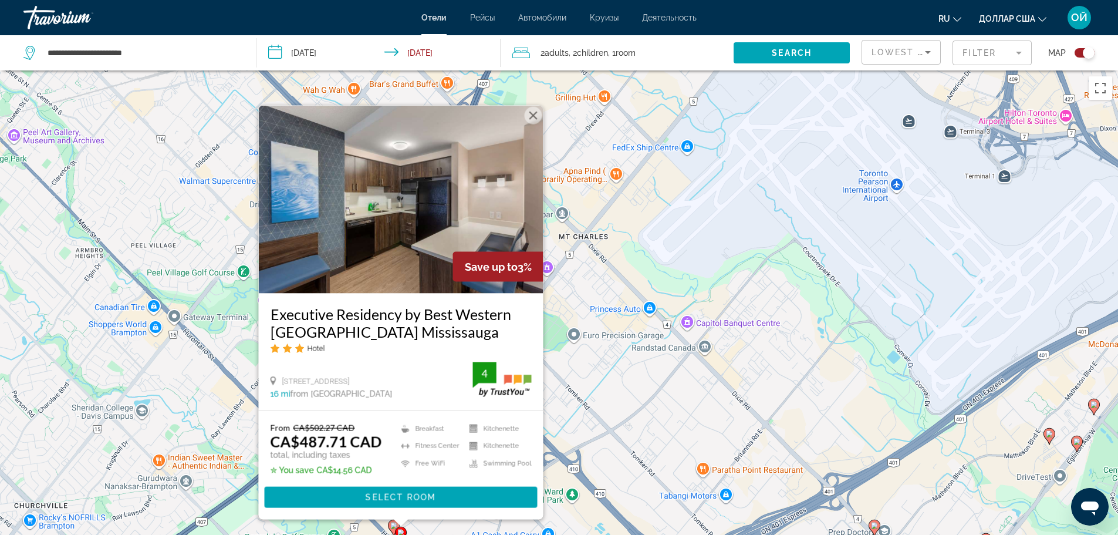
click at [567, 431] on div "To activate drag with keyboard, press Alt + Enter. Once in keyboard drag state,…" at bounding box center [559, 337] width 1118 height 535
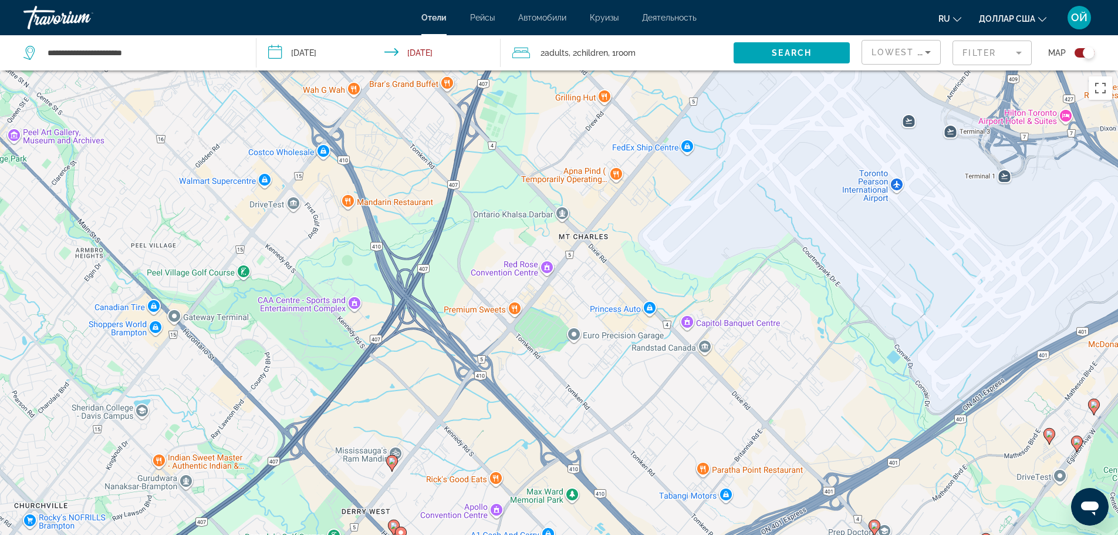
click at [390, 462] on image "Основное содержание" at bounding box center [391, 460] width 7 height 7
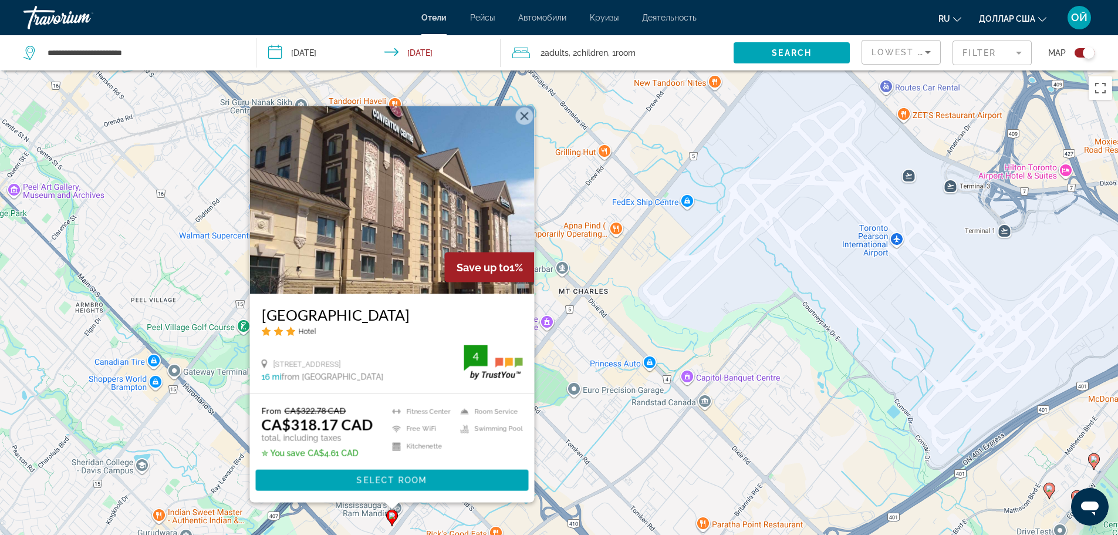
click at [567, 479] on div "To activate drag with keyboard, press Alt + Enter. Once in keyboard drag state,…" at bounding box center [559, 337] width 1118 height 535
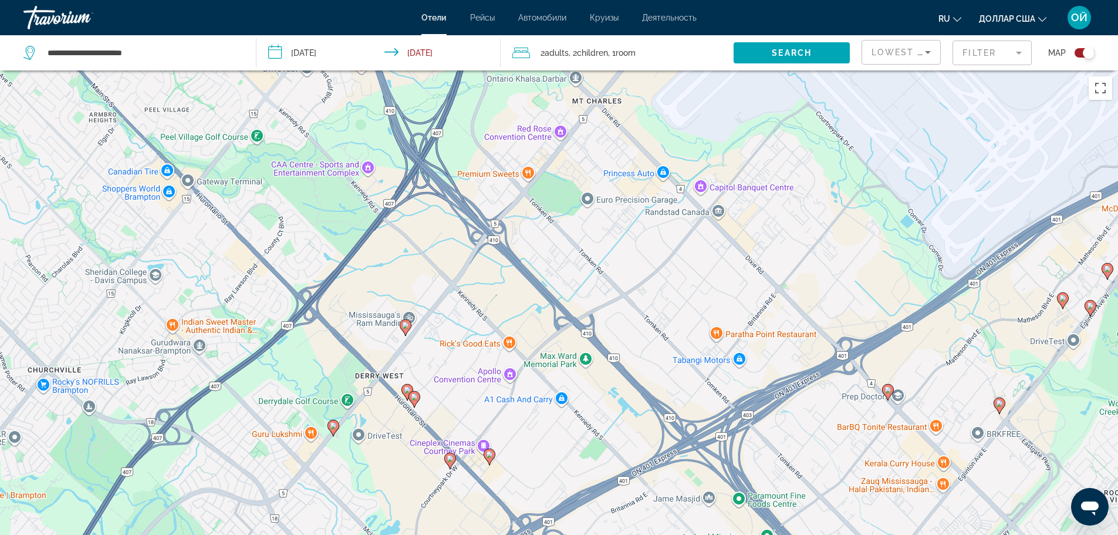
drag, startPoint x: 433, startPoint y: 499, endPoint x: 447, endPoint y: 307, distance: 192.4
click at [447, 307] on div "To activate drag with keyboard, press Alt + Enter. Once in keyboard drag state,…" at bounding box center [559, 337] width 1118 height 535
click at [403, 324] on image "Основное содержание" at bounding box center [405, 325] width 7 height 7
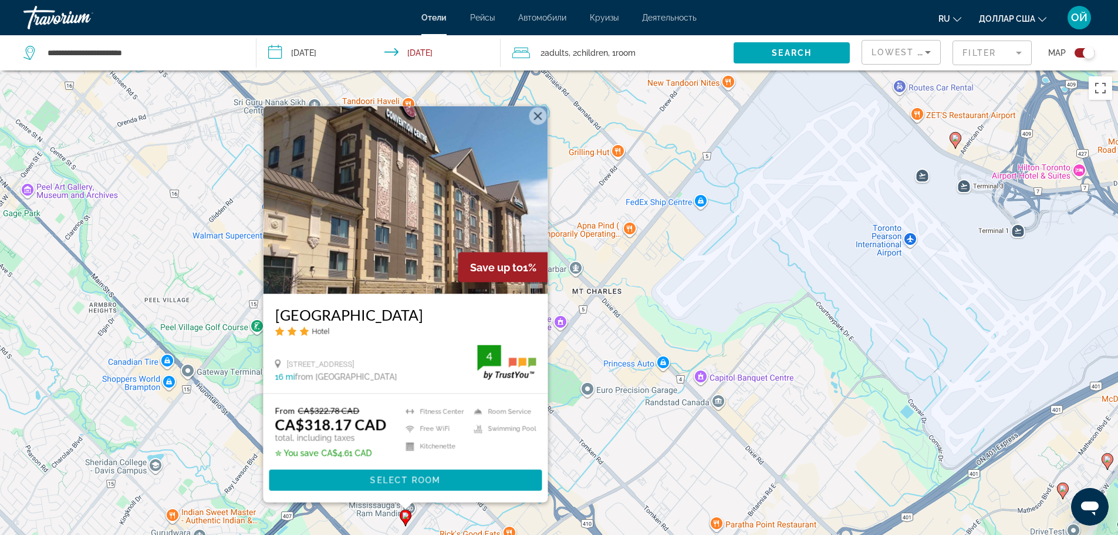
click at [628, 429] on div "To activate drag with keyboard, press Alt + Enter. Once in keyboard drag state,…" at bounding box center [559, 337] width 1118 height 535
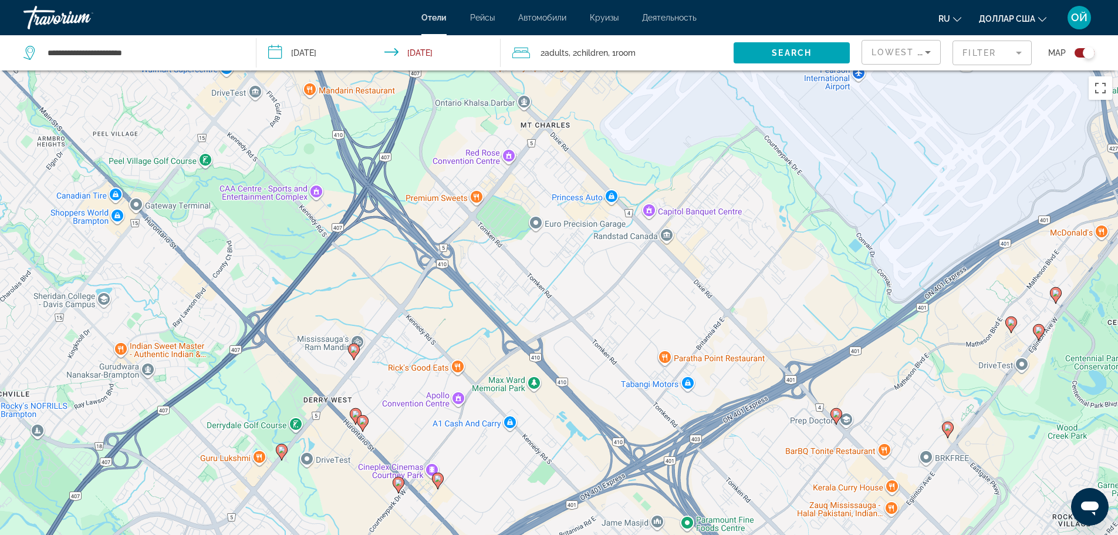
drag, startPoint x: 420, startPoint y: 464, endPoint x: 367, endPoint y: 295, distance: 177.1
click at [367, 295] on div "To activate drag with keyboard, press Alt + Enter. Once in keyboard drag state,…" at bounding box center [559, 337] width 1118 height 535
click at [362, 415] on icon "Основное содержание" at bounding box center [362, 421] width 11 height 15
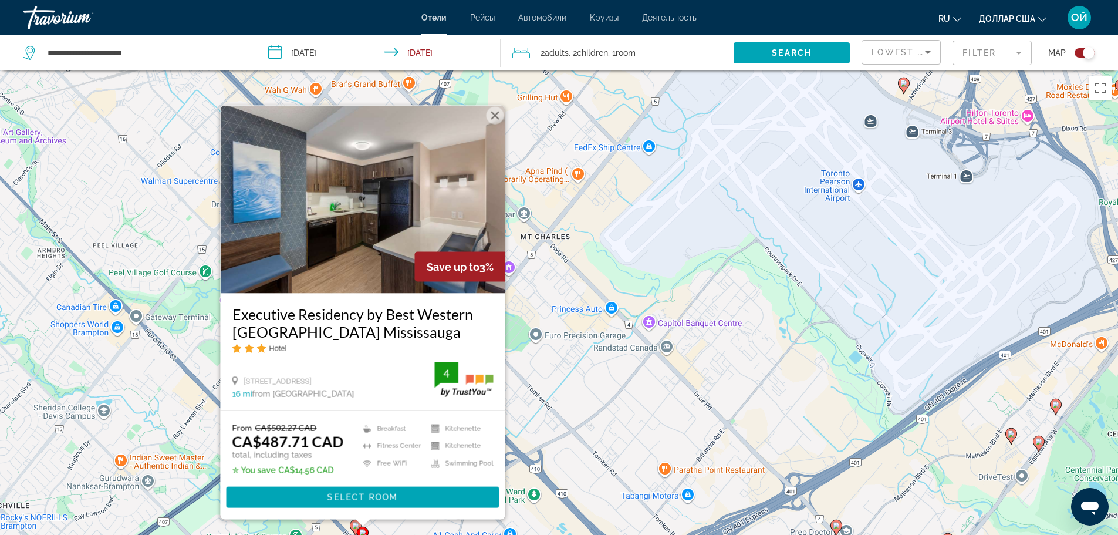
click at [525, 420] on div "To activate drag with keyboard, press Alt + Enter. Once in keyboard drag state,…" at bounding box center [559, 337] width 1118 height 535
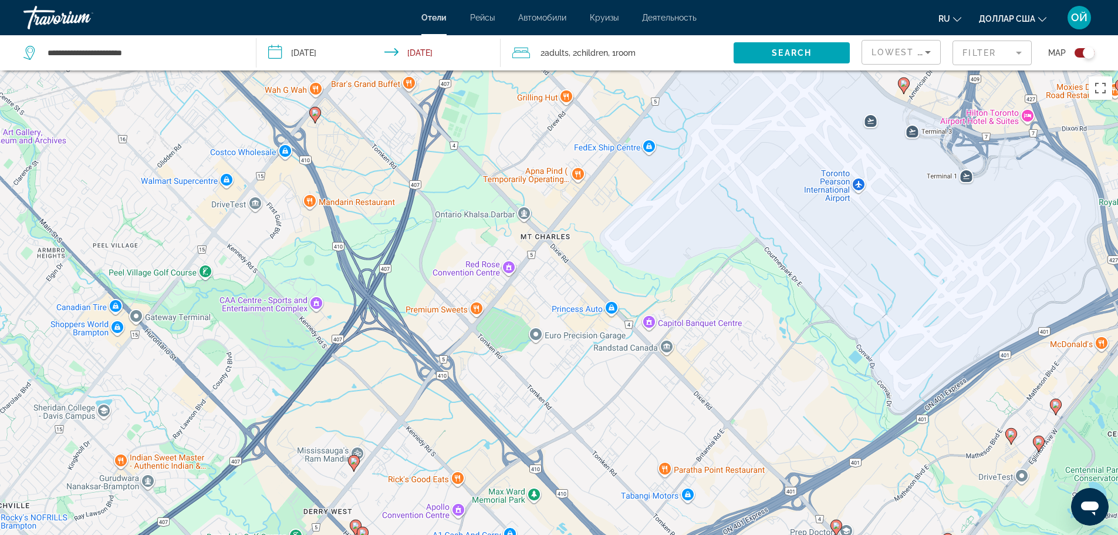
click at [357, 523] on image "Основное содержание" at bounding box center [355, 525] width 7 height 7
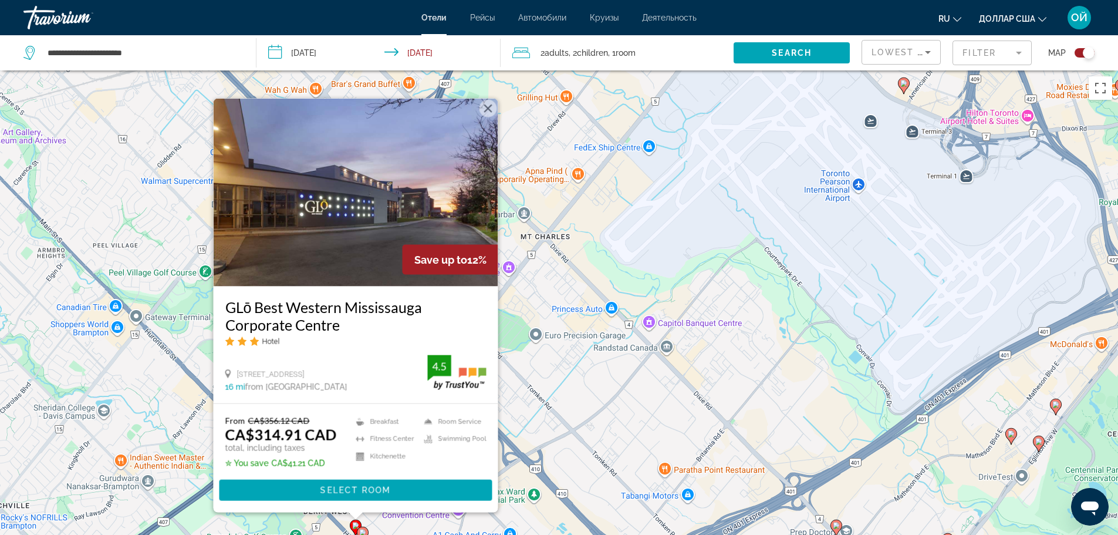
scroll to position [2, 0]
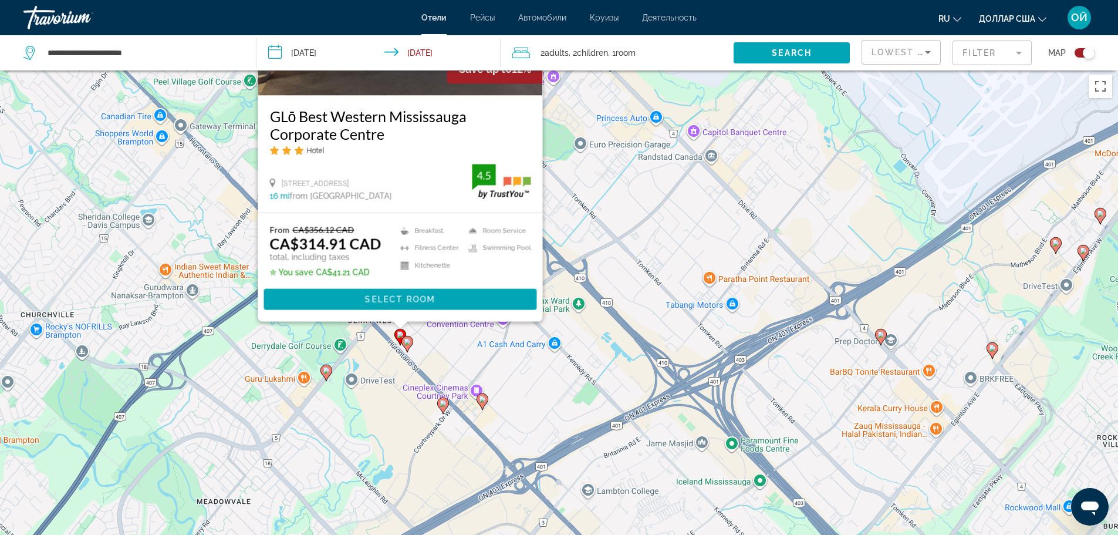
drag, startPoint x: 524, startPoint y: 434, endPoint x: 569, endPoint y: 235, distance: 203.4
click at [569, 235] on div "To activate drag with keyboard, press Alt + Enter. Once in keyboard drag state,…" at bounding box center [559, 336] width 1118 height 535
click at [384, 293] on span "Основное содержание" at bounding box center [399, 299] width 273 height 28
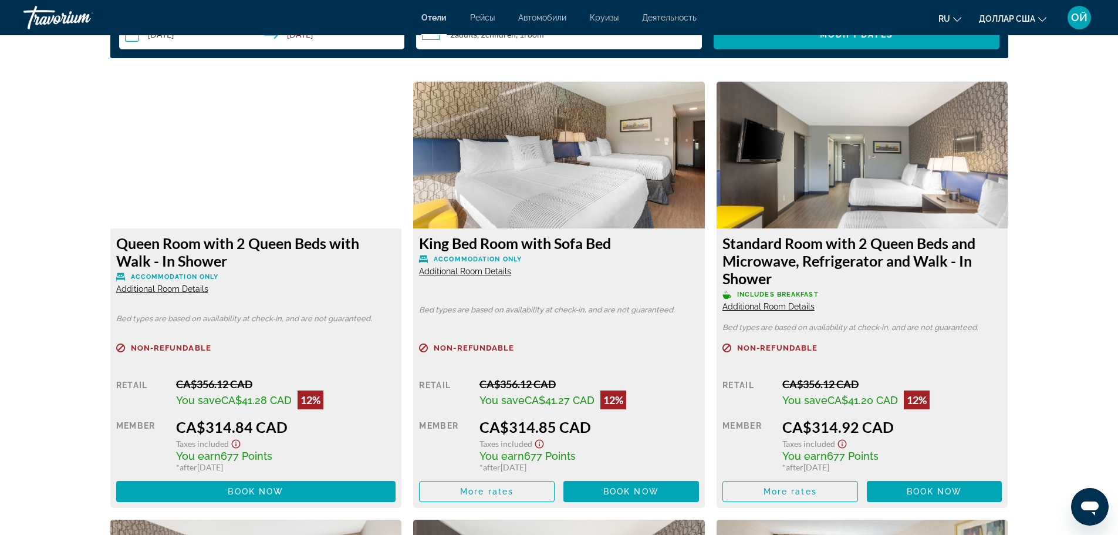
scroll to position [1603, 0]
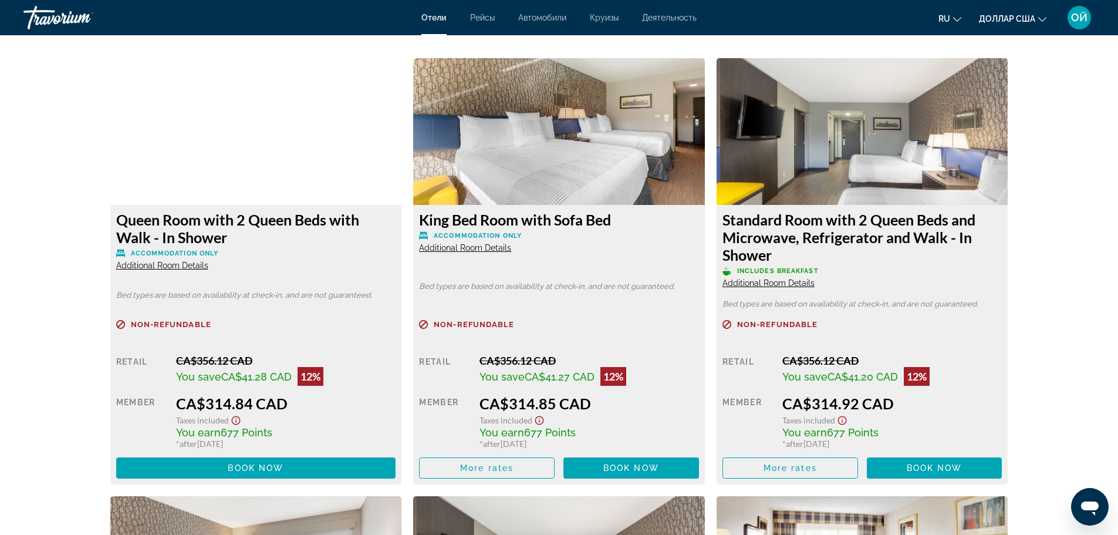
click at [767, 283] on span "Additional Room Details" at bounding box center [768, 282] width 92 height 9
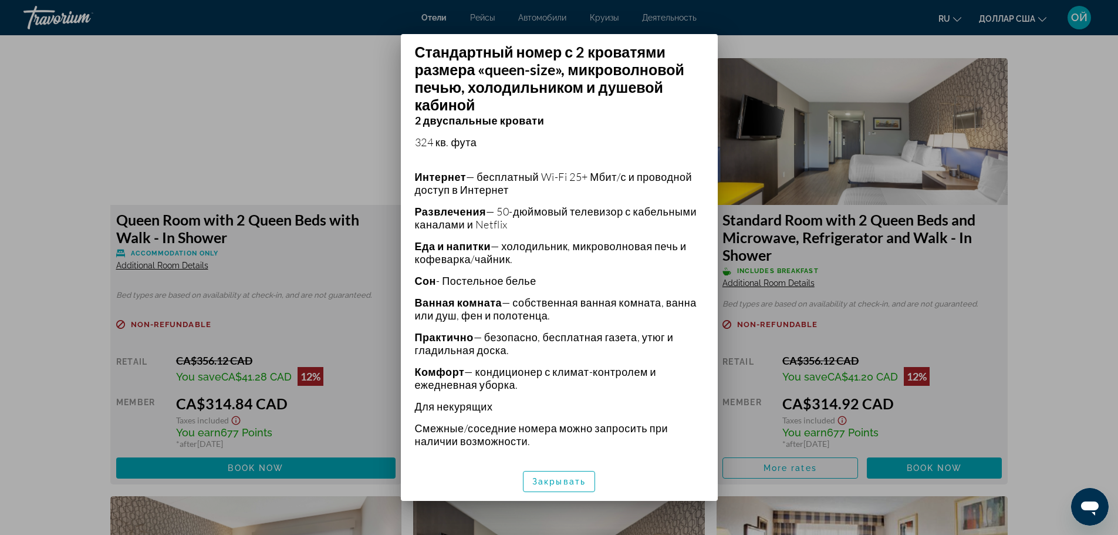
scroll to position [239, 0]
click at [1038, 397] on div at bounding box center [559, 267] width 1118 height 535
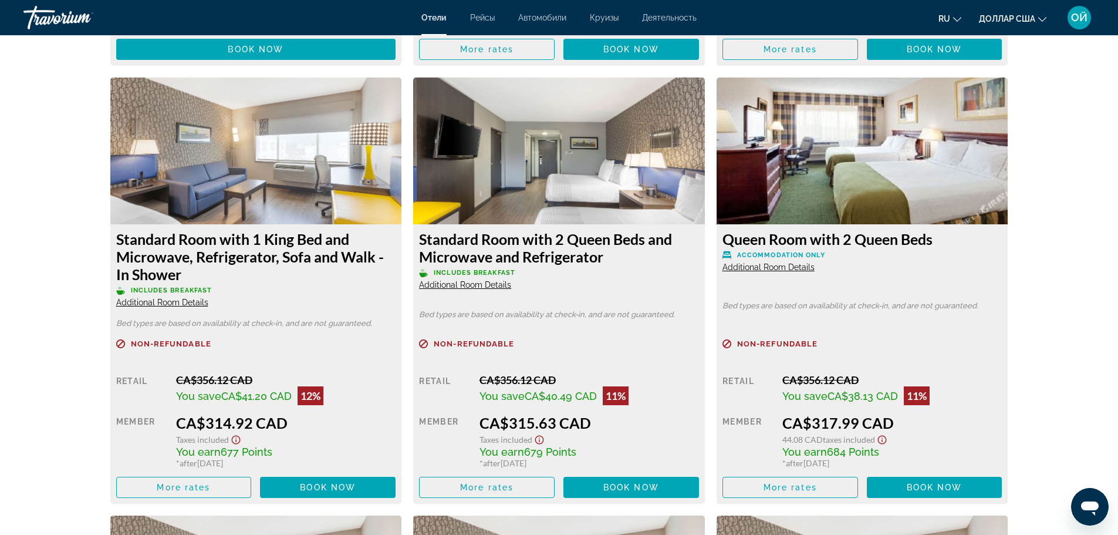
scroll to position [2042, 0]
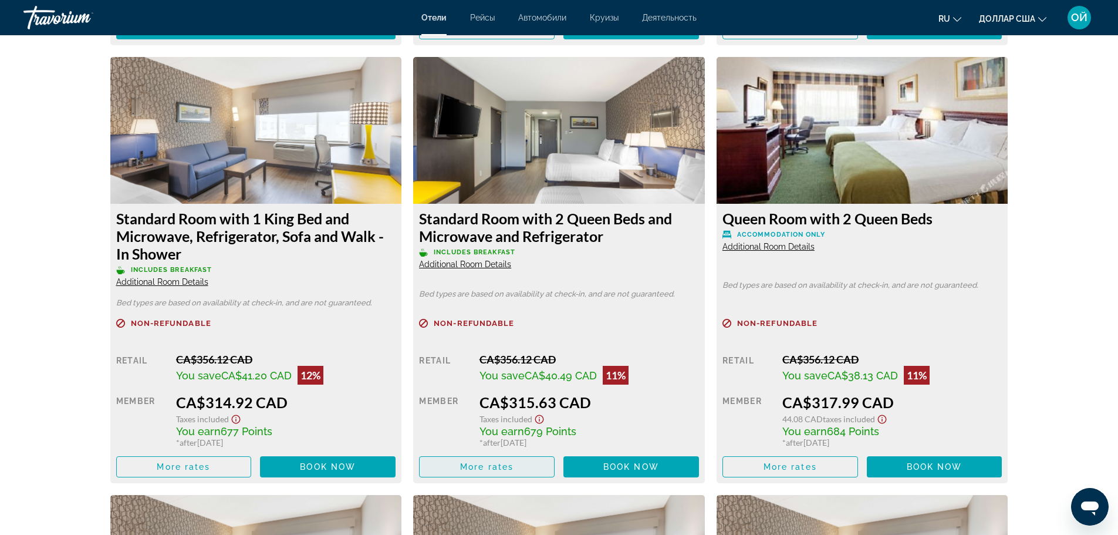
click at [479, 465] on span "More rates" at bounding box center [486, 466] width 53 height 9
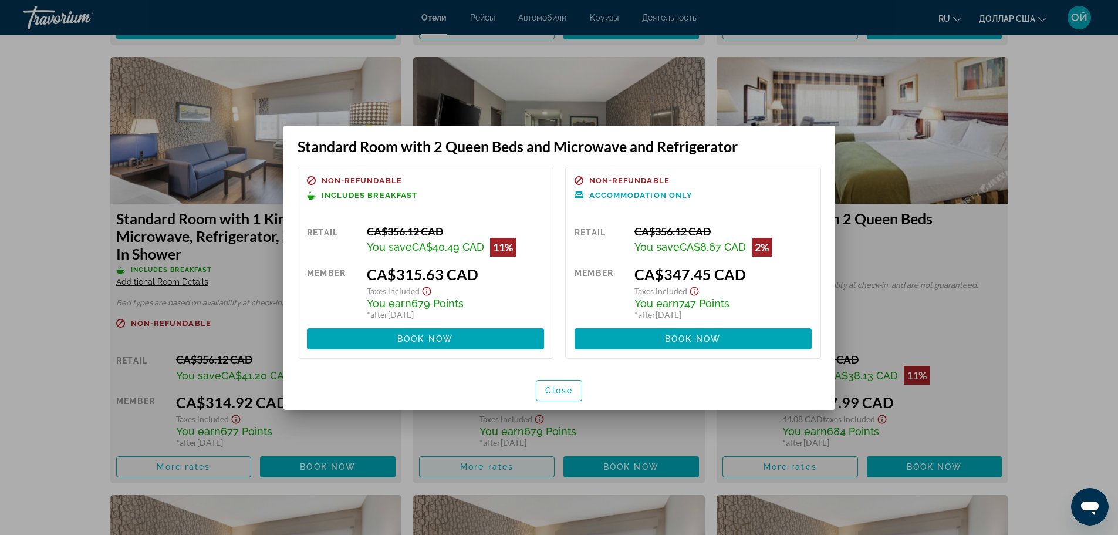
scroll to position [0, 0]
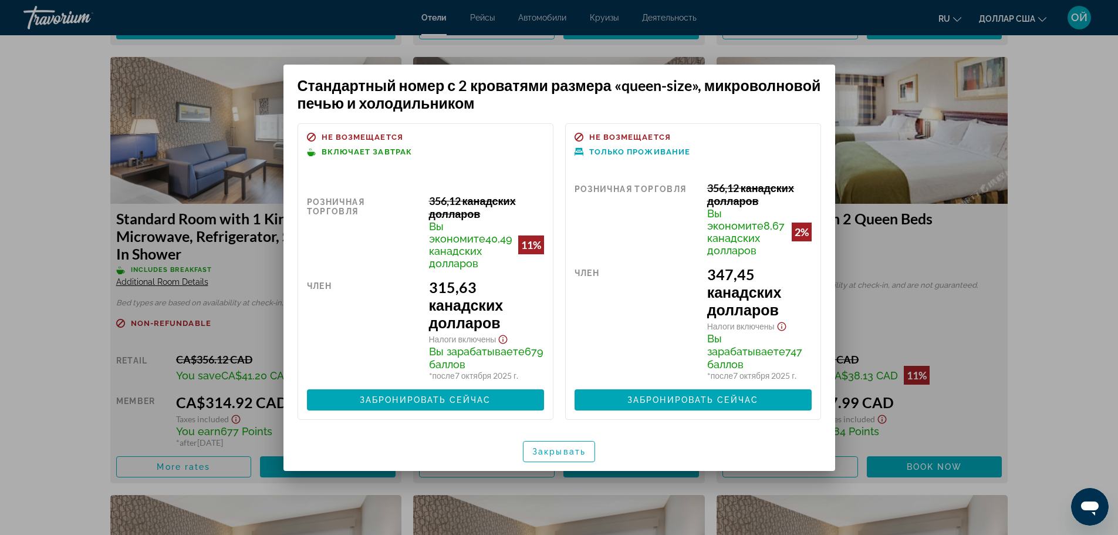
click at [1052, 185] on div at bounding box center [559, 267] width 1118 height 535
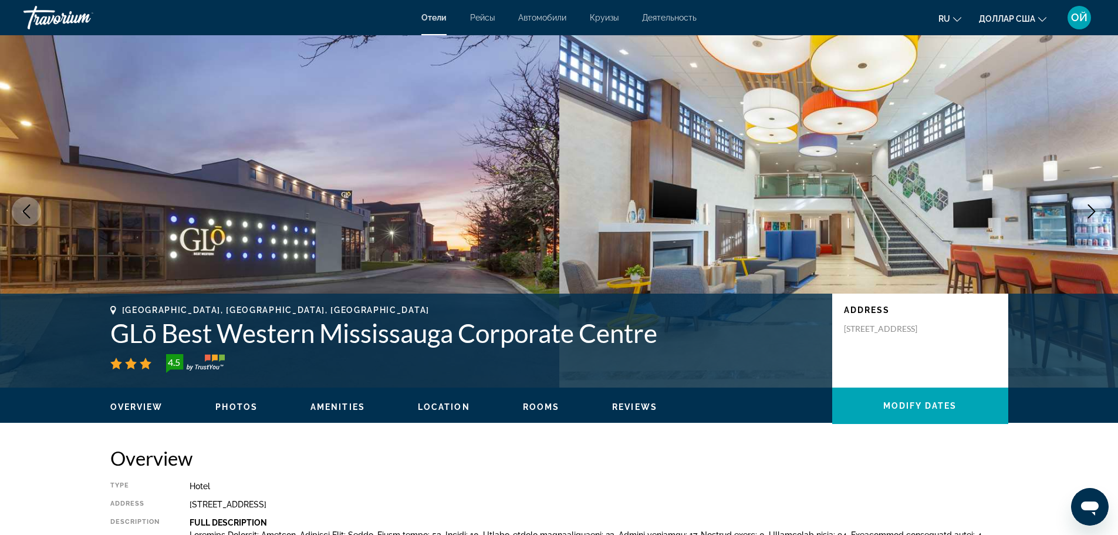
scroll to position [2042, 0]
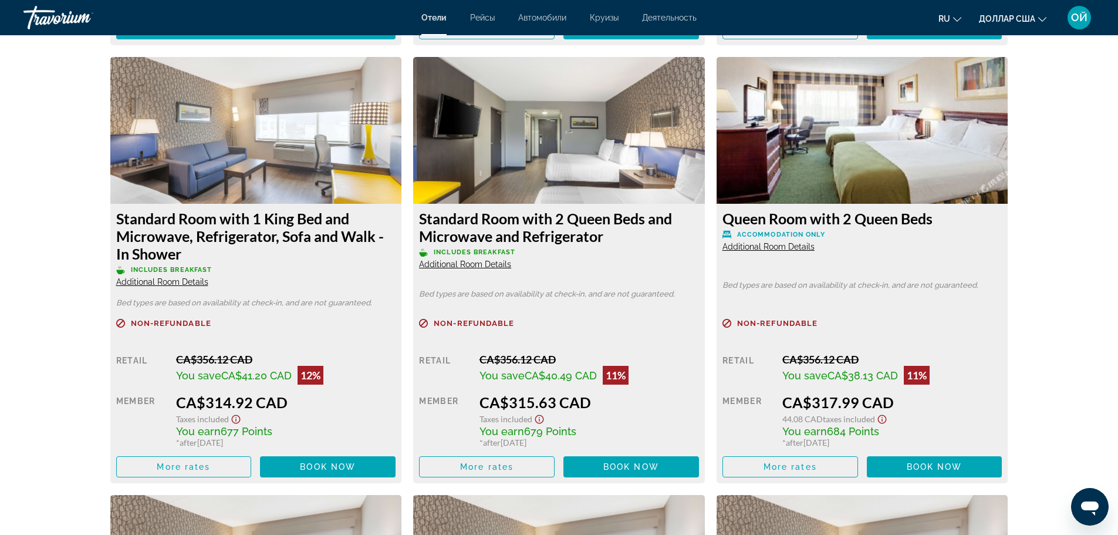
click at [450, 266] on span "Additional Room Details" at bounding box center [465, 263] width 92 height 9
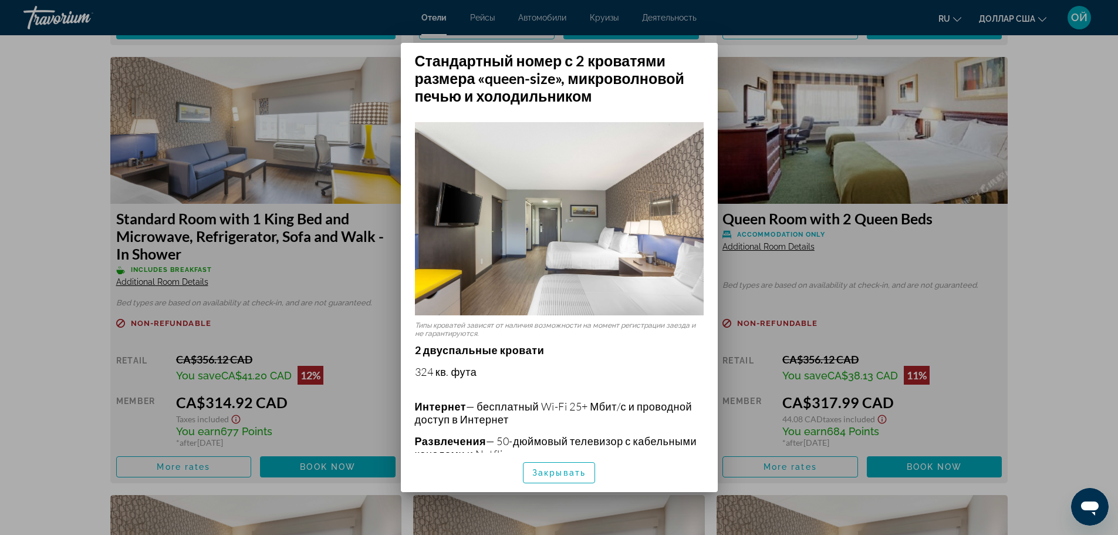
click at [728, 420] on div at bounding box center [559, 267] width 1118 height 535
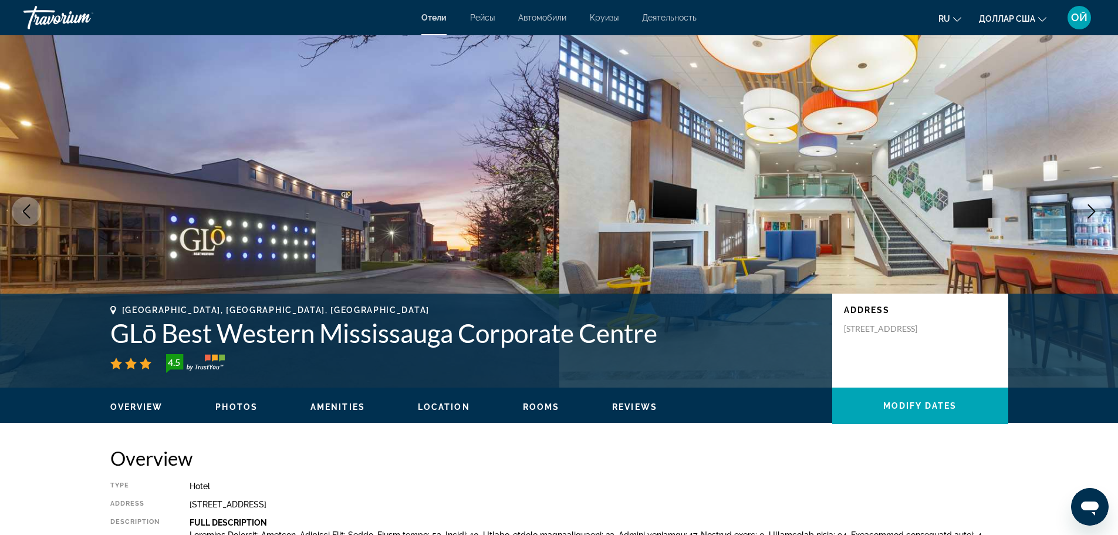
scroll to position [2042, 0]
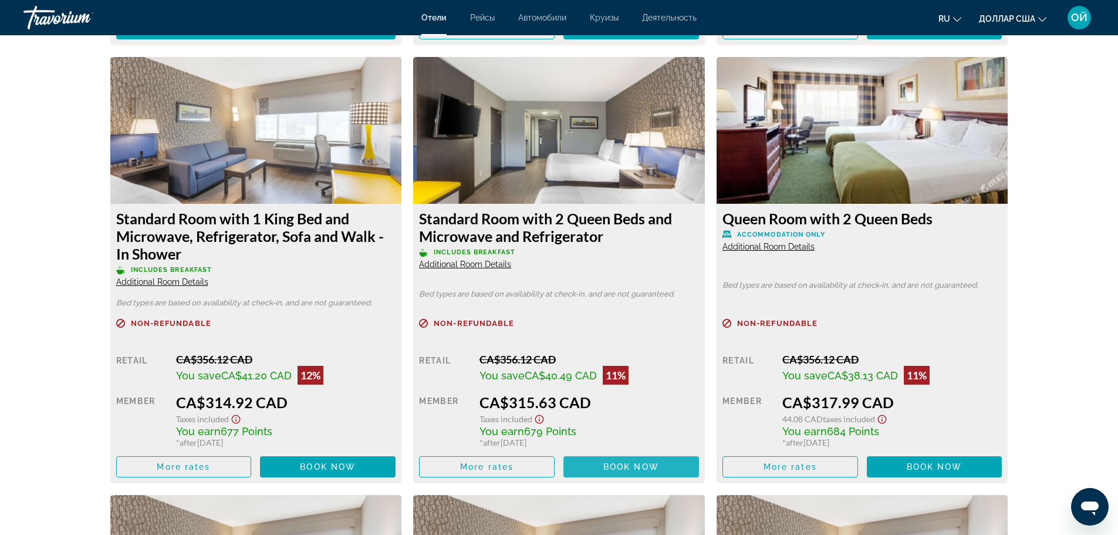
click at [607, 469] on span "Book now" at bounding box center [631, 466] width 56 height 9
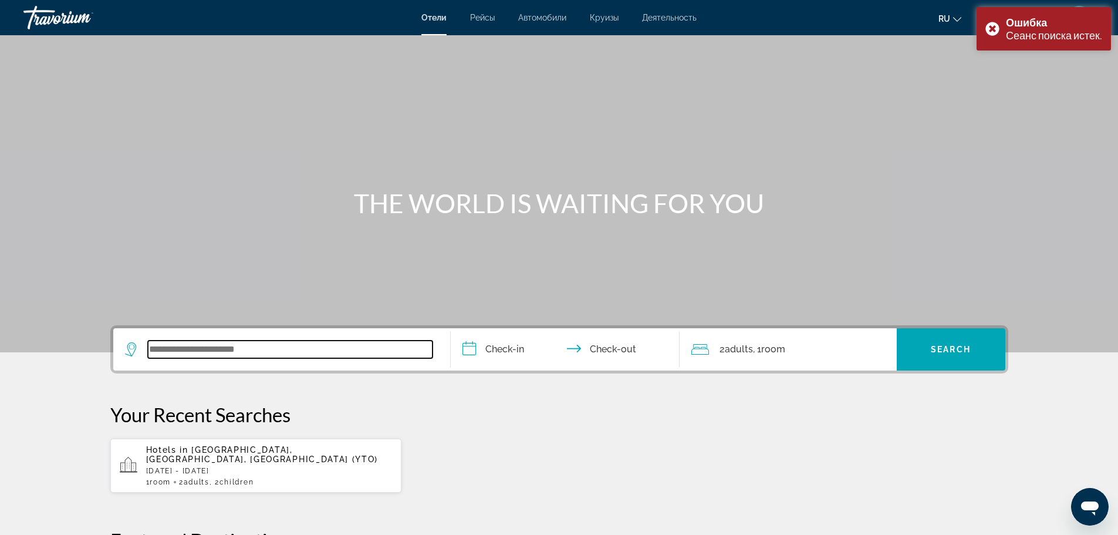
click at [276, 357] on input "Search widget" at bounding box center [290, 349] width 285 height 18
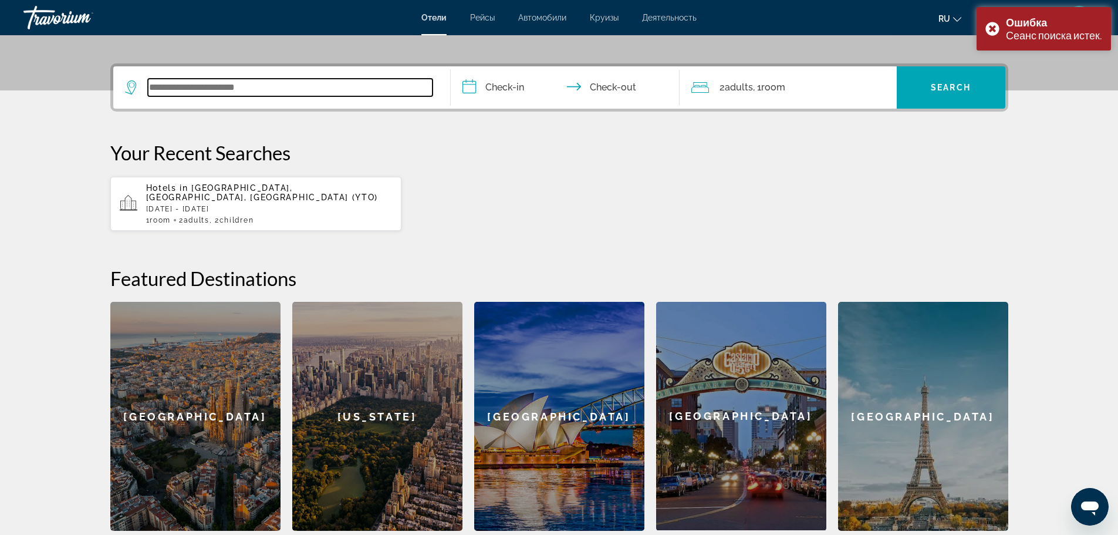
scroll to position [278, 0]
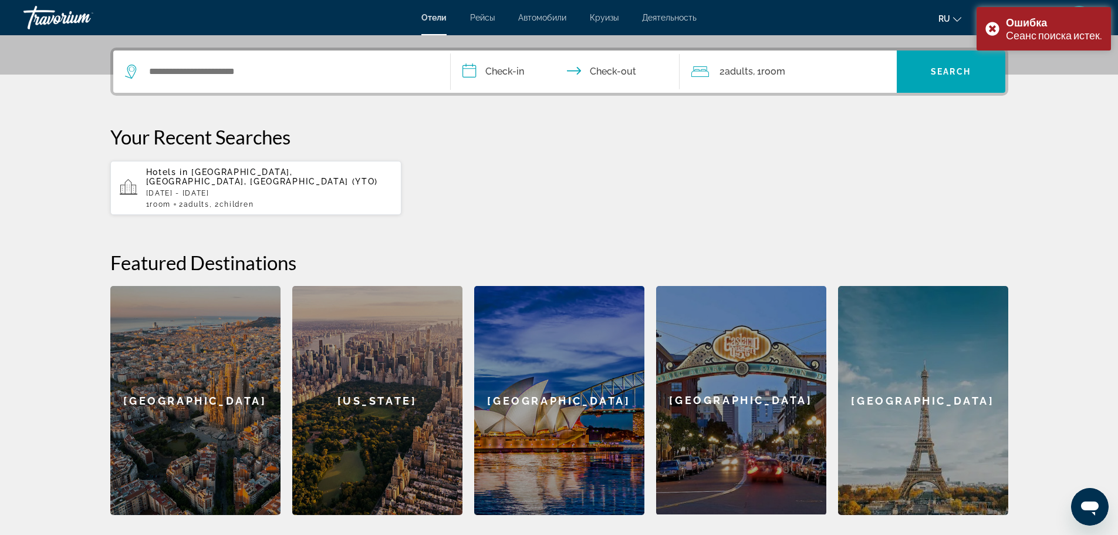
click at [218, 200] on span ", 2 Child Children" at bounding box center [231, 204] width 45 height 8
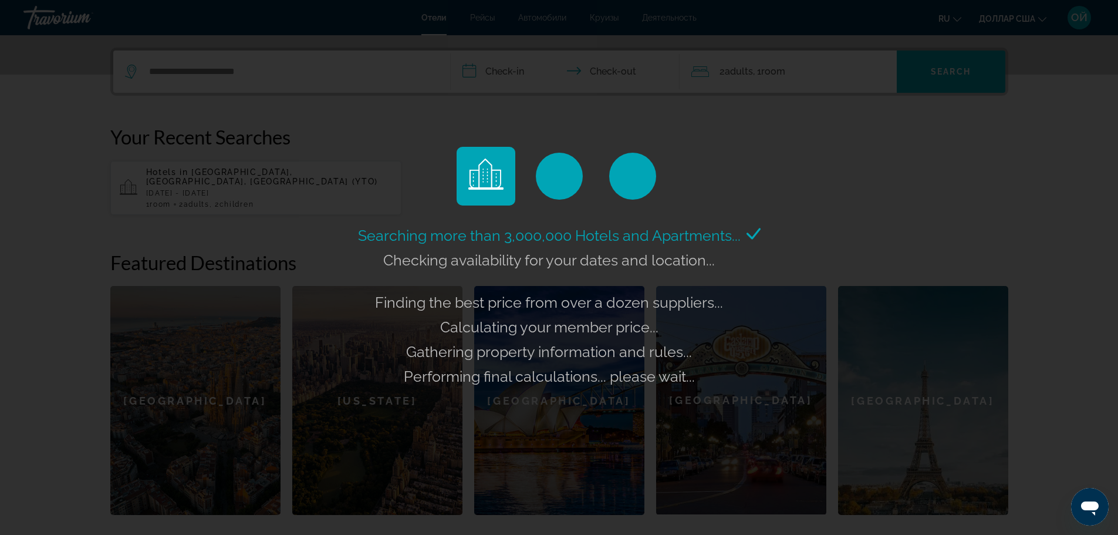
click at [822, 80] on div "Searching more than 3,000,000 Hotels and Apartments... Checking availability fo…" at bounding box center [559, 267] width 1118 height 535
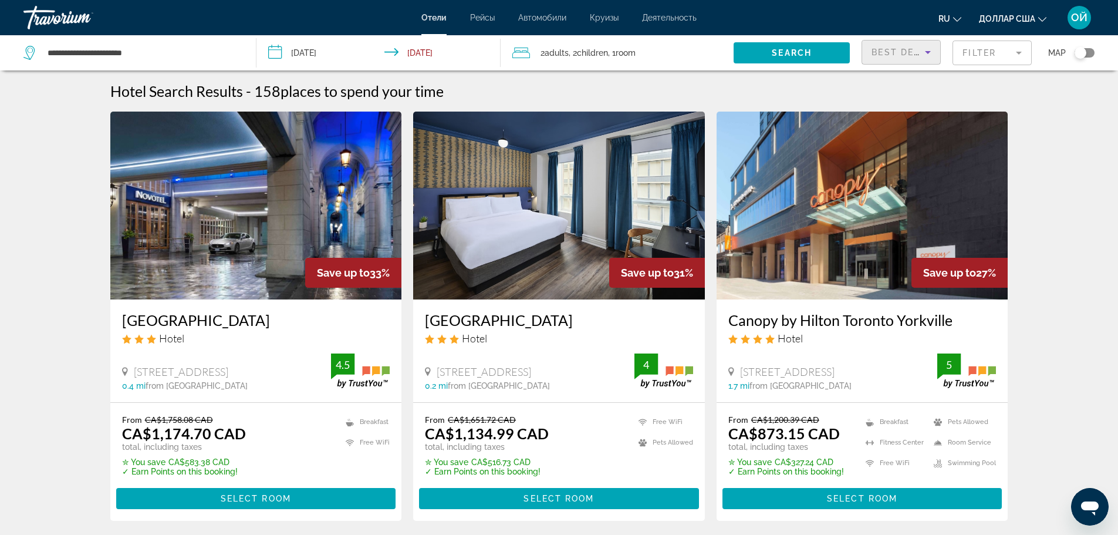
click at [931, 55] on icon "Sort by" at bounding box center [928, 52] width 14 height 14
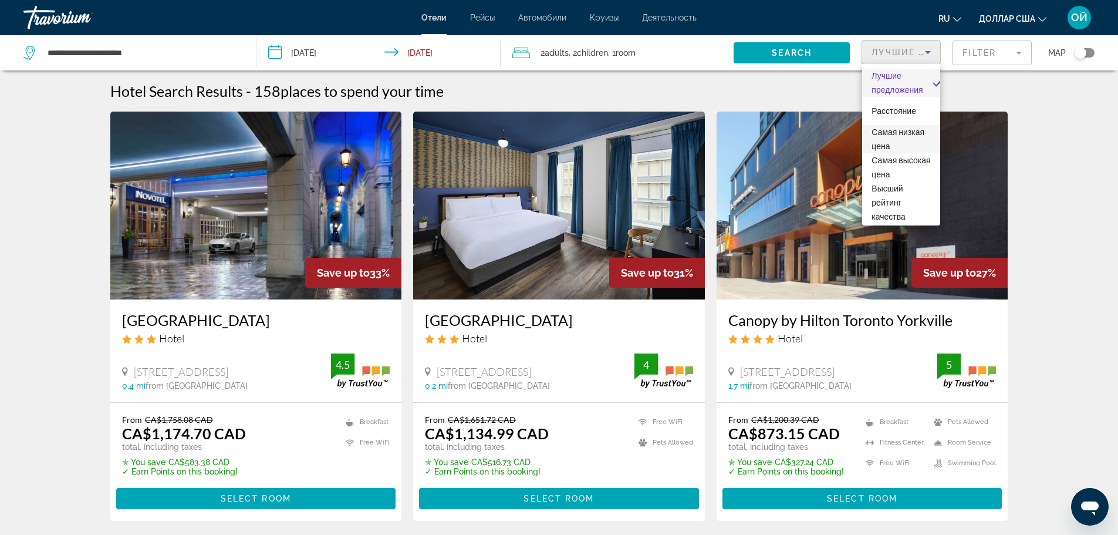
click at [895, 145] on font "Самая низкая цена" at bounding box center [897, 138] width 53 height 23
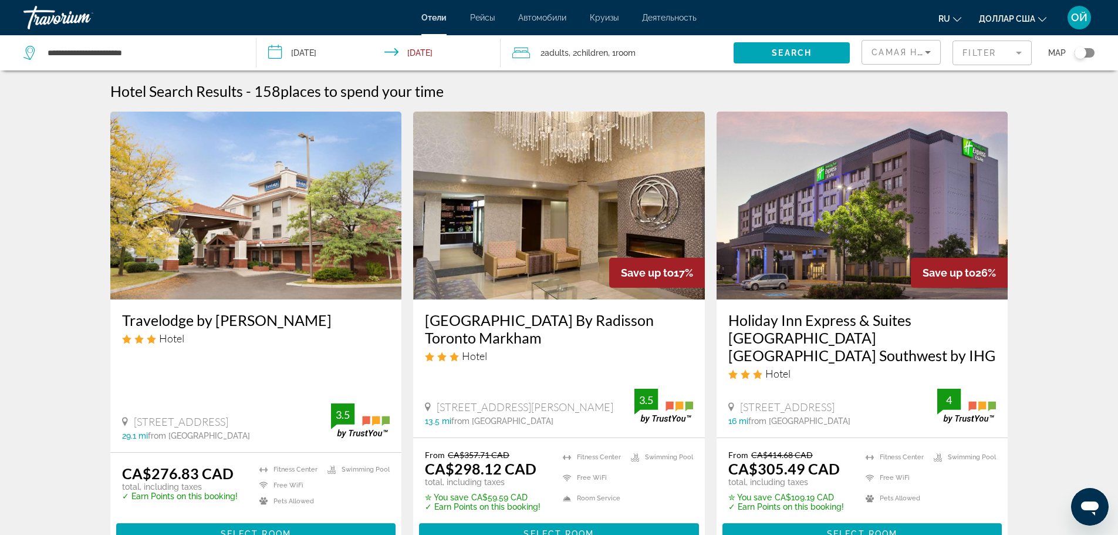
click at [1015, 49] on mat-form-field "Filter" at bounding box center [991, 52] width 79 height 25
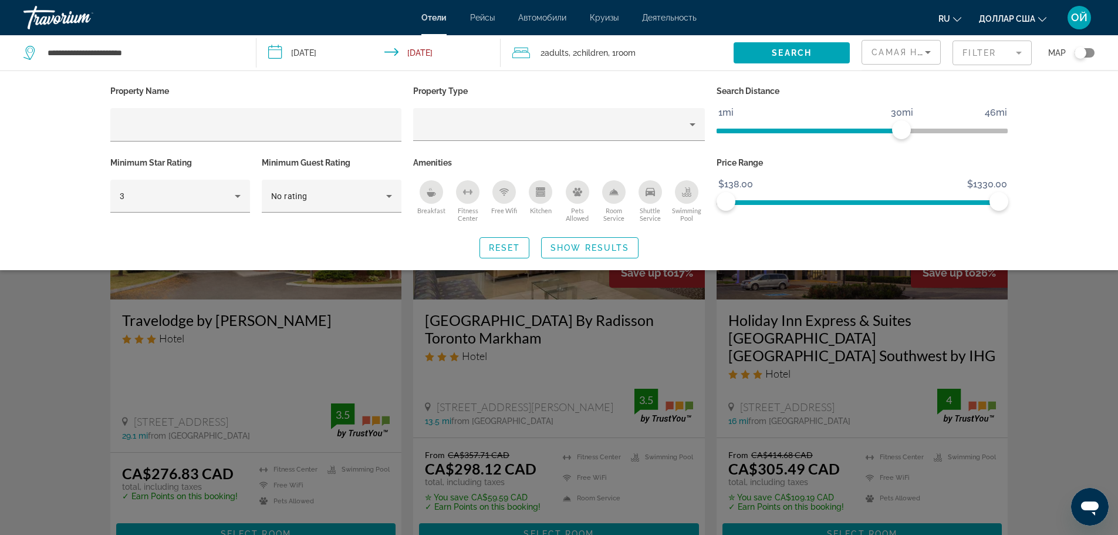
click at [532, 191] on div "Kitchen" at bounding box center [540, 191] width 23 height 23
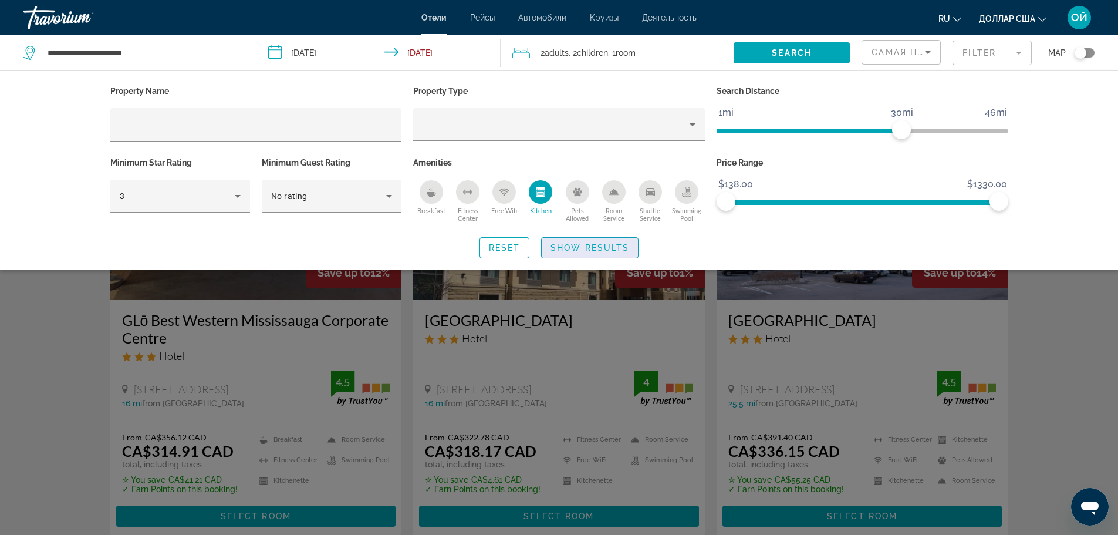
click at [581, 249] on span "Show Results" at bounding box center [589, 247] width 79 height 9
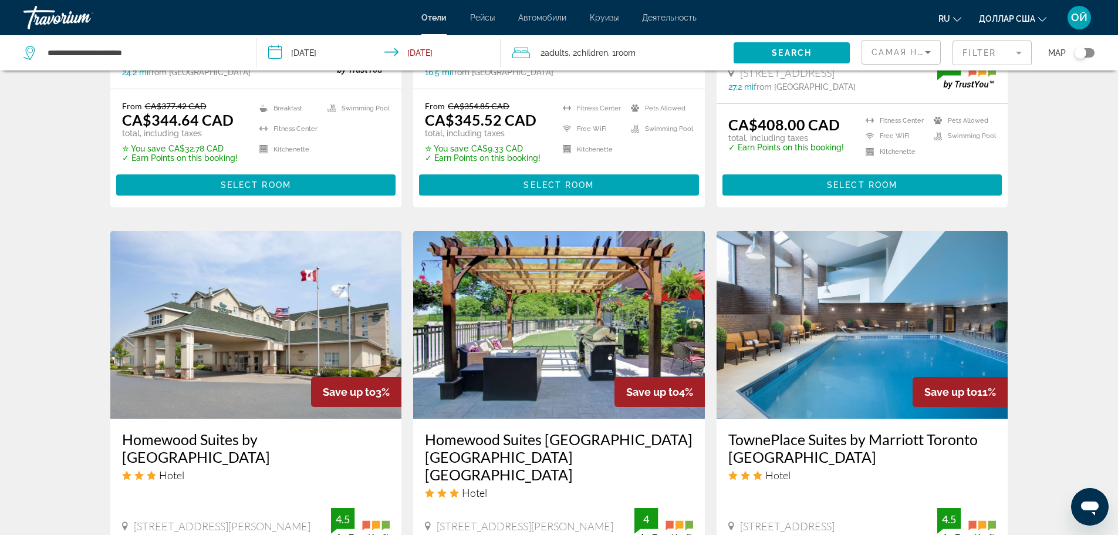
scroll to position [837, 0]
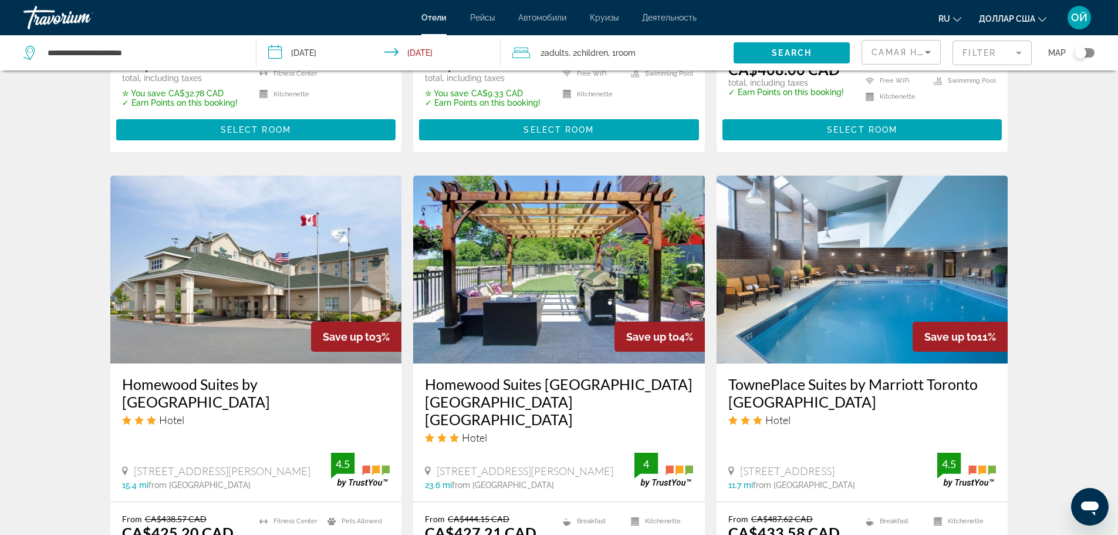
click at [1088, 54] on div "Toggle map" at bounding box center [1084, 52] width 20 height 9
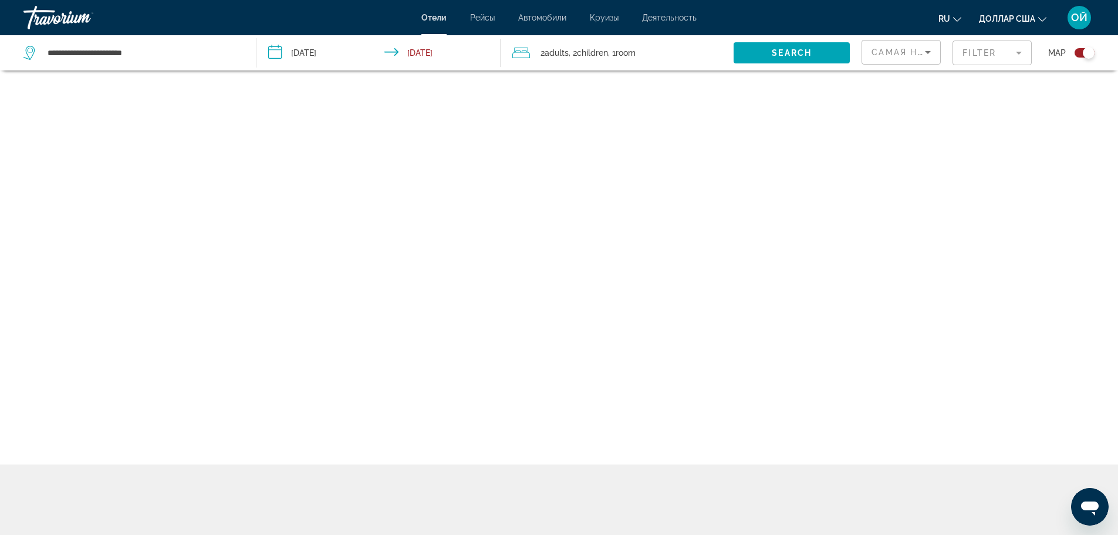
scroll to position [70, 0]
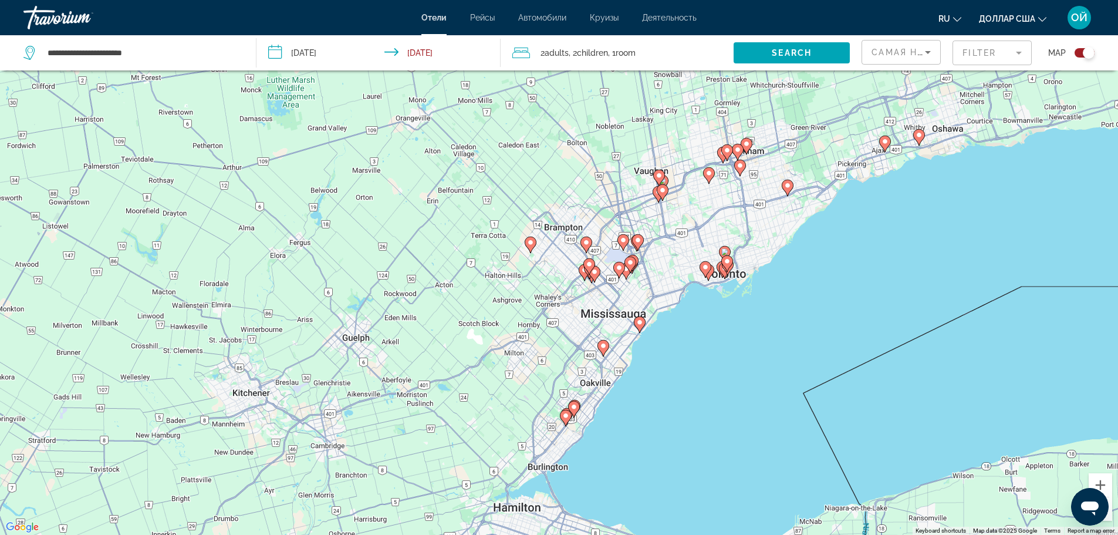
drag, startPoint x: 454, startPoint y: 346, endPoint x: 621, endPoint y: 324, distance: 168.1
click at [621, 324] on div "To activate drag with keyboard, press Alt + Enter. Once in keyboard drag state,…" at bounding box center [559, 267] width 1118 height 535
click at [1102, 485] on button "Zoom in" at bounding box center [1099, 484] width 23 height 23
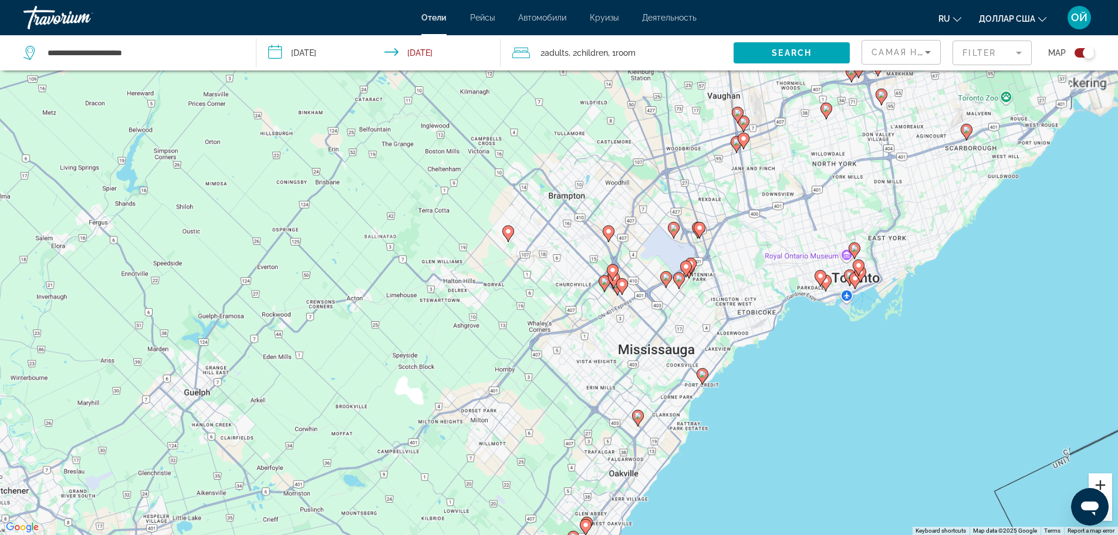
click at [1102, 485] on button "Zoom in" at bounding box center [1099, 484] width 23 height 23
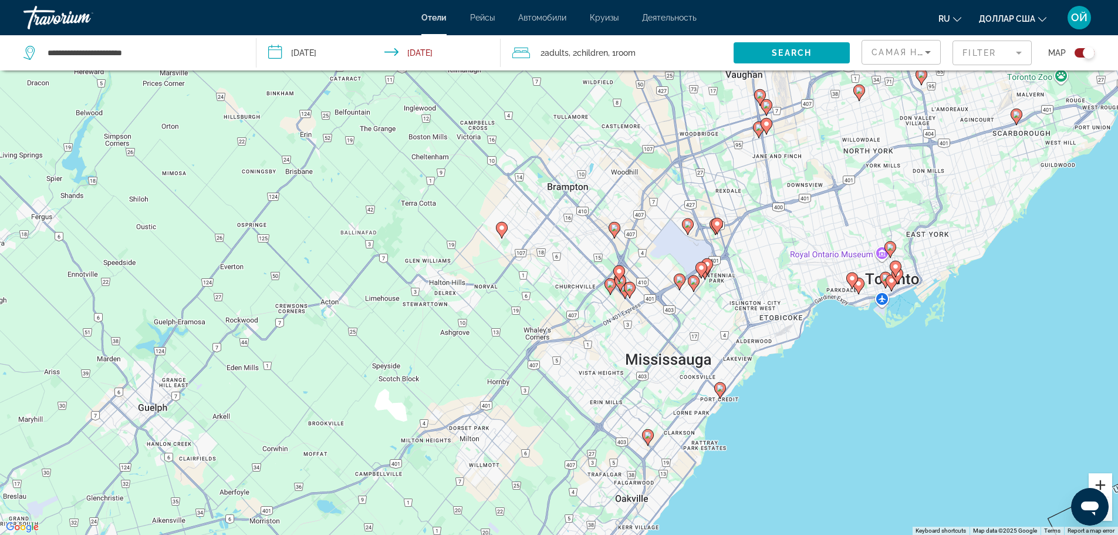
click at [1102, 485] on button "Zoom in" at bounding box center [1099, 484] width 23 height 23
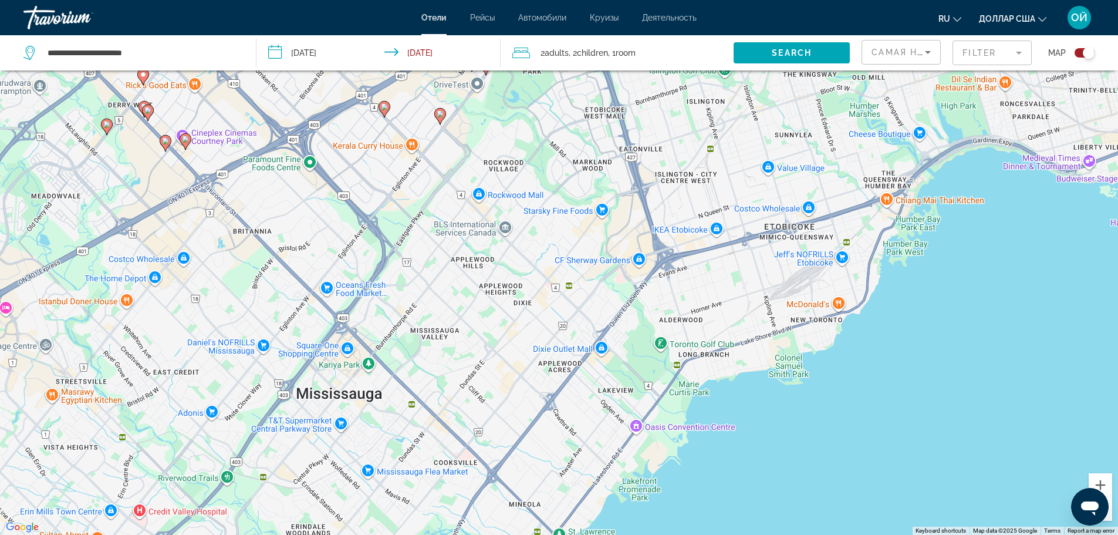
drag, startPoint x: 974, startPoint y: 458, endPoint x: 319, endPoint y: 216, distance: 698.6
click at [319, 216] on div "To activate drag with keyboard, press Alt + Enter. Once in keyboard drag state,…" at bounding box center [559, 267] width 1118 height 535
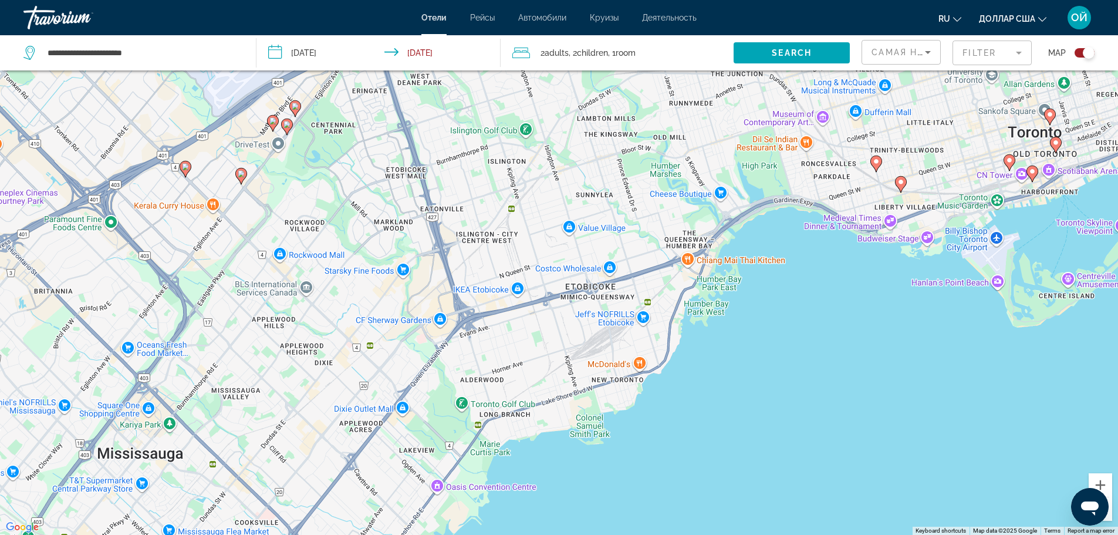
drag, startPoint x: 1037, startPoint y: 276, endPoint x: 837, endPoint y: 336, distance: 208.9
click at [837, 336] on div "To activate drag with keyboard, press Alt + Enter. Once in keyboard drag state,…" at bounding box center [559, 267] width 1118 height 535
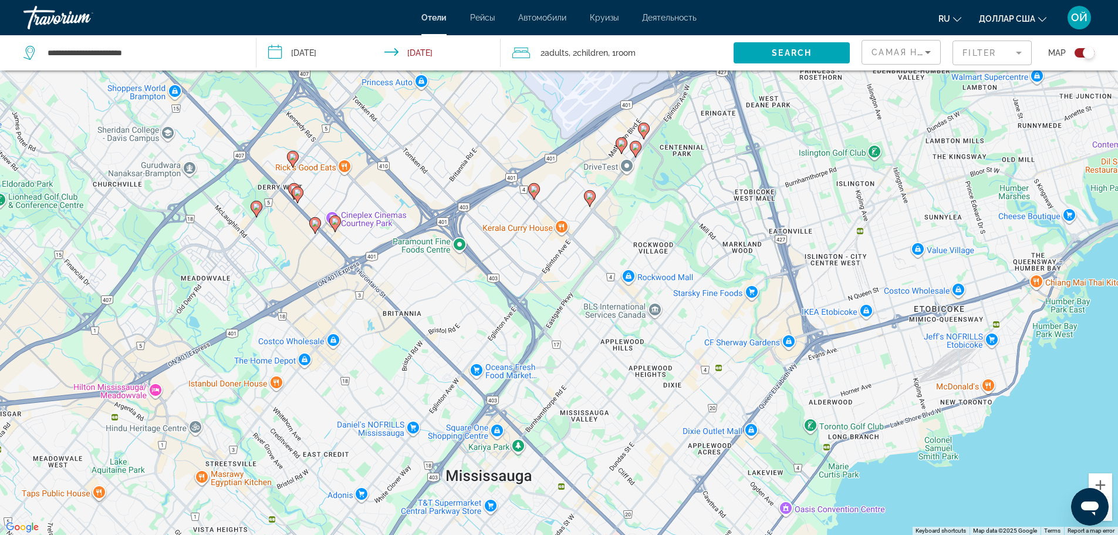
drag, startPoint x: 496, startPoint y: 268, endPoint x: 847, endPoint y: 290, distance: 351.6
click at [847, 290] on div "To activate drag with keyboard, press Alt + Enter. Once in keyboard drag state,…" at bounding box center [559, 267] width 1118 height 535
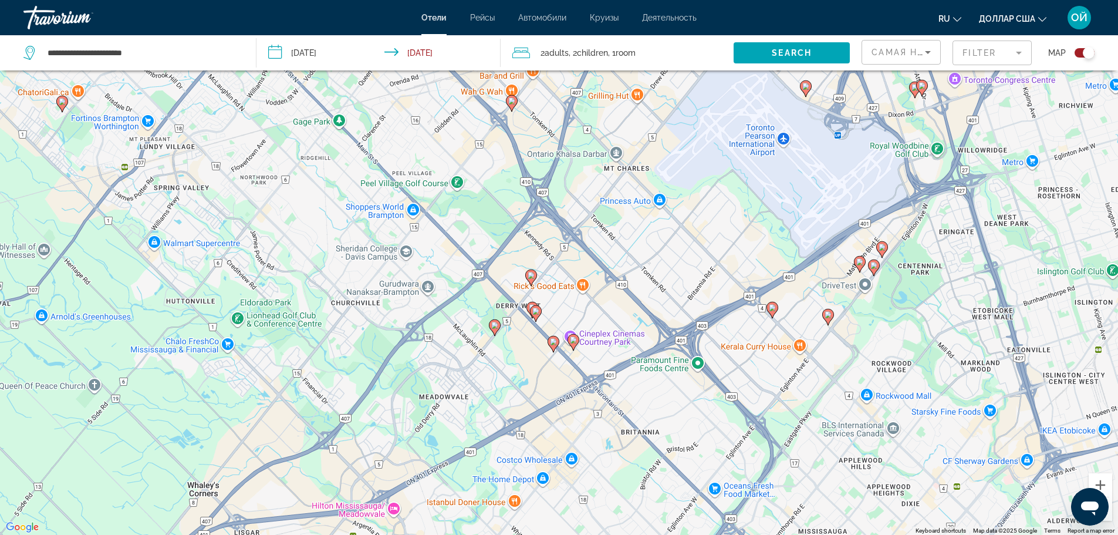
drag, startPoint x: 506, startPoint y: 295, endPoint x: 745, endPoint y: 413, distance: 266.6
click at [745, 413] on div "To activate drag with keyboard, press Alt + Enter. Once in keyboard drag state,…" at bounding box center [559, 267] width 1118 height 535
click at [536, 315] on icon "Основное содержание" at bounding box center [535, 312] width 11 height 15
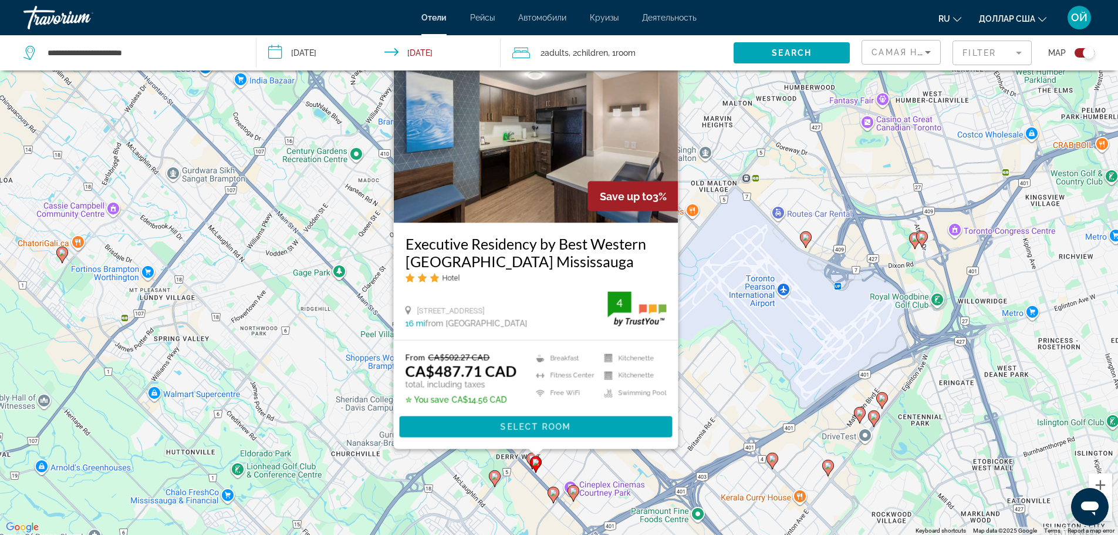
click at [730, 430] on div "To activate drag with keyboard, press Alt + Enter. Once in keyboard drag state,…" at bounding box center [559, 267] width 1118 height 535
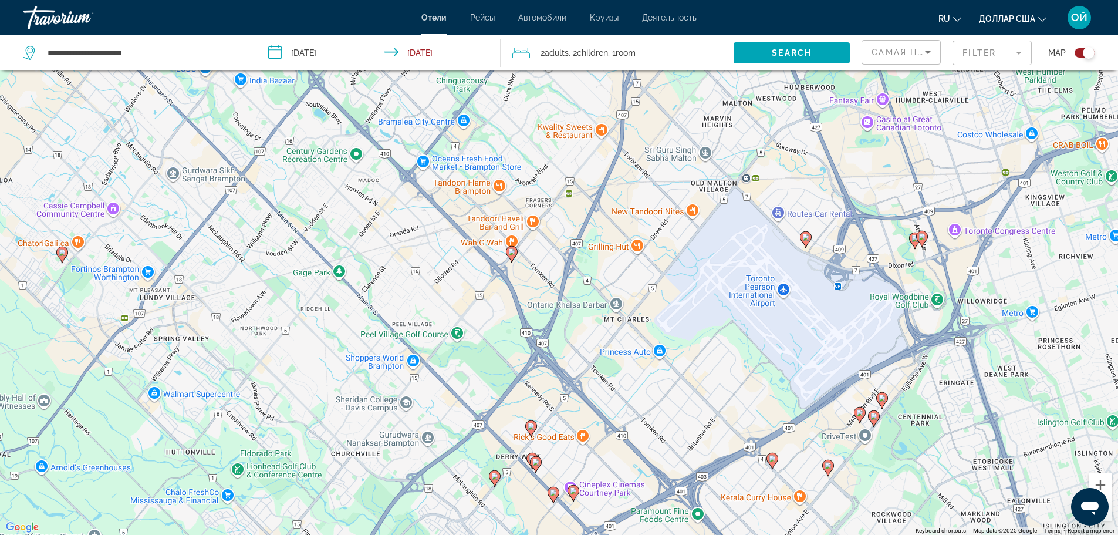
click at [495, 478] on image "Основное содержание" at bounding box center [494, 475] width 7 height 7
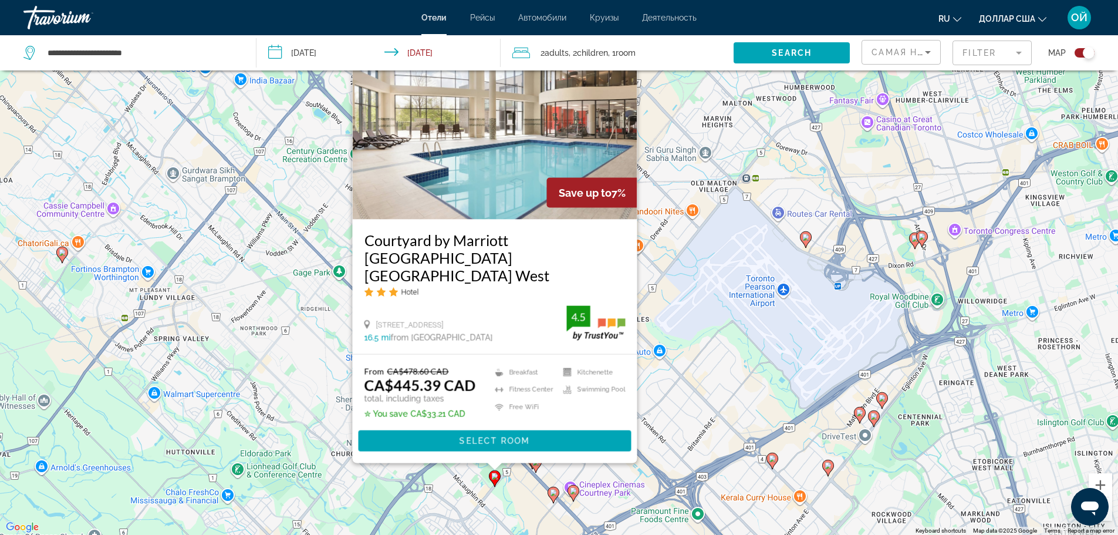
click at [701, 434] on div "To activate drag with keyboard, press Alt + Enter. Once in keyboard drag state,…" at bounding box center [559, 267] width 1118 height 535
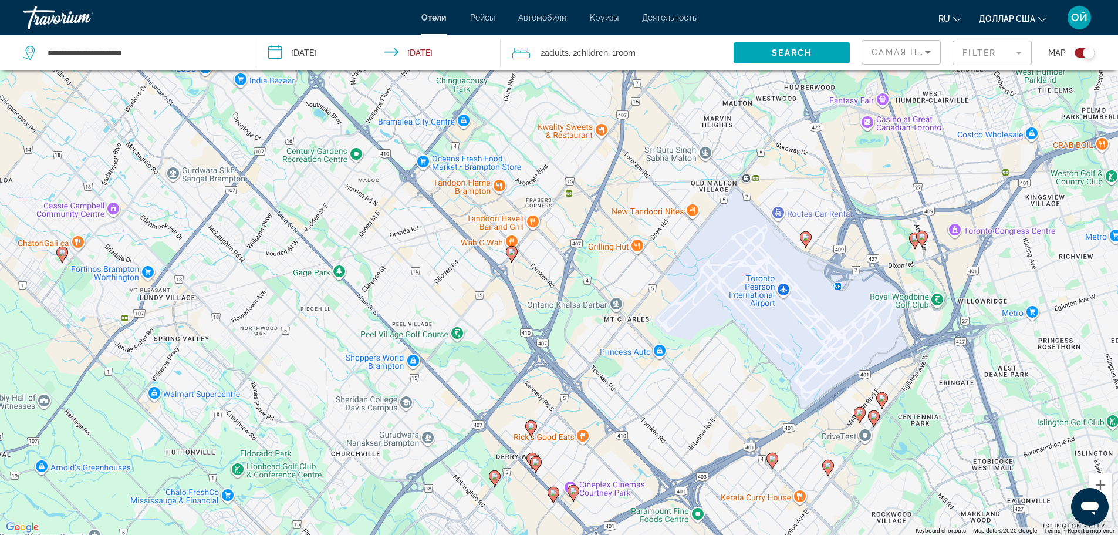
click at [552, 497] on icon "Основное содержание" at bounding box center [552, 493] width 11 height 15
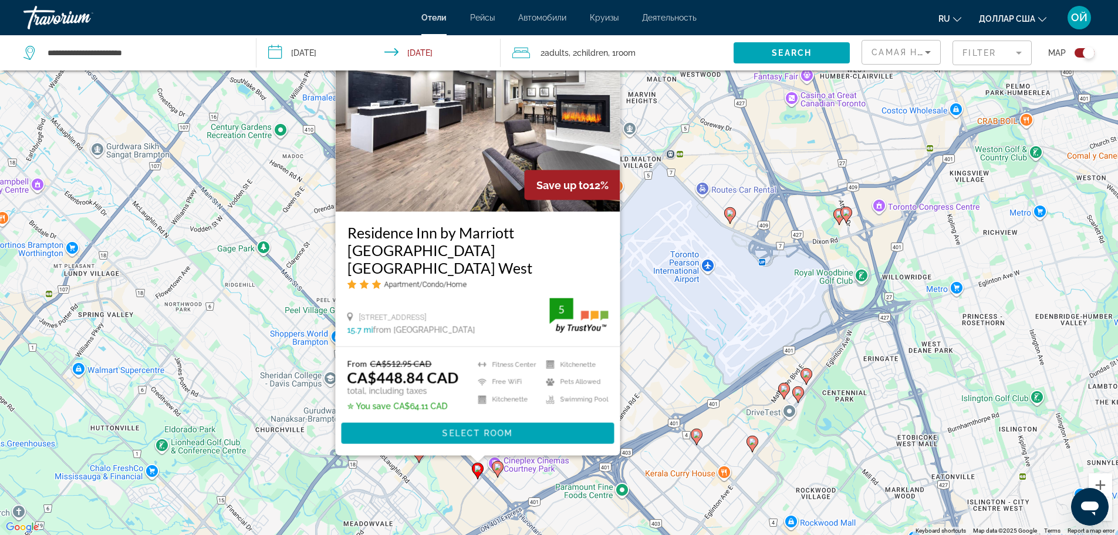
drag, startPoint x: 631, startPoint y: 502, endPoint x: 537, endPoint y: 481, distance: 96.2
click at [537, 481] on div "To activate drag with keyboard, press Alt + Enter. Once in keyboard drag state,…" at bounding box center [559, 267] width 1118 height 535
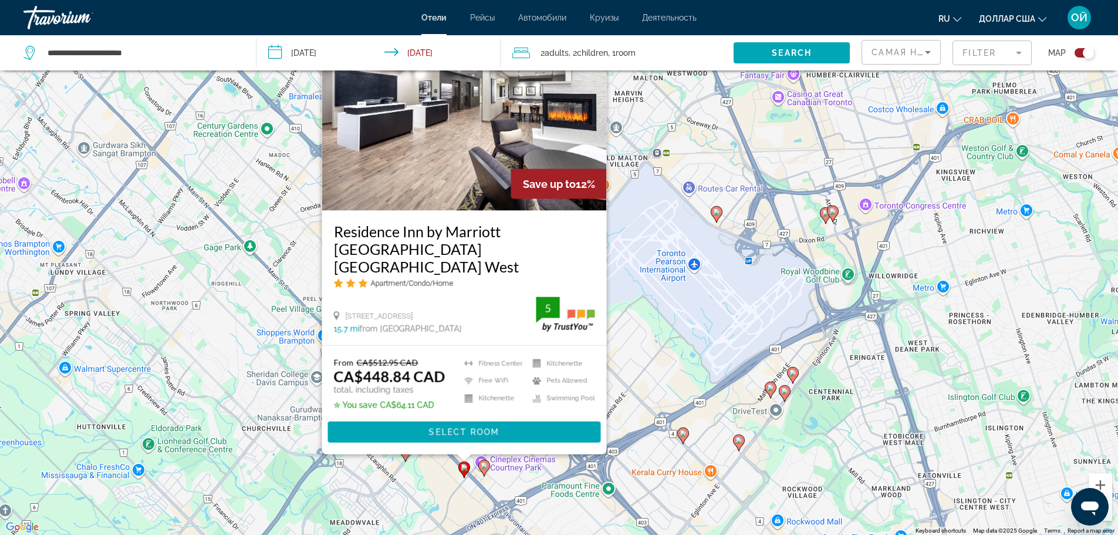
click at [537, 481] on div "To activate drag with keyboard, press Alt + Enter. Once in keyboard drag state,…" at bounding box center [559, 267] width 1118 height 535
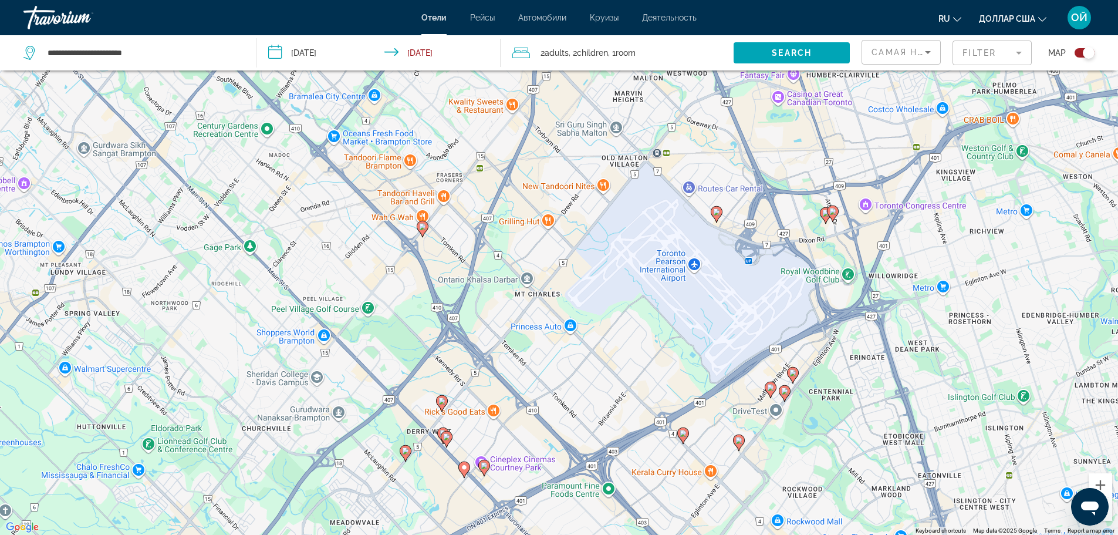
click at [483, 463] on image "Основное содержание" at bounding box center [484, 465] width 7 height 7
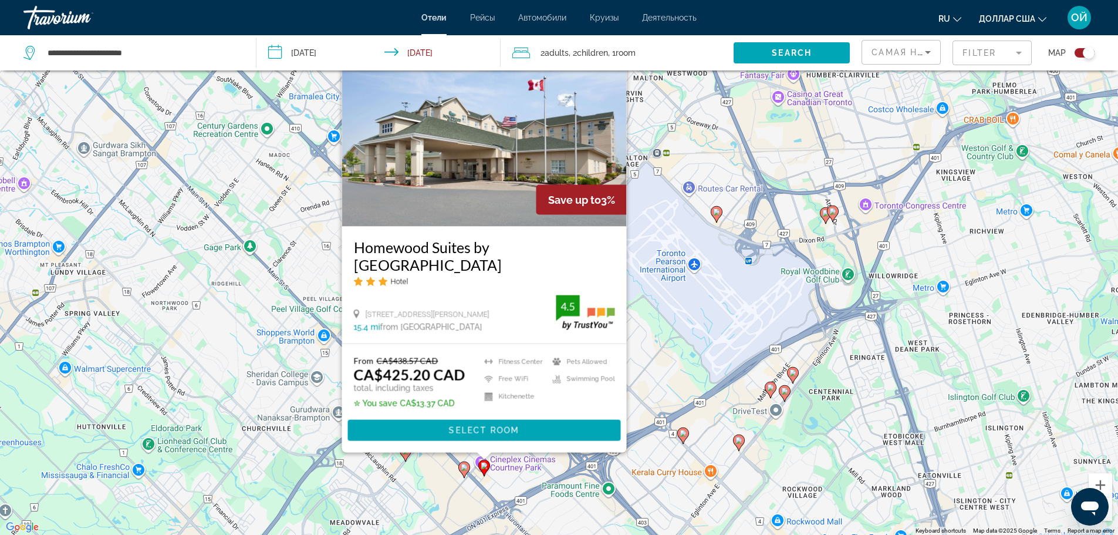
click at [444, 472] on div "To activate drag with keyboard, press Alt + Enter. Once in keyboard drag state,…" at bounding box center [559, 267] width 1118 height 535
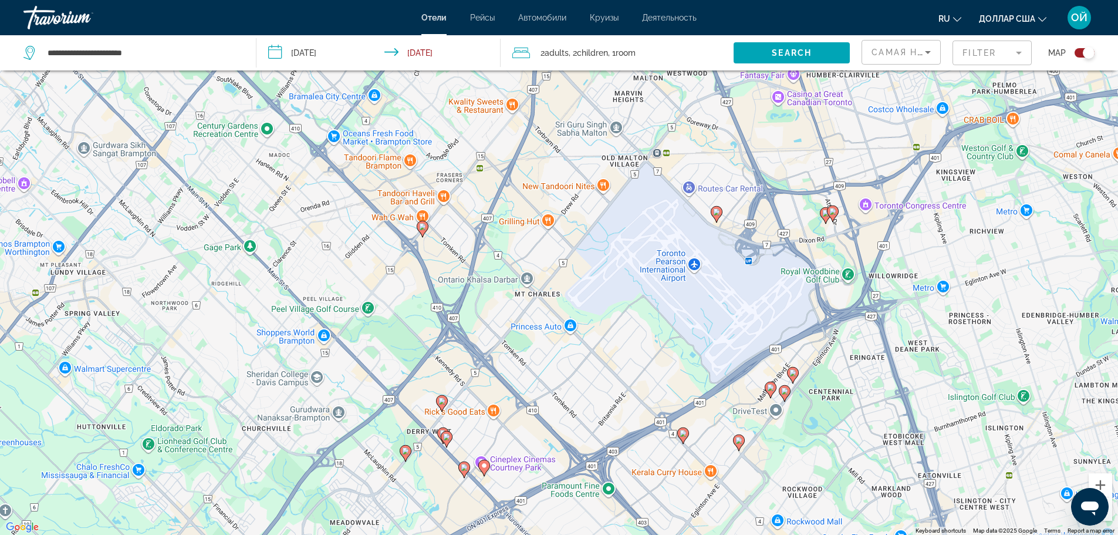
click at [437, 431] on gmp-advanced-marker "Основное содержание" at bounding box center [443, 436] width 12 height 18
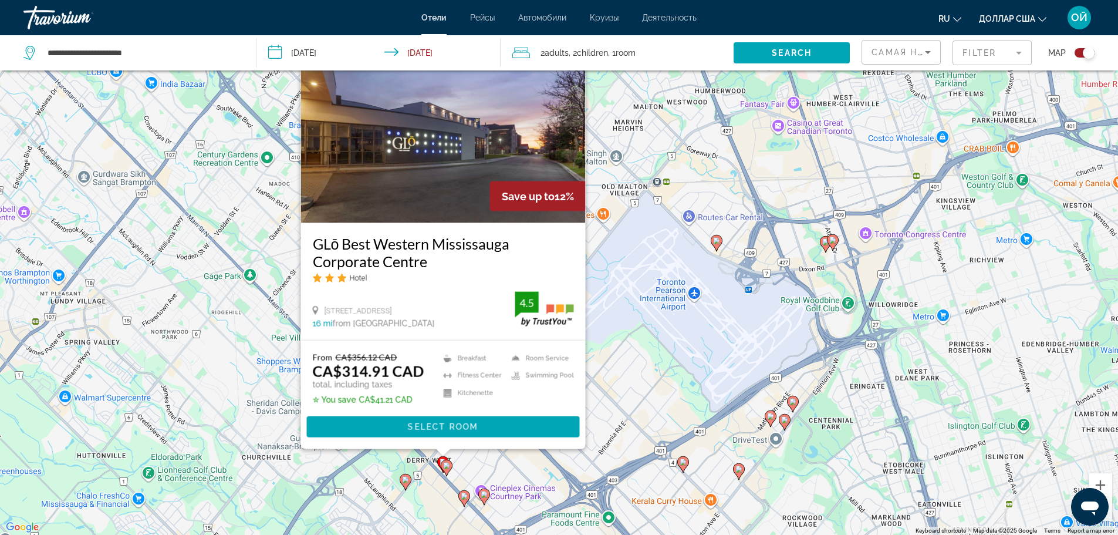
click at [448, 464] on image "Основное содержание" at bounding box center [446, 465] width 7 height 7
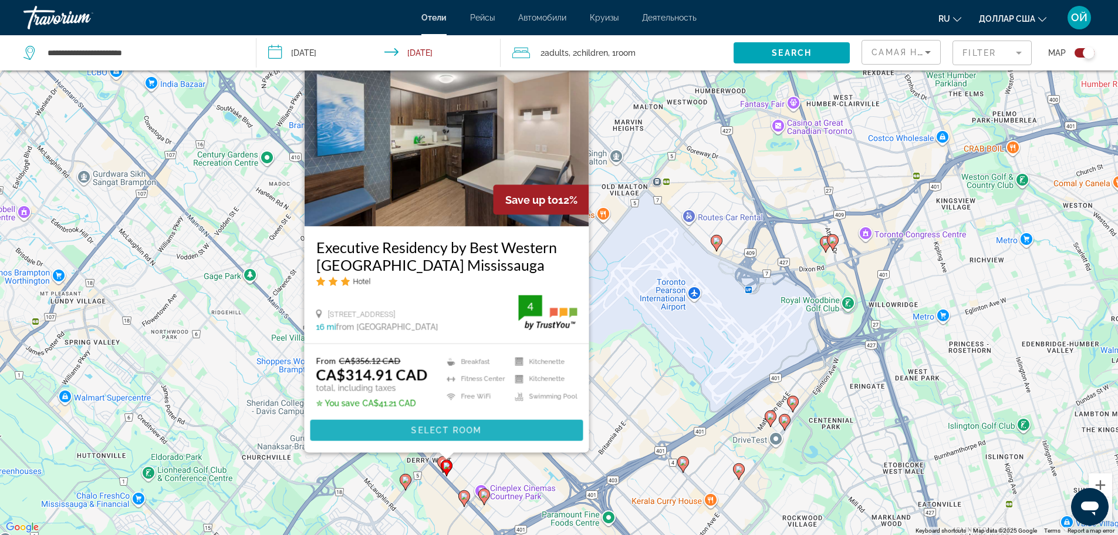
click at [449, 427] on span "Select Room" at bounding box center [446, 429] width 70 height 9
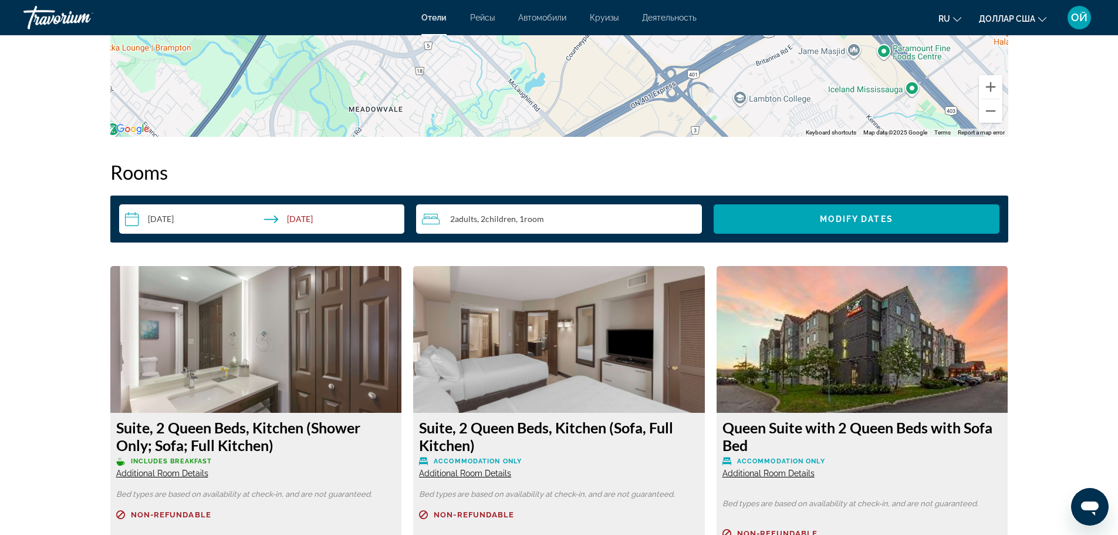
scroll to position [1313, 0]
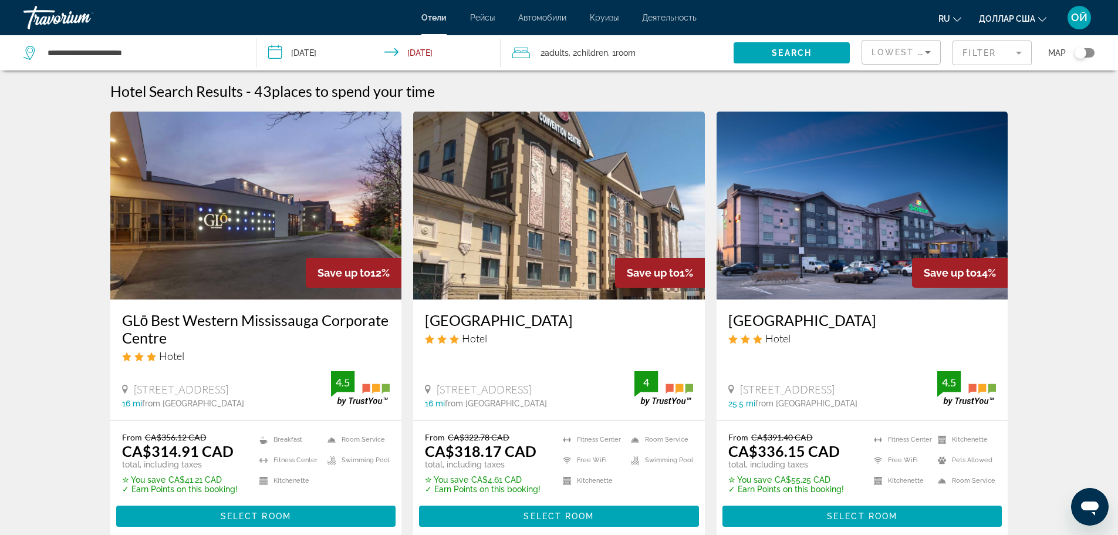
click at [233, 244] on img "Основное содержание" at bounding box center [256, 205] width 292 height 188
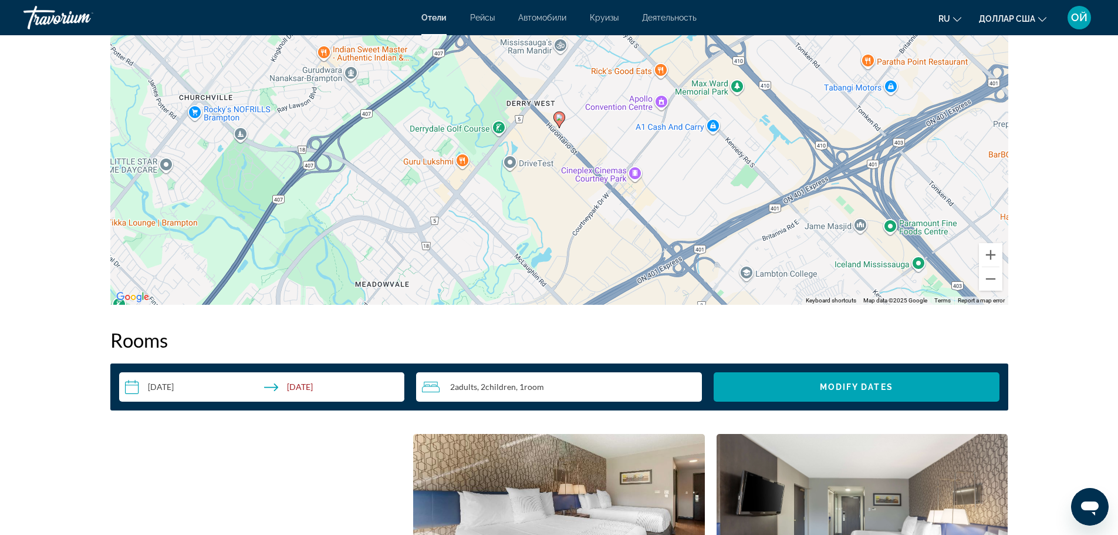
scroll to position [1236, 0]
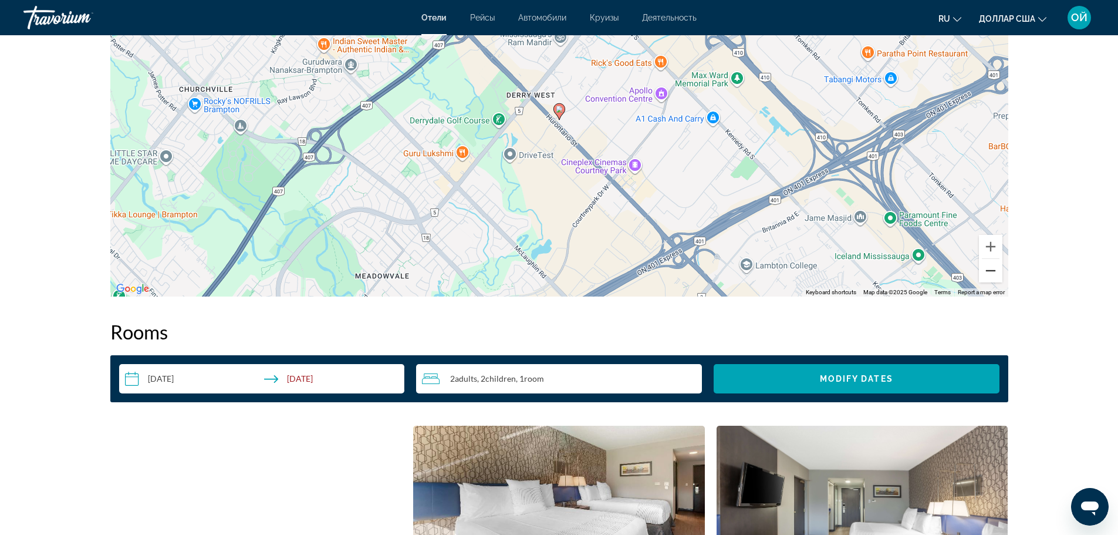
click at [990, 268] on button "Zoom out" at bounding box center [990, 270] width 23 height 23
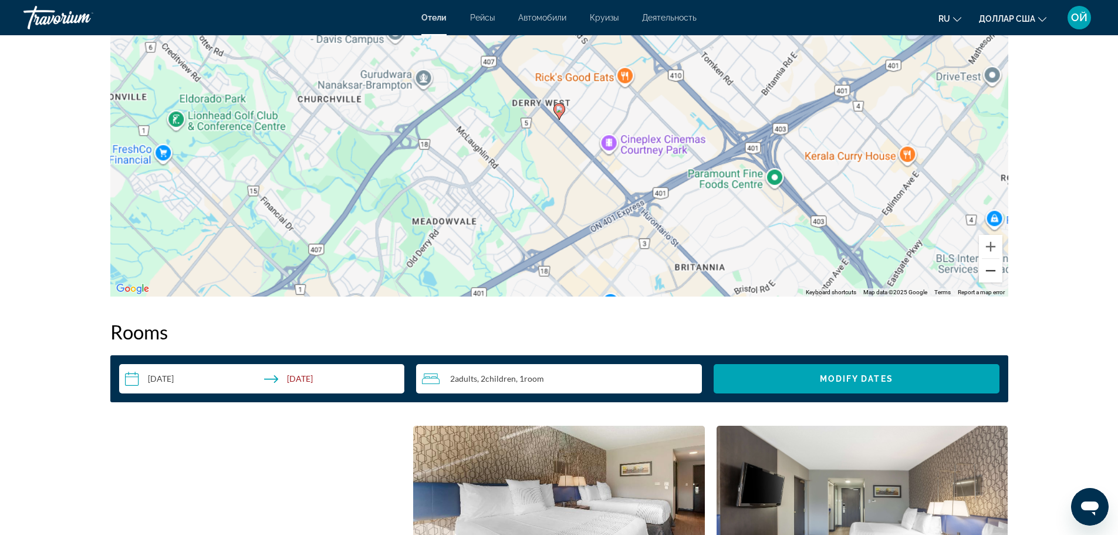
click at [990, 268] on button "Zoom out" at bounding box center [990, 270] width 23 height 23
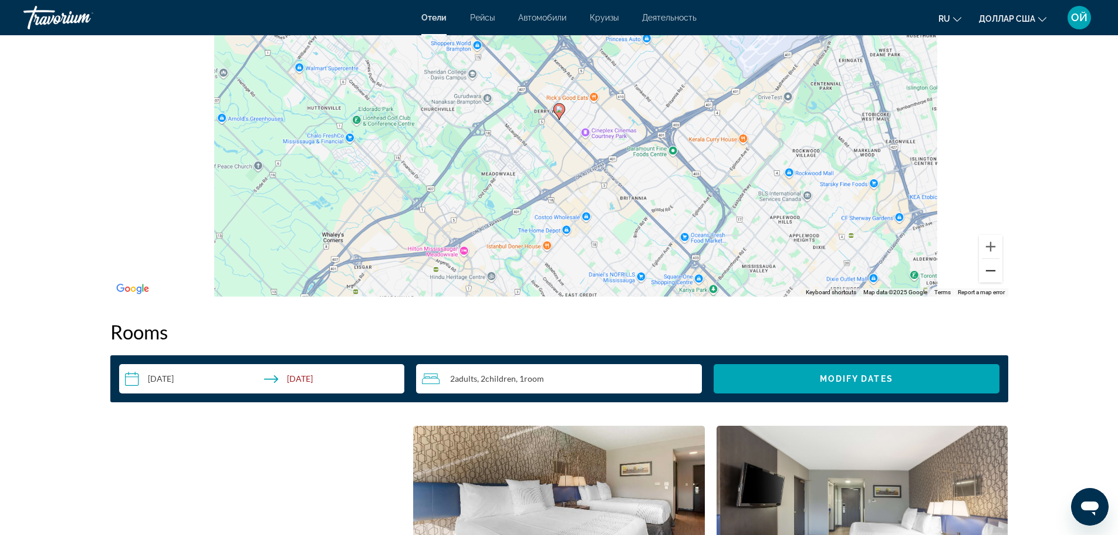
click at [990, 268] on button "Zoom out" at bounding box center [990, 270] width 23 height 23
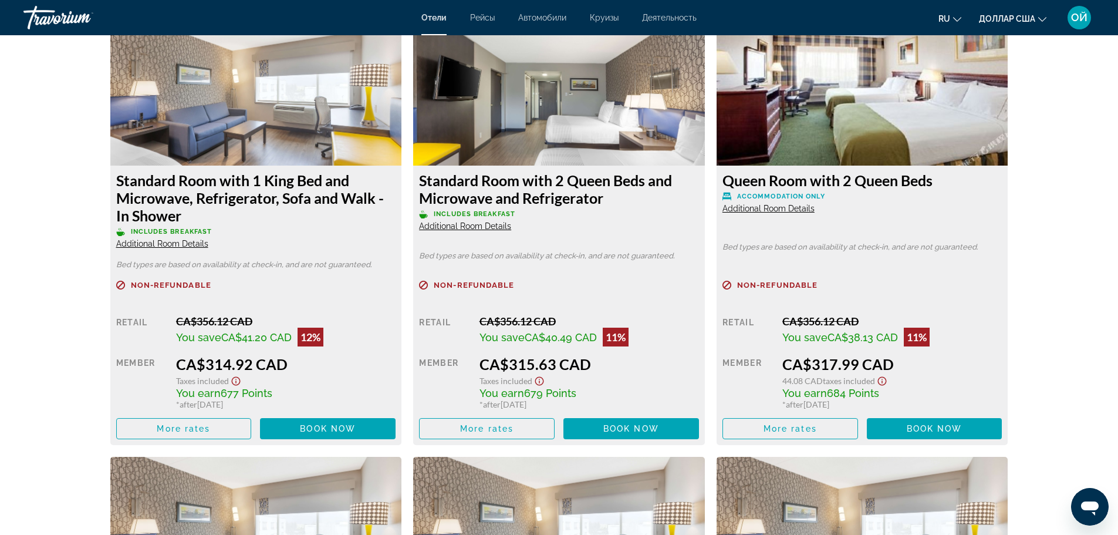
scroll to position [2033, 0]
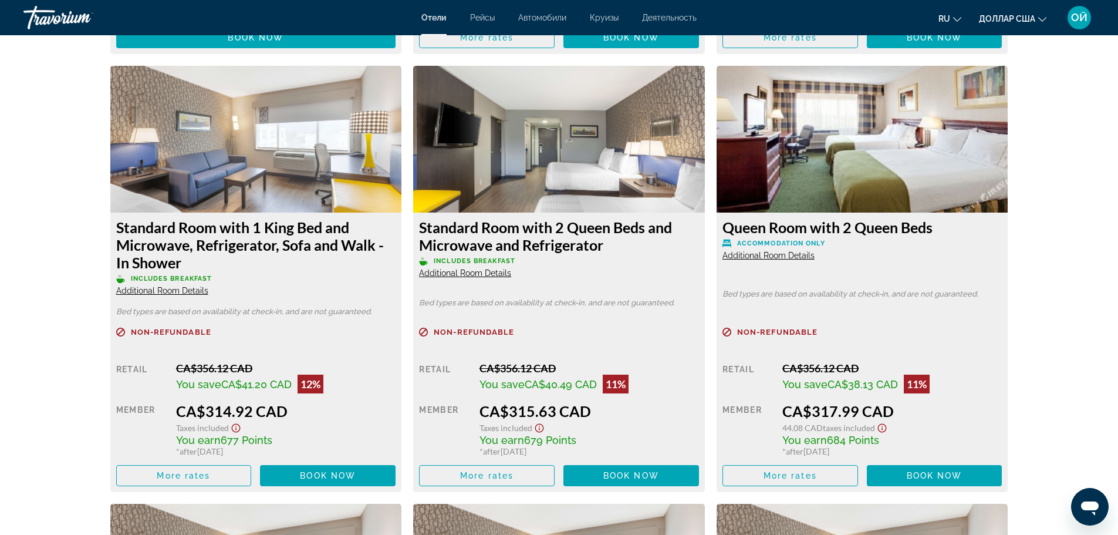
click at [457, 273] on span "Additional Room Details" at bounding box center [465, 272] width 92 height 9
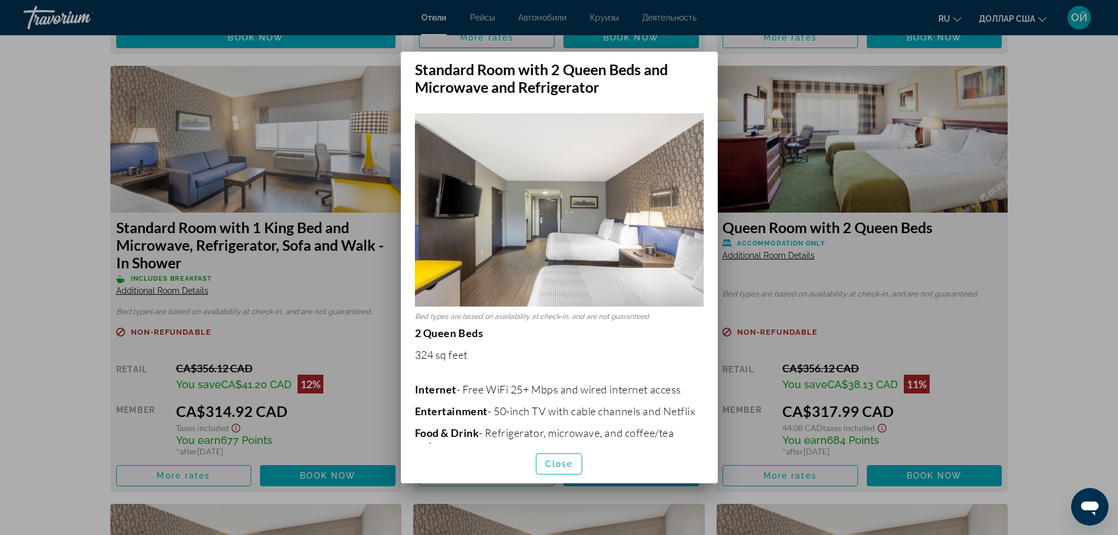
scroll to position [0, 0]
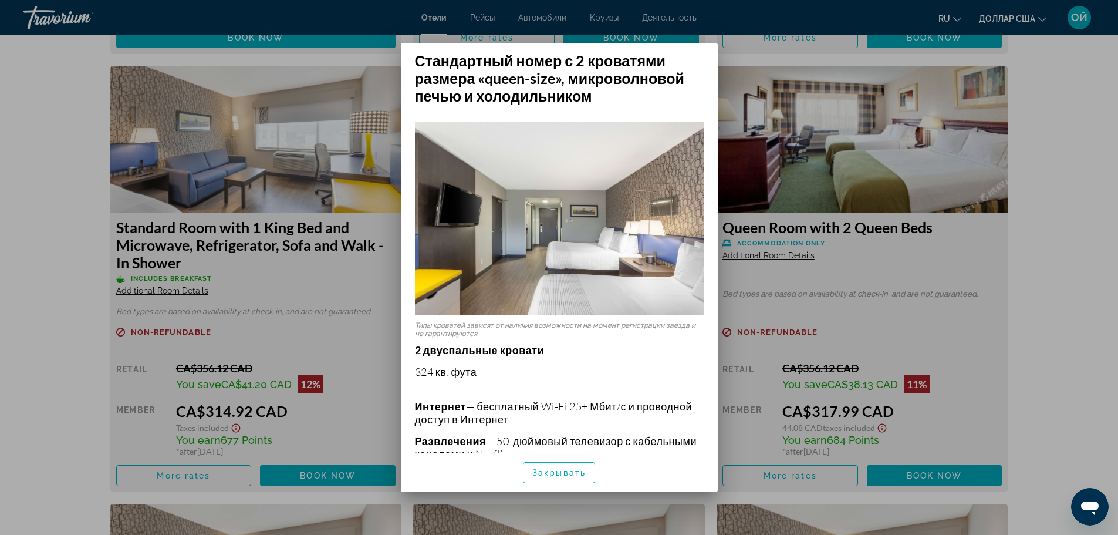
click at [717, 447] on div "Типы кроватей зависят от наличия возможности на момент регистрации заезда и не …" at bounding box center [559, 277] width 317 height 347
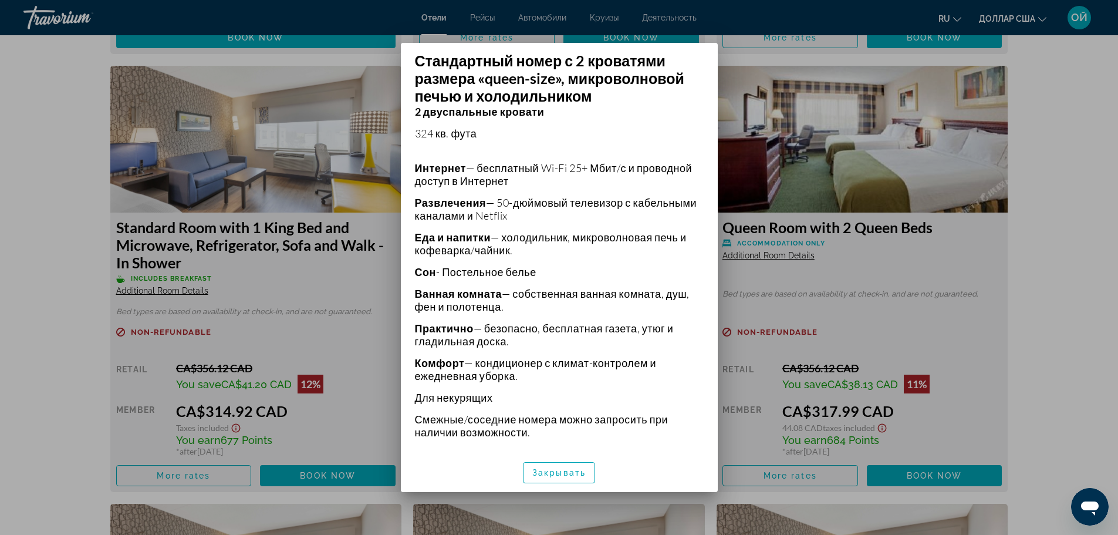
scroll to position [239, 0]
click at [539, 464] on span "button" at bounding box center [558, 472] width 71 height 28
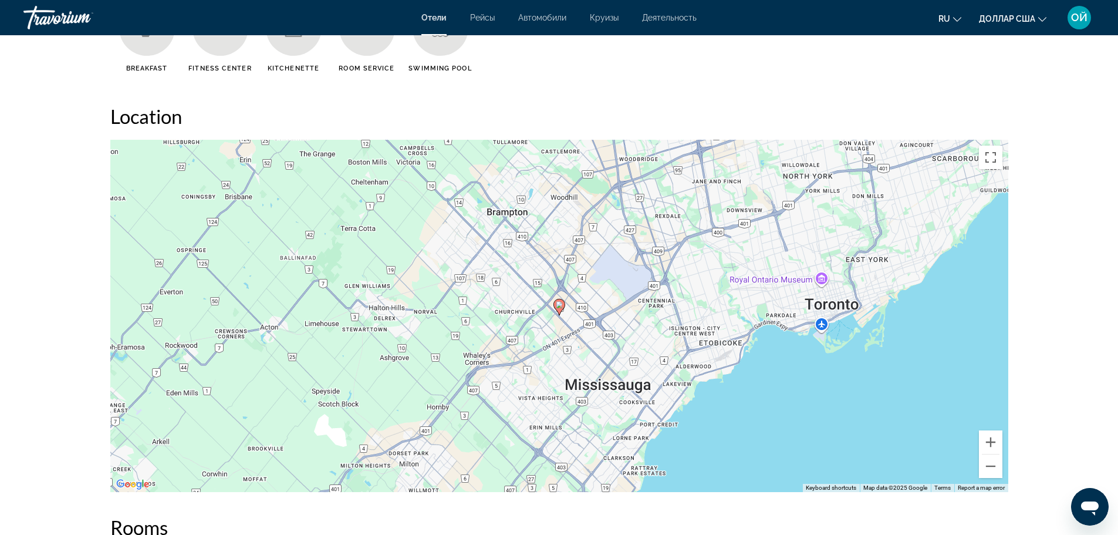
scroll to position [1033, 0]
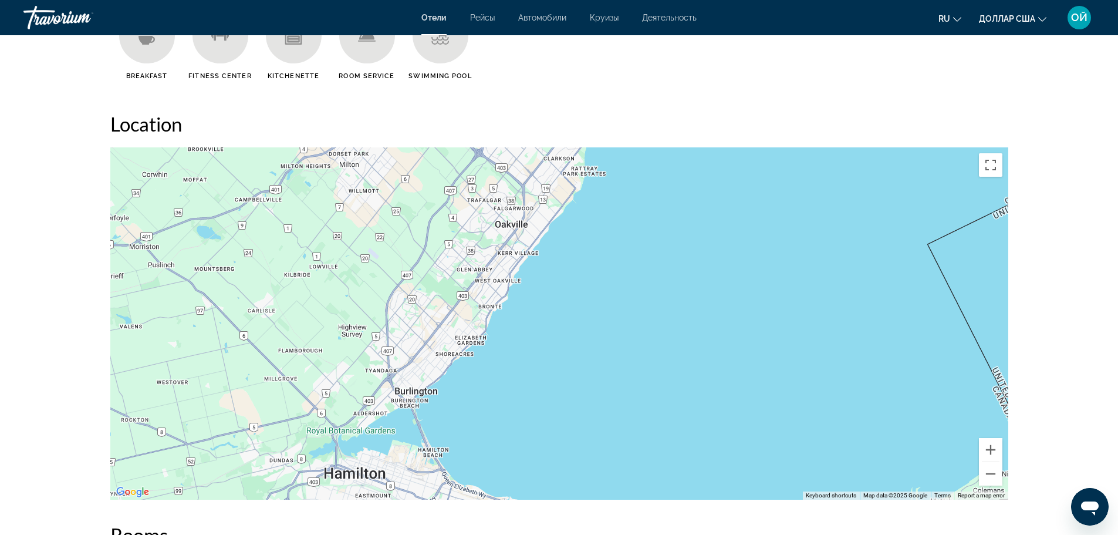
drag, startPoint x: 693, startPoint y: 420, endPoint x: 633, endPoint y: 107, distance: 318.0
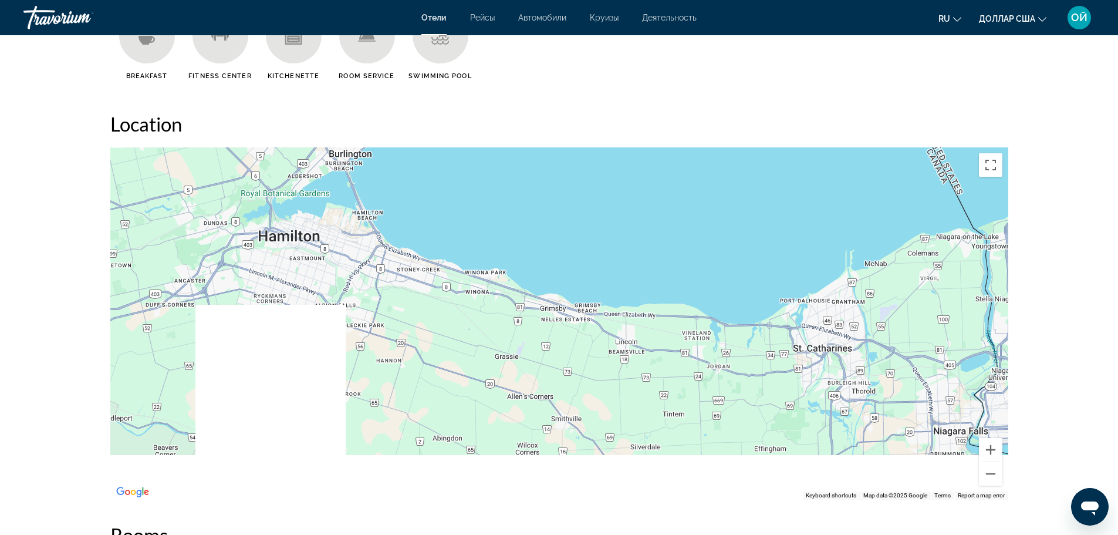
drag, startPoint x: 690, startPoint y: 387, endPoint x: 620, endPoint y: 140, distance: 256.7
click at [620, 140] on div "Location ← Move left → Move right ↑ Move up ↓ Move down + Zoom in - Zoom out Ho…" at bounding box center [559, 305] width 898 height 387
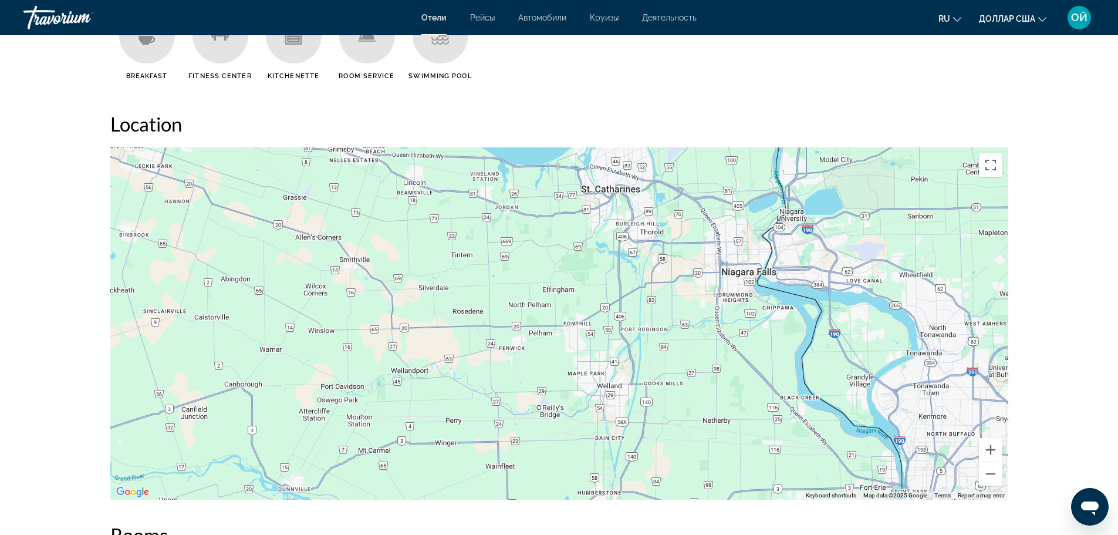
drag, startPoint x: 921, startPoint y: 420, endPoint x: 707, endPoint y: 259, distance: 268.2
click at [707, 259] on div "Основное содержание" at bounding box center [559, 323] width 898 height 352
click at [992, 472] on button "Zoom out" at bounding box center [990, 473] width 23 height 23
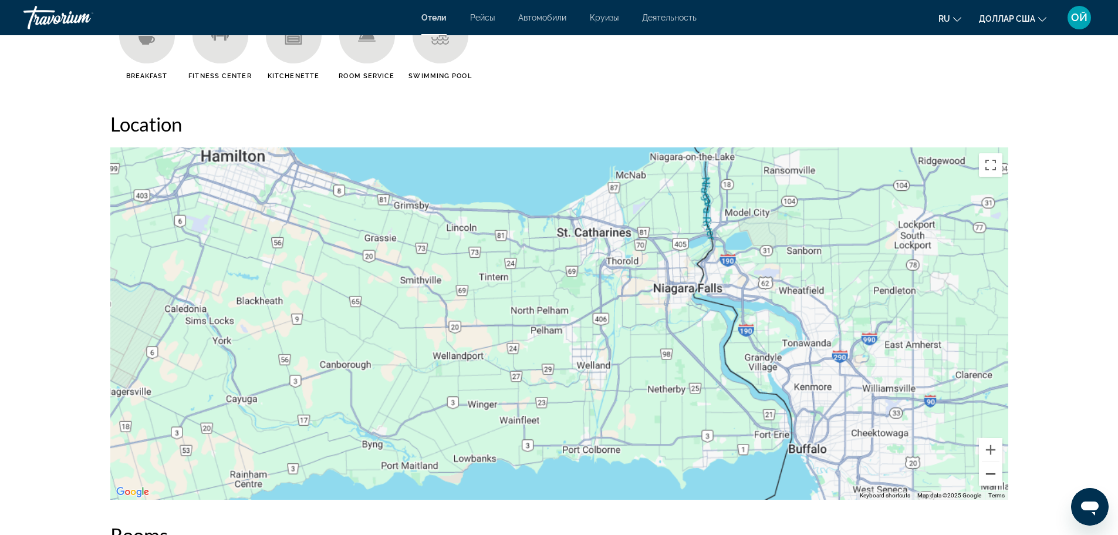
click at [992, 472] on button "Zoom out" at bounding box center [990, 473] width 23 height 23
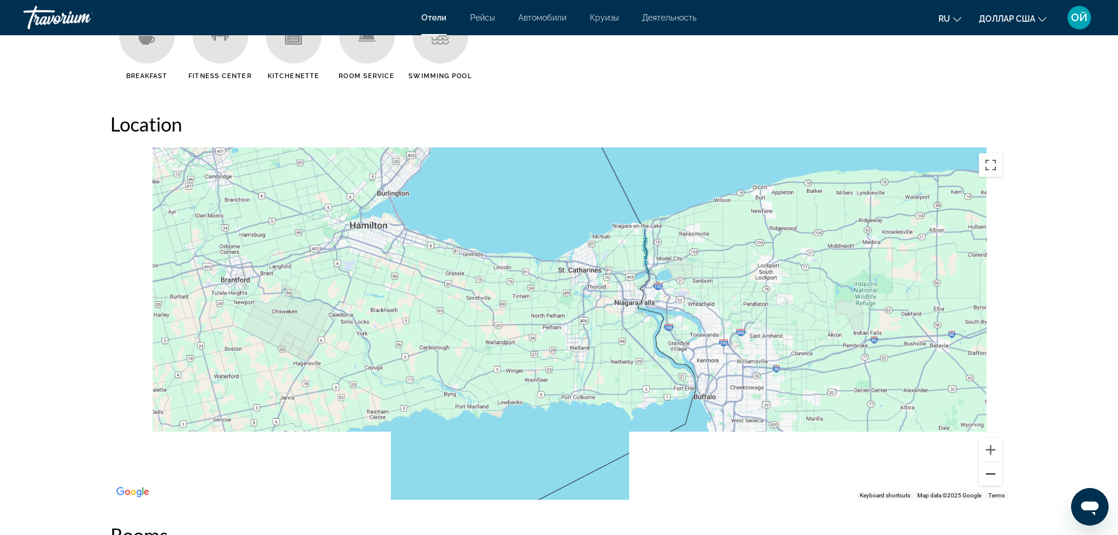
click at [992, 472] on button "Zoom out" at bounding box center [990, 473] width 23 height 23
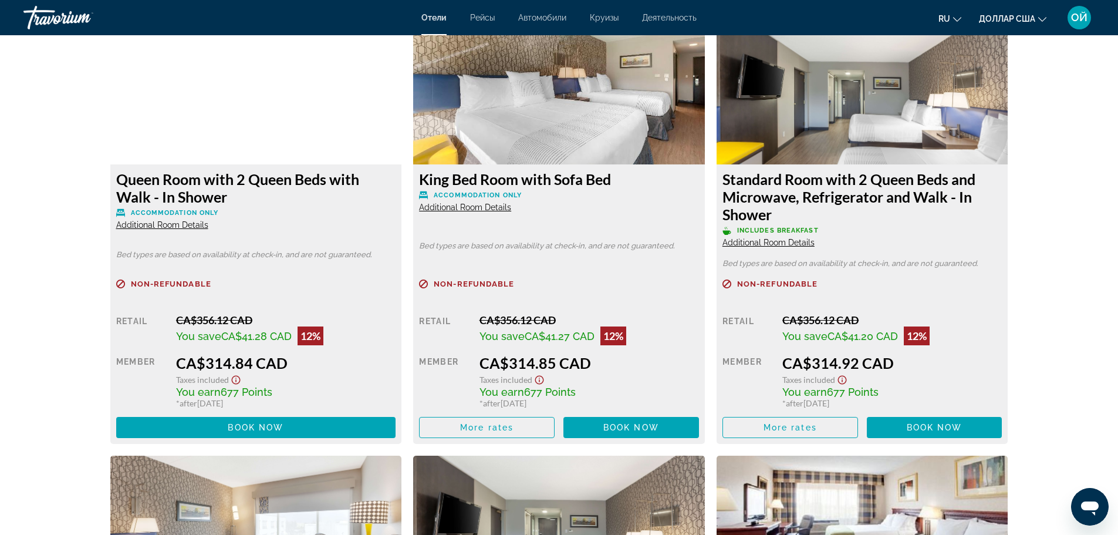
scroll to position [1650, 0]
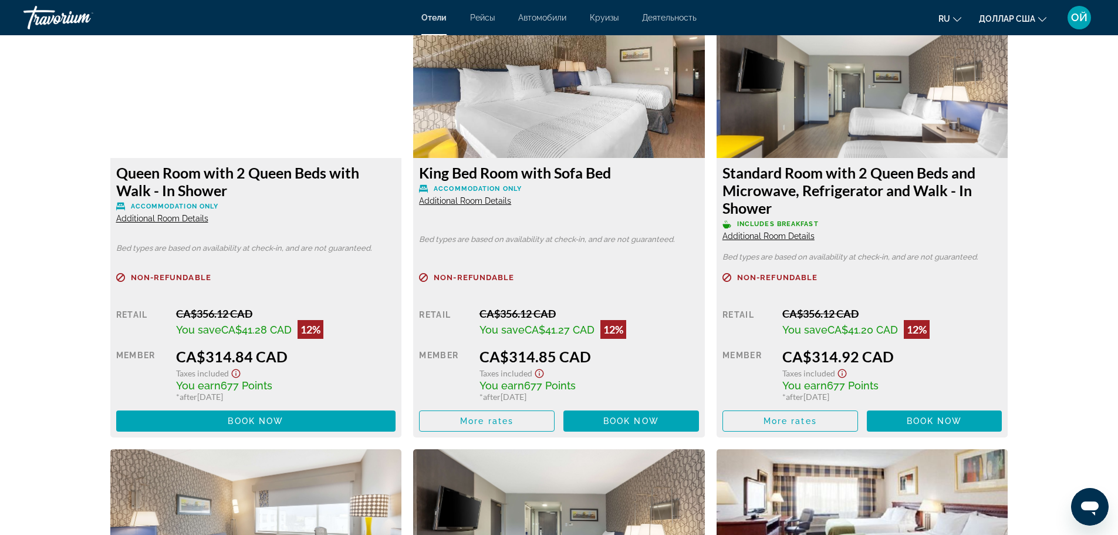
click at [757, 237] on span "Additional Room Details" at bounding box center [768, 235] width 92 height 9
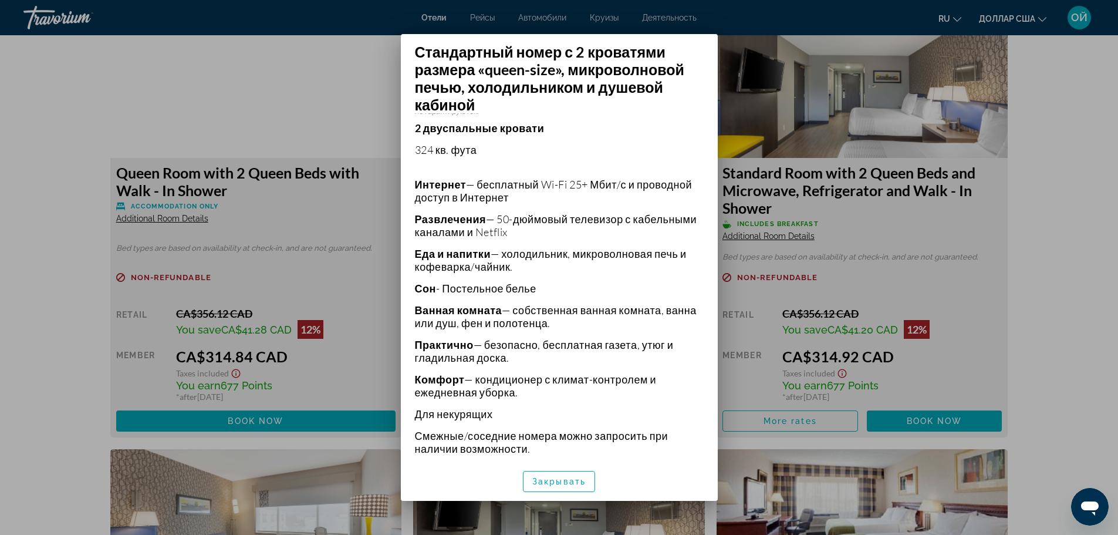
scroll to position [239, 0]
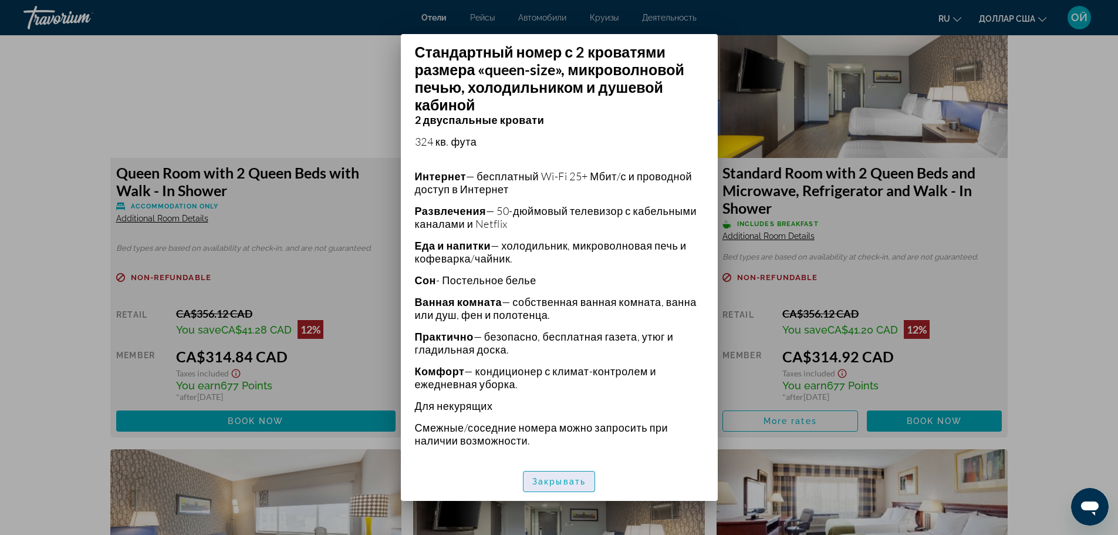
click at [574, 478] on font "Закрывать" at bounding box center [558, 480] width 53 height 9
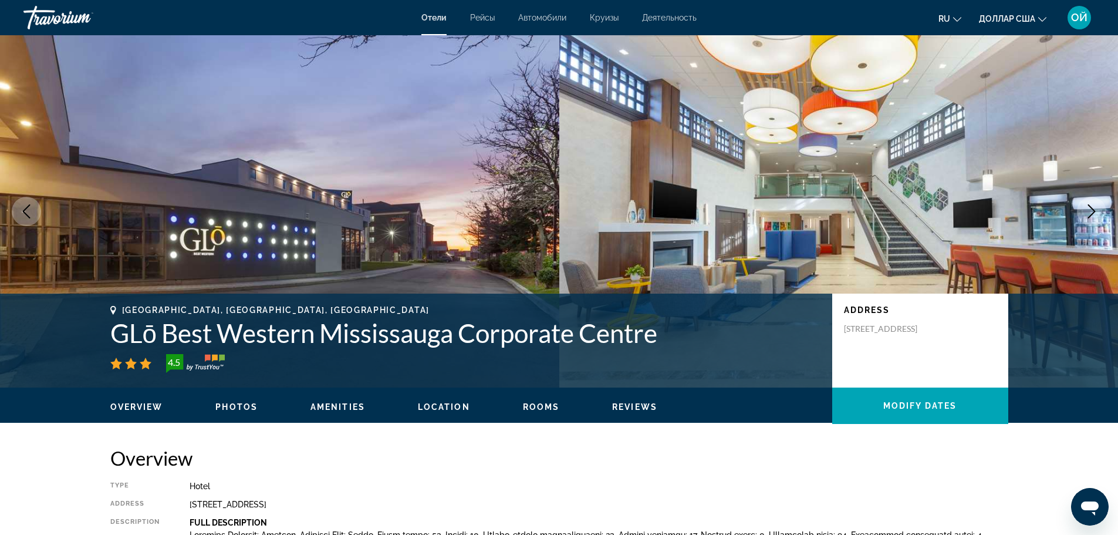
scroll to position [1650, 0]
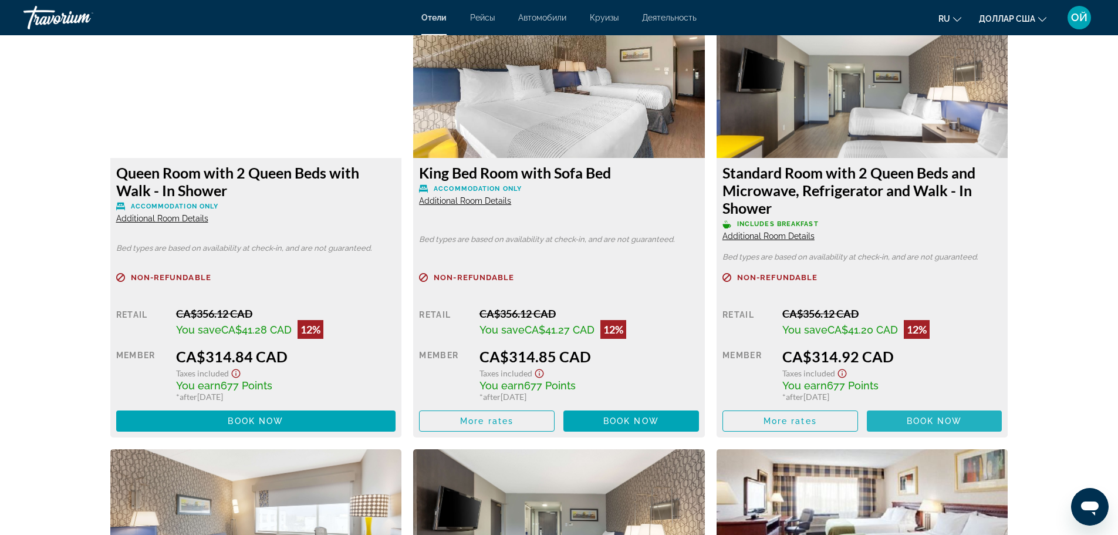
click at [910, 419] on span "Book now" at bounding box center [935, 420] width 56 height 9
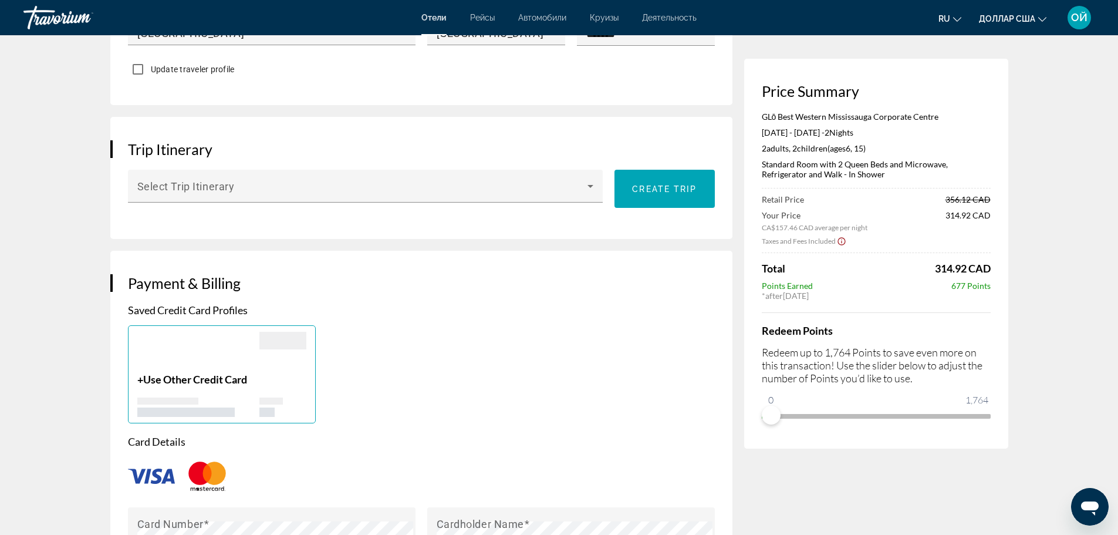
scroll to position [672, 0]
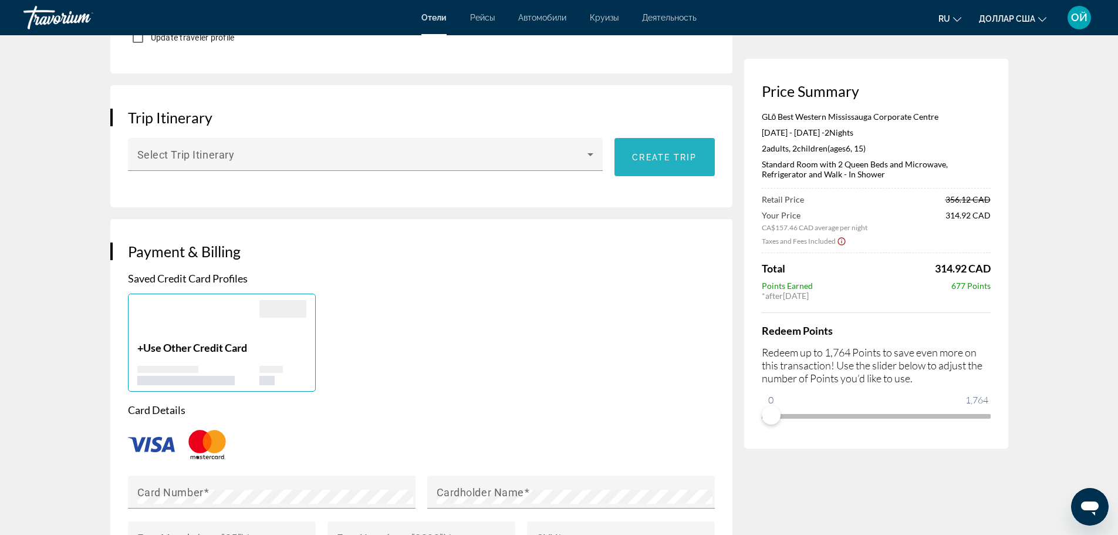
click at [652, 158] on span "Create trip" at bounding box center [664, 157] width 65 height 9
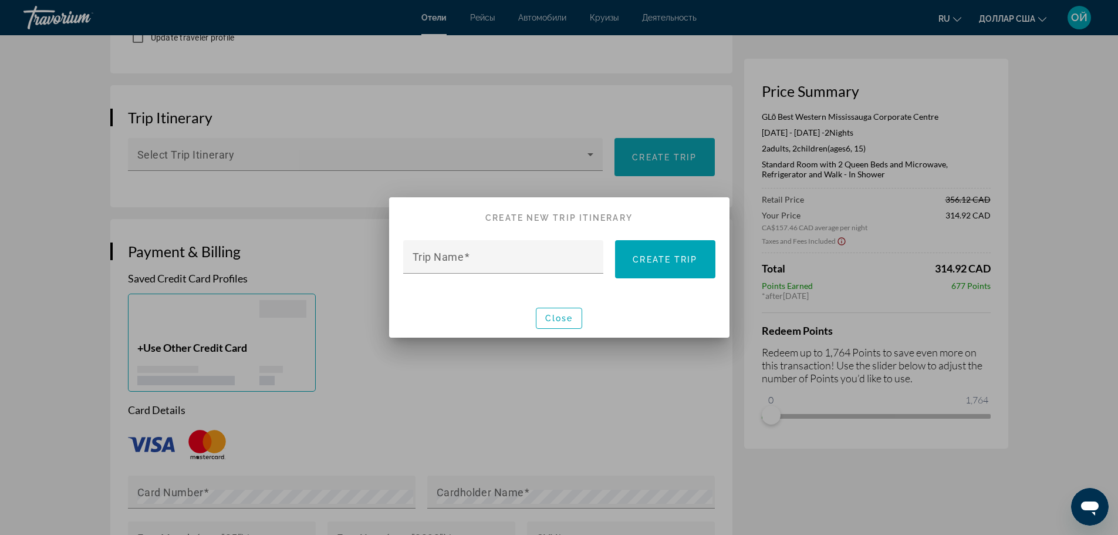
scroll to position [0, 0]
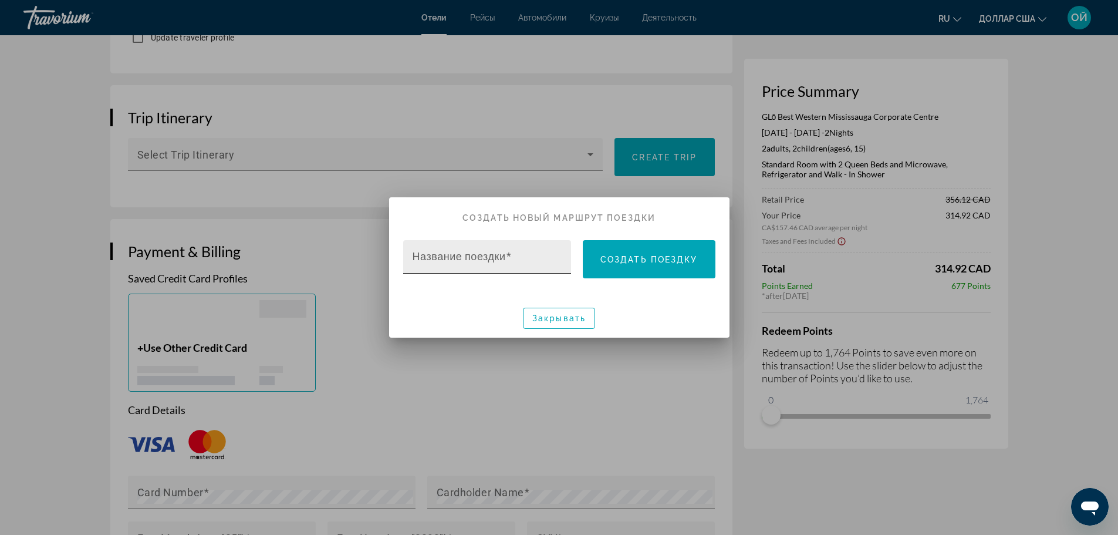
click at [481, 253] on font "Название поездки" at bounding box center [459, 256] width 93 height 12
click at [481, 255] on input "Название поездки" at bounding box center [491, 262] width 157 height 14
click at [547, 316] on font "Закрывать" at bounding box center [558, 317] width 53 height 9
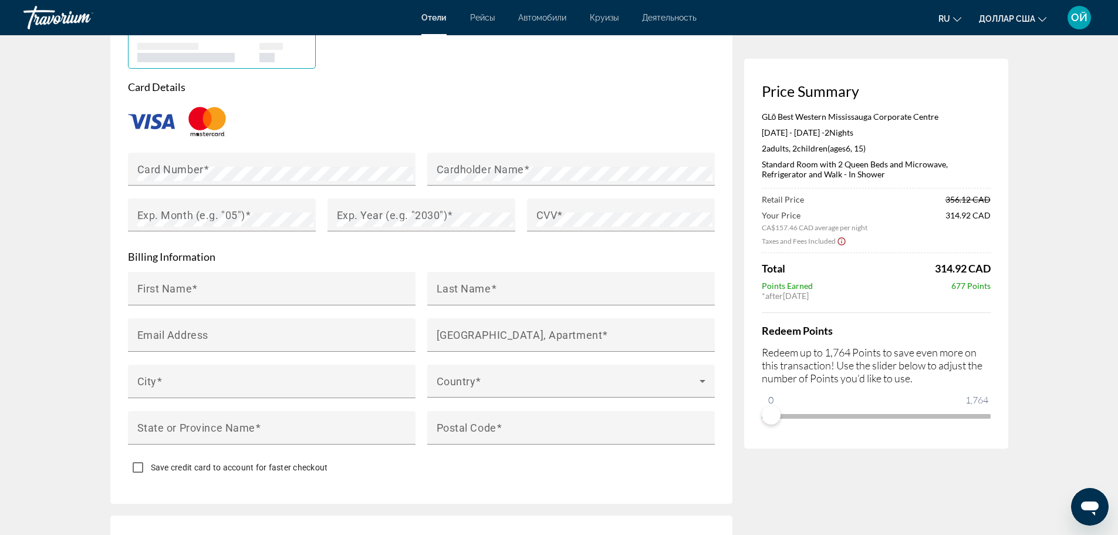
scroll to position [1009, 0]
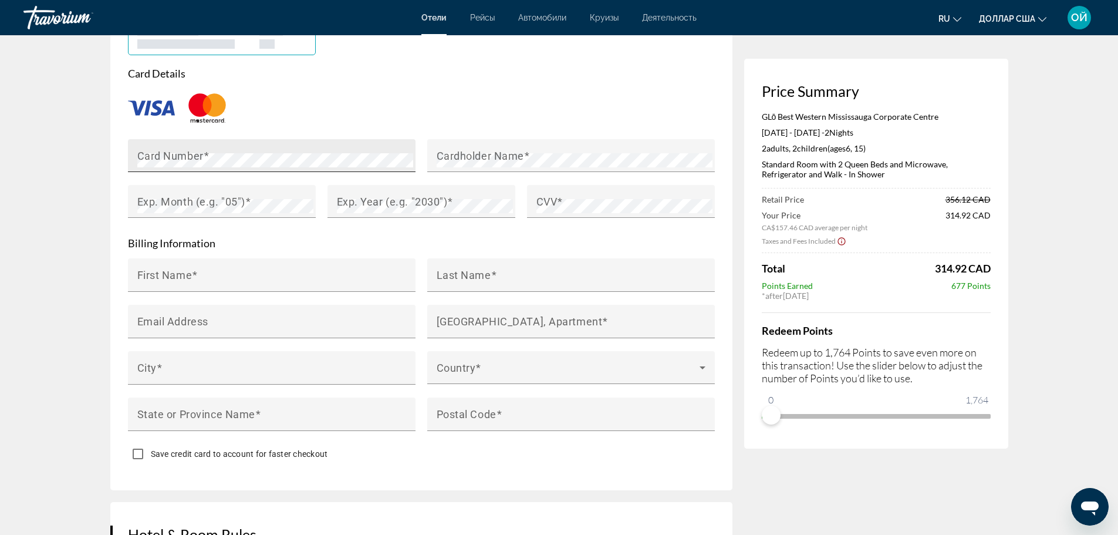
click at [214, 149] on div "Card Number" at bounding box center [275, 155] width 276 height 33
click at [178, 272] on mat-label "First Name" at bounding box center [164, 274] width 55 height 12
click at [178, 273] on input "First Name" at bounding box center [275, 280] width 276 height 14
click at [519, 149] on mat-label "Cardholder Name" at bounding box center [480, 155] width 87 height 12
click at [434, 232] on form "Card Details Card Number Cardholder Name Exp. Month (e.g. "05") Exp. Year (e.g.…" at bounding box center [421, 267] width 587 height 400
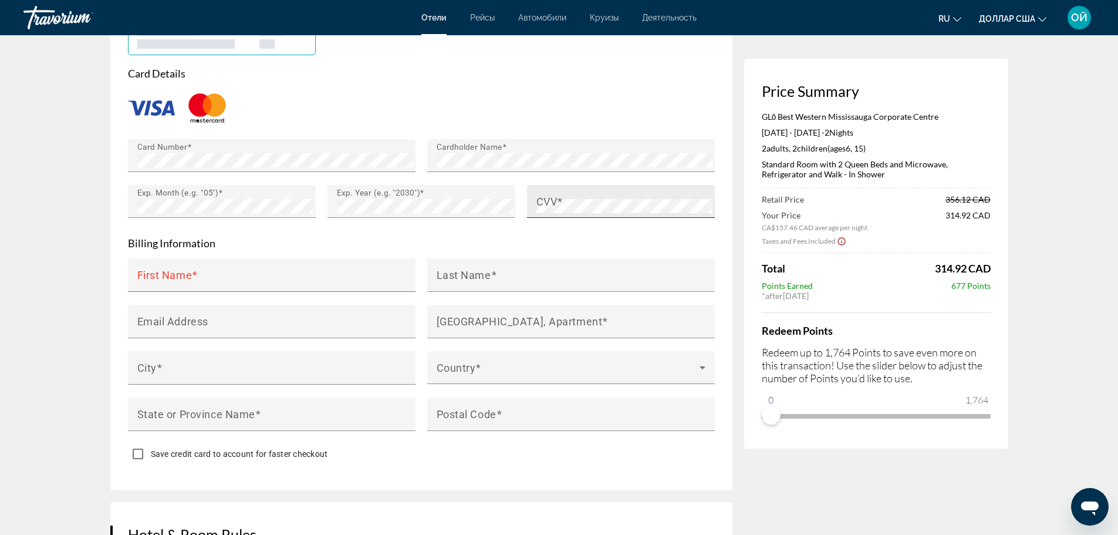
click at [555, 202] on mat-label "CVV" at bounding box center [546, 201] width 21 height 12
click at [188, 273] on mat-label "First Name" at bounding box center [164, 274] width 55 height 12
click at [188, 273] on input "First Name" at bounding box center [275, 280] width 276 height 14
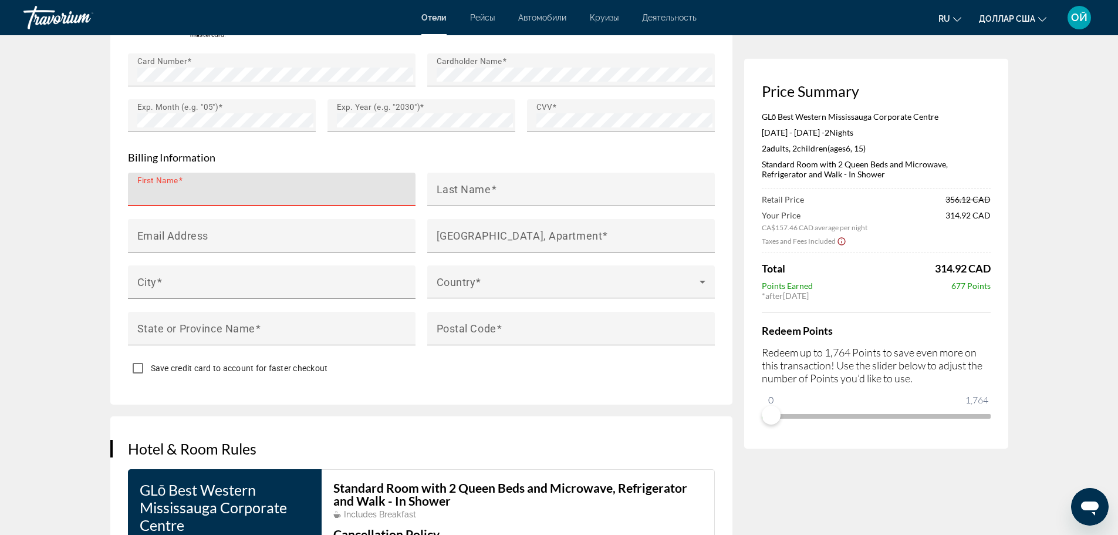
scroll to position [1134, 0]
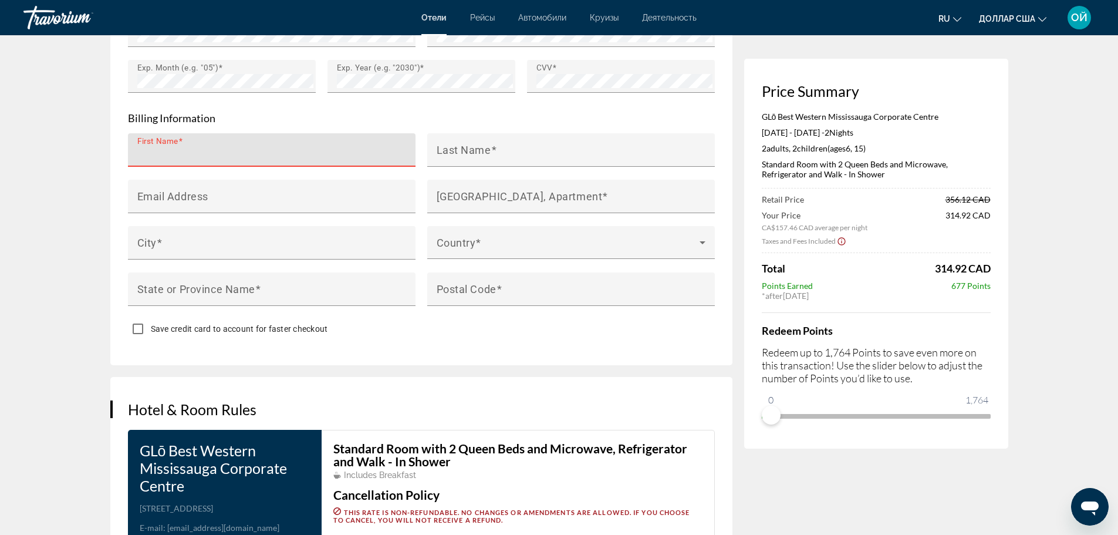
click at [168, 155] on input "First Name" at bounding box center [275, 155] width 276 height 14
type input "*****"
type input "**********"
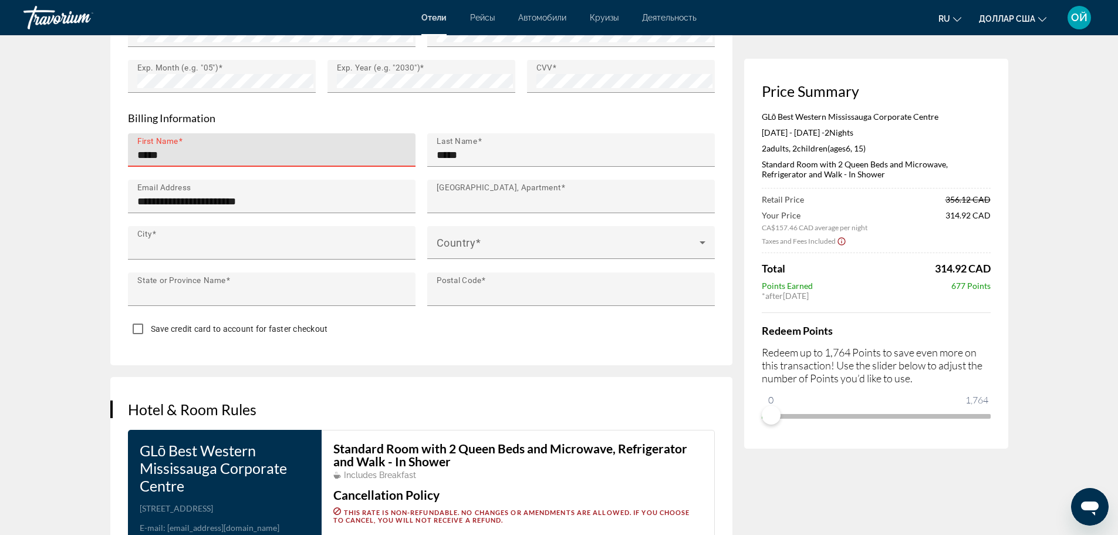
type input "**********"
type input "********"
type input "**"
type input "*******"
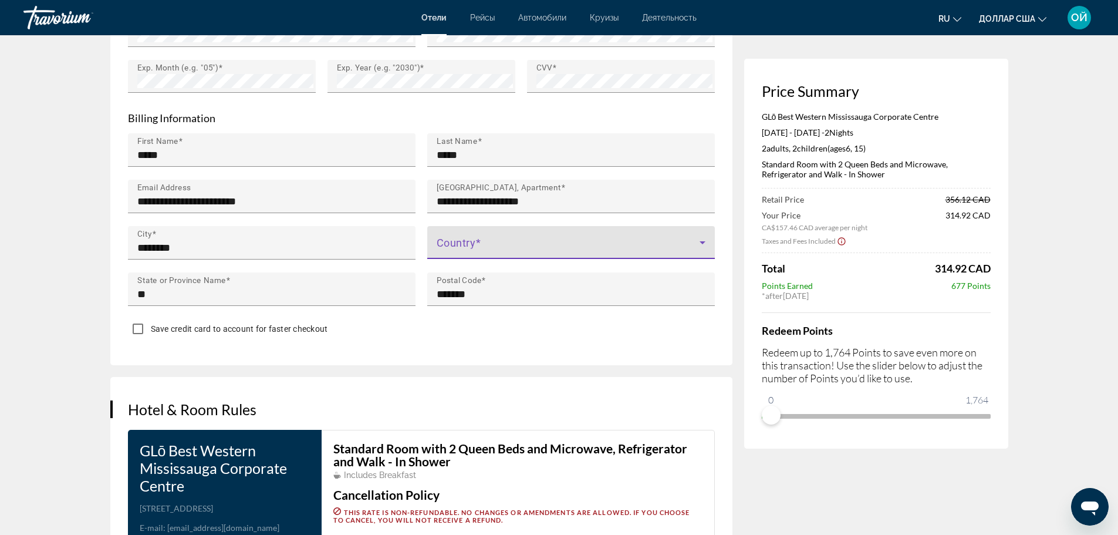
click at [700, 241] on icon "Основное содержание" at bounding box center [702, 242] width 14 height 14
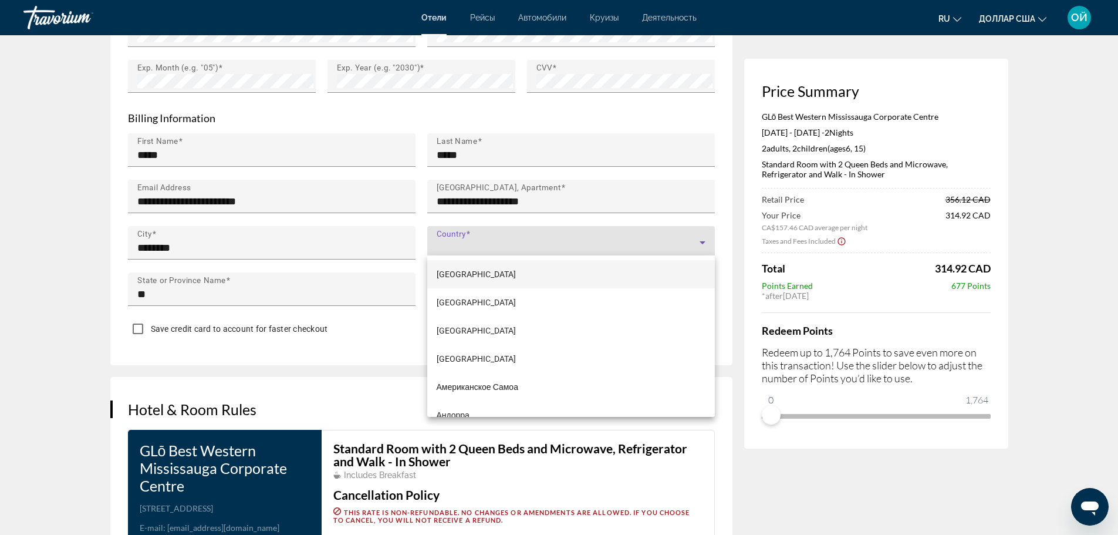
click at [547, 244] on div at bounding box center [559, 267] width 1118 height 535
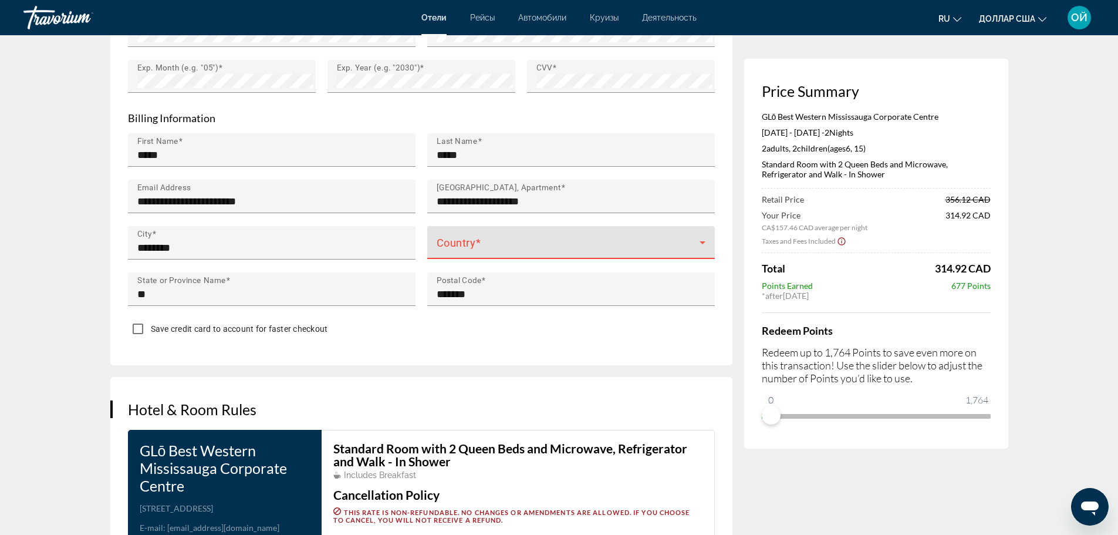
click at [692, 240] on span "Основное содержание" at bounding box center [568, 247] width 263 height 14
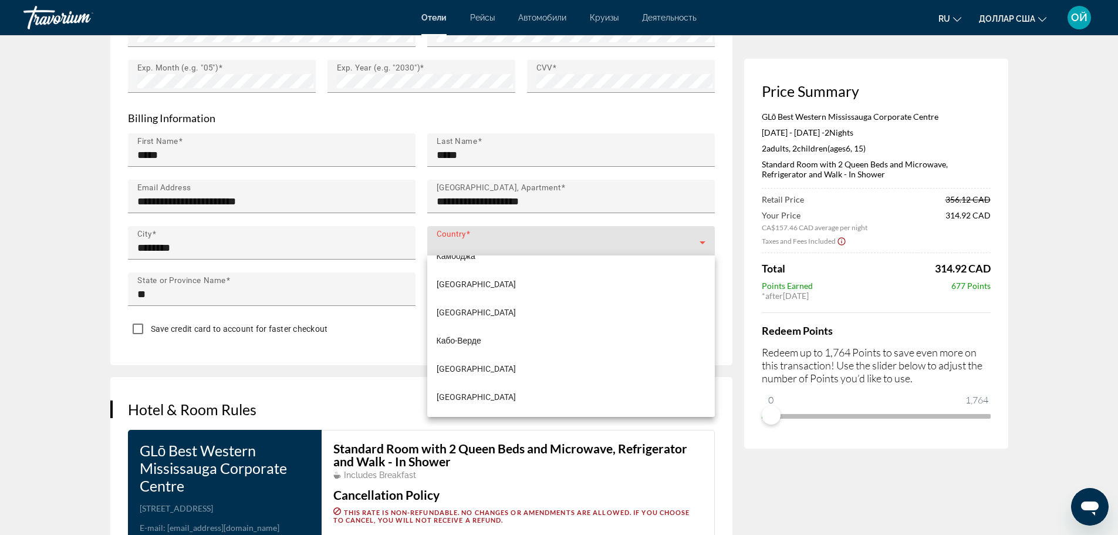
scroll to position [1110, 0]
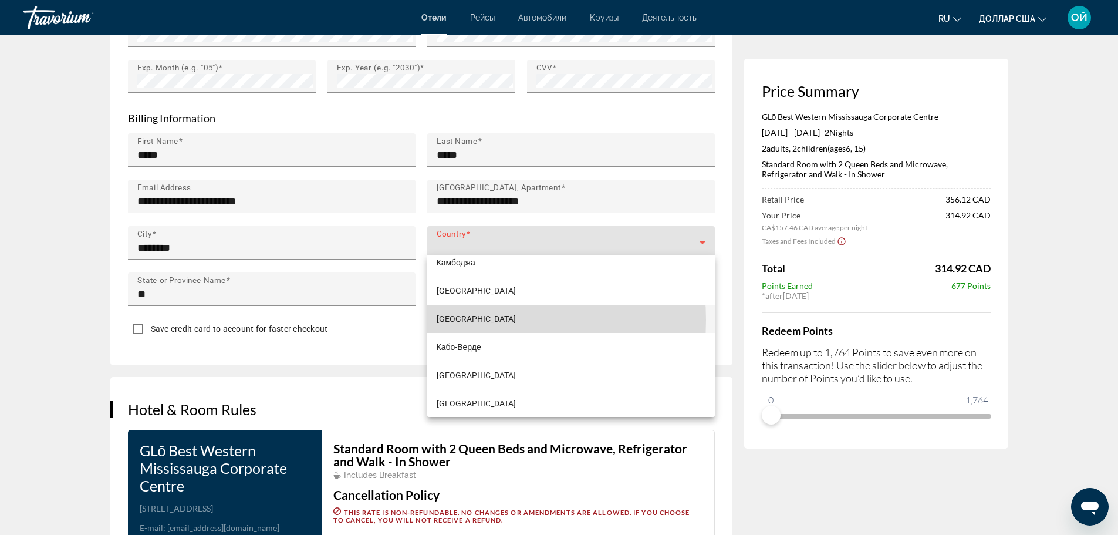
click at [454, 320] on font "[GEOGRAPHIC_DATA]" at bounding box center [476, 318] width 79 height 9
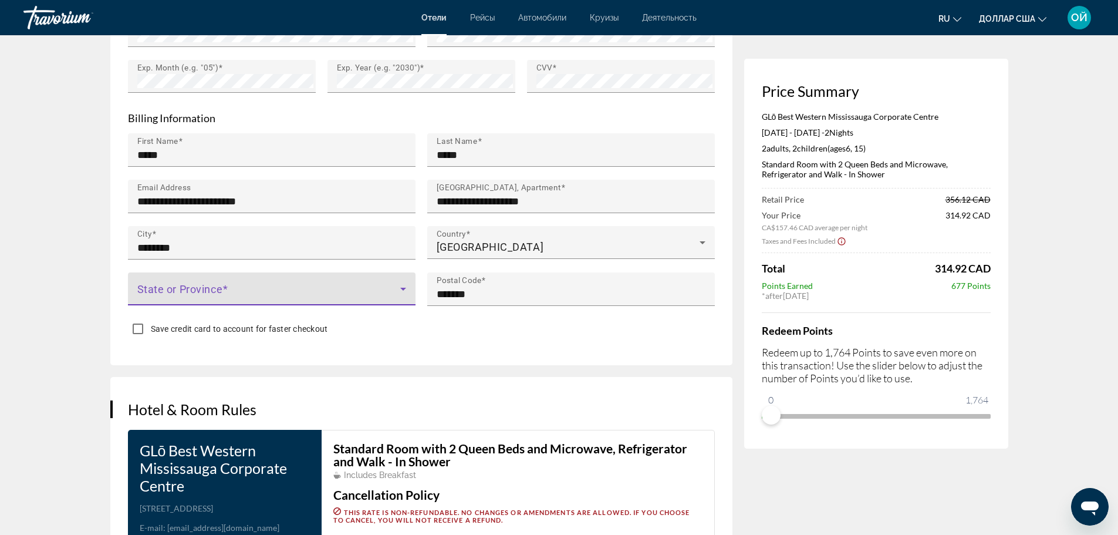
click at [398, 286] on icon "Основное содержание" at bounding box center [403, 289] width 14 height 14
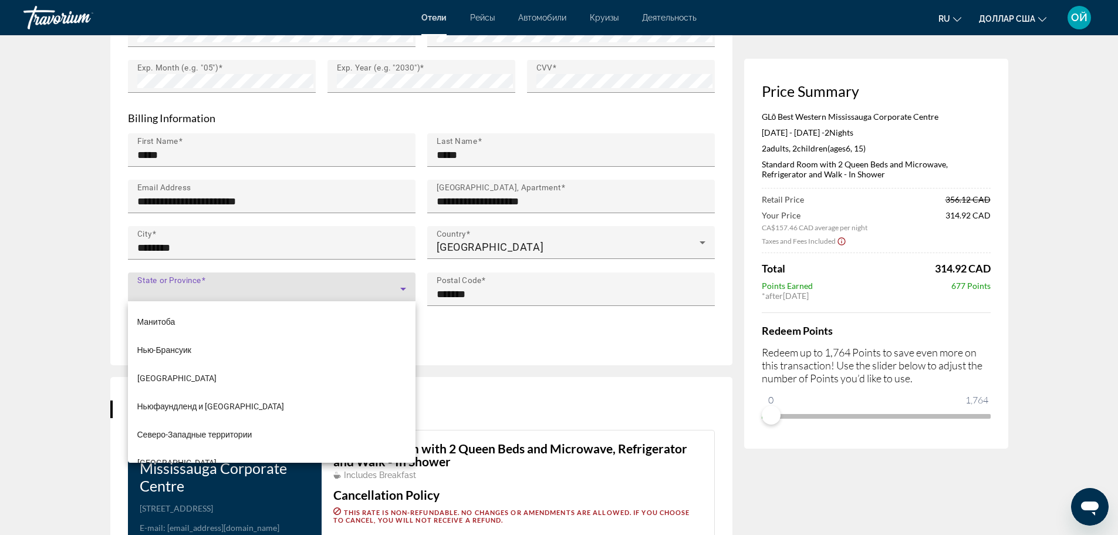
scroll to position [59, 0]
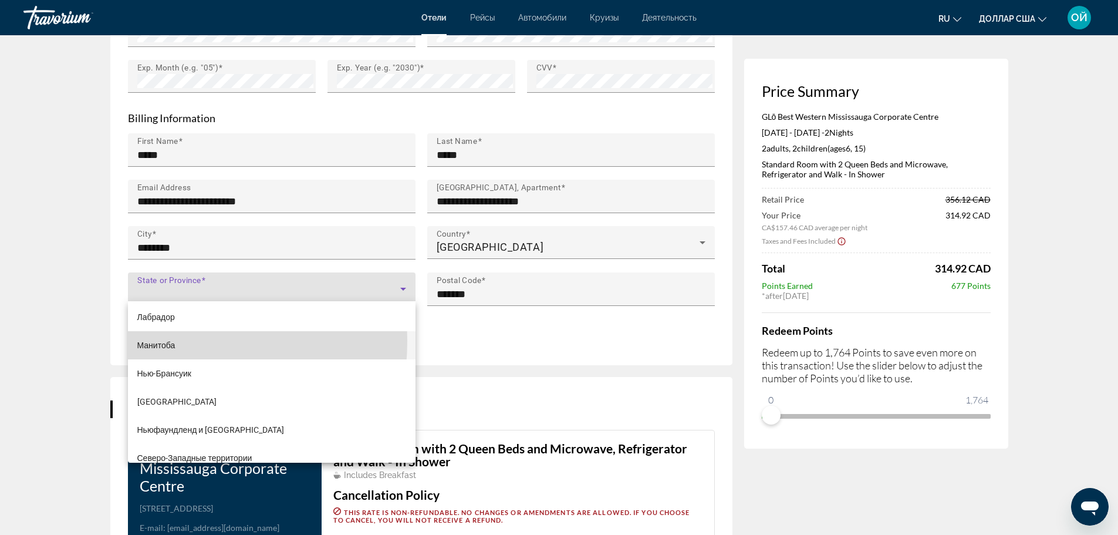
click at [150, 340] on font "Манитоба" at bounding box center [156, 344] width 38 height 9
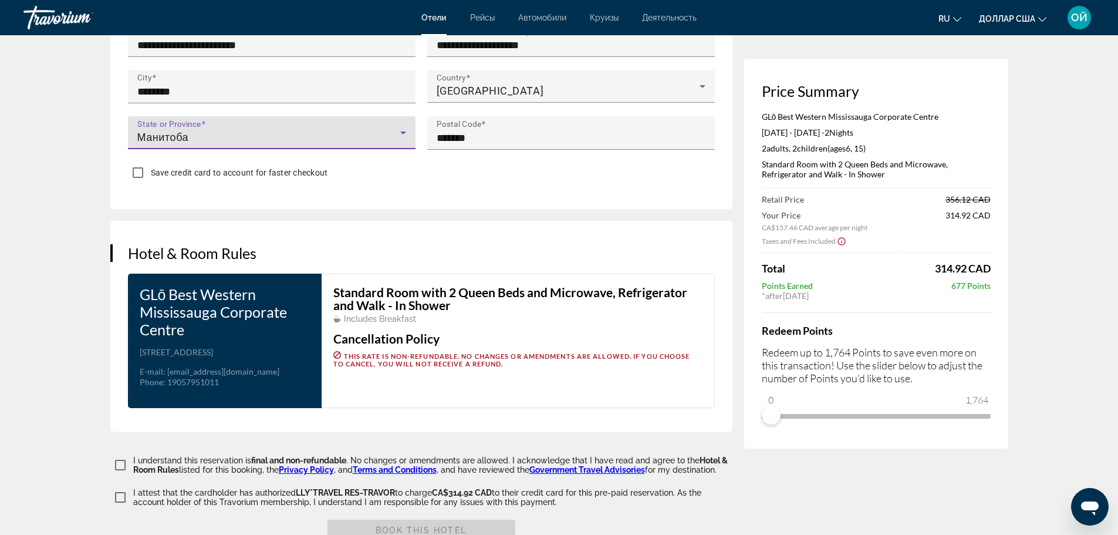
scroll to position [1343, 0]
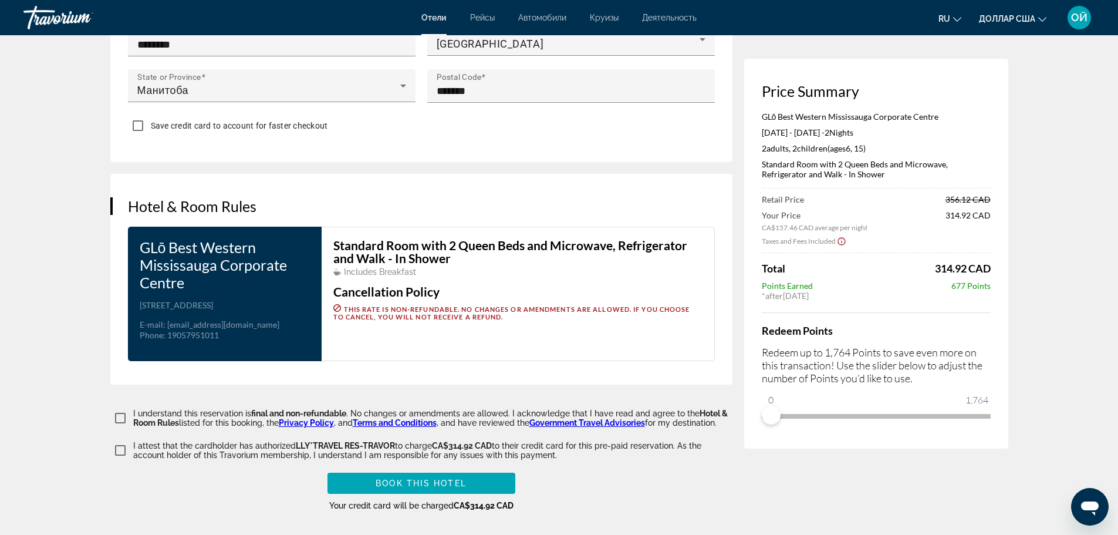
click at [840, 242] on icon "Show Taxes and Fees disclaimer" at bounding box center [841, 241] width 9 height 11
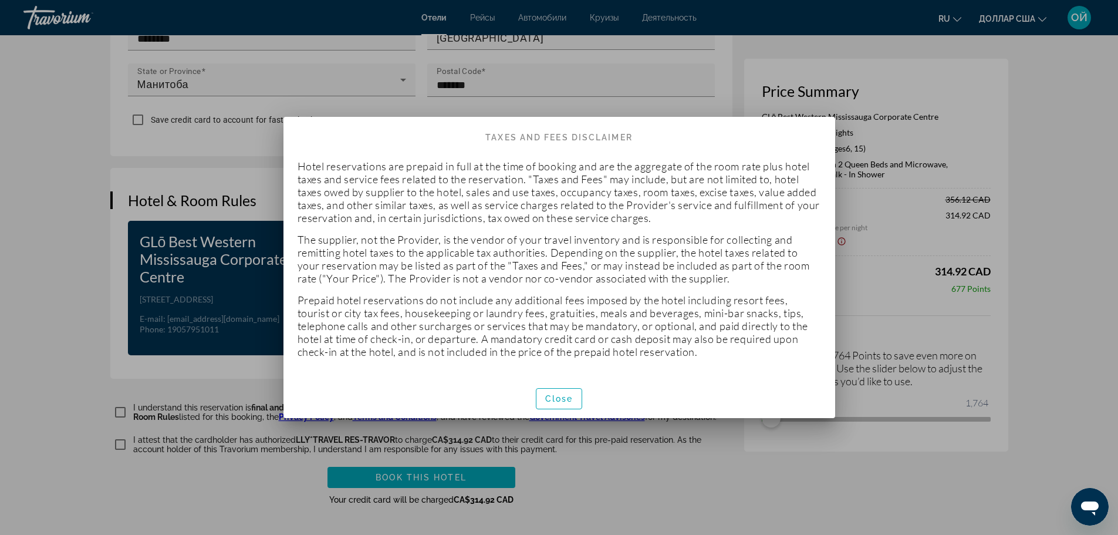
scroll to position [0, 0]
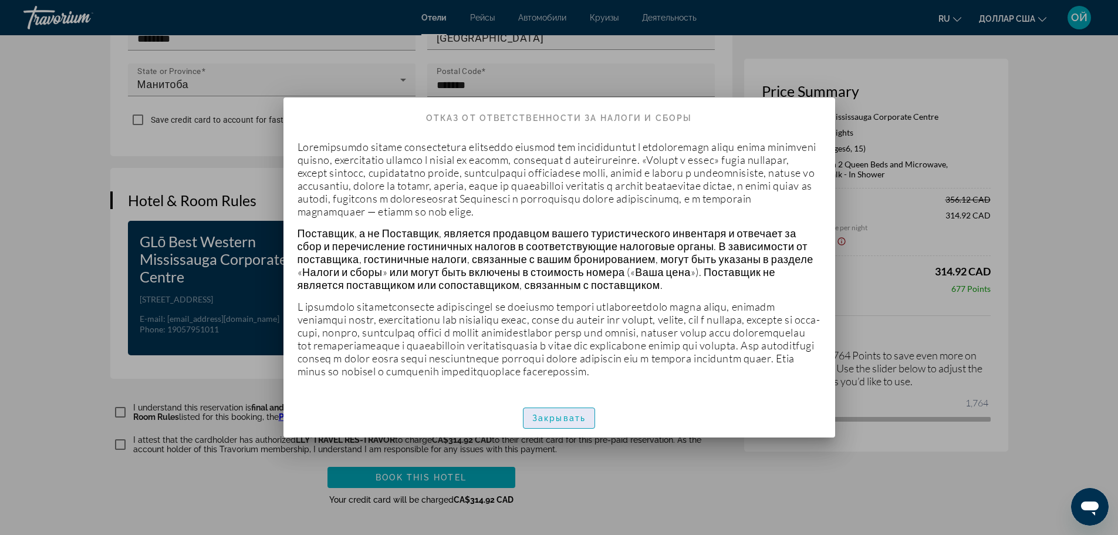
click at [567, 432] on span "button" at bounding box center [558, 418] width 71 height 28
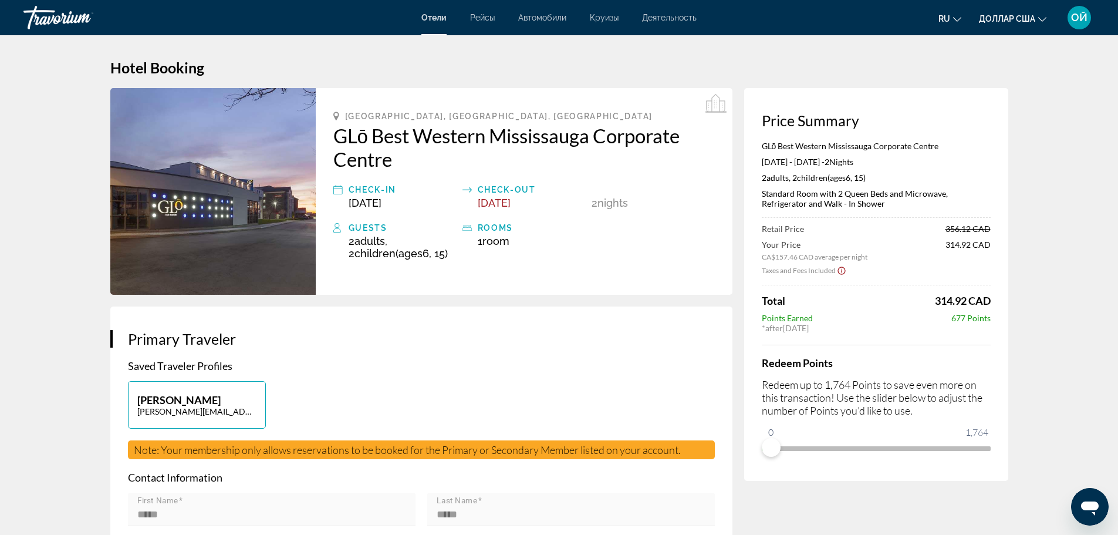
scroll to position [1343, 0]
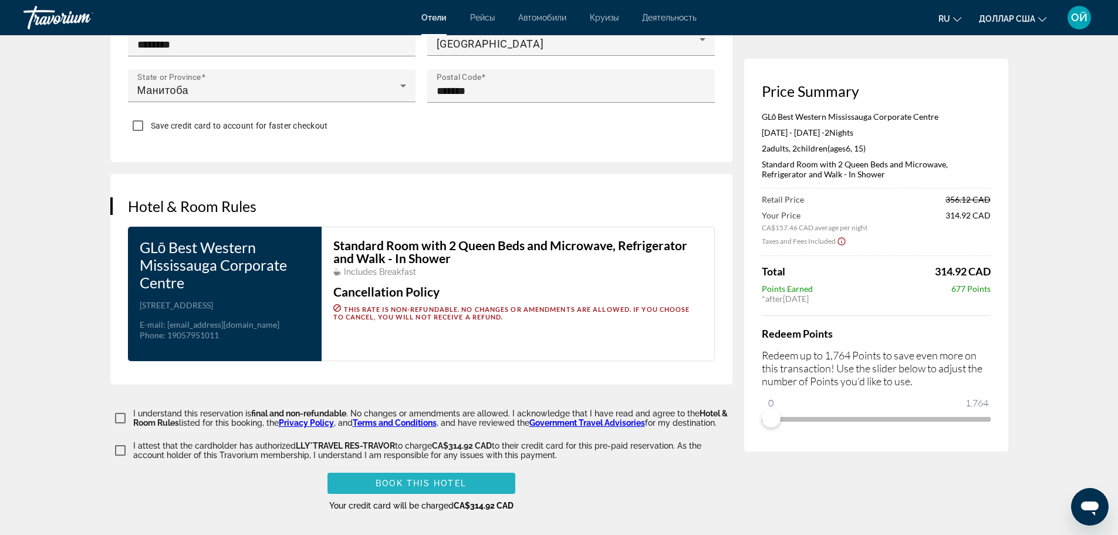
click at [420, 481] on span "Book this hotel" at bounding box center [421, 482] width 91 height 9
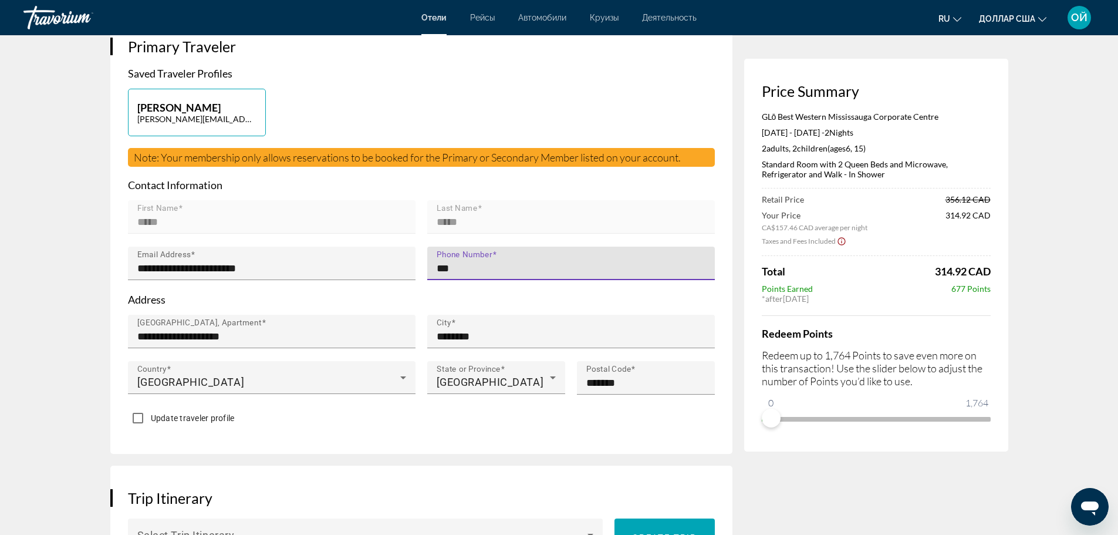
type input "**********"
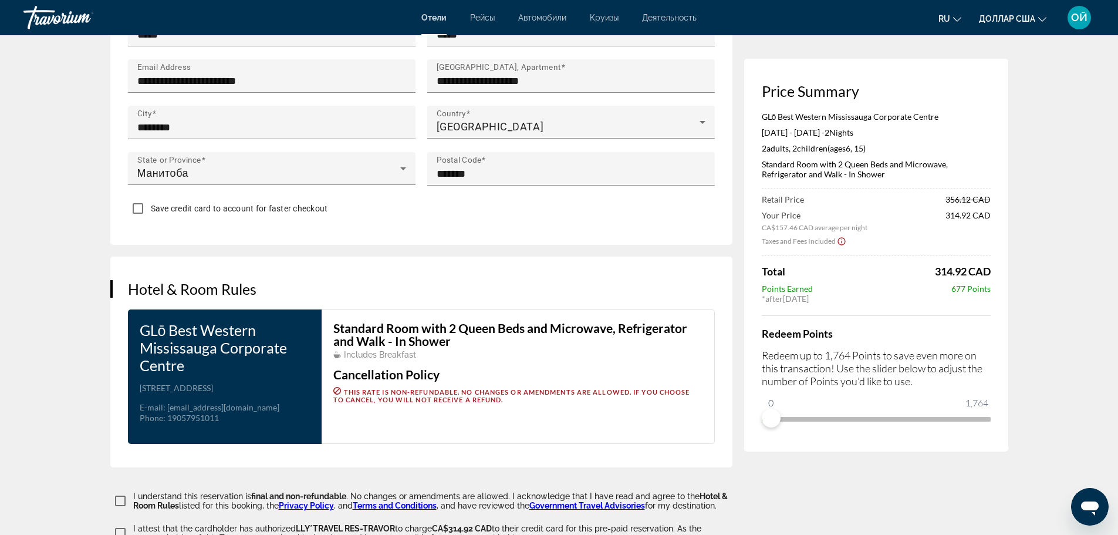
scroll to position [1343, 0]
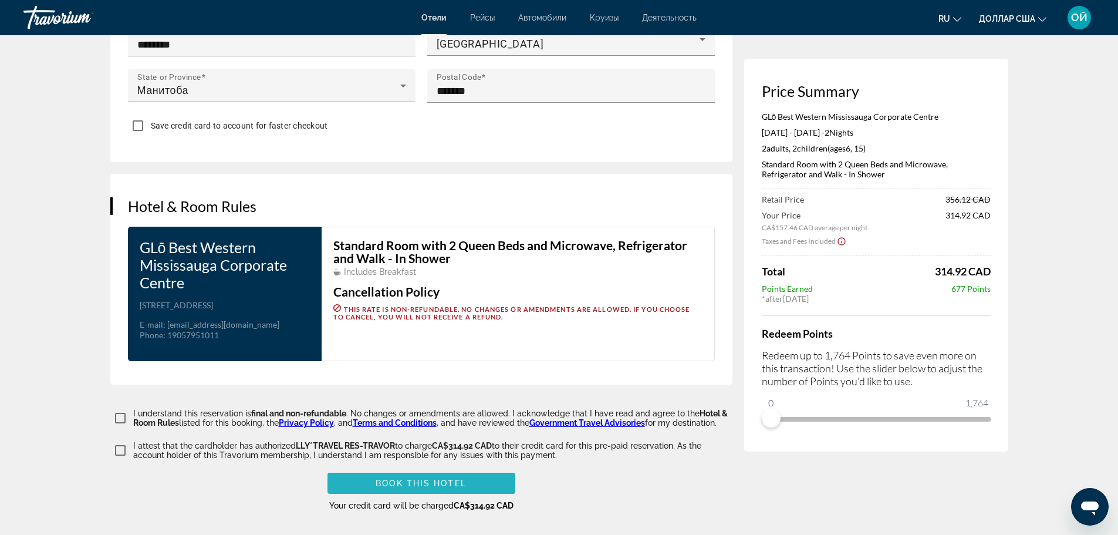
click at [391, 476] on span "Основное содержание" at bounding box center [421, 483] width 188 height 28
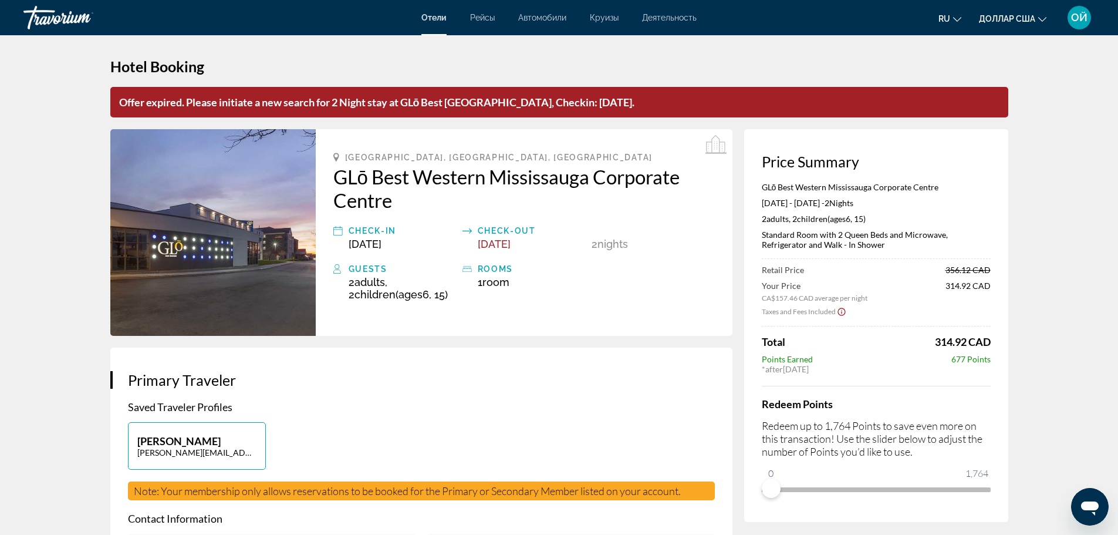
scroll to position [0, 0]
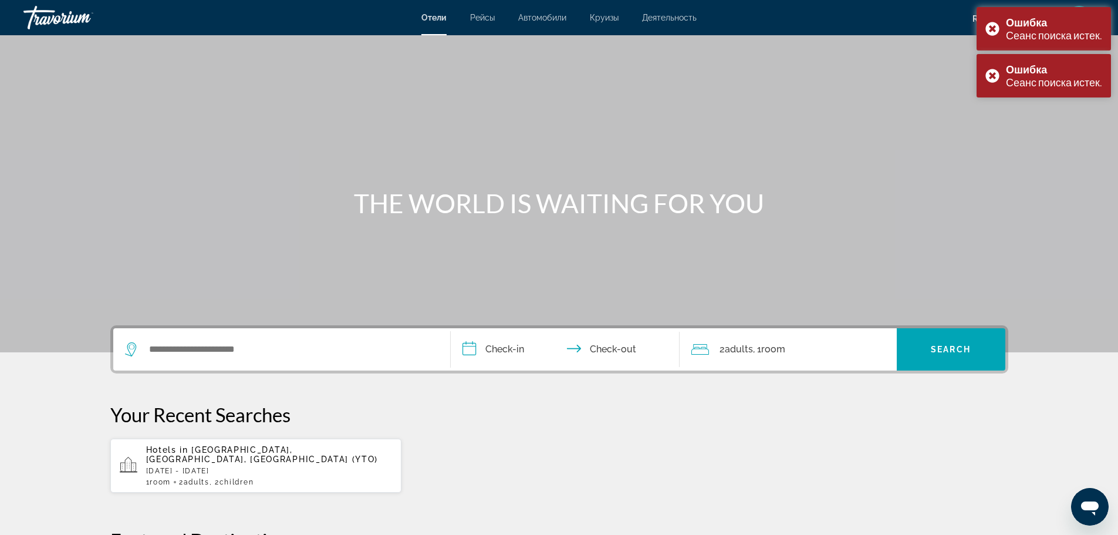
click at [248, 454] on span "[GEOGRAPHIC_DATA], [GEOGRAPHIC_DATA], [GEOGRAPHIC_DATA] (YTO)" at bounding box center [262, 454] width 232 height 19
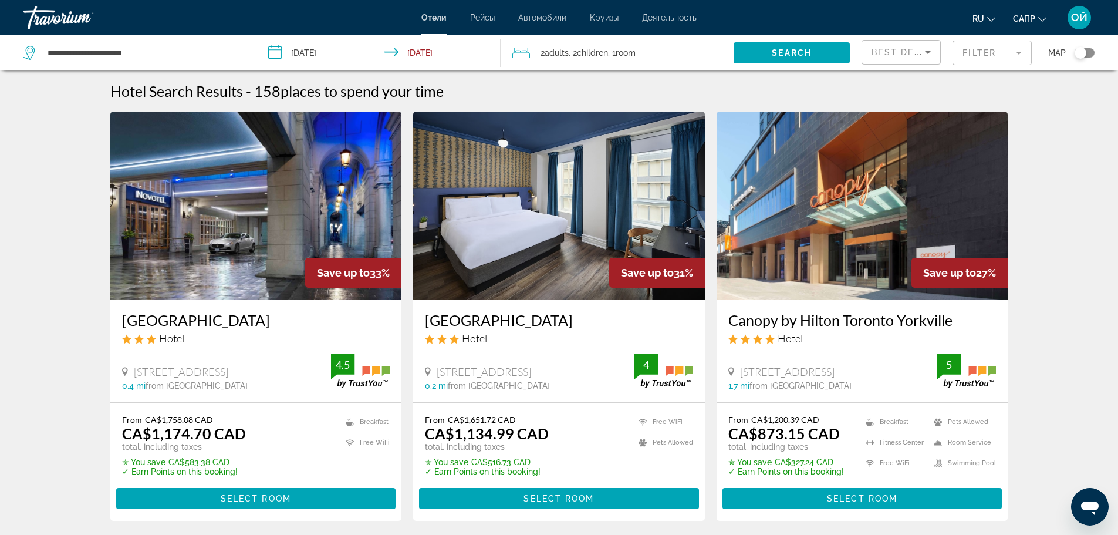
click at [1020, 59] on mat-form-field "Filter" at bounding box center [991, 52] width 79 height 25
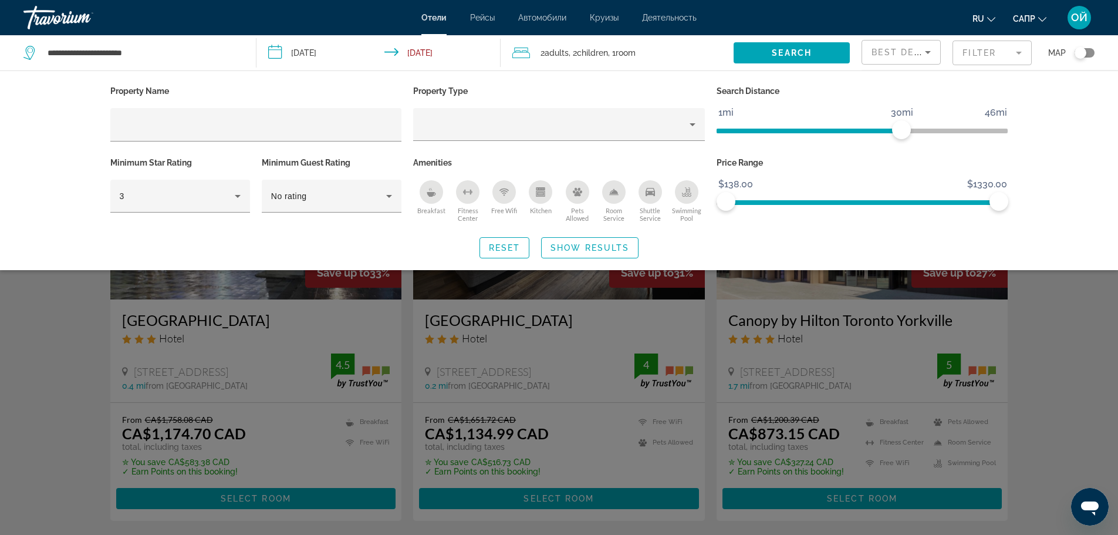
click at [539, 201] on div "Kitchen" at bounding box center [540, 191] width 23 height 23
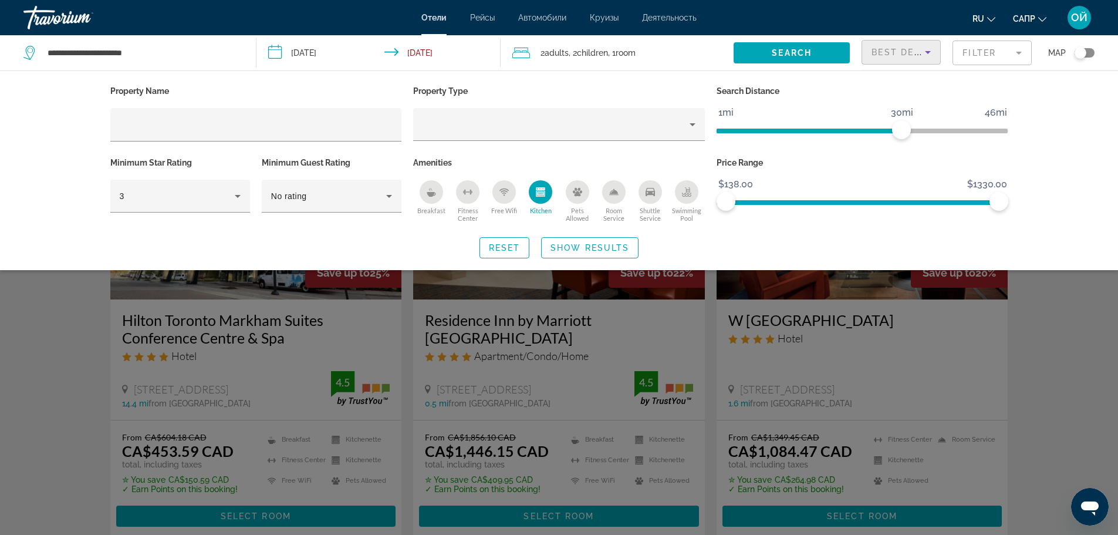
click at [931, 52] on icon "Sort by" at bounding box center [928, 52] width 14 height 14
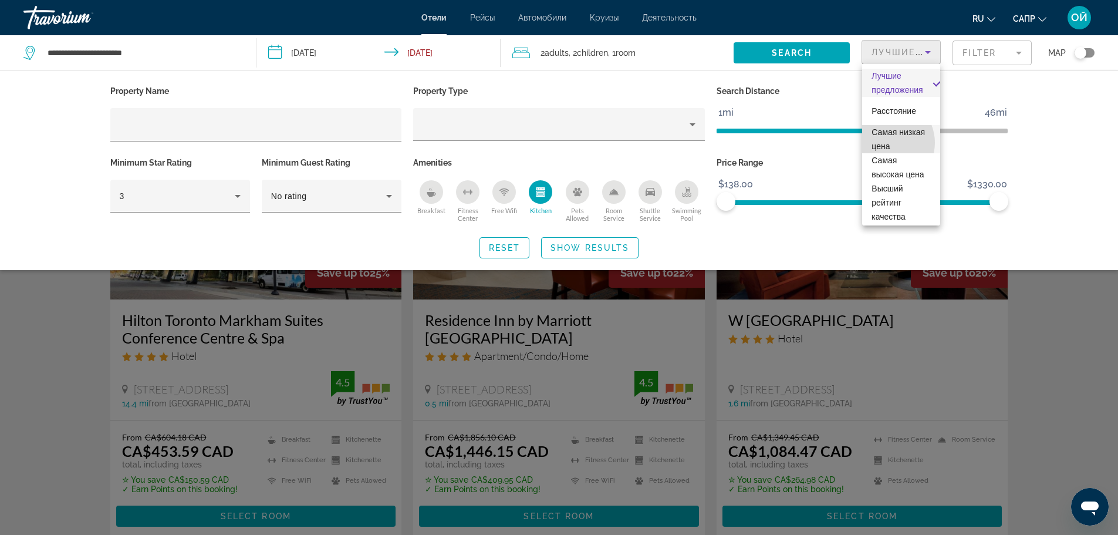
click at [886, 143] on font "Самая низкая цена" at bounding box center [897, 138] width 53 height 23
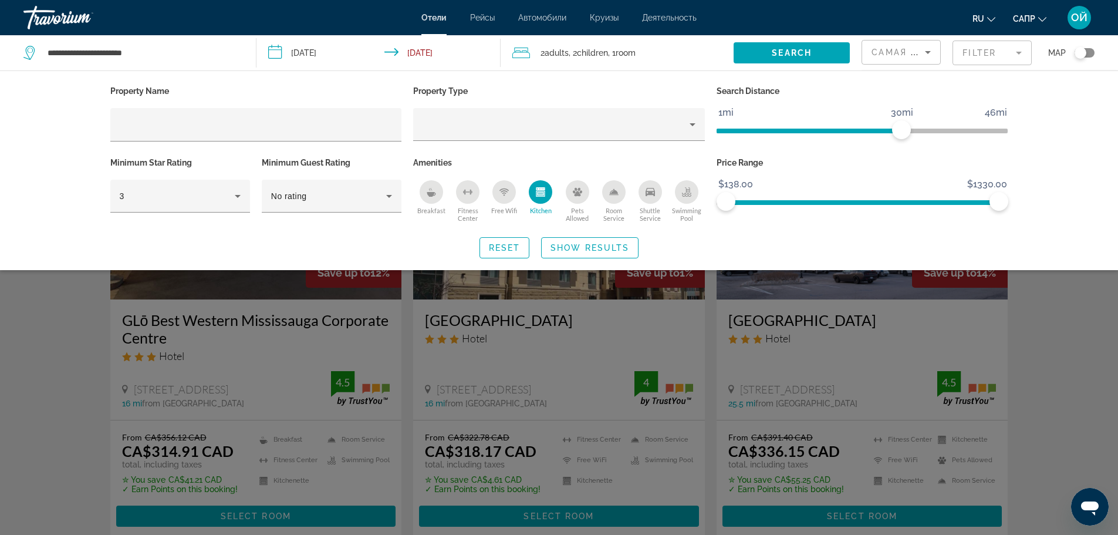
click at [1048, 385] on div "Search widget" at bounding box center [559, 355] width 1118 height 359
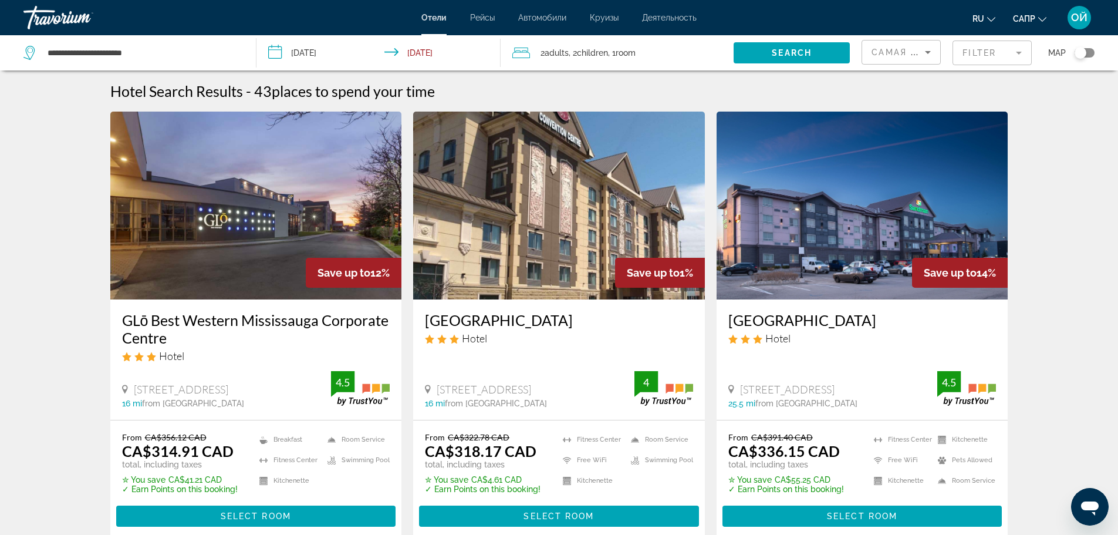
click at [235, 319] on h3 "GLō Best Western Mississauga Corporate Centre" at bounding box center [256, 328] width 268 height 35
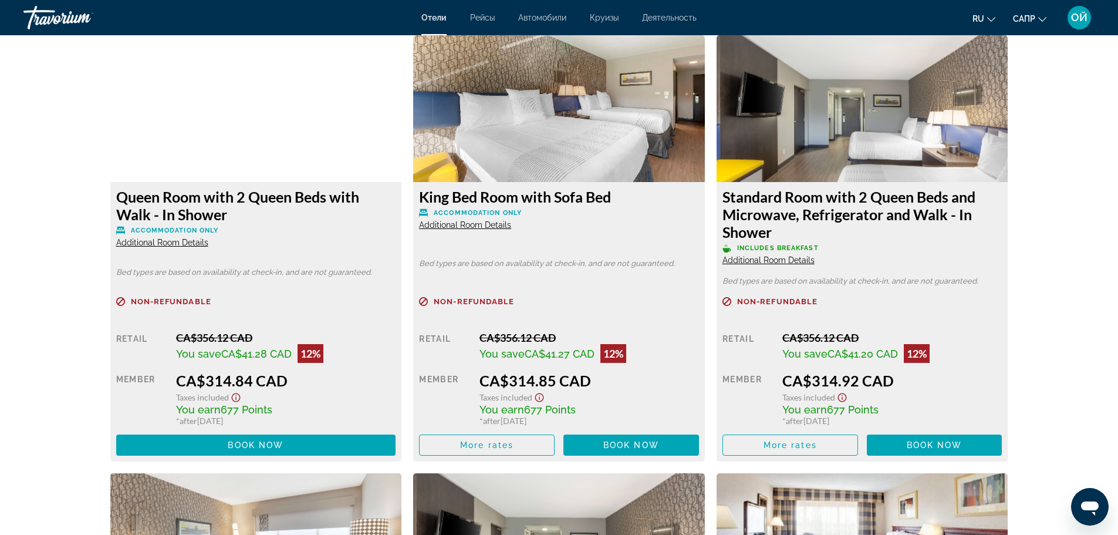
scroll to position [1649, 0]
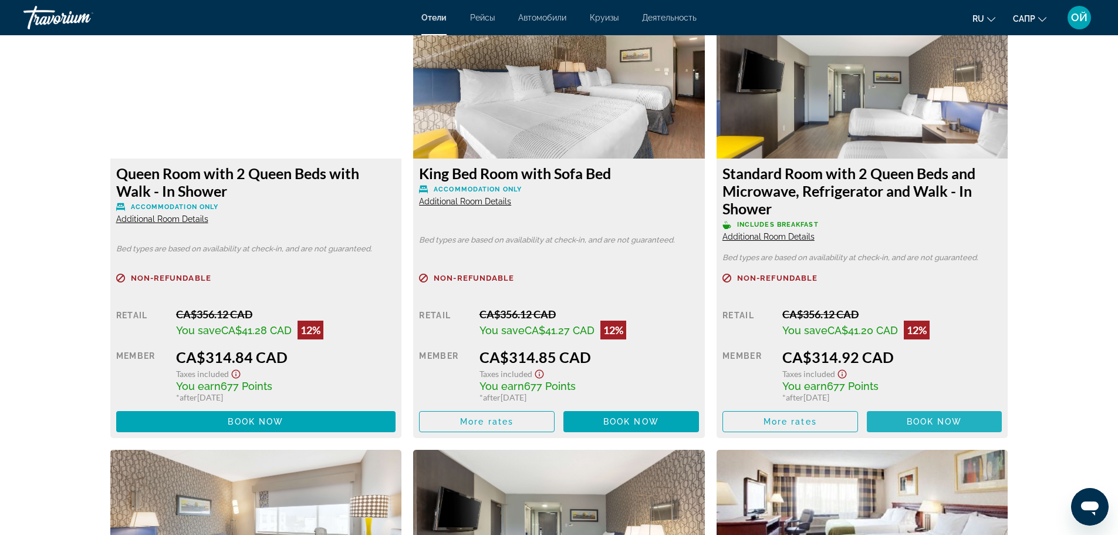
click at [940, 417] on span "Book now" at bounding box center [935, 421] width 56 height 9
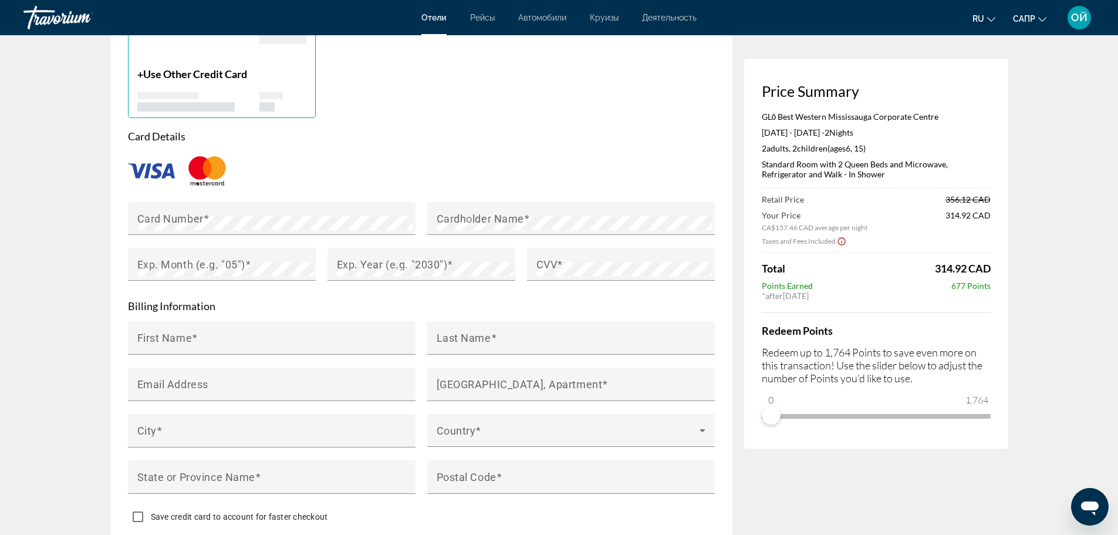
scroll to position [954, 0]
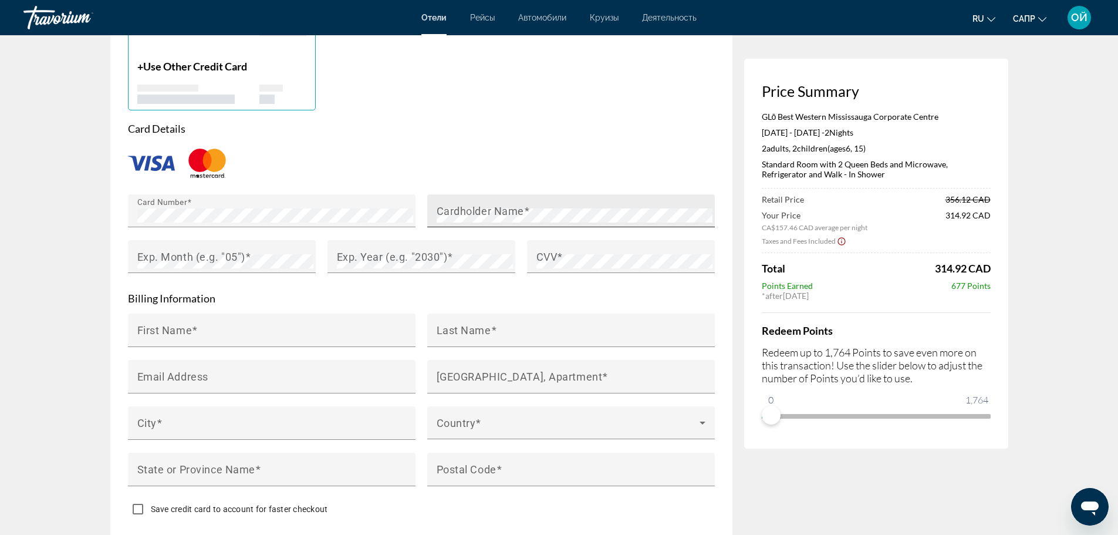
click at [478, 212] on mat-label "Cardholder Name" at bounding box center [480, 210] width 87 height 12
click at [248, 255] on span "Основное содержание" at bounding box center [248, 256] width 6 height 12
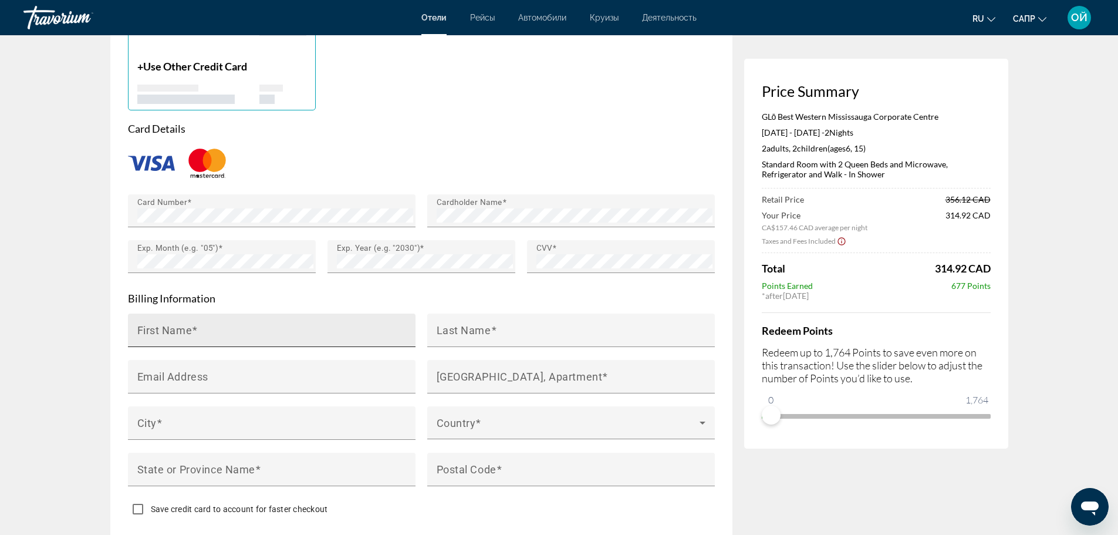
click at [159, 324] on mat-label "First Name" at bounding box center [164, 329] width 55 height 12
click at [159, 328] on input "First Name" at bounding box center [275, 335] width 276 height 14
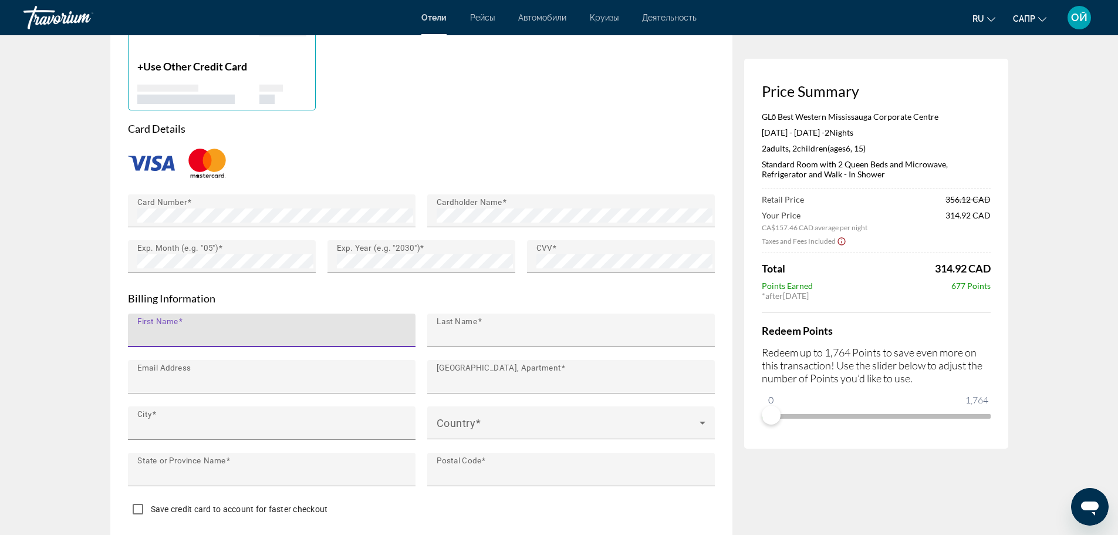
type input "*****"
type input "**********"
type input "********"
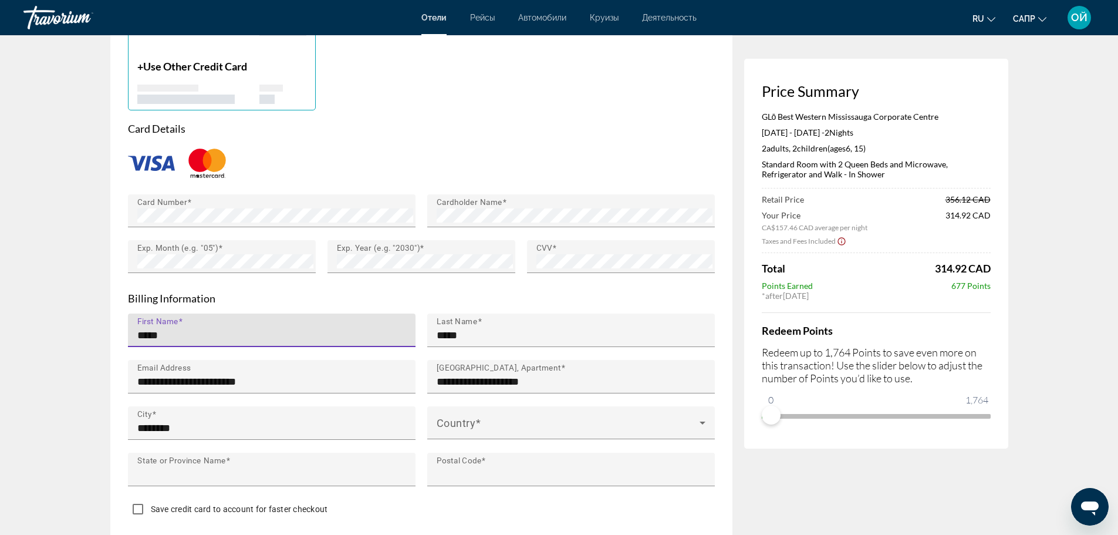
type input "**"
type input "*******"
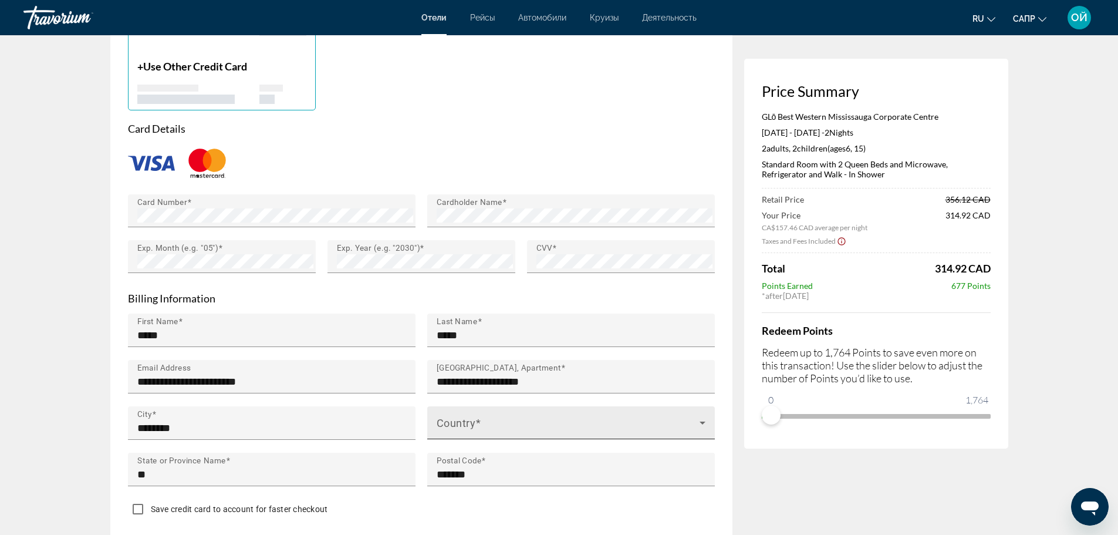
click at [509, 415] on div "Country" at bounding box center [571, 422] width 269 height 33
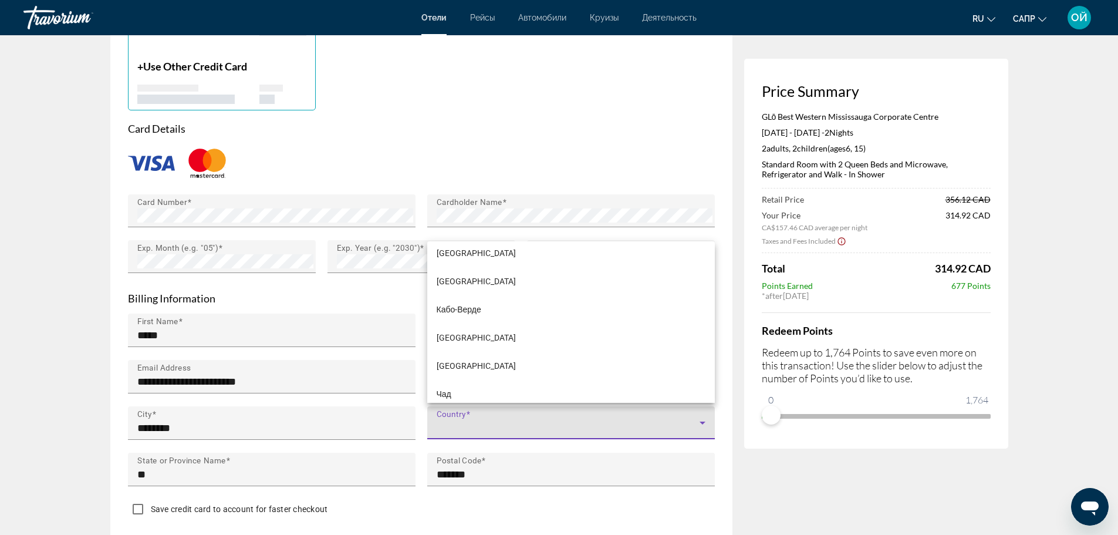
scroll to position [1165, 0]
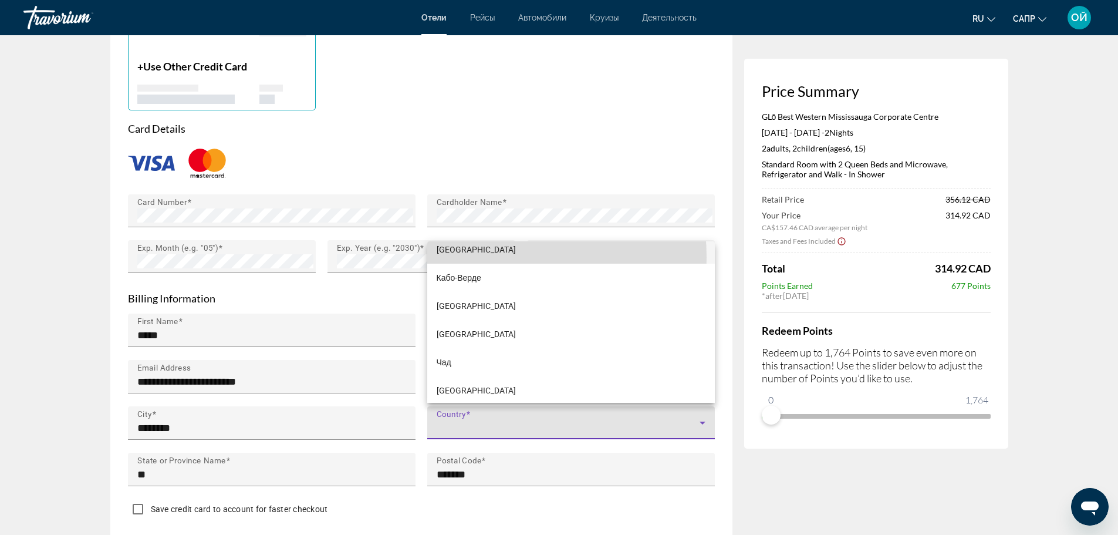
click at [469, 257] on mat-option "[GEOGRAPHIC_DATA]" at bounding box center [571, 249] width 288 height 28
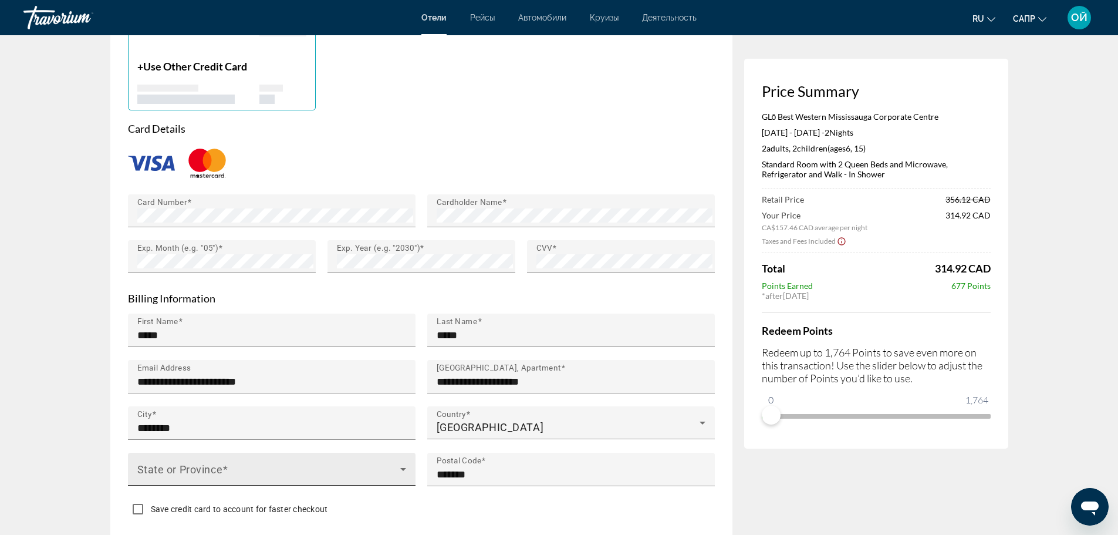
click at [393, 456] on div "State or Province" at bounding box center [271, 468] width 269 height 33
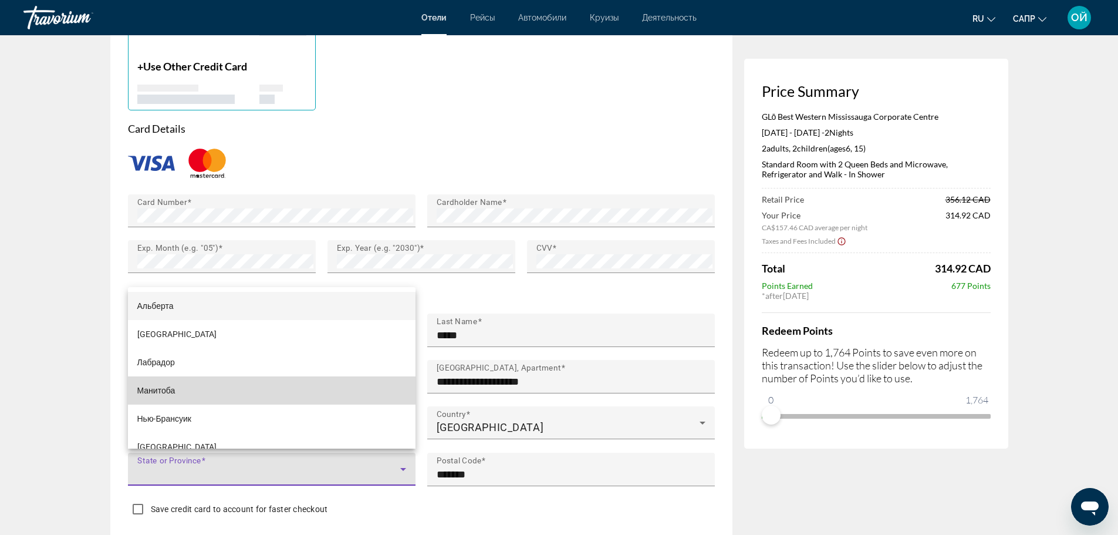
click at [275, 388] on mat-option "Манитоба" at bounding box center [272, 390] width 288 height 28
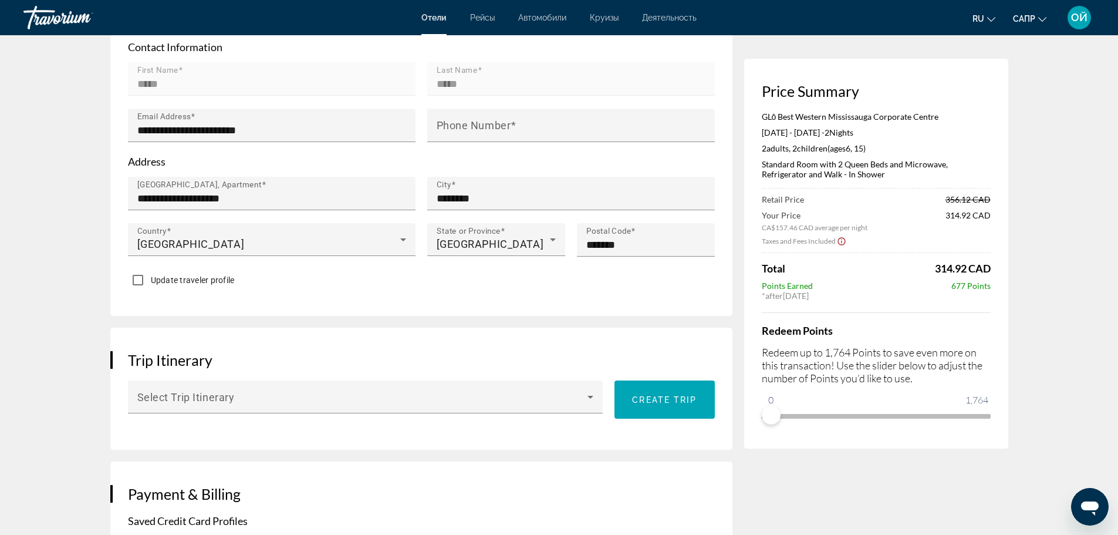
scroll to position [398, 0]
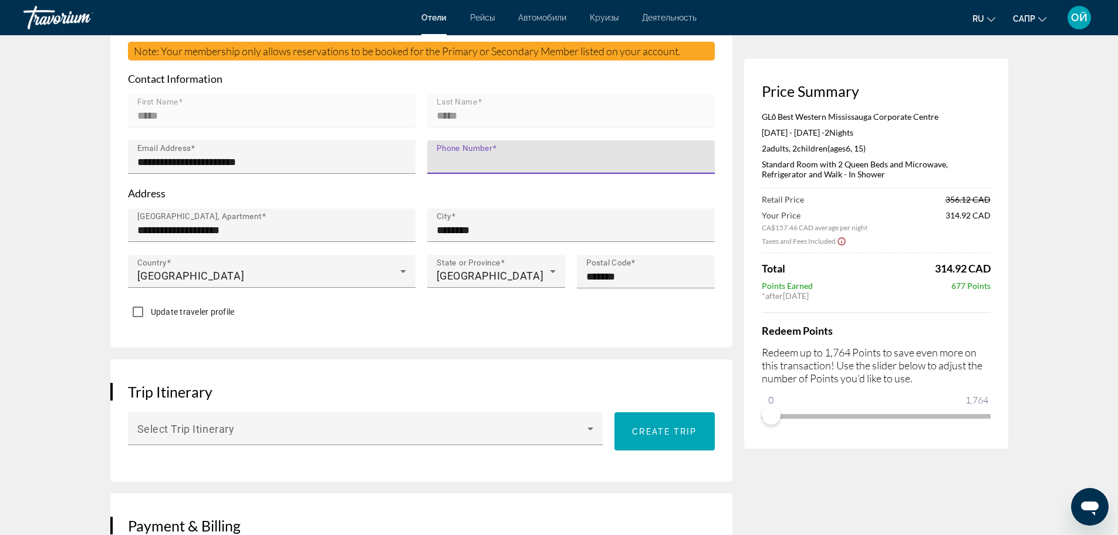
click at [599, 167] on input "Phone Number" at bounding box center [575, 162] width 276 height 14
type input "**********"
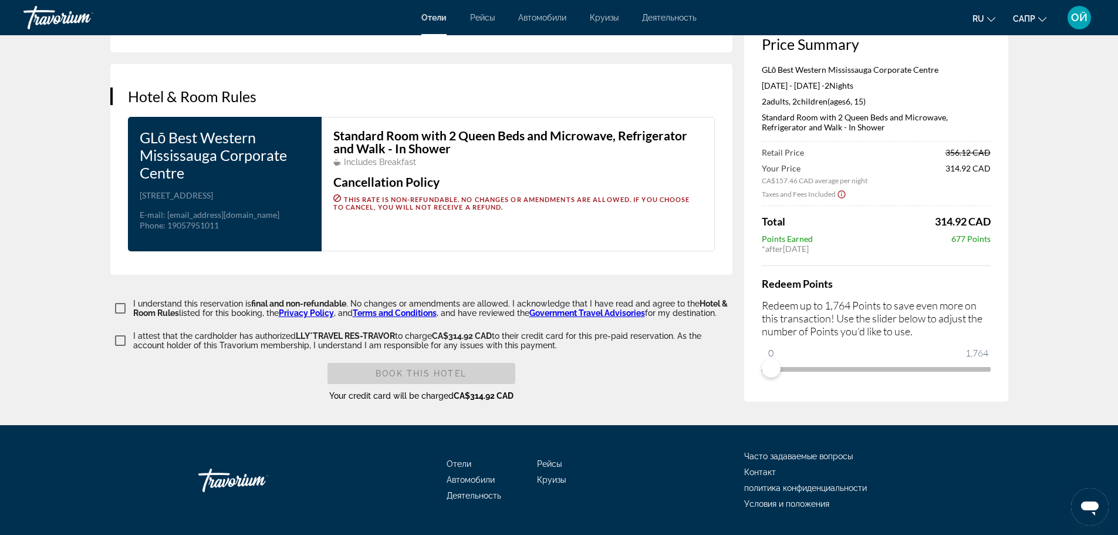
scroll to position [1469, 0]
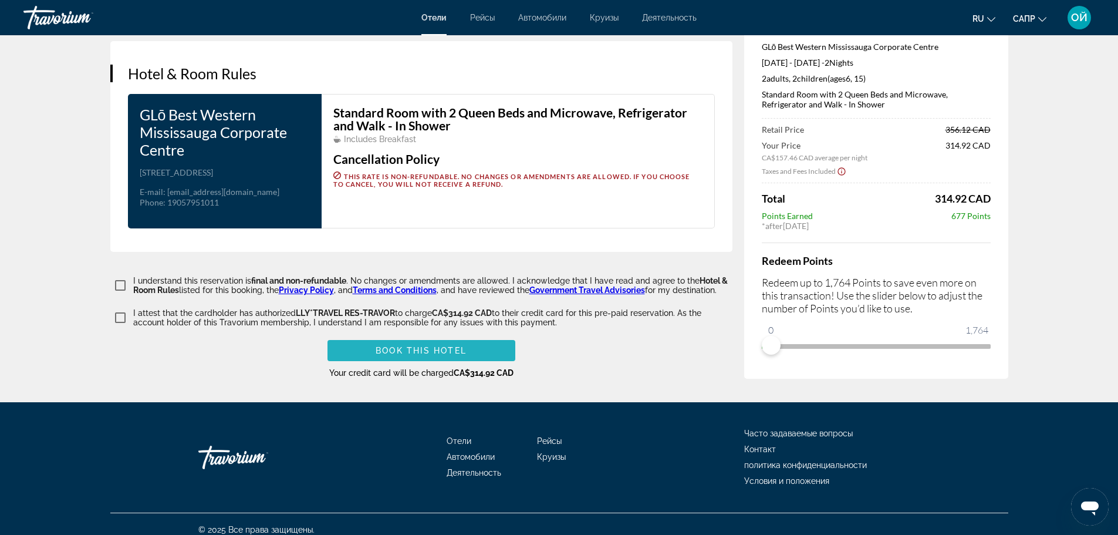
click at [424, 355] on span "Book this hotel" at bounding box center [421, 350] width 91 height 9
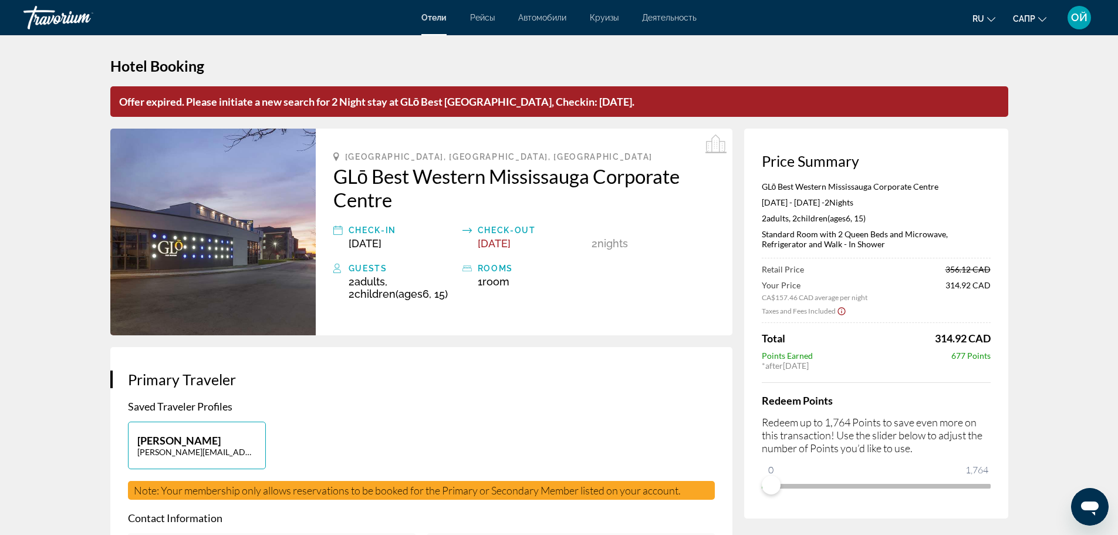
scroll to position [0, 0]
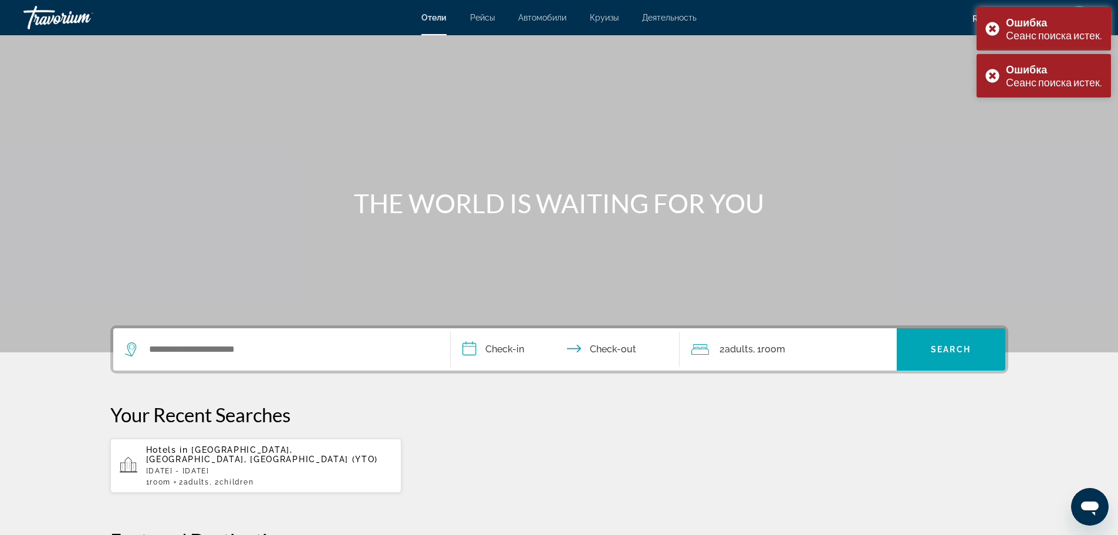
click at [245, 466] on p "[DATE] - [DATE]" at bounding box center [269, 470] width 246 height 8
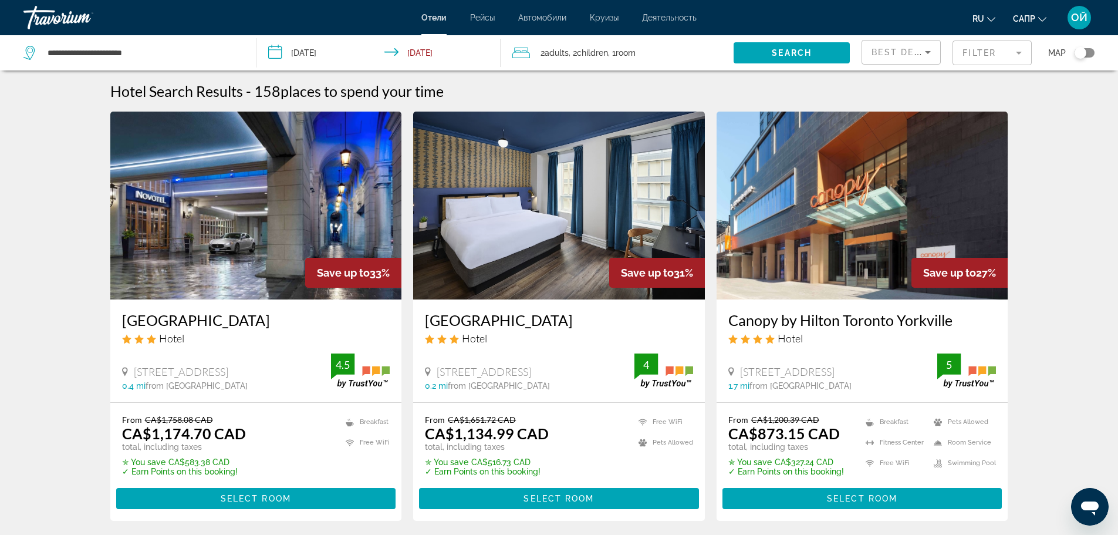
click at [1009, 53] on mat-form-field "Filter" at bounding box center [991, 52] width 79 height 25
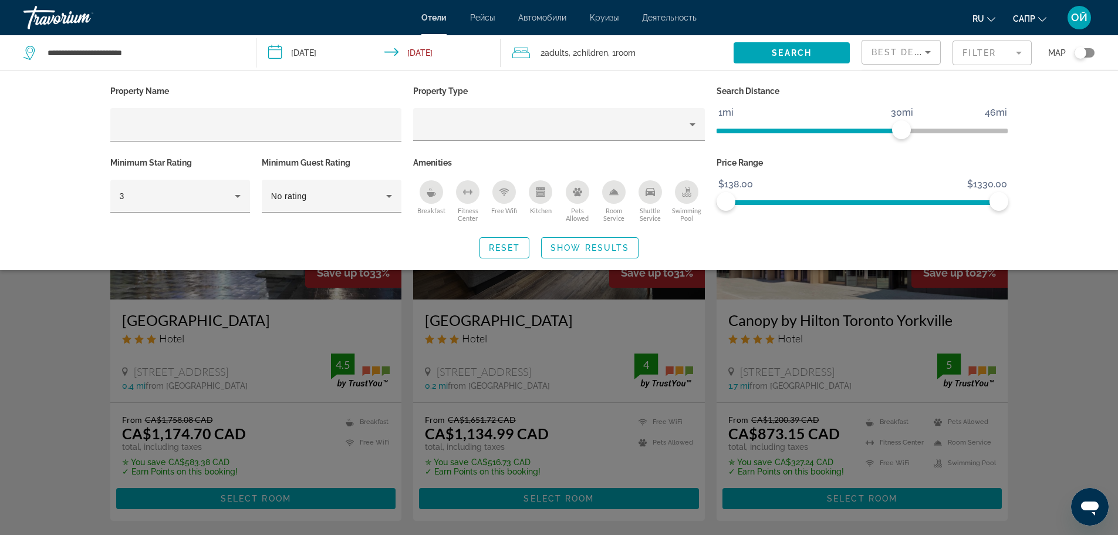
click at [539, 201] on div "Kitchen" at bounding box center [540, 191] width 23 height 23
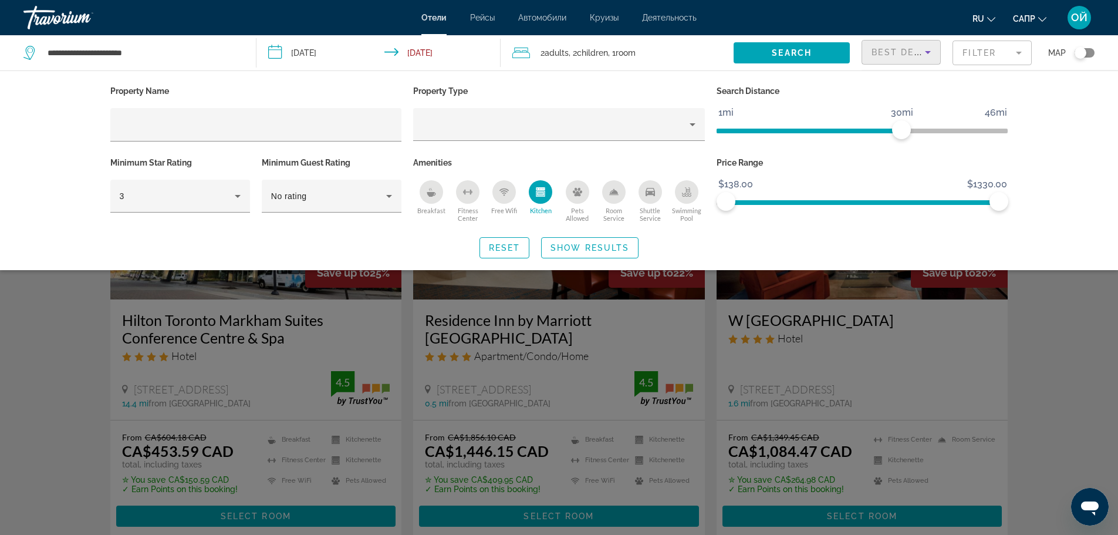
click at [908, 54] on span "Best Deals" at bounding box center [901, 52] width 61 height 9
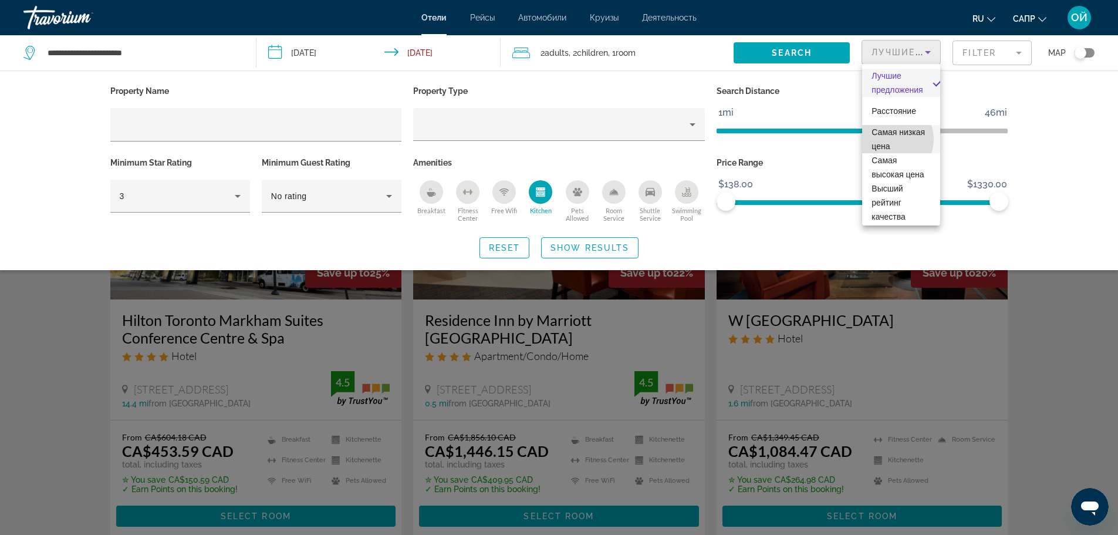
click at [890, 139] on span "Самая низкая цена" at bounding box center [900, 139] width 59 height 28
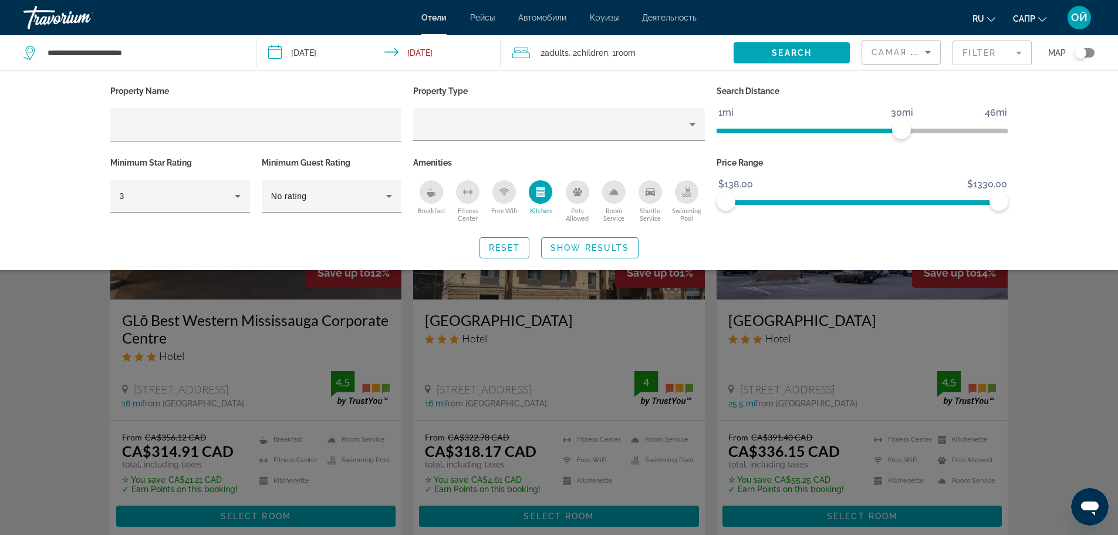
click at [1057, 437] on div "Search widget" at bounding box center [559, 355] width 1118 height 359
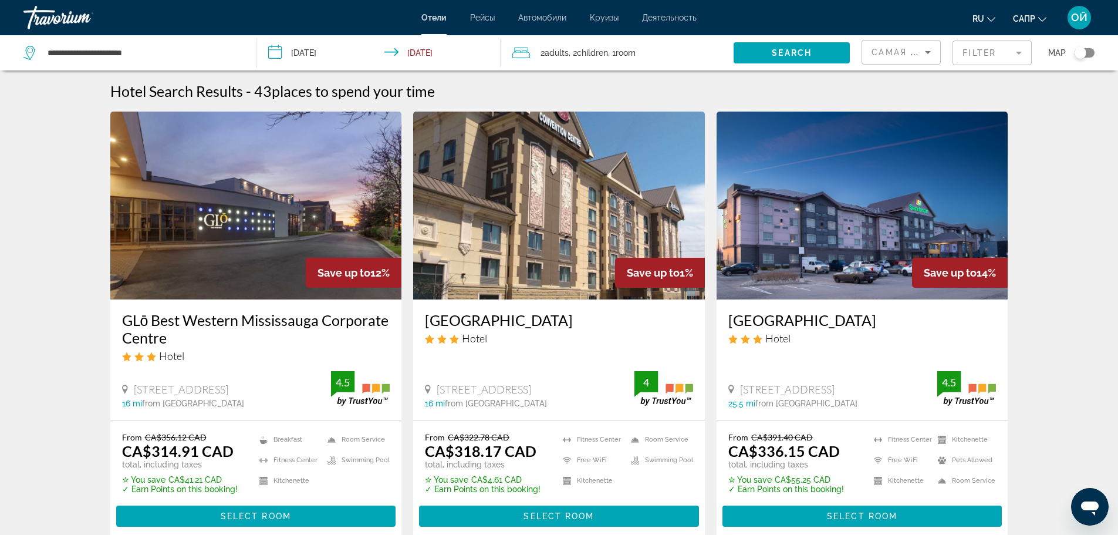
click at [268, 237] on img "Основное содержание" at bounding box center [256, 205] width 292 height 188
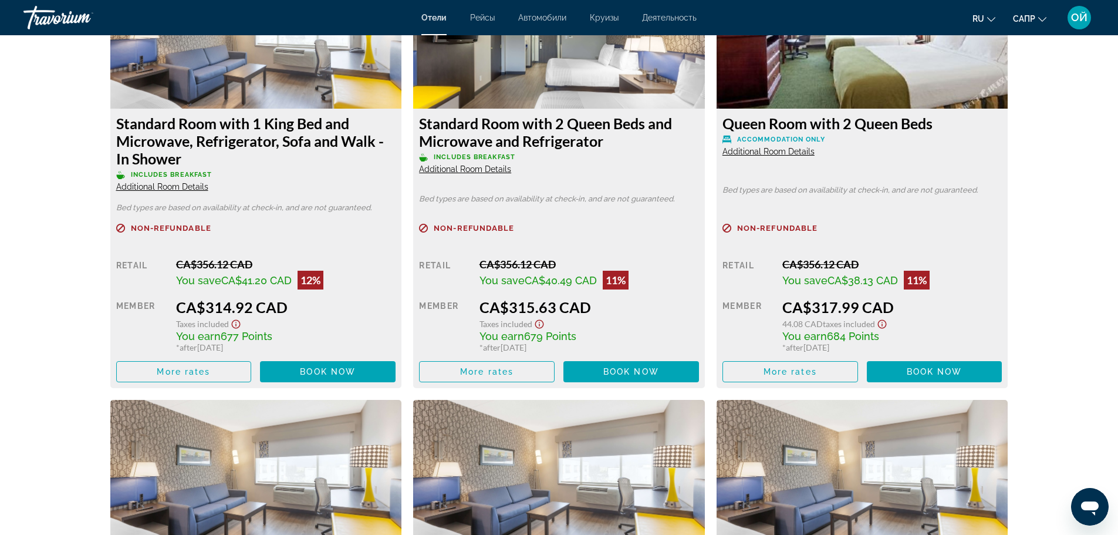
scroll to position [2142, 0]
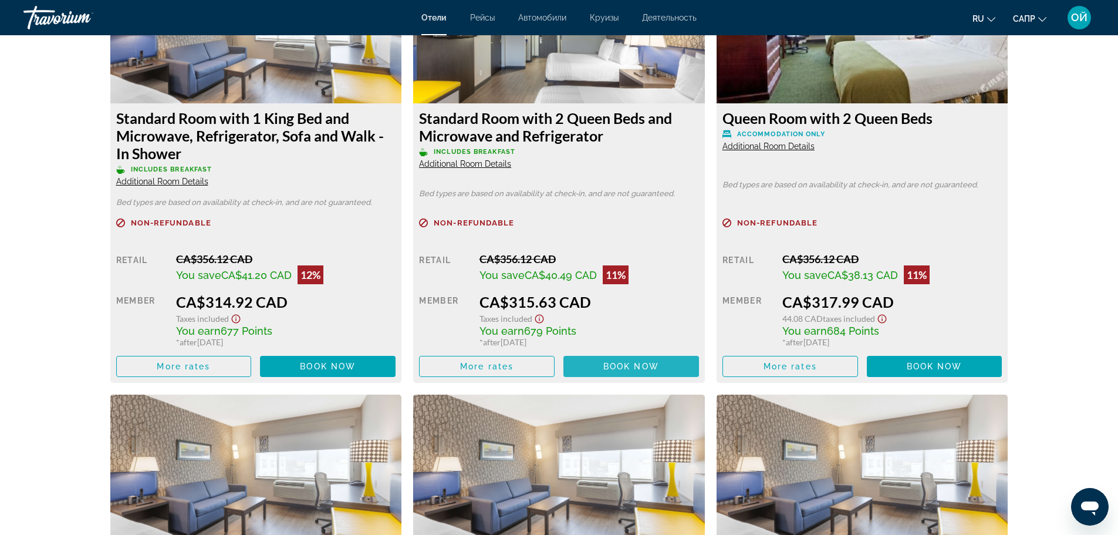
click at [617, 363] on span "Book now" at bounding box center [631, 365] width 56 height 9
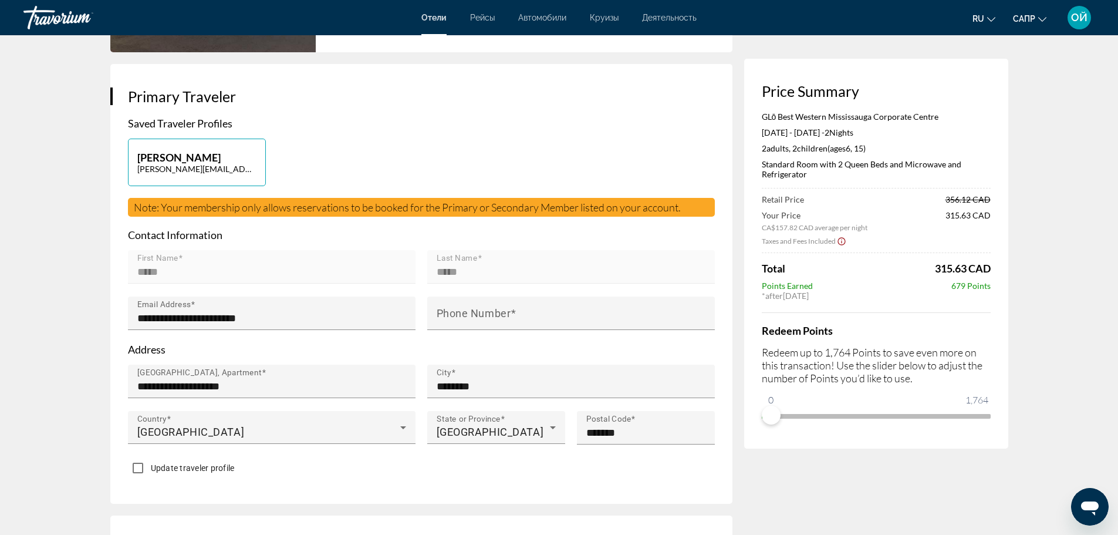
scroll to position [320, 0]
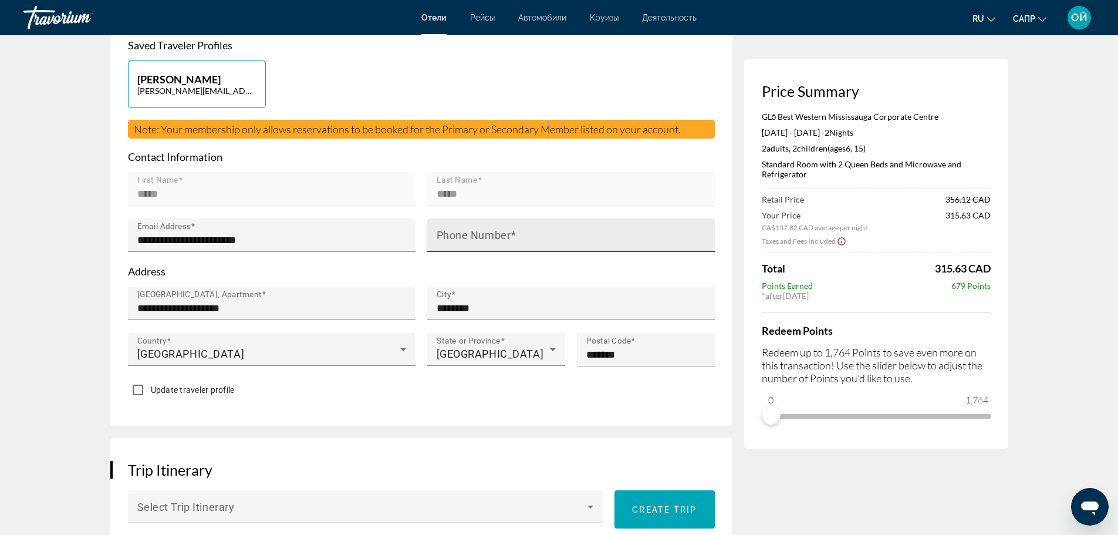
click at [511, 235] on span "Основное содержание" at bounding box center [513, 235] width 6 height 12
click at [511, 235] on input "Phone Number" at bounding box center [575, 240] width 276 height 14
type input "**********"
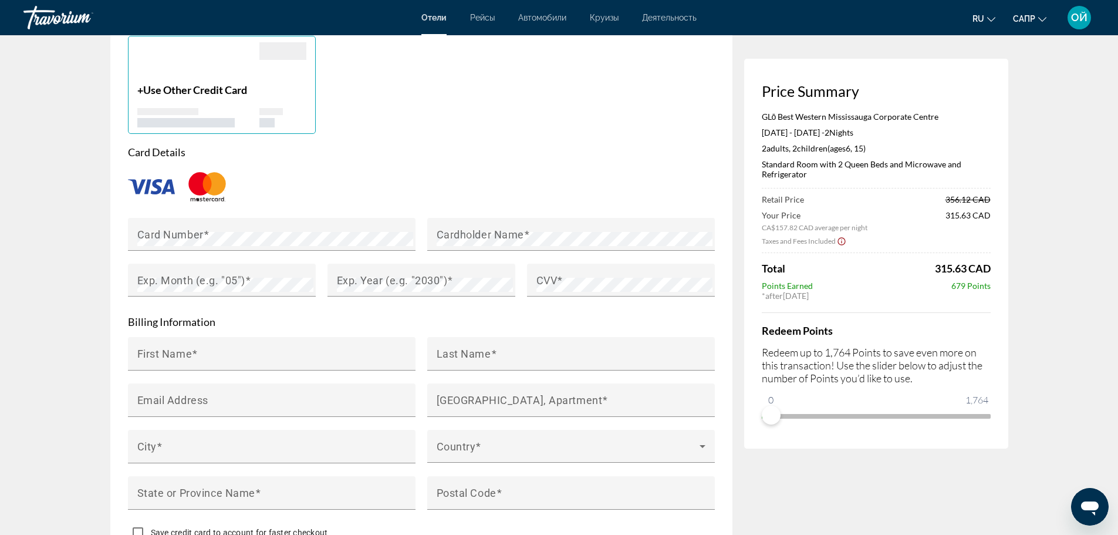
scroll to position [977, 0]
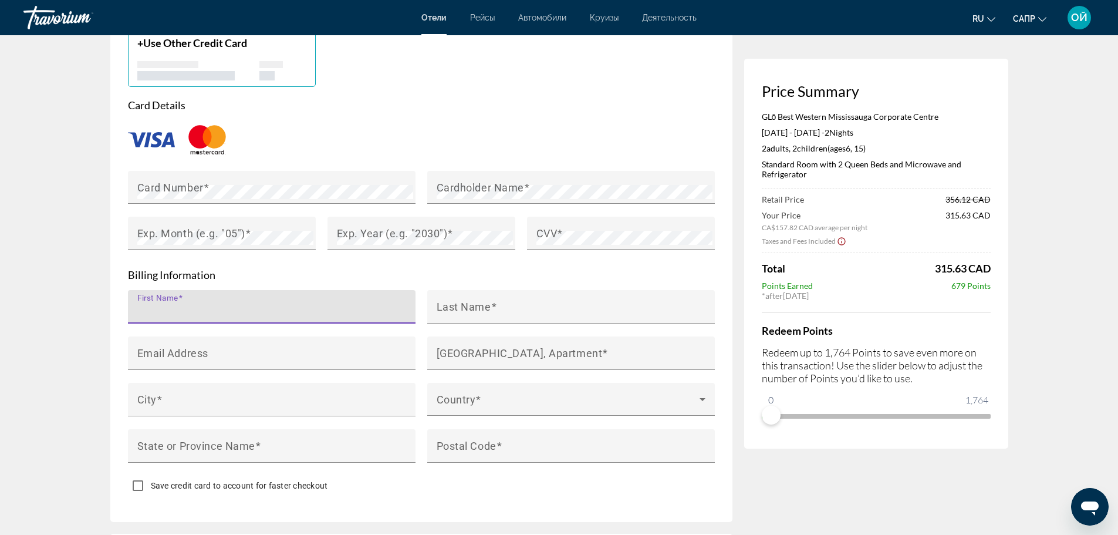
click at [266, 305] on input "First Name" at bounding box center [275, 312] width 276 height 14
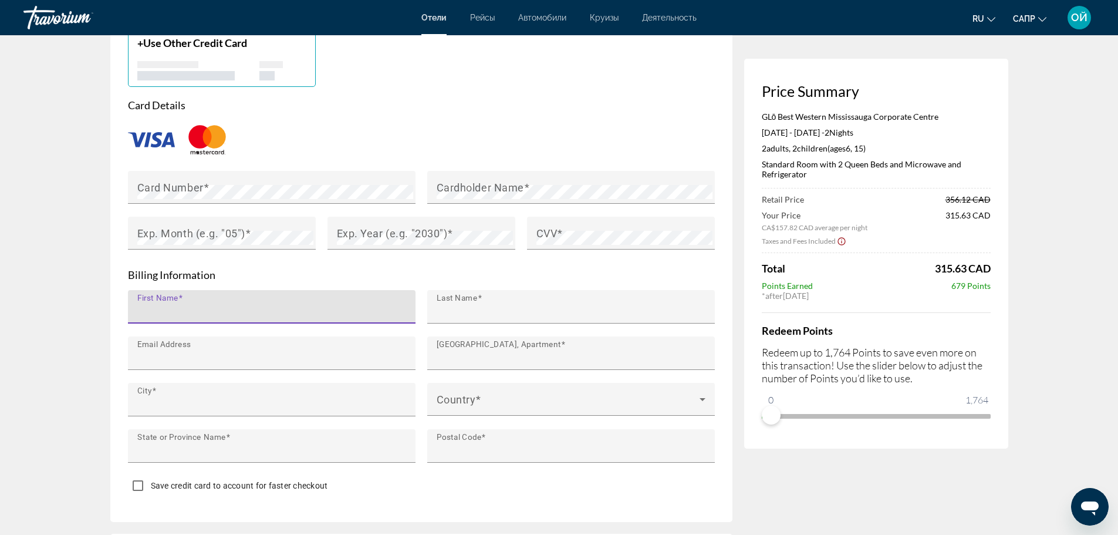
type input "*****"
type input "**********"
type input "********"
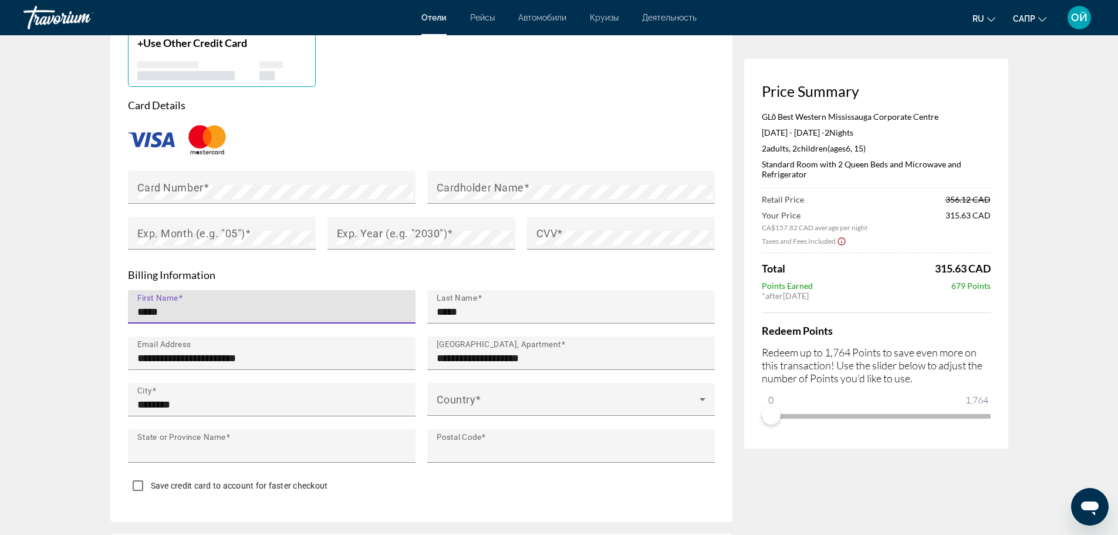
type input "**"
type input "*******"
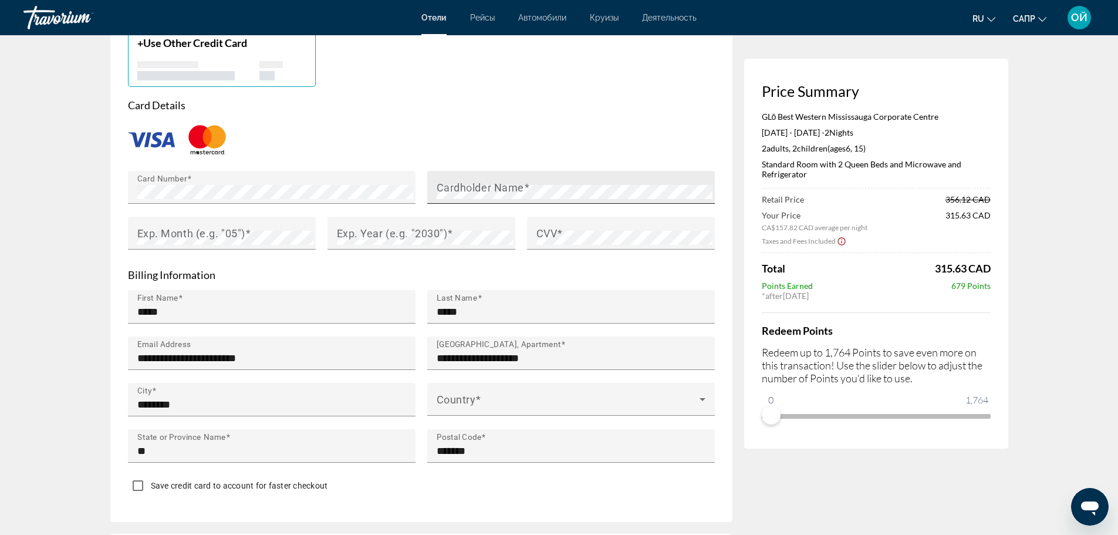
click at [485, 198] on div "Cardholder Name" at bounding box center [575, 187] width 276 height 33
click at [219, 235] on mat-label "Exp. Month (e.g. "05")" at bounding box center [191, 232] width 108 height 12
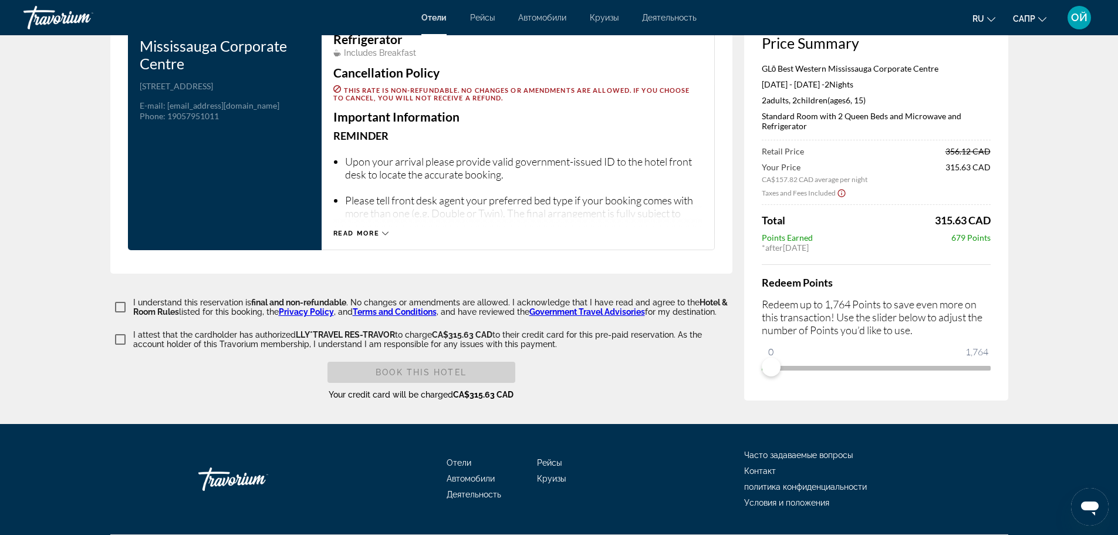
scroll to position [1584, 0]
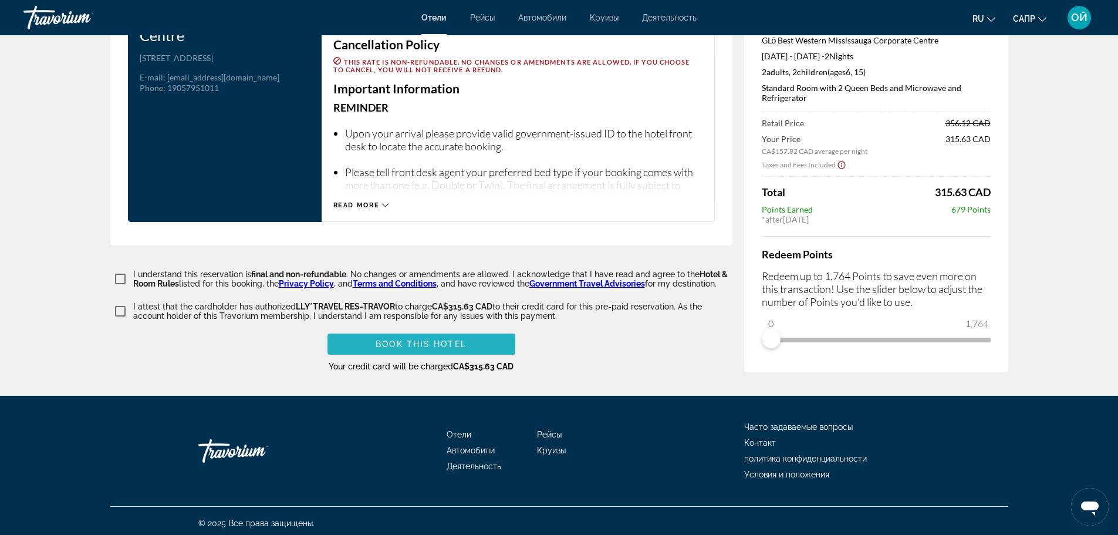
click at [413, 339] on span "Book this hotel" at bounding box center [421, 343] width 91 height 9
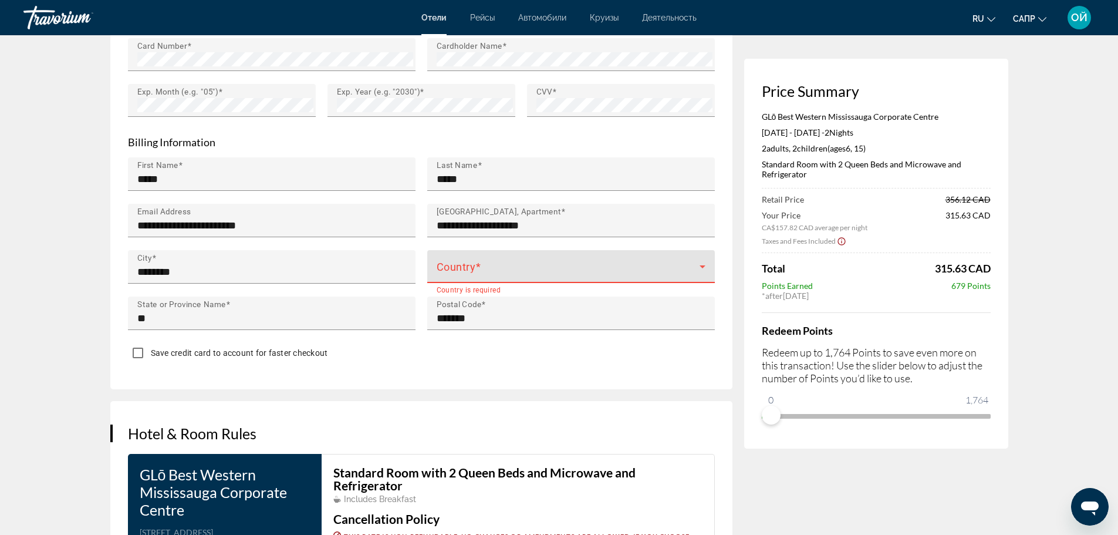
click at [643, 271] on span "Основное содержание" at bounding box center [568, 271] width 263 height 14
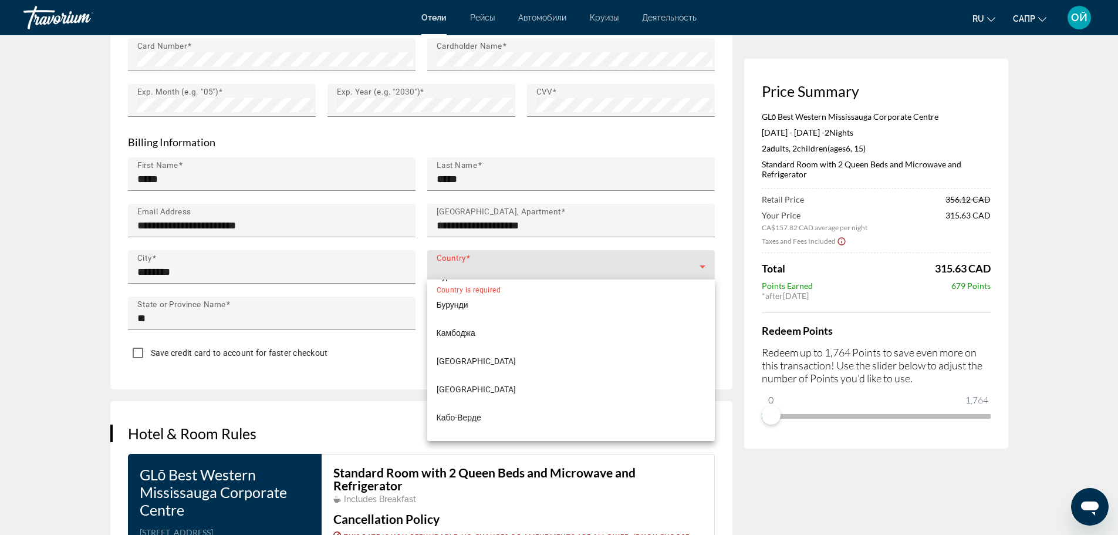
scroll to position [1095, 0]
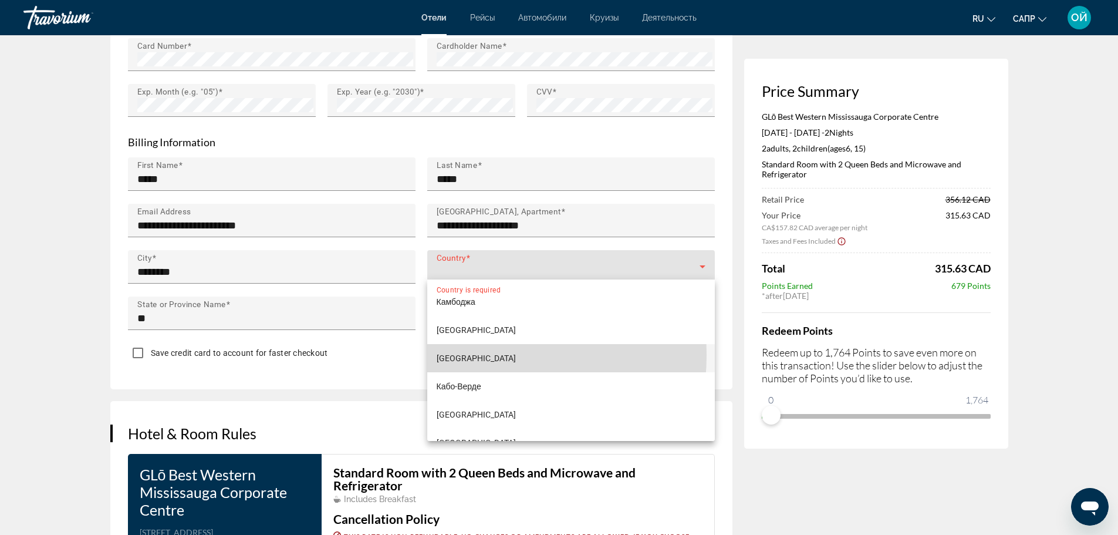
click at [459, 354] on font "[GEOGRAPHIC_DATA]" at bounding box center [476, 357] width 79 height 9
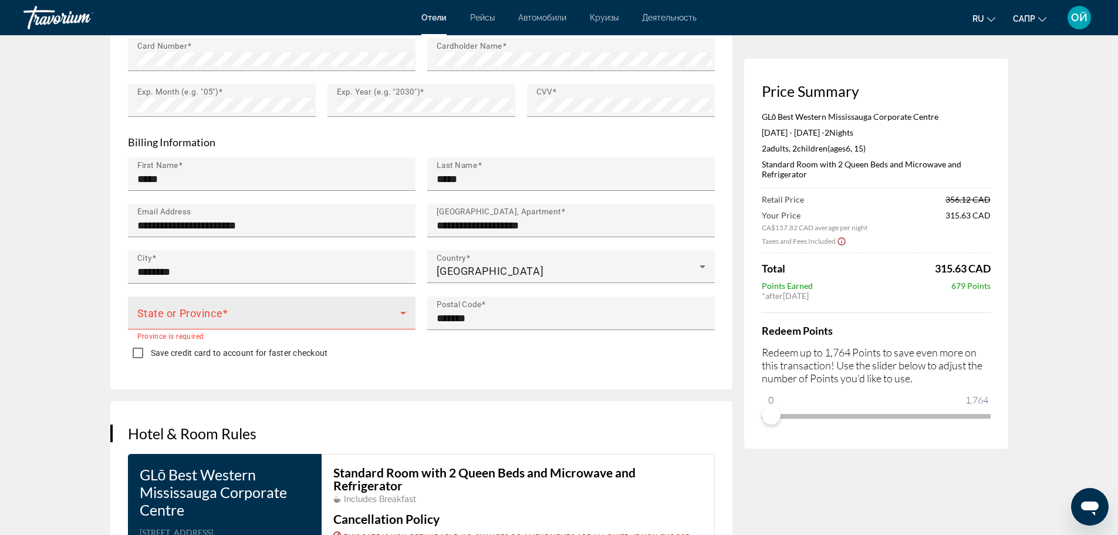
click at [343, 297] on div "State or Province" at bounding box center [271, 312] width 269 height 33
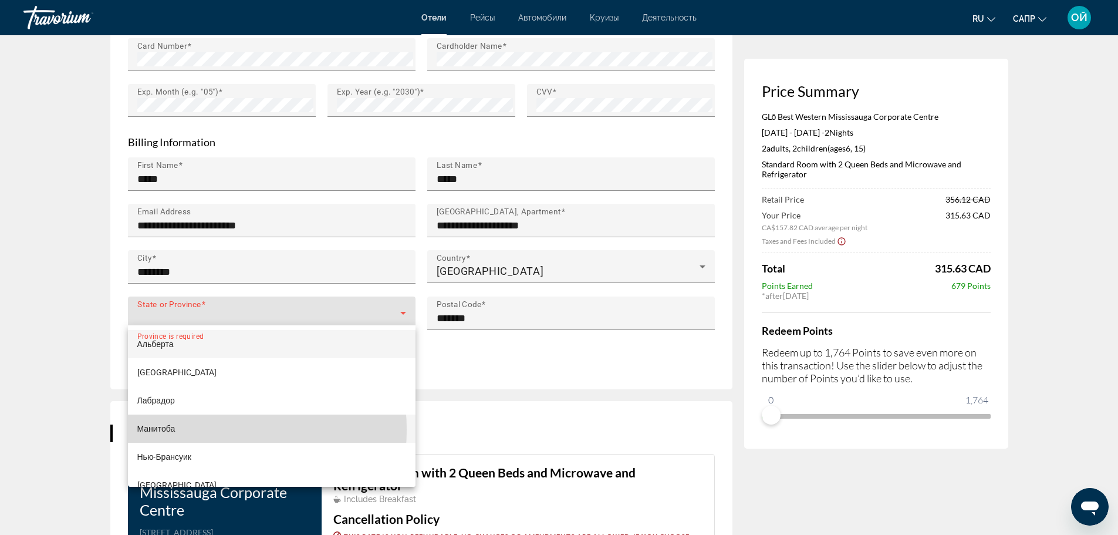
click at [188, 430] on mat-option "Манитоба" at bounding box center [272, 428] width 288 height 28
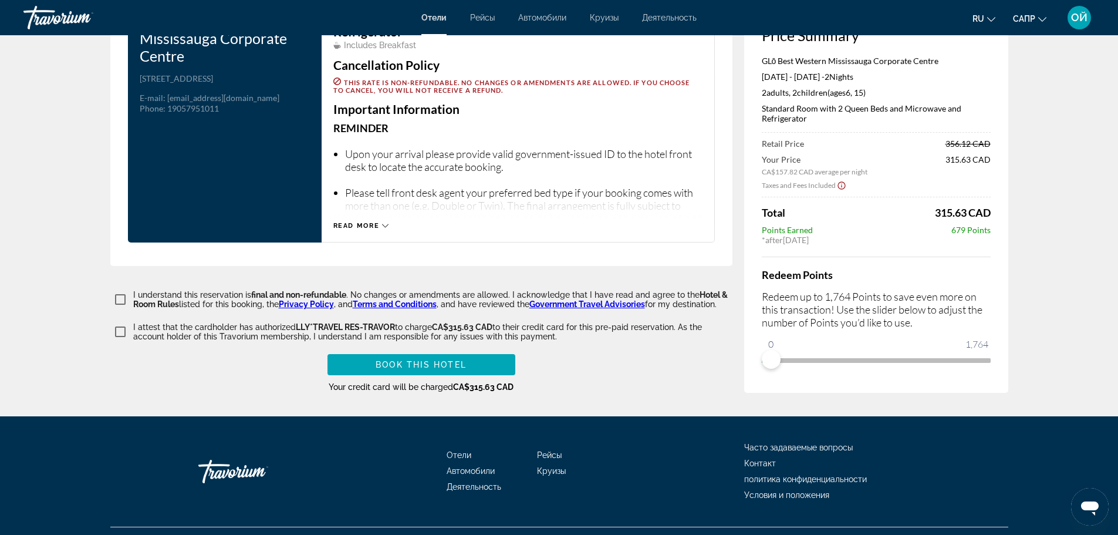
scroll to position [1571, 0]
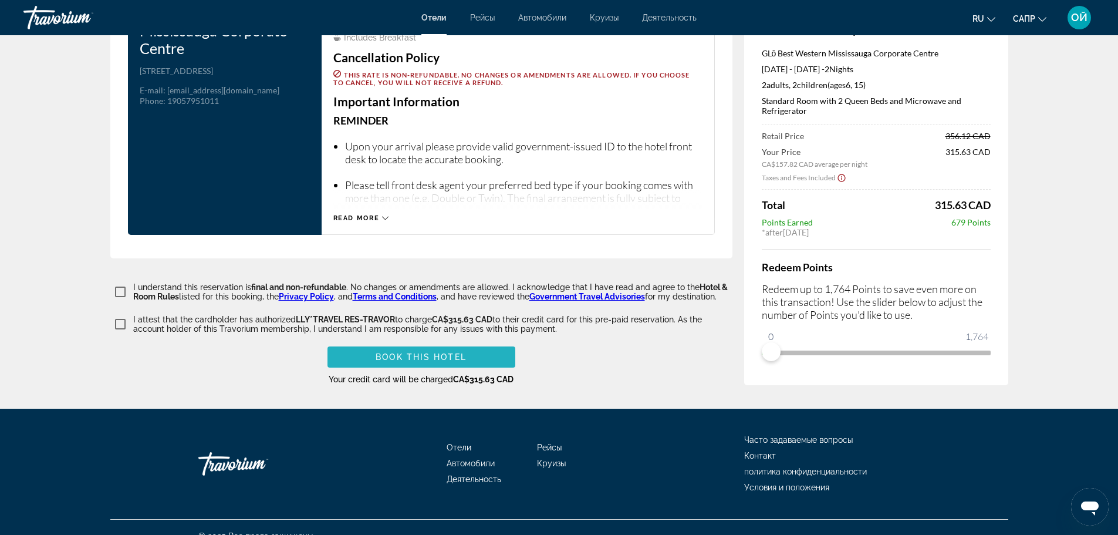
click at [439, 357] on span "Основное содержание" at bounding box center [421, 357] width 188 height 28
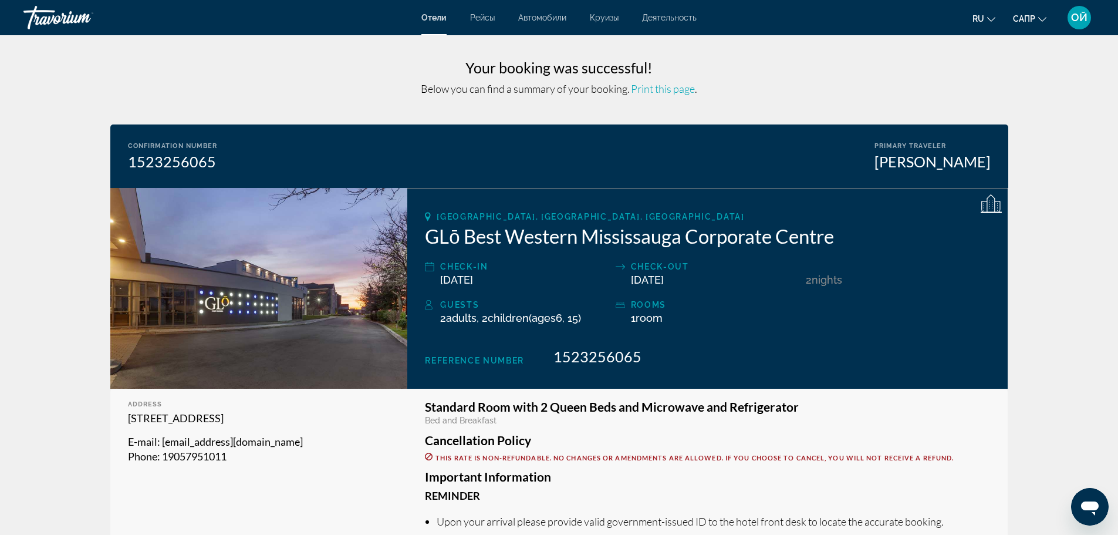
click at [543, 20] on font "Автомобили" at bounding box center [542, 17] width 48 height 9
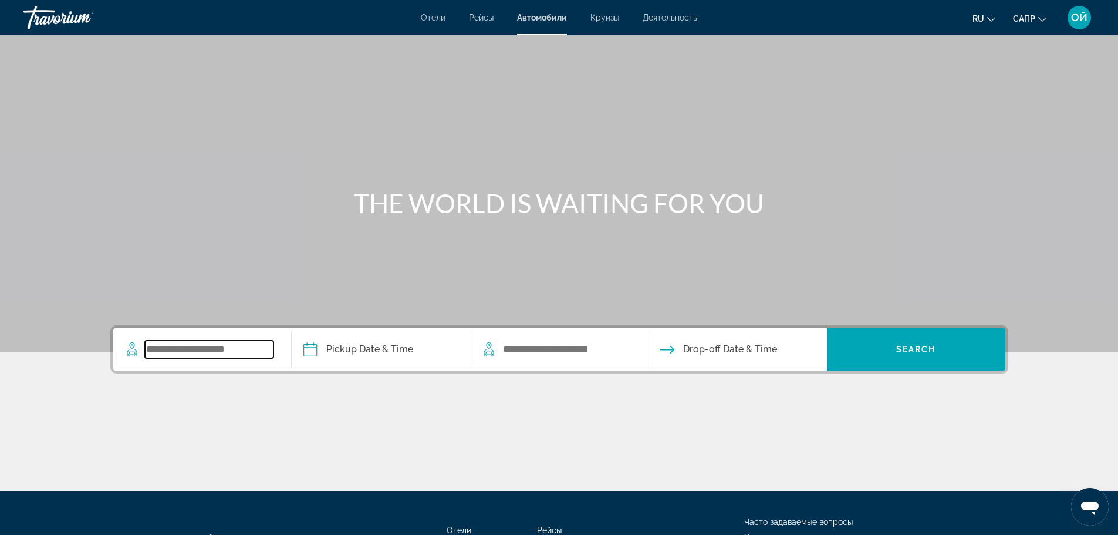
click at [217, 350] on input "Search widget" at bounding box center [209, 349] width 129 height 18
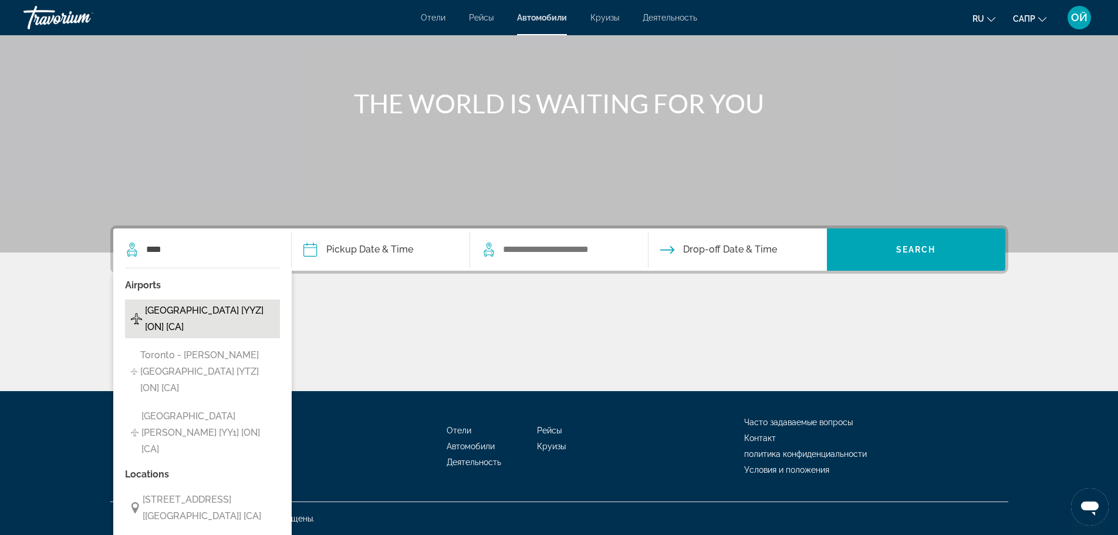
click at [191, 307] on span "Toronto - Airport [YYZ] [ON] [CA]" at bounding box center [209, 318] width 129 height 33
type input "**********"
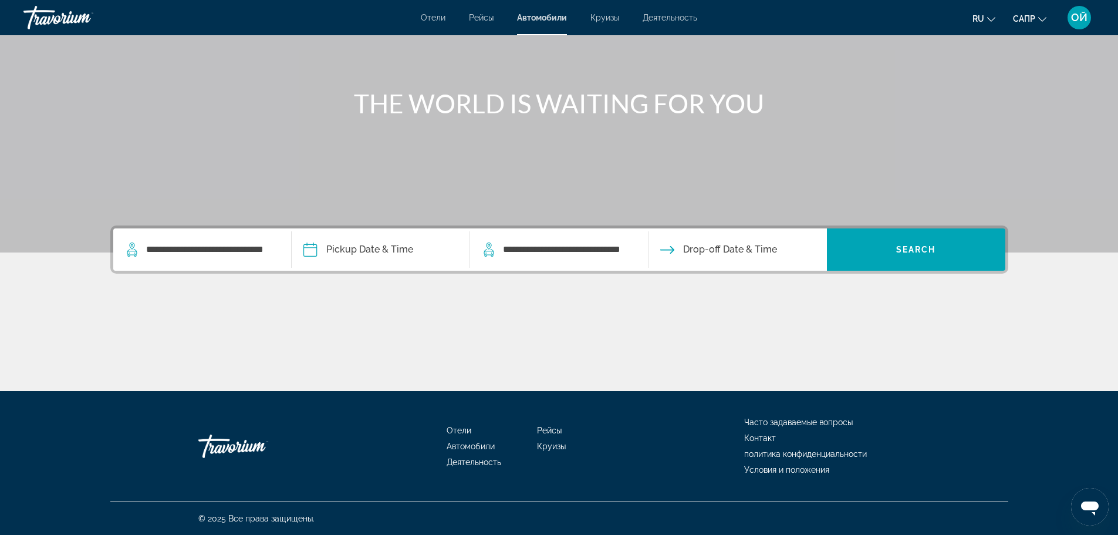
click at [368, 240] on input "Pickup date" at bounding box center [380, 251] width 183 height 46
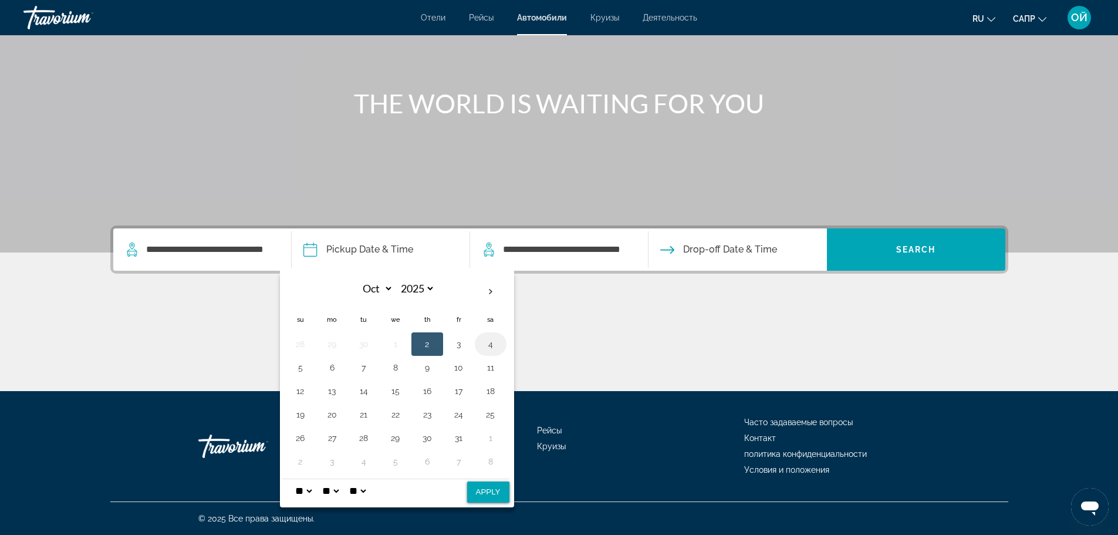
click at [489, 342] on button "4" at bounding box center [490, 344] width 19 height 16
click at [332, 371] on button "6" at bounding box center [332, 367] width 19 height 16
click at [491, 346] on button "4" at bounding box center [490, 344] width 19 height 16
click at [493, 501] on button "Apply" at bounding box center [488, 491] width 42 height 21
type input "**********"
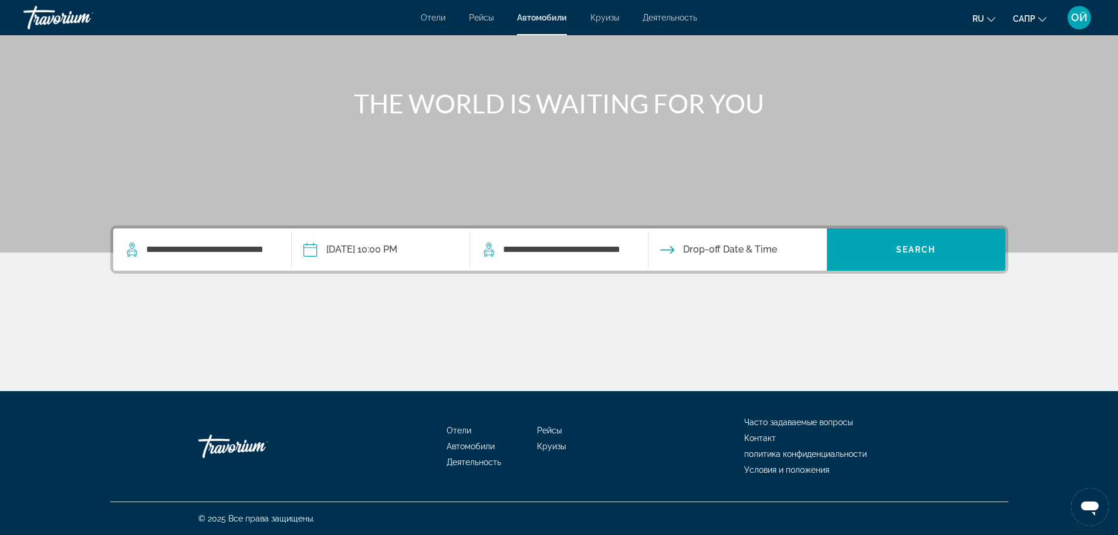
click at [766, 248] on input "Drop-off date" at bounding box center [736, 251] width 183 height 46
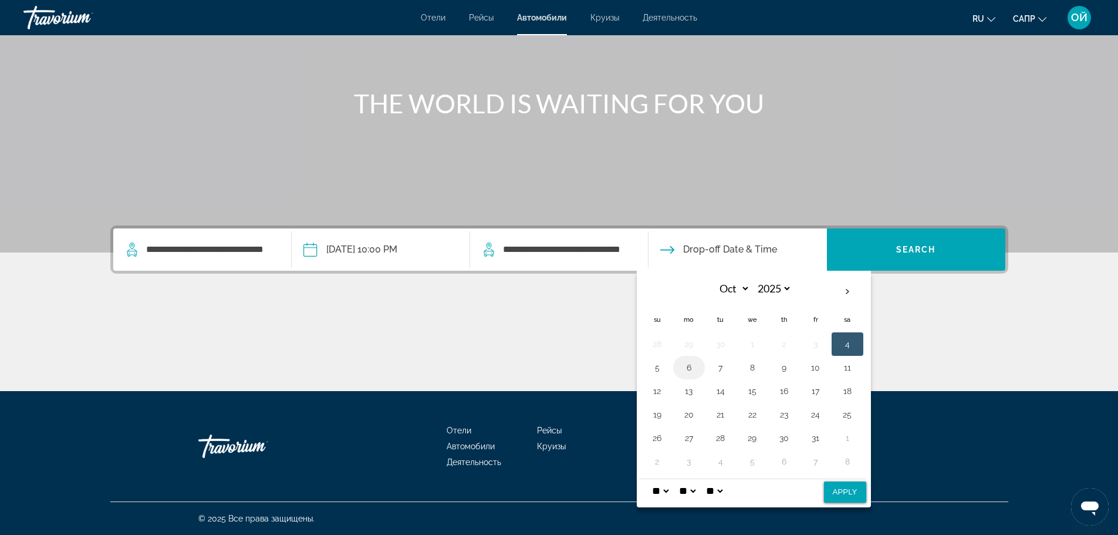
click at [687, 371] on button "6" at bounding box center [688, 367] width 19 height 16
click at [670, 489] on select "* * * * * * * * * ** ** **" at bounding box center [660, 490] width 21 height 23
select select "*"
click at [650, 479] on select "* * * * * * * * * ** ** **" at bounding box center [660, 490] width 21 height 23
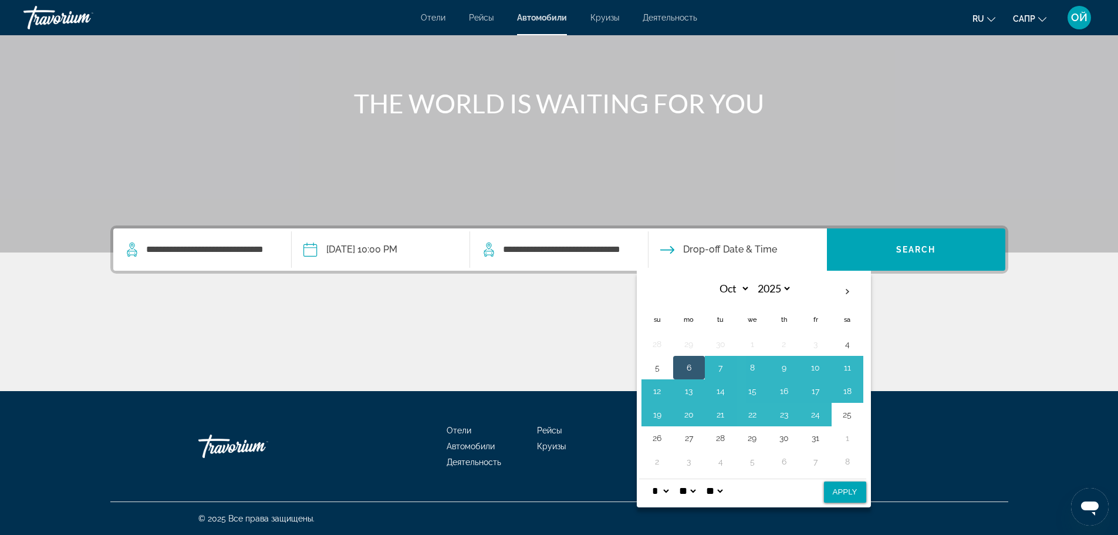
click at [898, 439] on li "Контакт" at bounding box center [832, 436] width 176 height 13
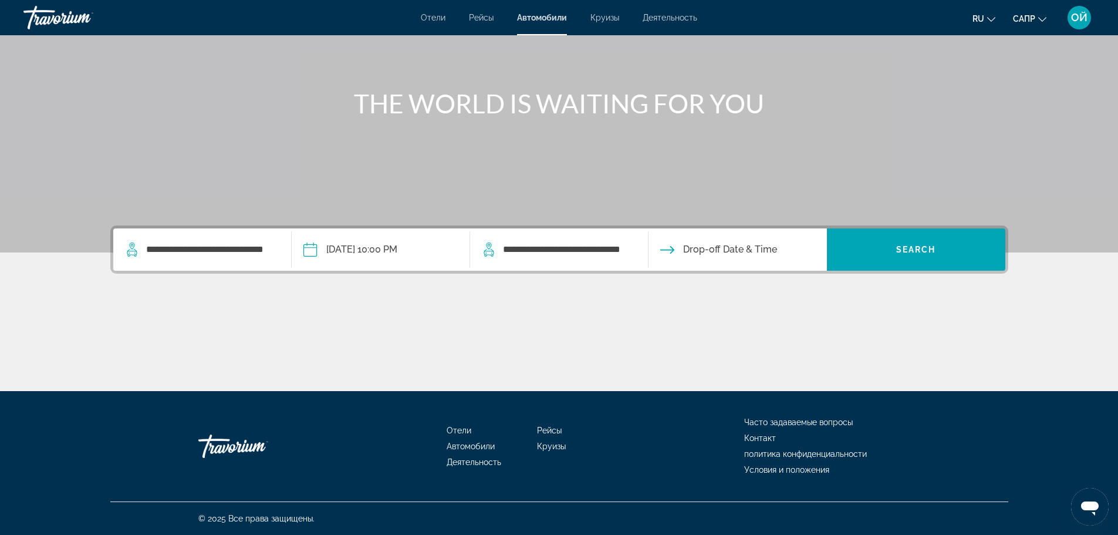
click at [714, 256] on input "Drop-off date" at bounding box center [736, 251] width 183 height 46
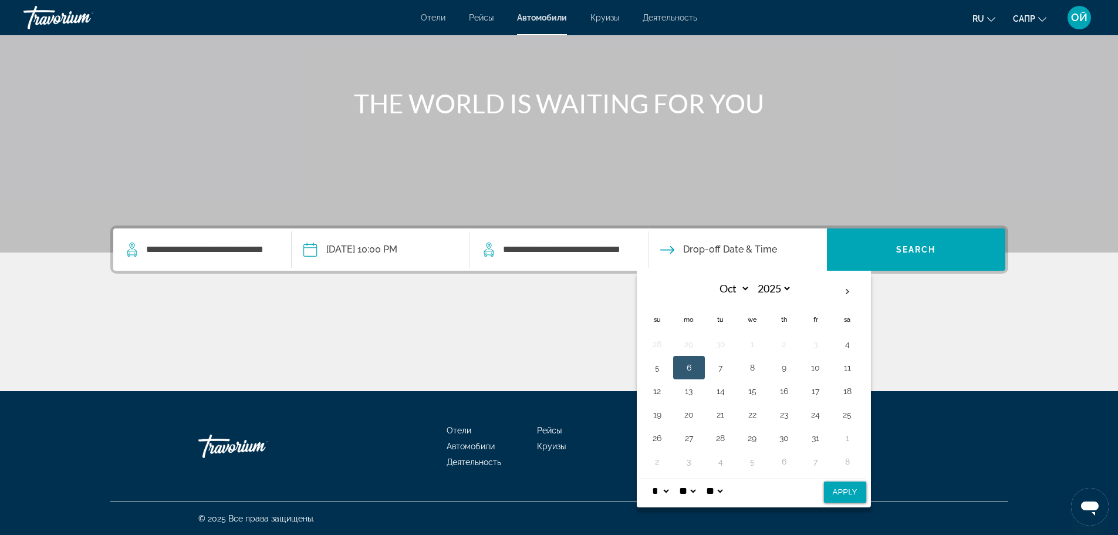
click at [690, 362] on button "6" at bounding box center [688, 367] width 19 height 16
click at [845, 493] on button "Apply" at bounding box center [845, 491] width 42 height 21
type input "**********"
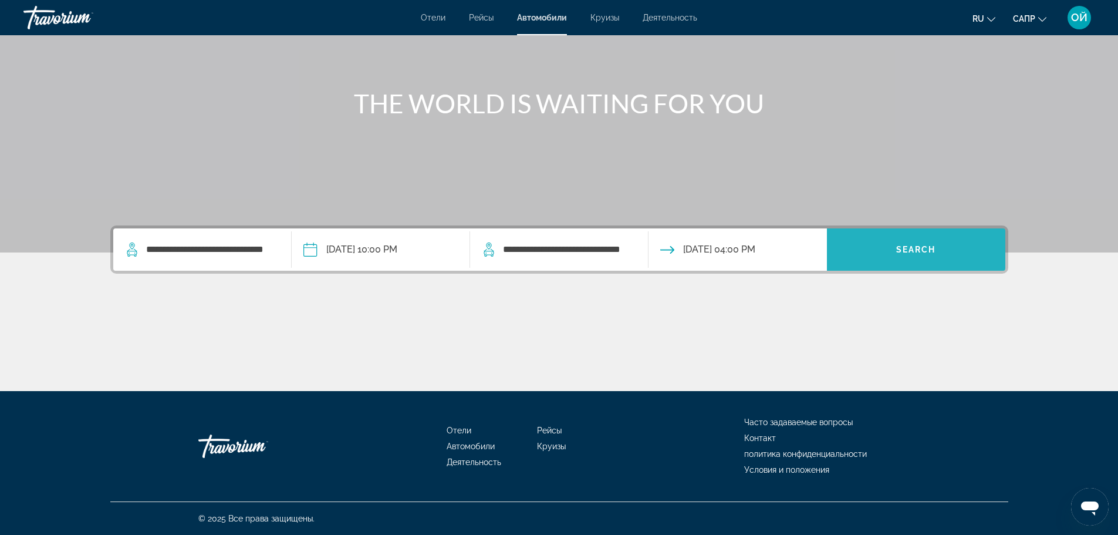
click at [888, 261] on span "Search widget" at bounding box center [916, 249] width 178 height 28
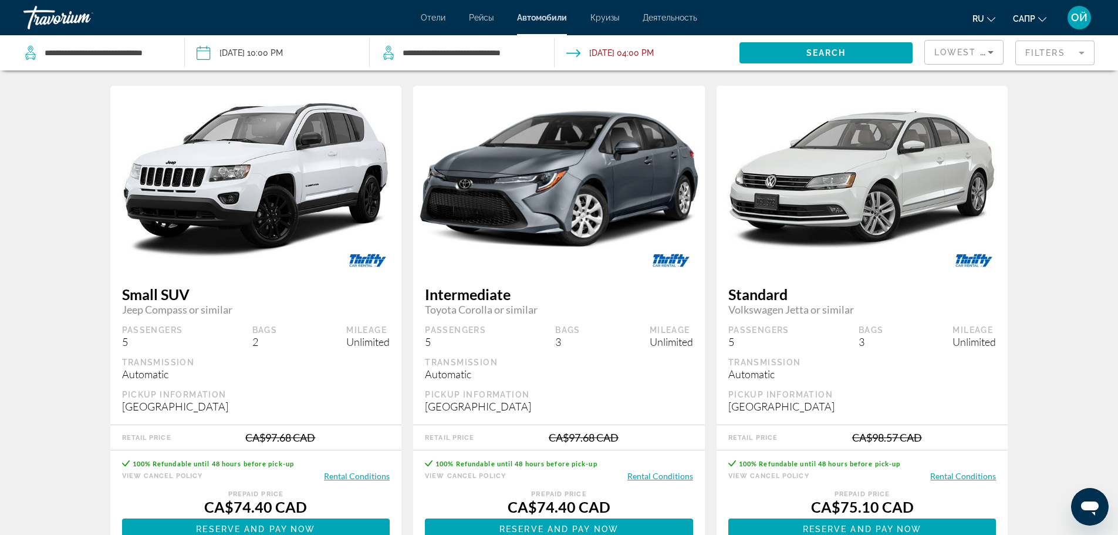
scroll to position [532, 0]
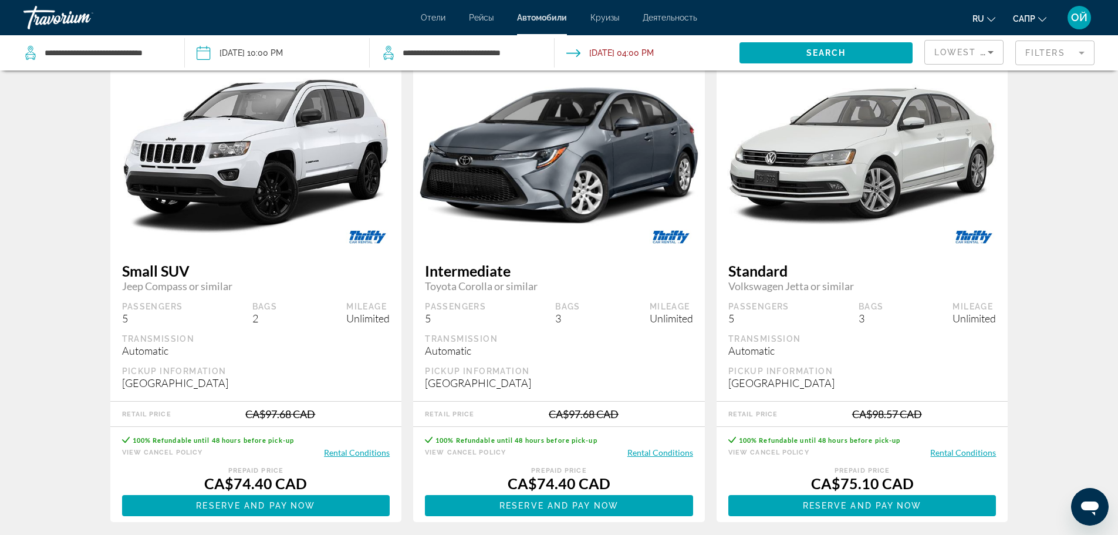
click at [353, 455] on button "Rental Conditions" at bounding box center [357, 452] width 66 height 11
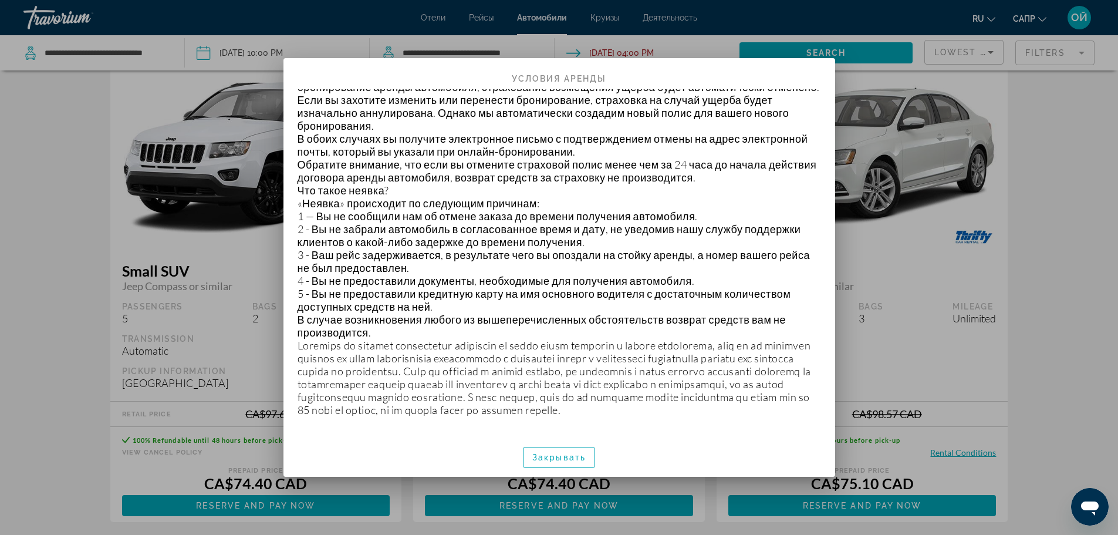
scroll to position [1699, 0]
click at [572, 459] on font "Закрывать" at bounding box center [558, 456] width 53 height 9
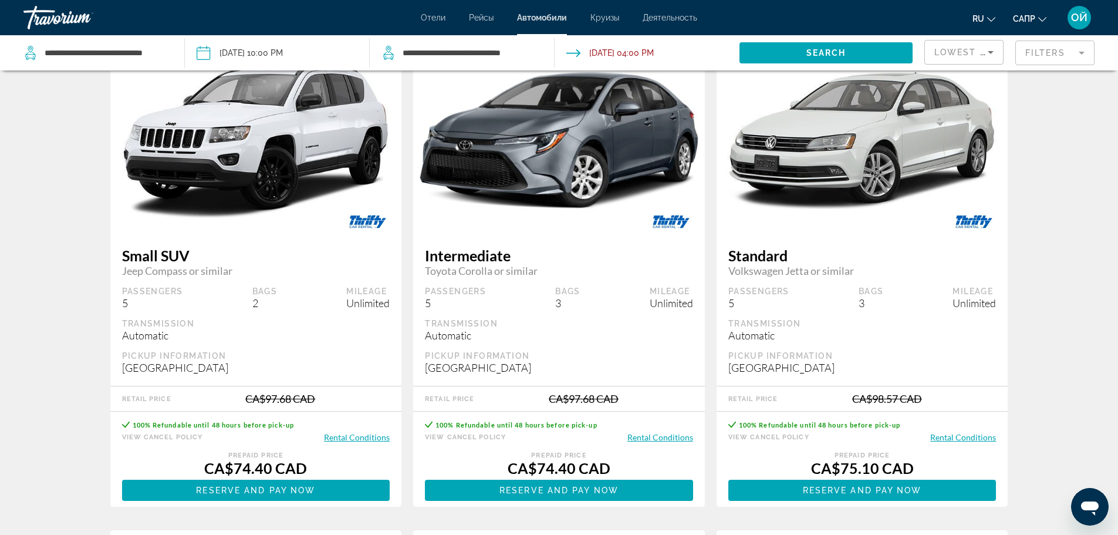
scroll to position [571, 0]
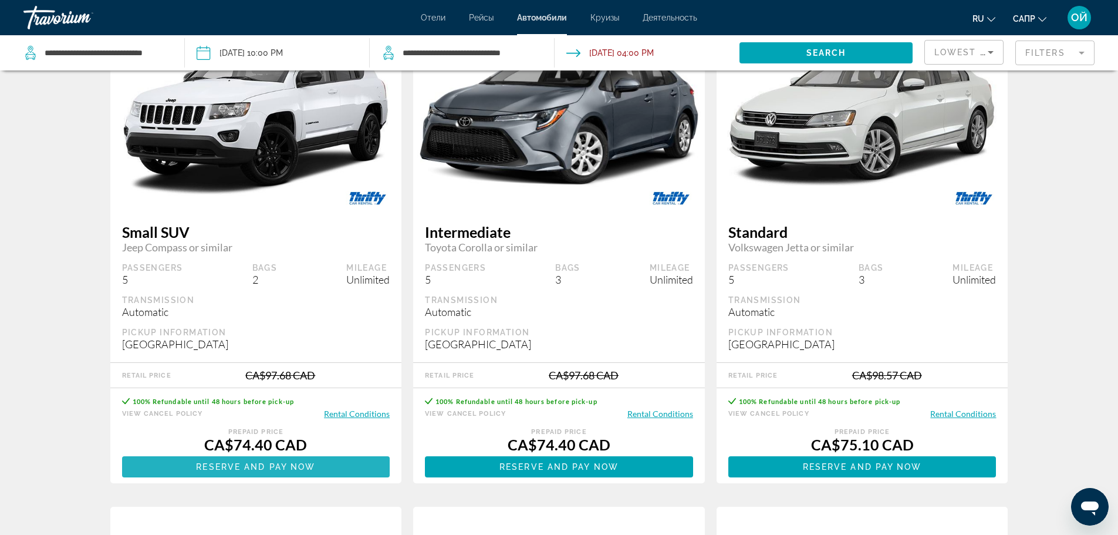
click at [263, 465] on span "Reserve and pay now" at bounding box center [255, 466] width 119 height 9
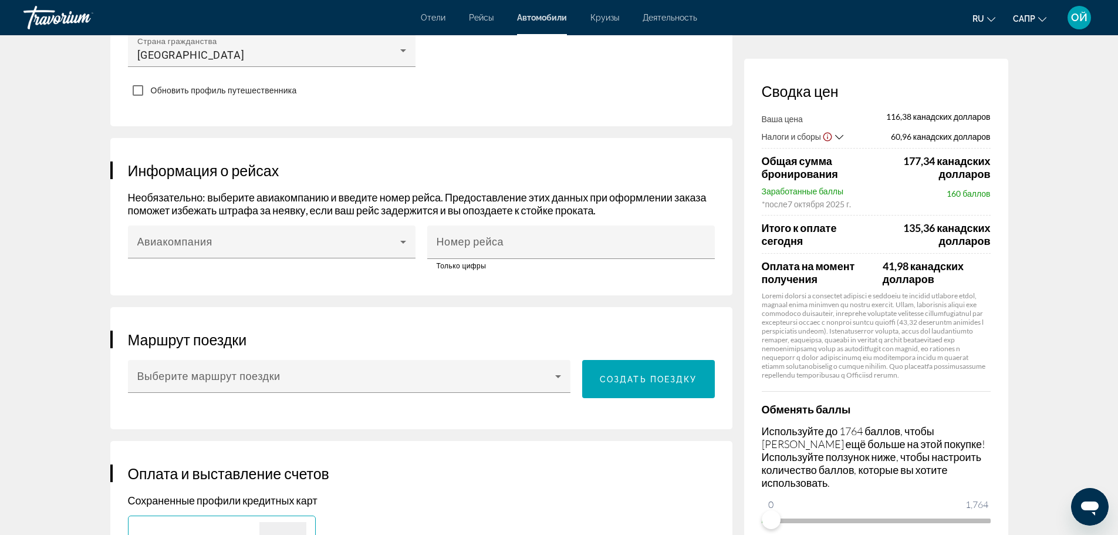
scroll to position [597, 0]
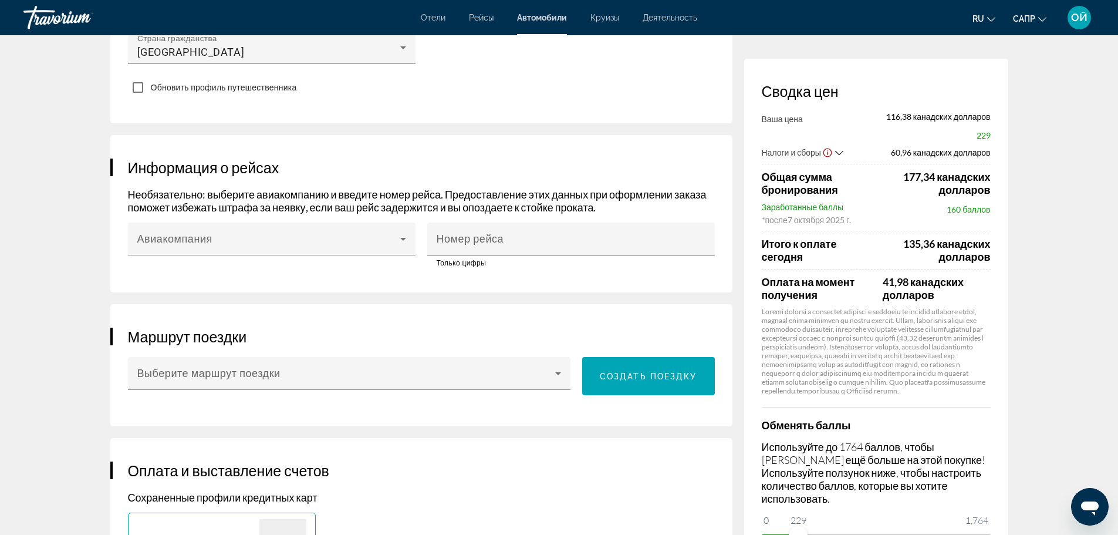
click at [798, 534] on ngx-slider "0 1,764 229" at bounding box center [876, 535] width 229 height 2
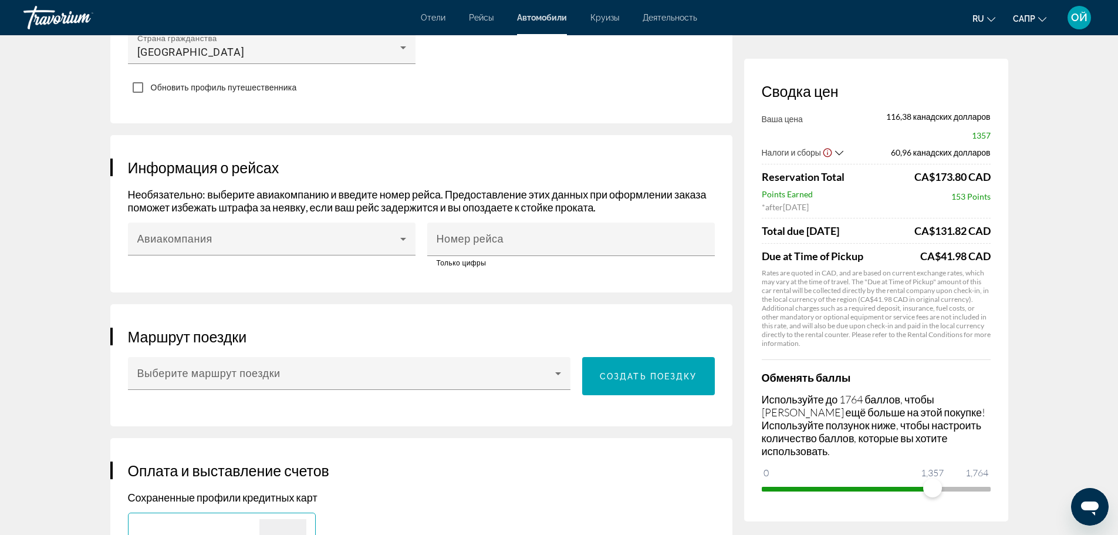
click at [932, 488] on span "ngx-слайдер" at bounding box center [876, 488] width 229 height 5
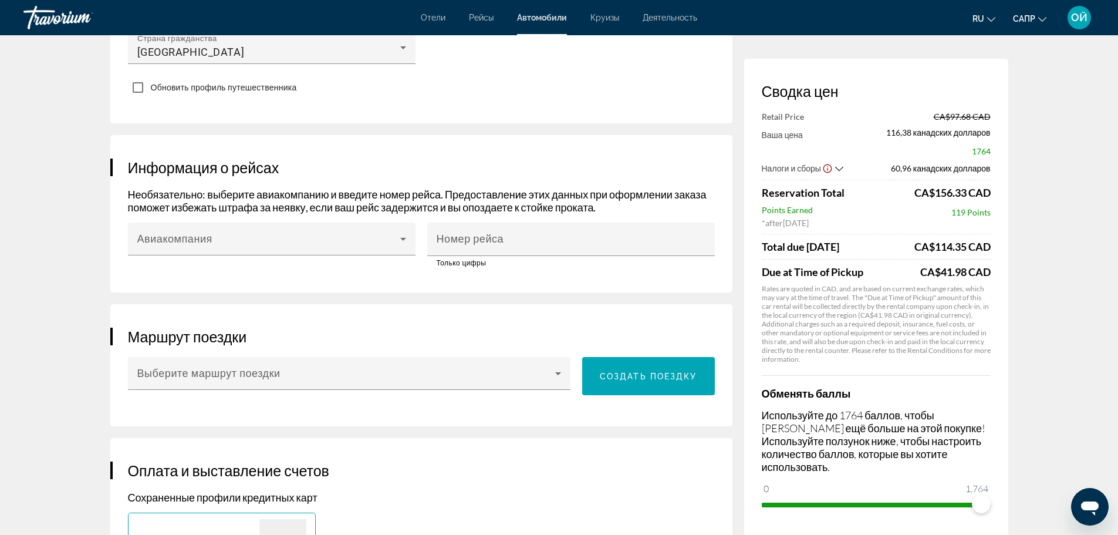
click at [988, 503] on span "ngx-слайдер" at bounding box center [876, 504] width 229 height 5
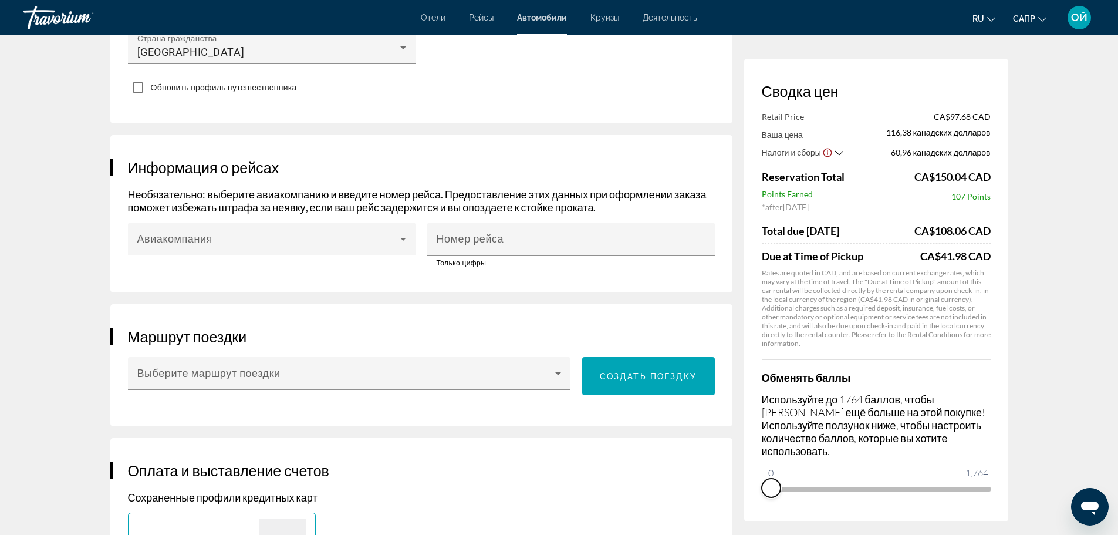
drag, startPoint x: 980, startPoint y: 502, endPoint x: 702, endPoint y: 523, distance: 278.3
click at [702, 523] on div "Сводка цен Retail Price CA$97.68 CAD Ваша цена 116,38 канадских долларов Налоги…" at bounding box center [559, 499] width 898 height 2017
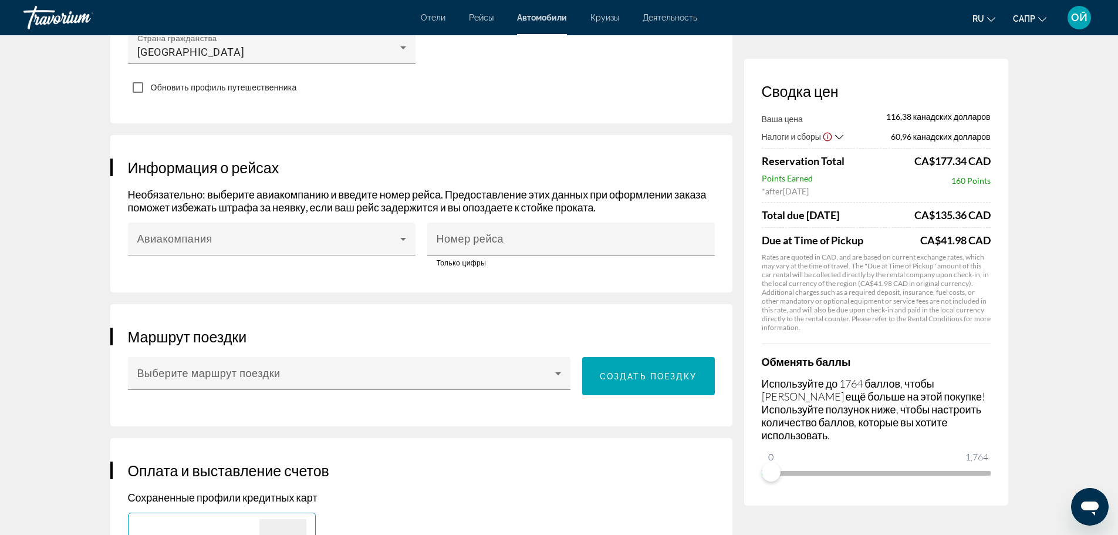
click at [532, 20] on font "Автомобили" at bounding box center [542, 17] width 50 height 9
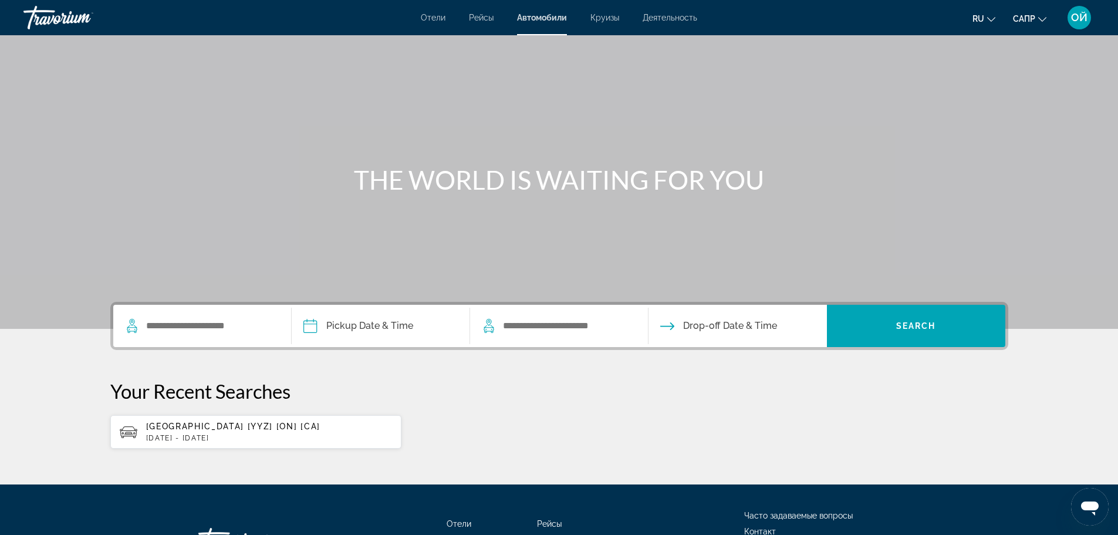
scroll to position [117, 0]
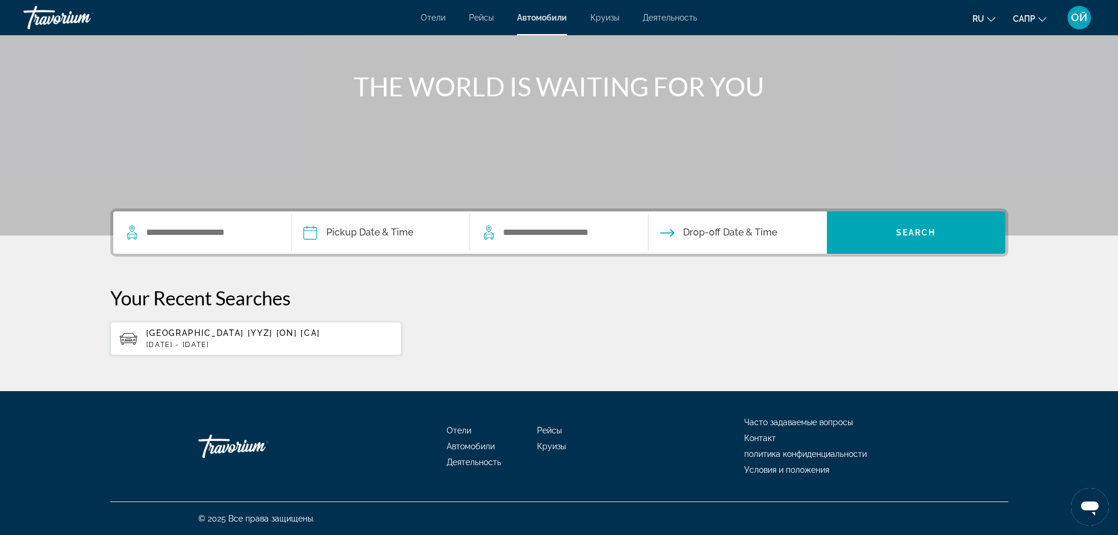
click at [263, 332] on span "Toronto - Airport [YYZ] [ON] [CA]" at bounding box center [233, 332] width 174 height 9
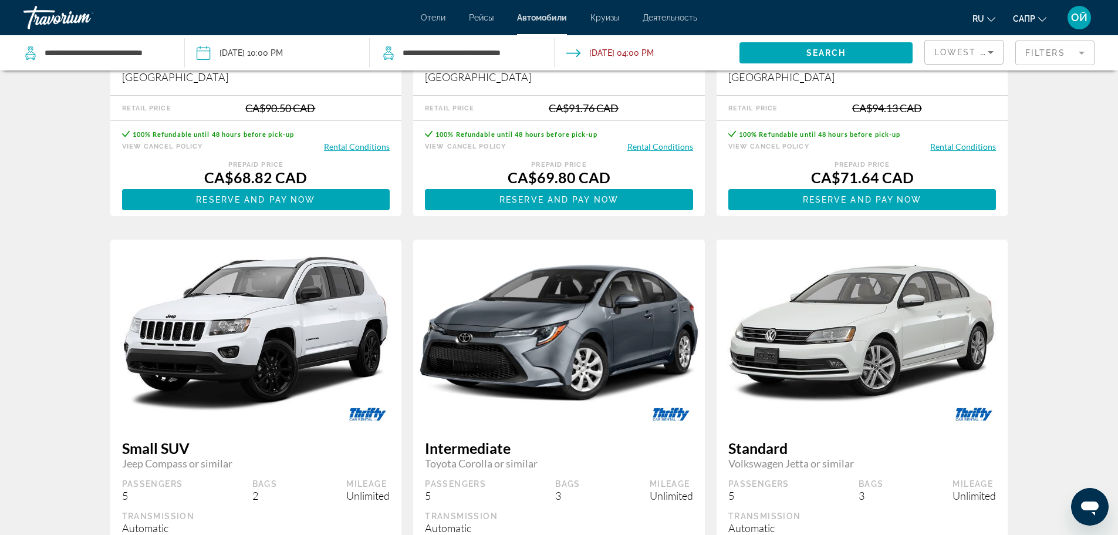
scroll to position [300, 0]
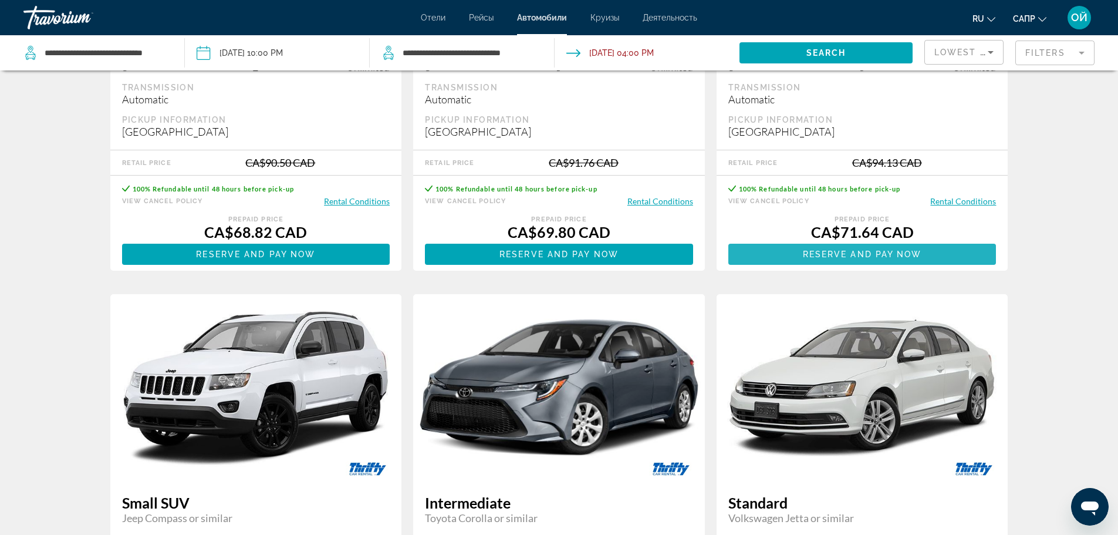
click at [879, 252] on span "Reserve and pay now" at bounding box center [862, 253] width 119 height 9
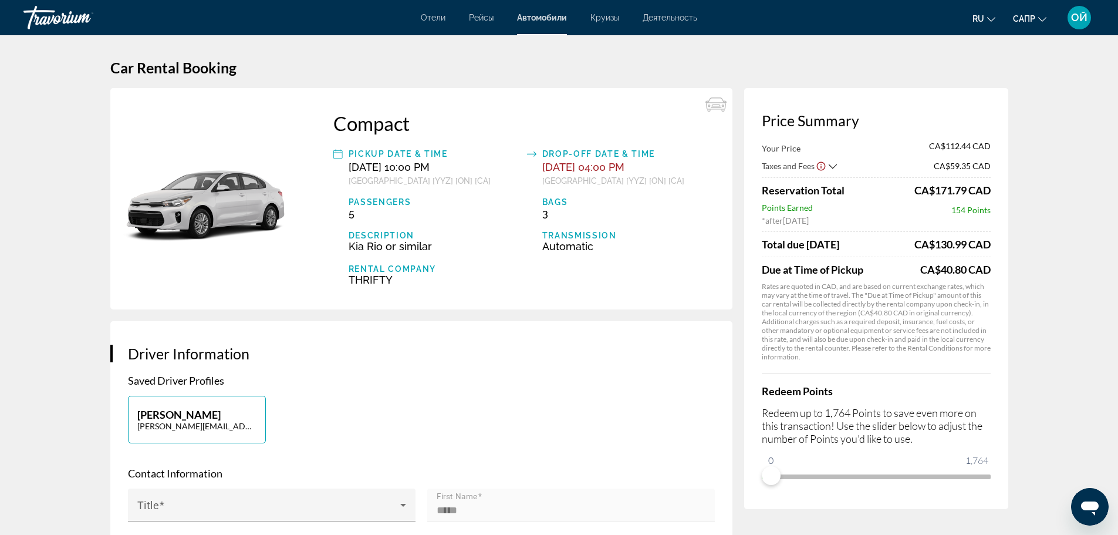
click at [600, 164] on span "Oct 06, 2025 04:00 PM" at bounding box center [583, 167] width 82 height 12
click at [620, 172] on span "Oct 06, 2025 04:00 PM" at bounding box center [583, 167] width 82 height 12
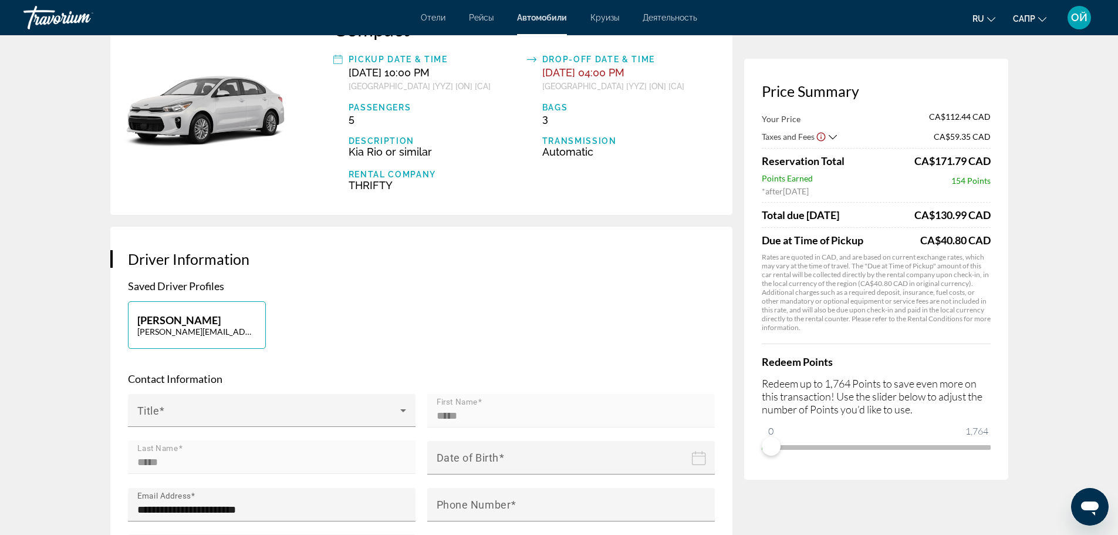
scroll to position [55, 0]
